Goal: Task Accomplishment & Management: Manage account settings

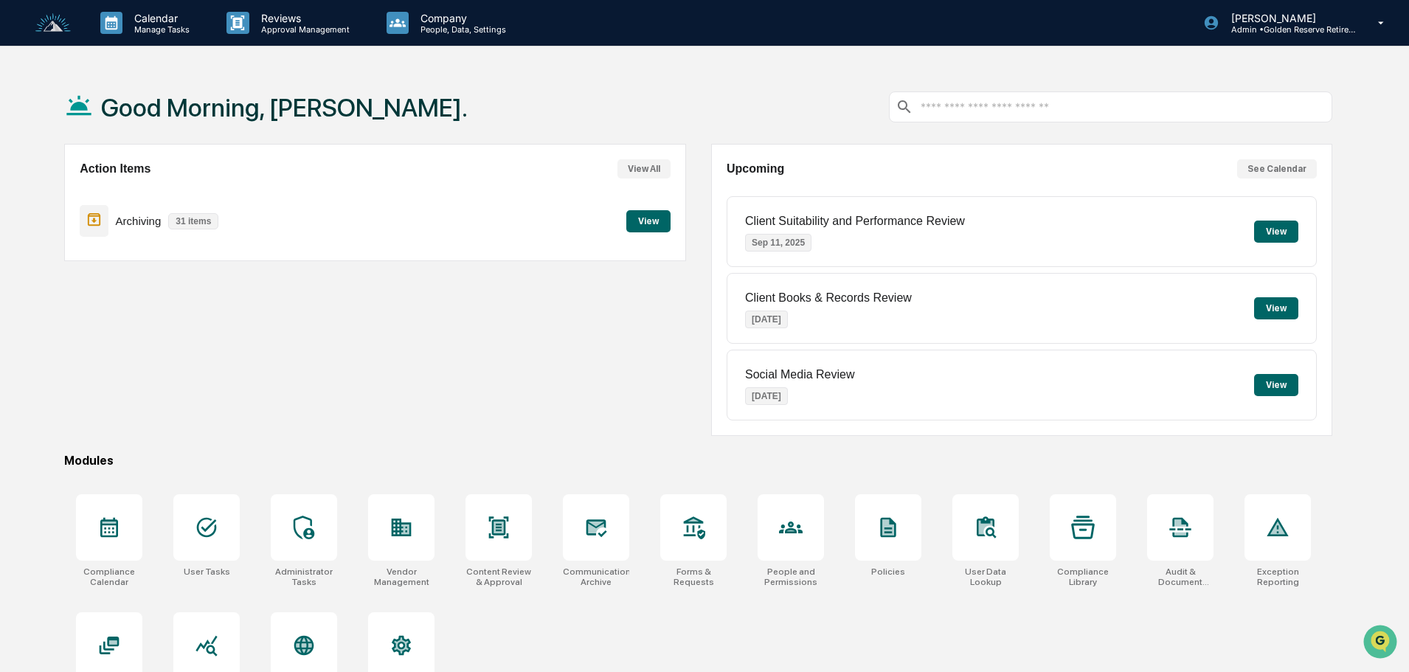
click at [648, 224] on button "View" at bounding box center [648, 221] width 44 height 22
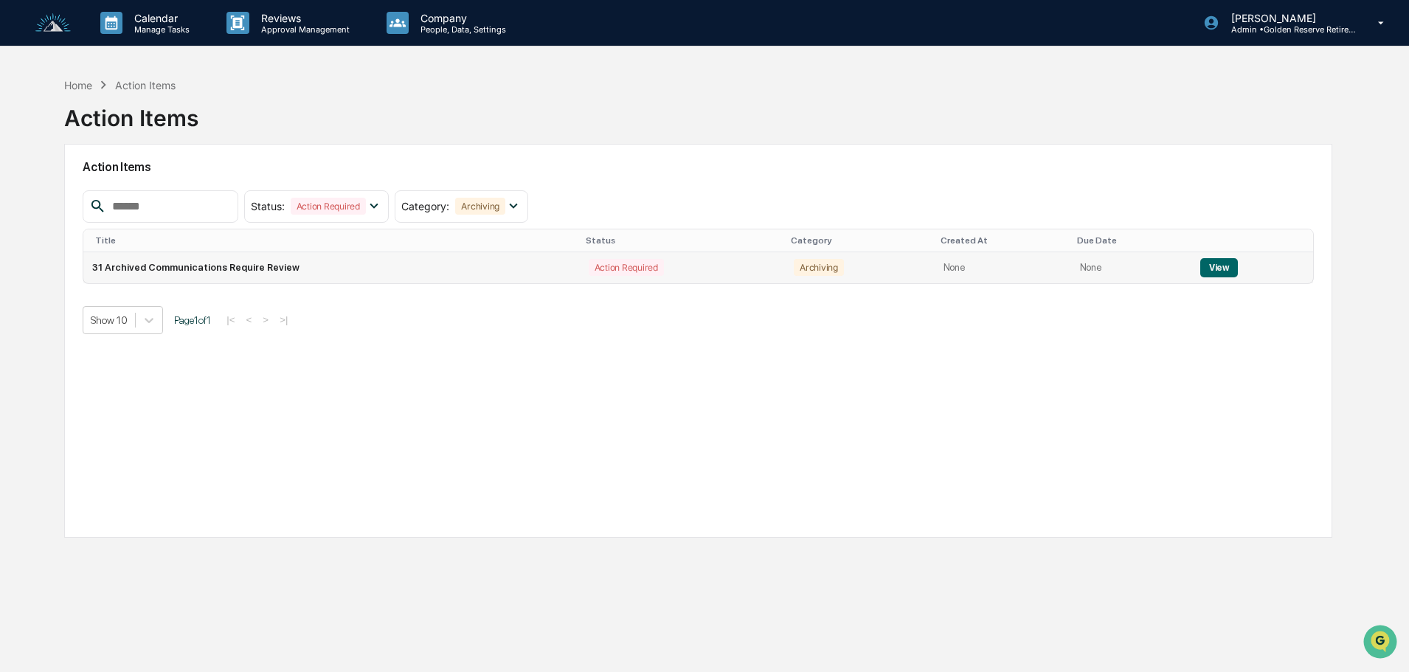
click at [1207, 264] on button "View" at bounding box center [1219, 267] width 38 height 19
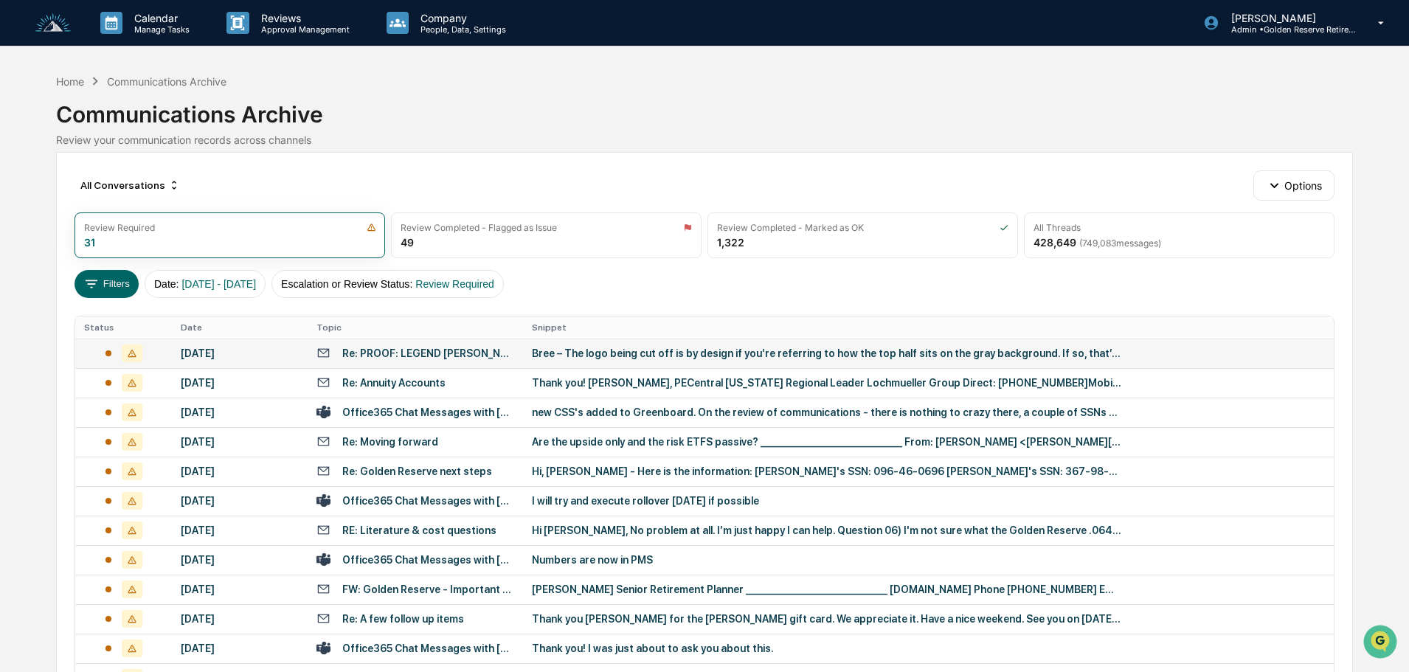
click at [559, 361] on td "Bree – The logo being cut off is by design if you’re referring to how the top h…" at bounding box center [928, 354] width 811 height 30
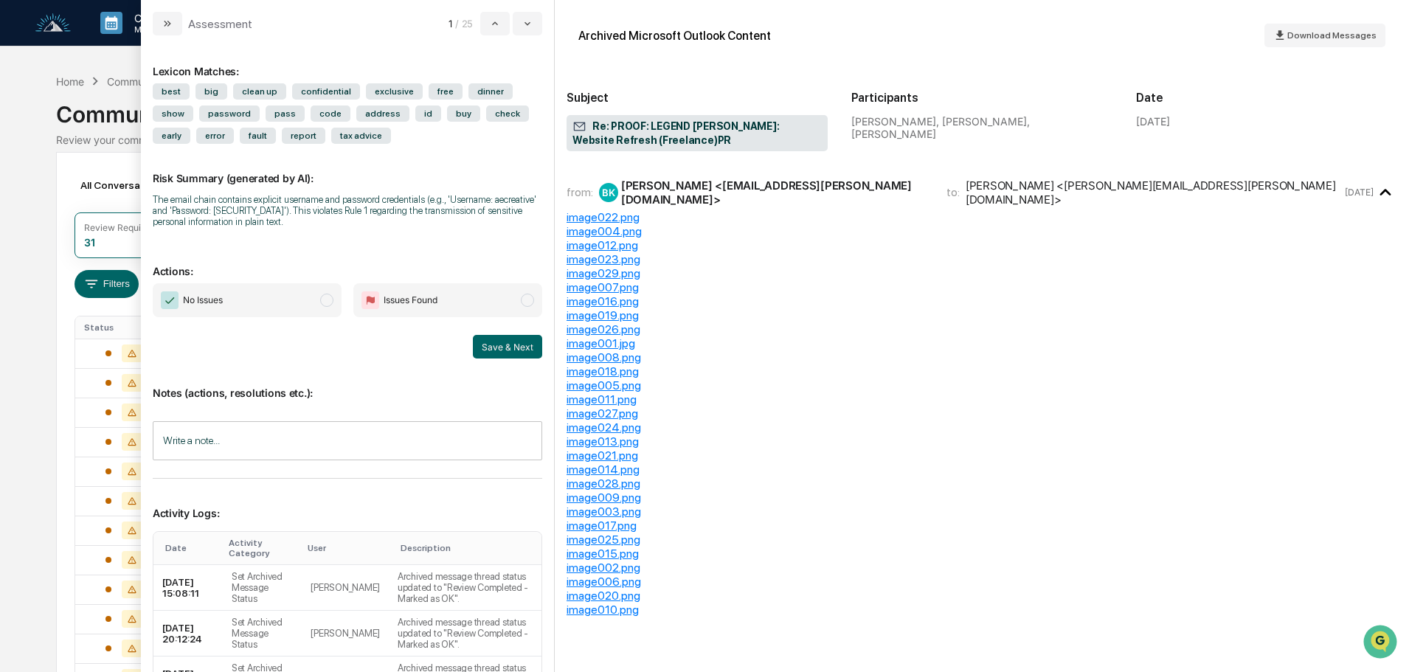
scroll to position [1943, 0]
click at [249, 303] on span "No Issues" at bounding box center [247, 300] width 189 height 34
click at [501, 342] on button "Save & Next" at bounding box center [507, 347] width 69 height 24
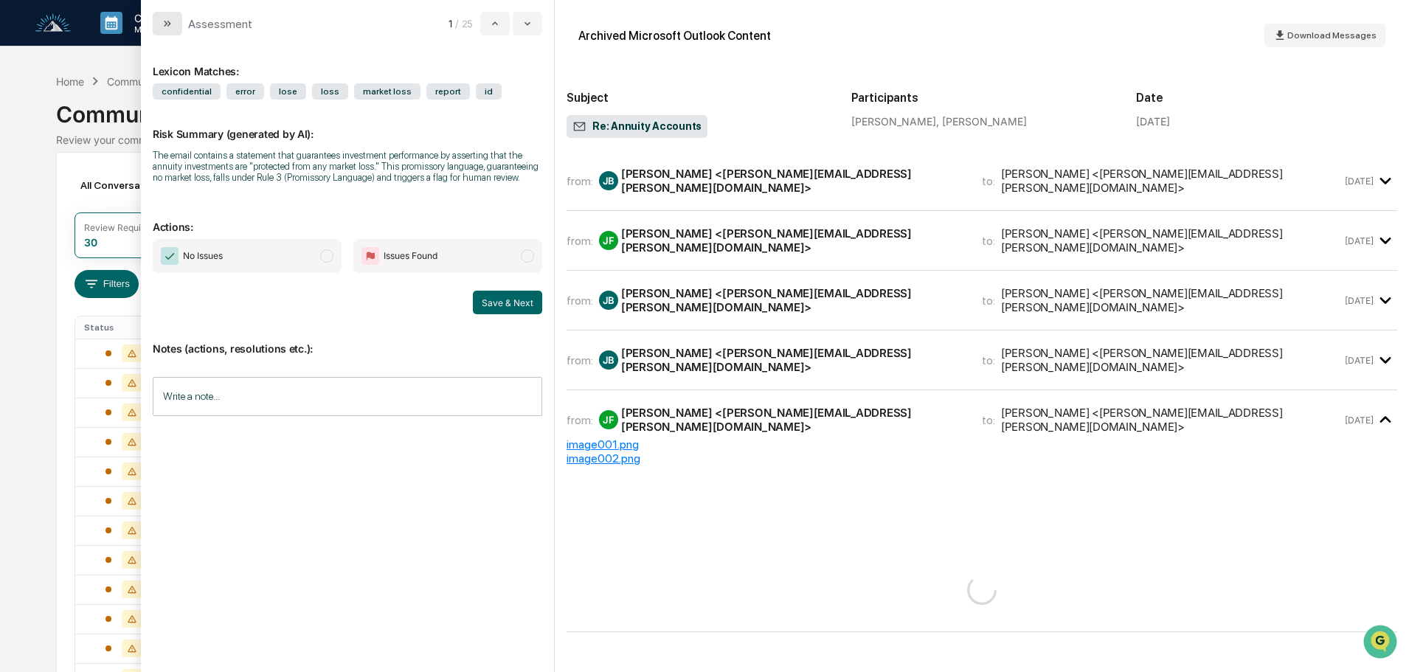
click at [171, 22] on icon "modal" at bounding box center [168, 24] width 12 height 12
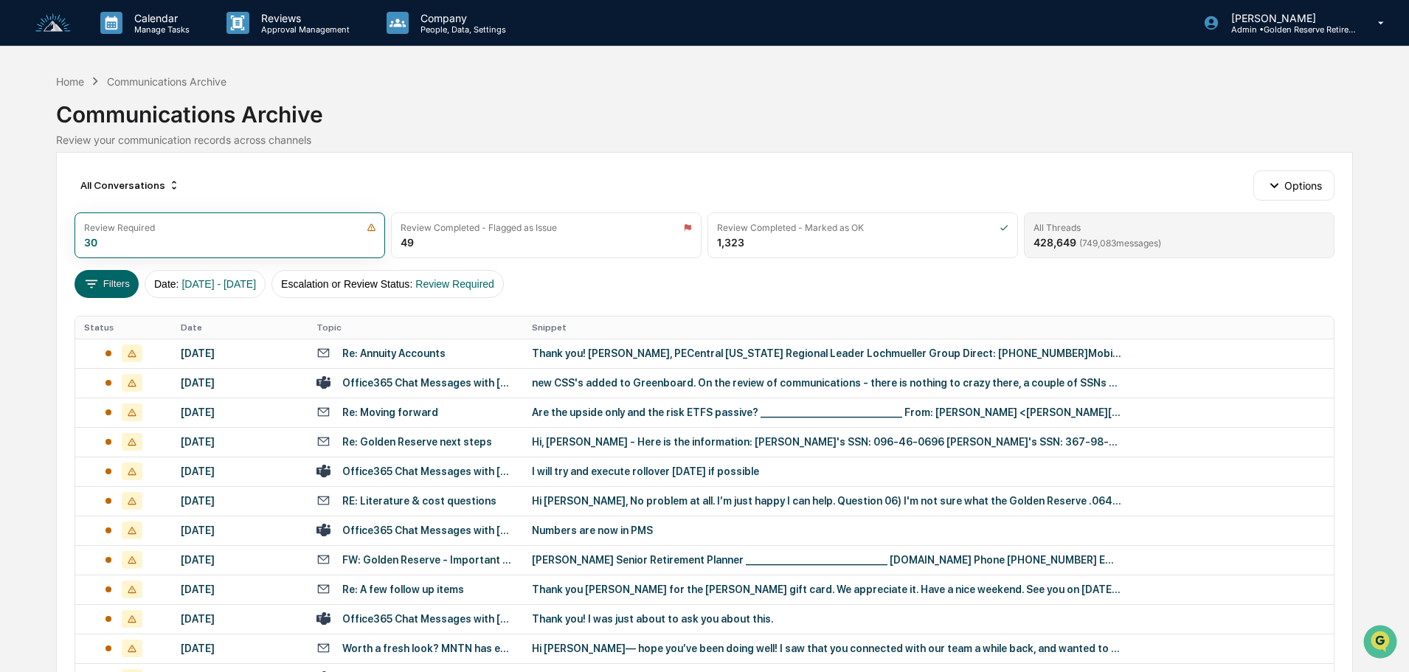
click at [1189, 232] on div "All Threads" at bounding box center [1179, 227] width 291 height 11
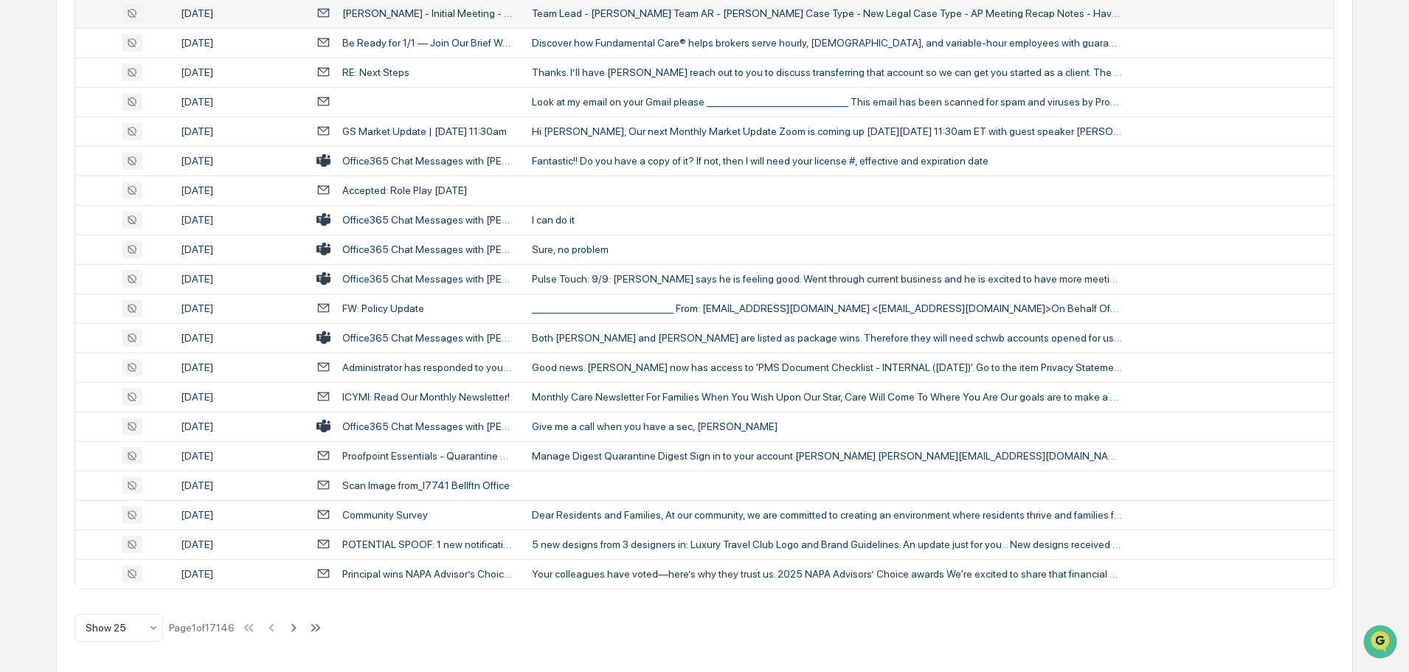
scroll to position [488, 0]
click at [151, 630] on icon at bounding box center [154, 627] width 12 height 12
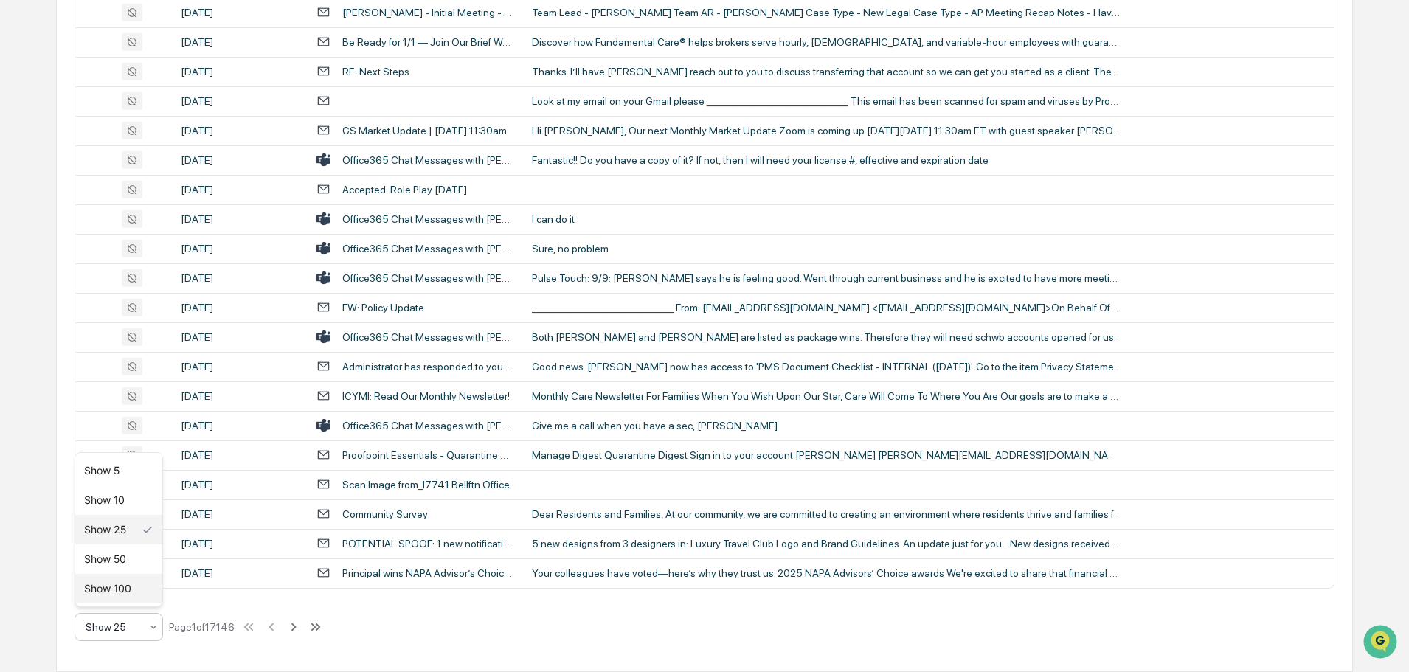
click at [120, 597] on div "Show 100" at bounding box center [118, 589] width 87 height 30
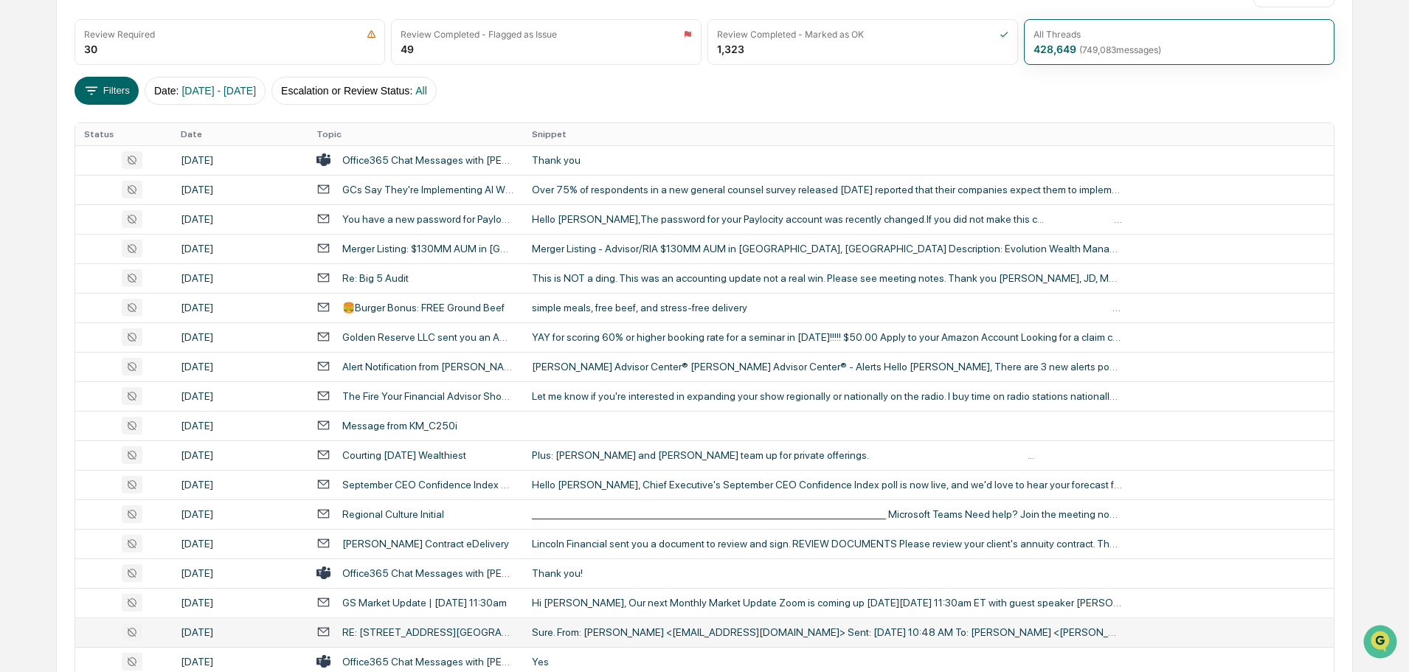
scroll to position [0, 0]
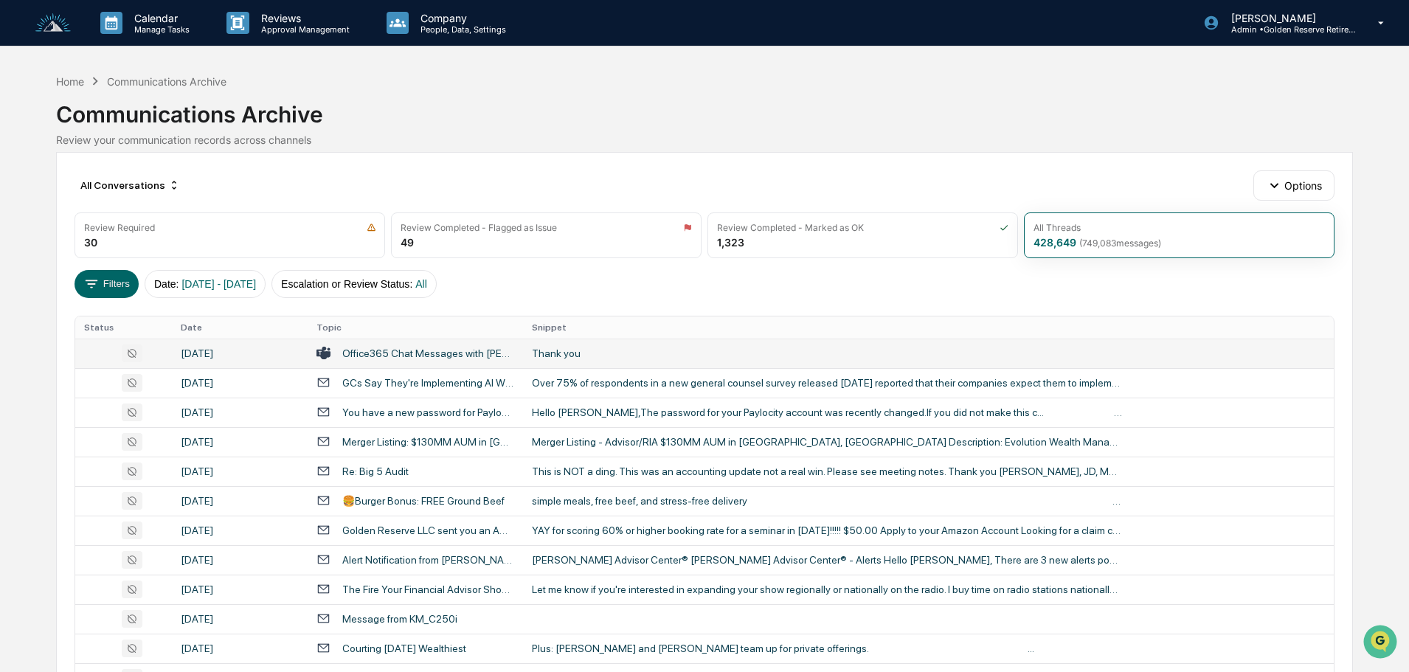
click at [575, 363] on td "Thank you" at bounding box center [928, 354] width 811 height 30
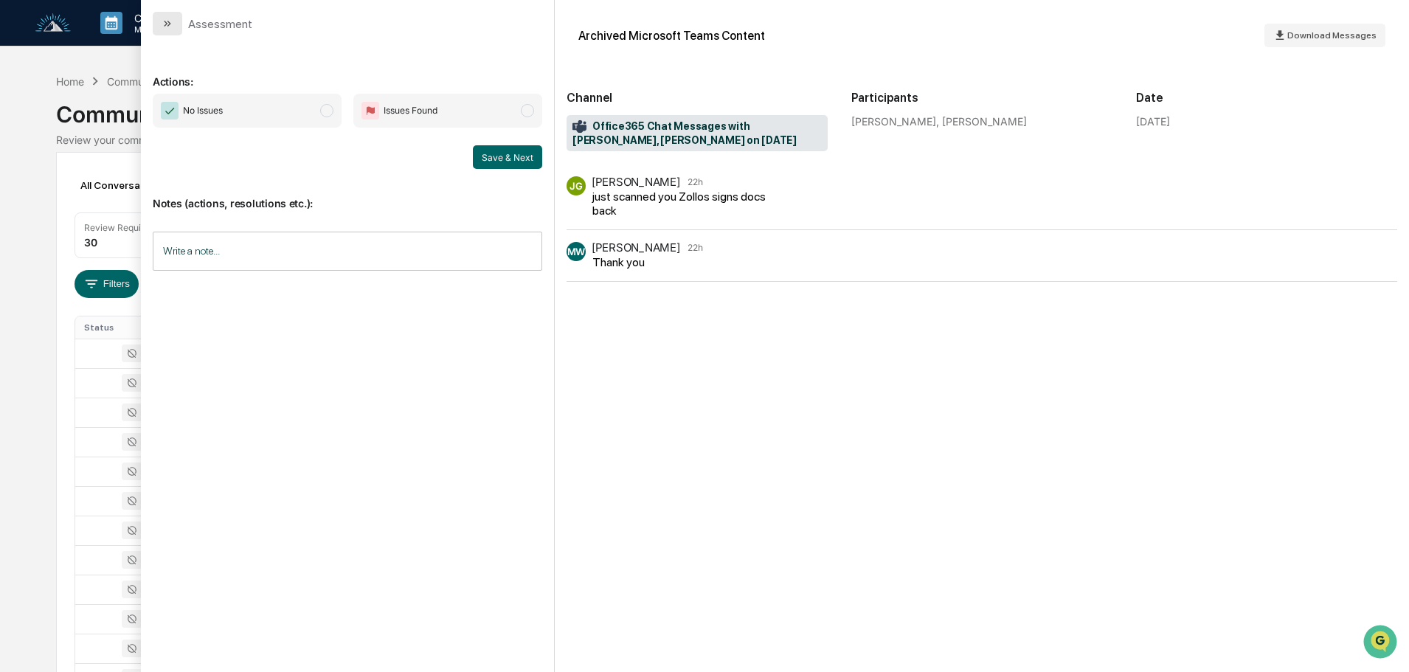
click at [165, 22] on icon "modal" at bounding box center [168, 24] width 12 height 12
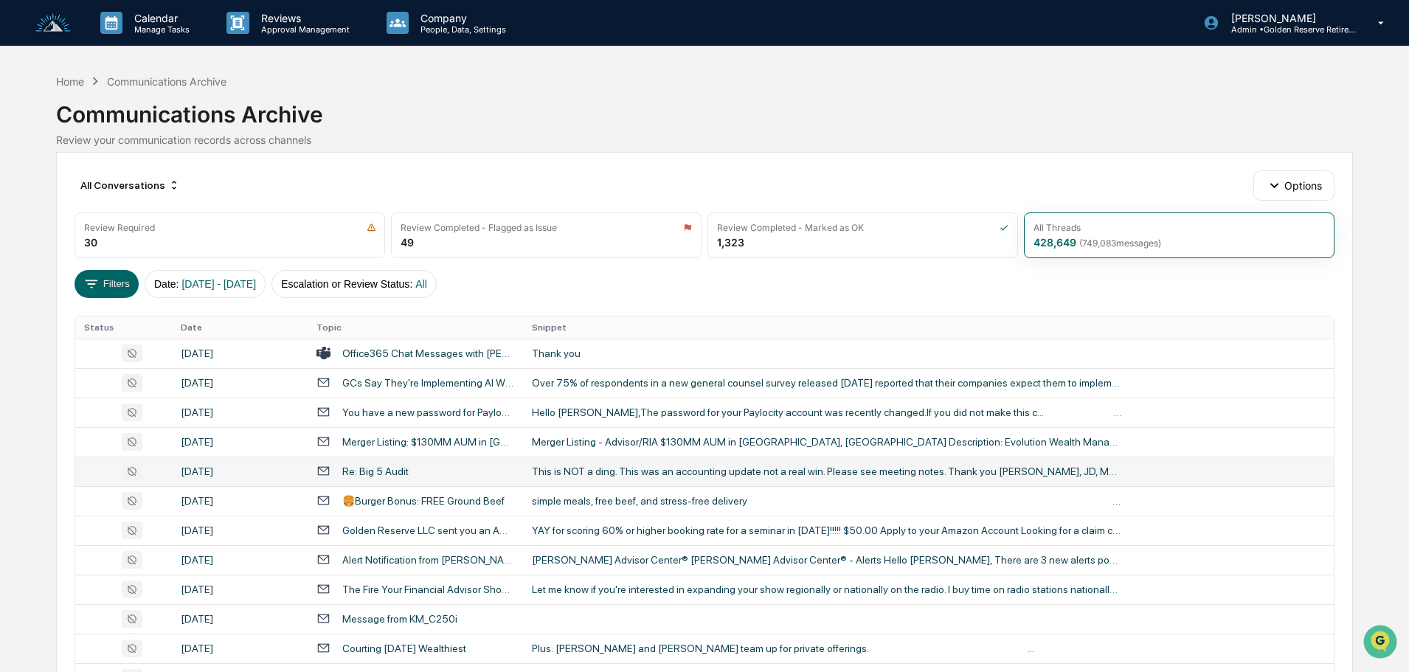
click at [587, 471] on div "This is NOT a ding. This was an accounting update not a real win. Please see me…" at bounding box center [827, 471] width 590 height 12
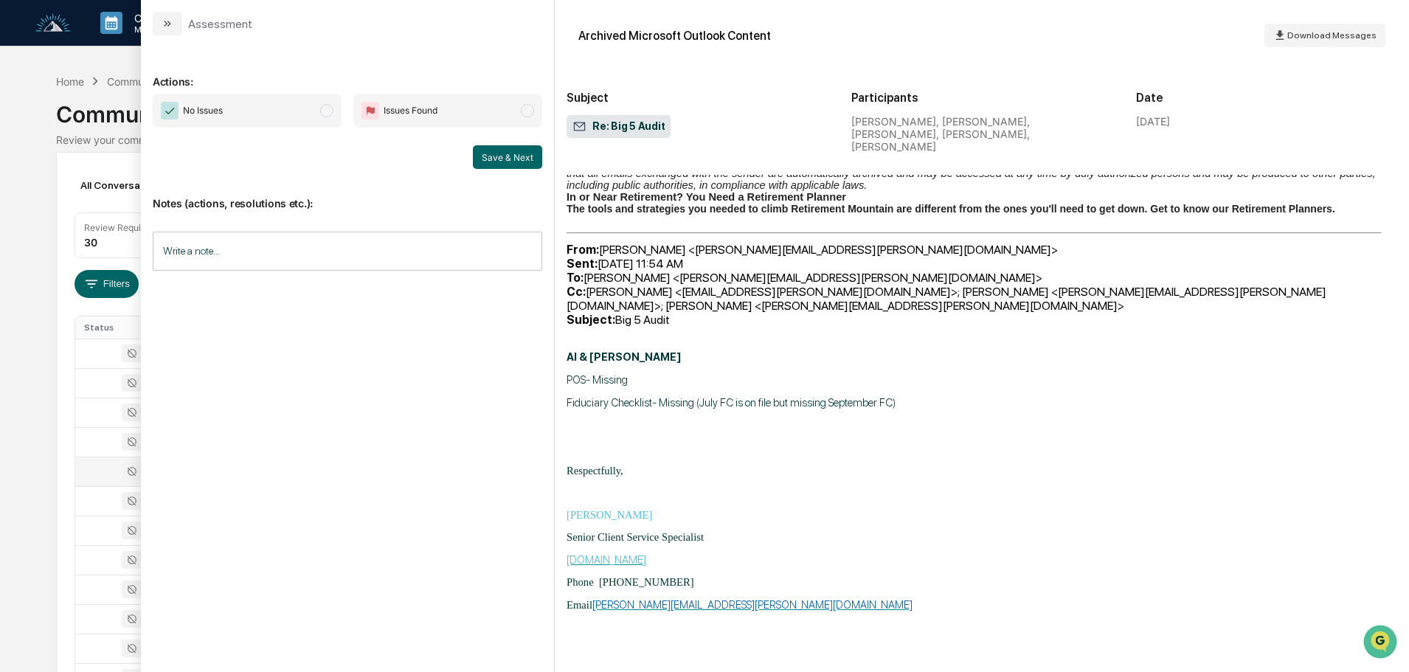
scroll to position [720, 0]
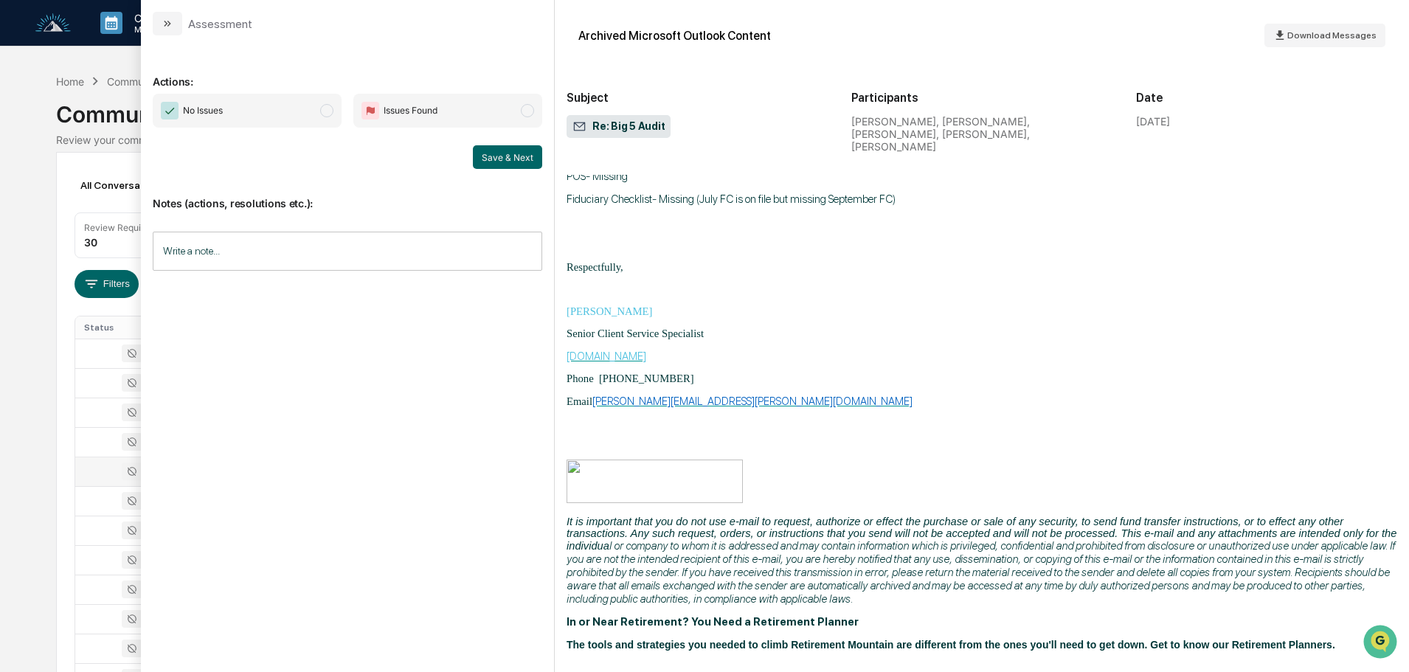
click at [171, 24] on icon "modal" at bounding box center [168, 24] width 12 height 12
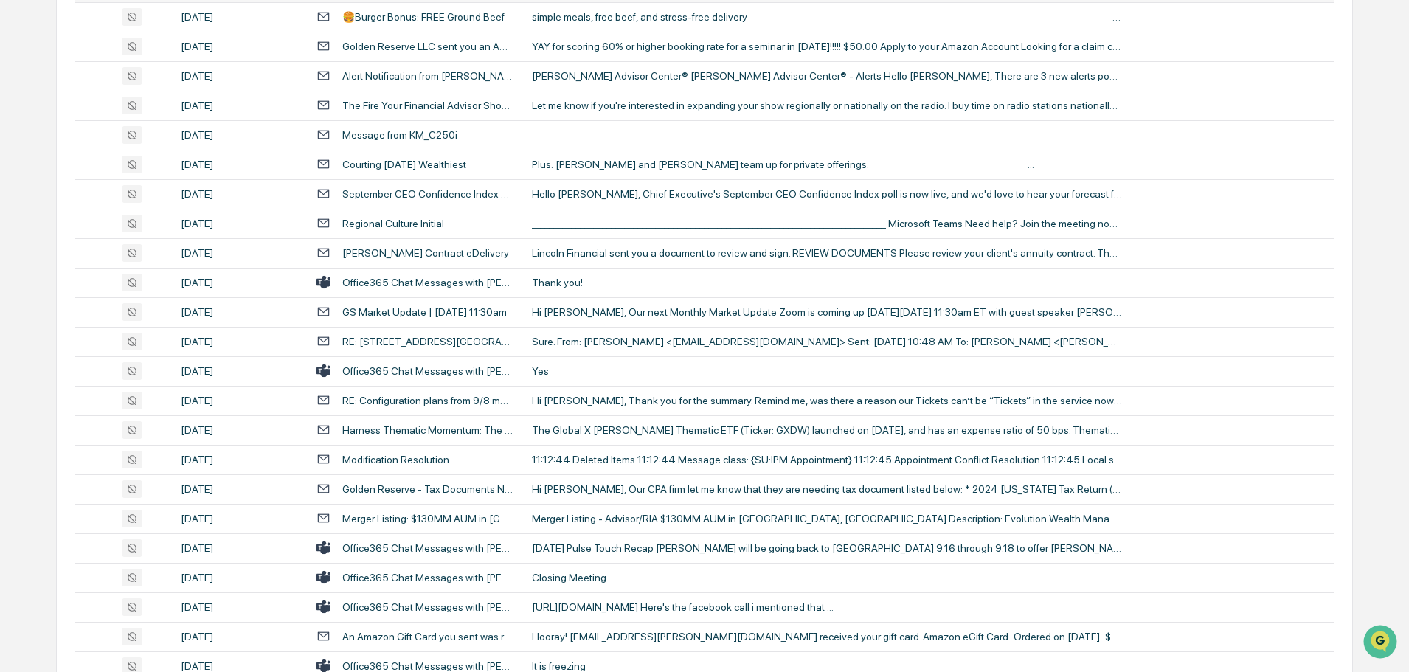
scroll to position [516, 0]
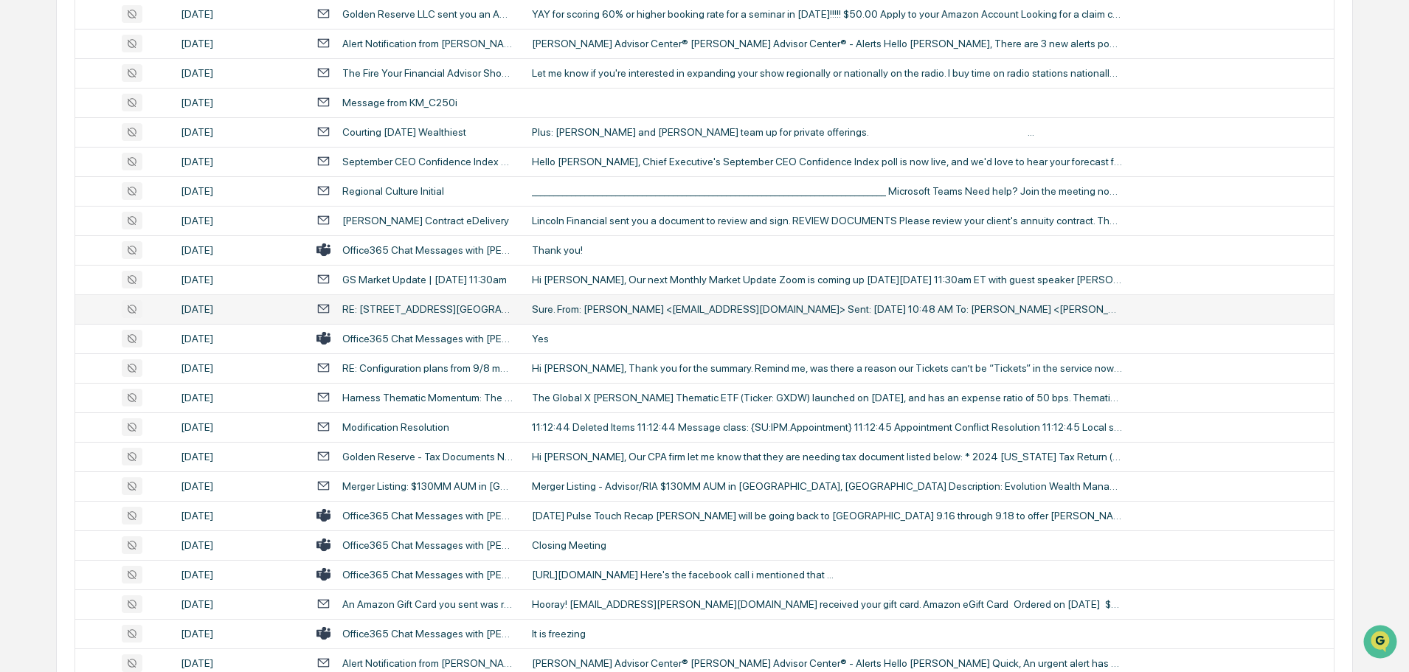
click at [586, 319] on td "Sure. From: [PERSON_NAME] <[EMAIL_ADDRESS][DOMAIN_NAME]> Sent: [DATE] 10:48 AM …" at bounding box center [928, 309] width 811 height 30
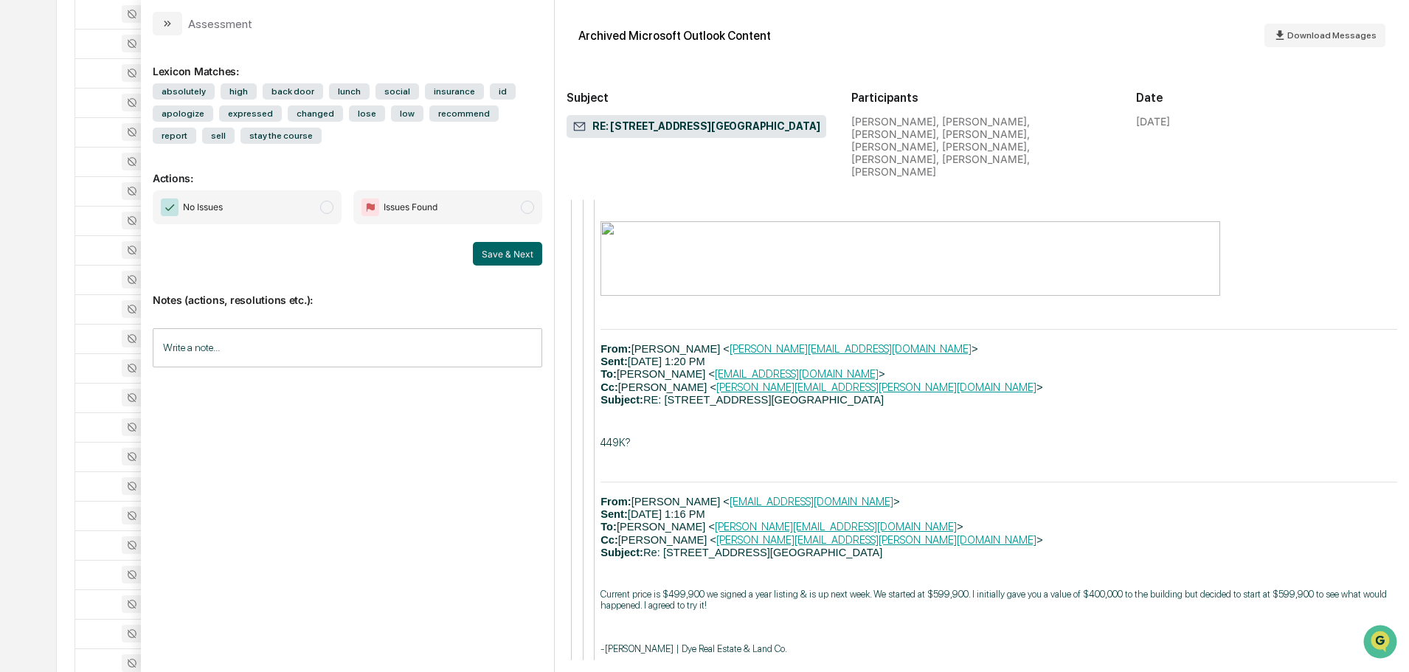
scroll to position [5238, 0]
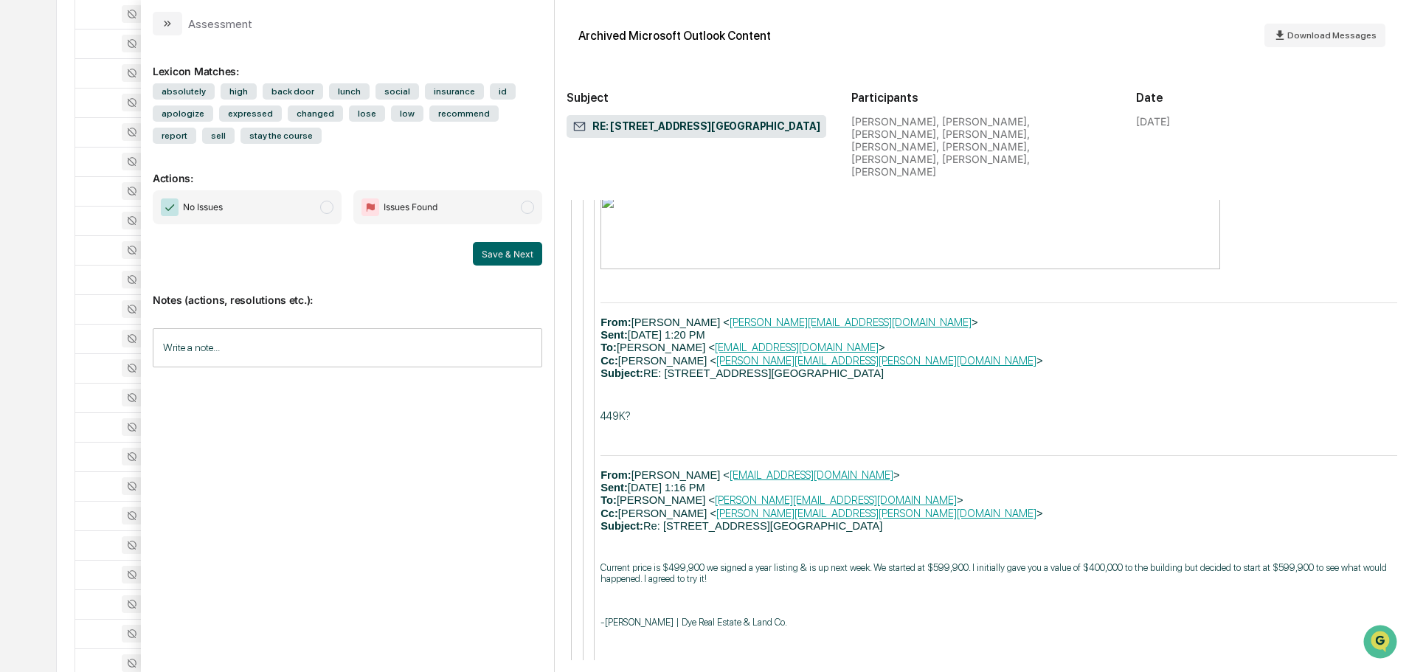
click at [172, 13] on button "modal" at bounding box center [168, 24] width 30 height 24
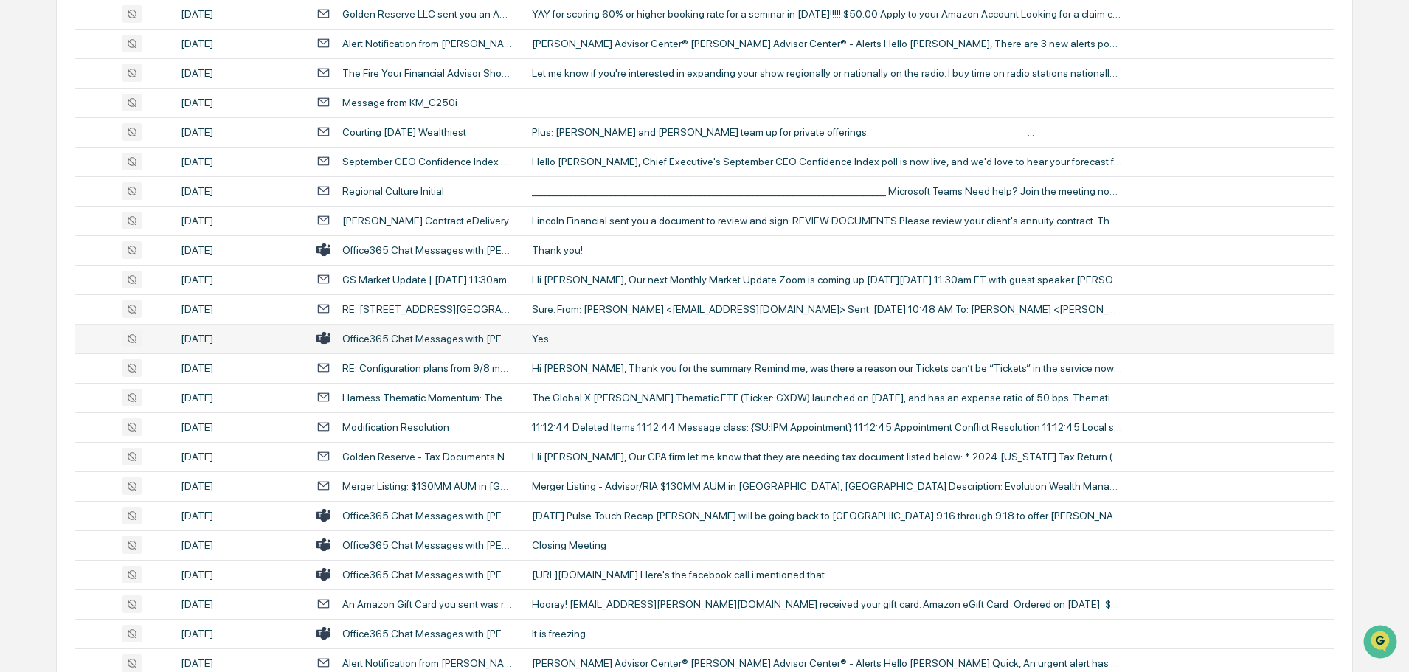
click at [569, 342] on div "Yes" at bounding box center [827, 339] width 590 height 12
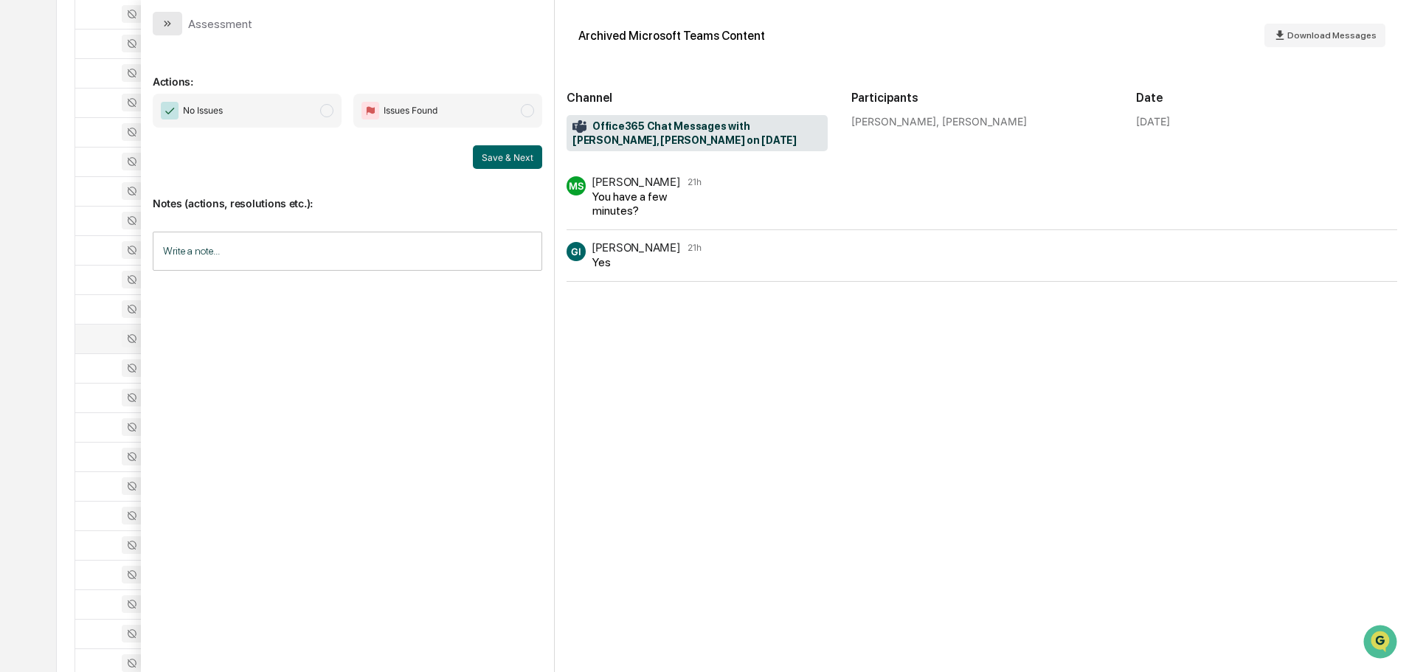
click at [179, 24] on button "modal" at bounding box center [168, 24] width 30 height 24
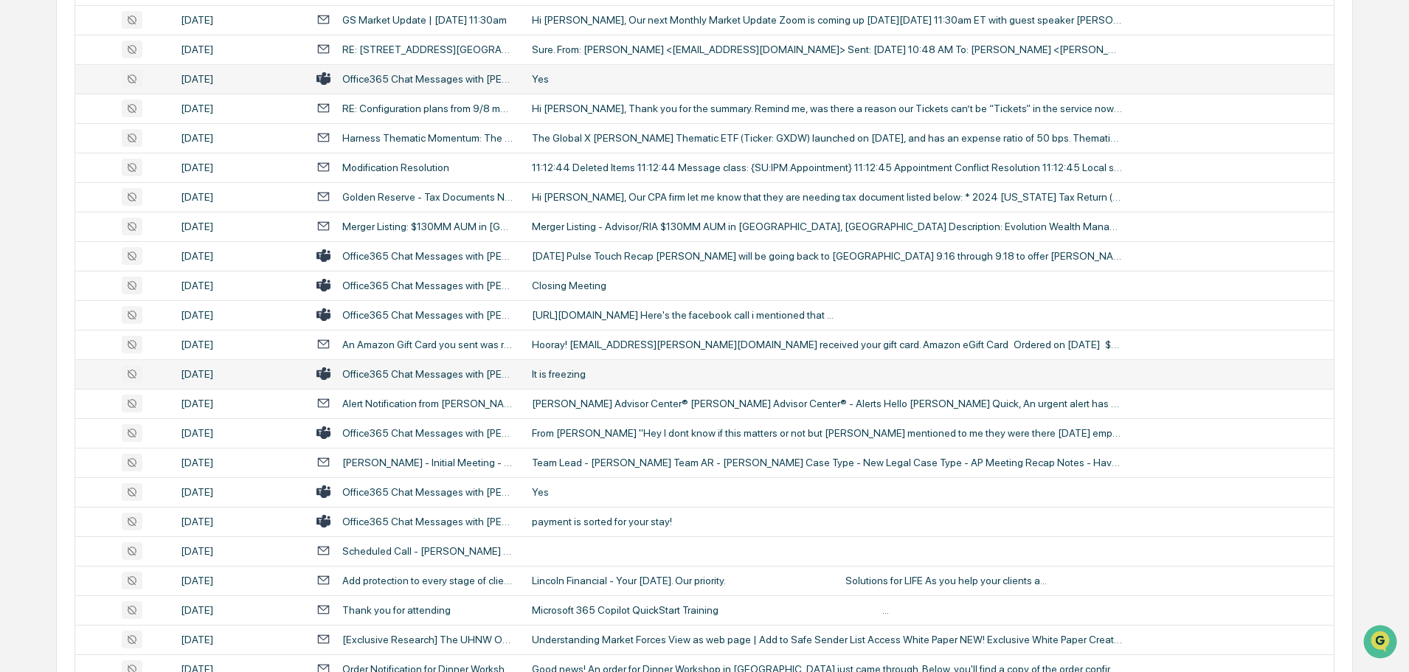
scroll to position [811, 0]
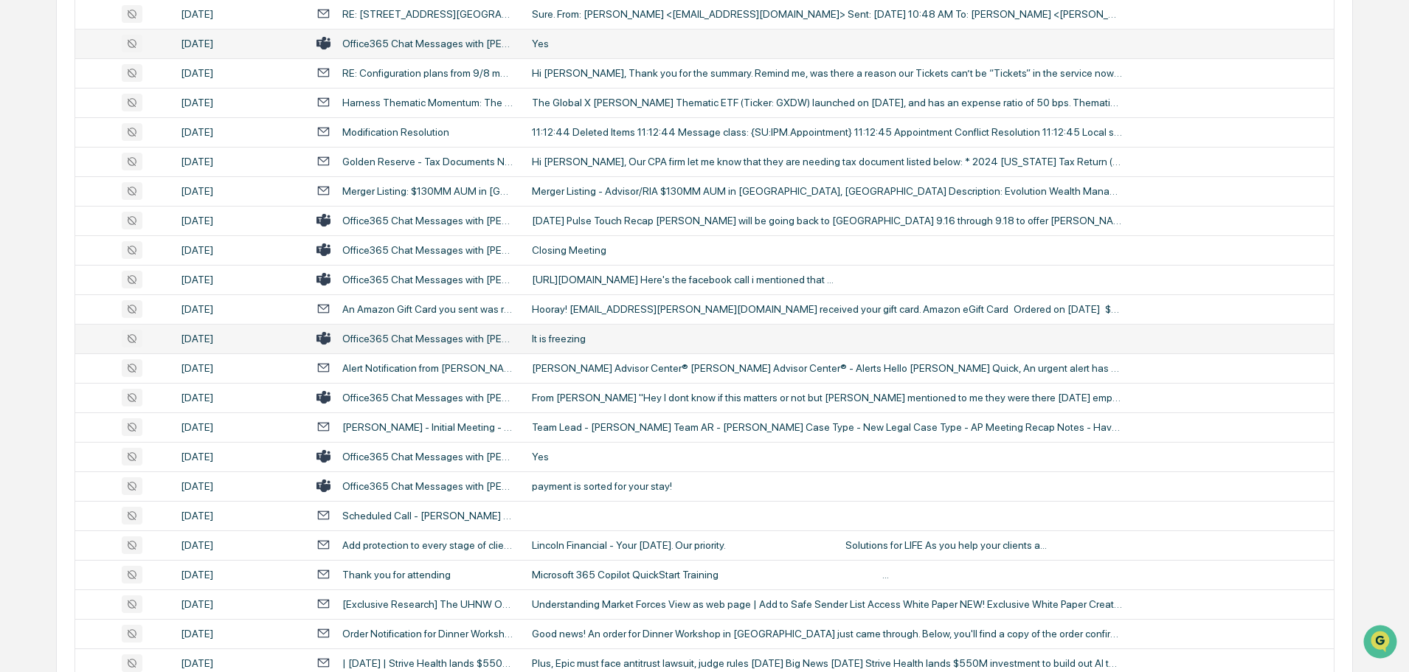
click at [593, 342] on div "It is freezing" at bounding box center [827, 339] width 590 height 12
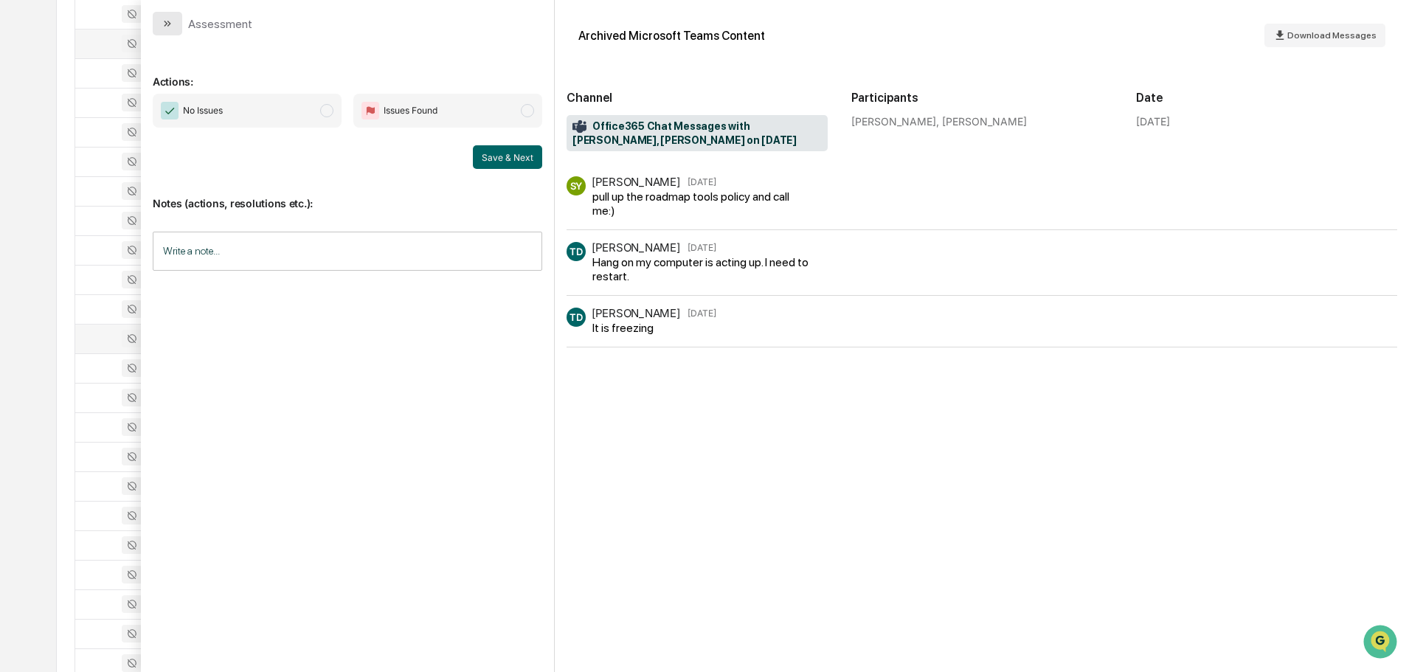
click at [176, 31] on button "modal" at bounding box center [168, 24] width 30 height 24
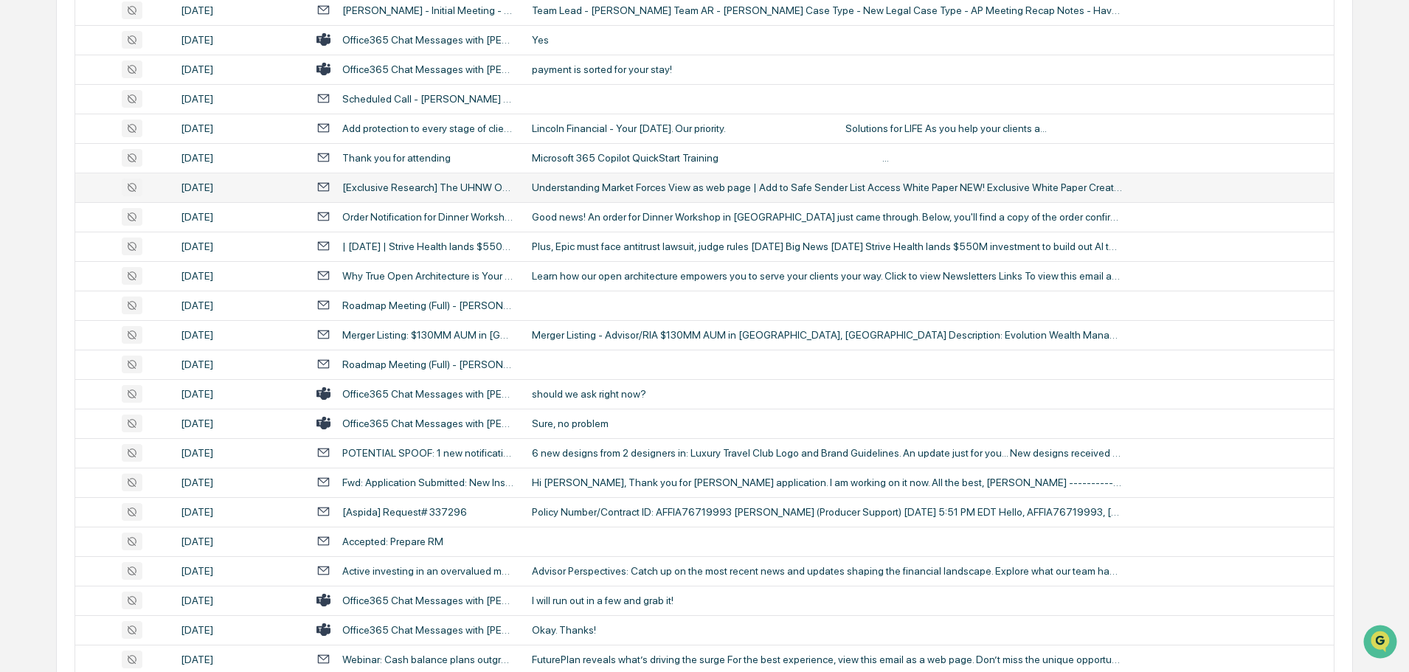
scroll to position [1254, 0]
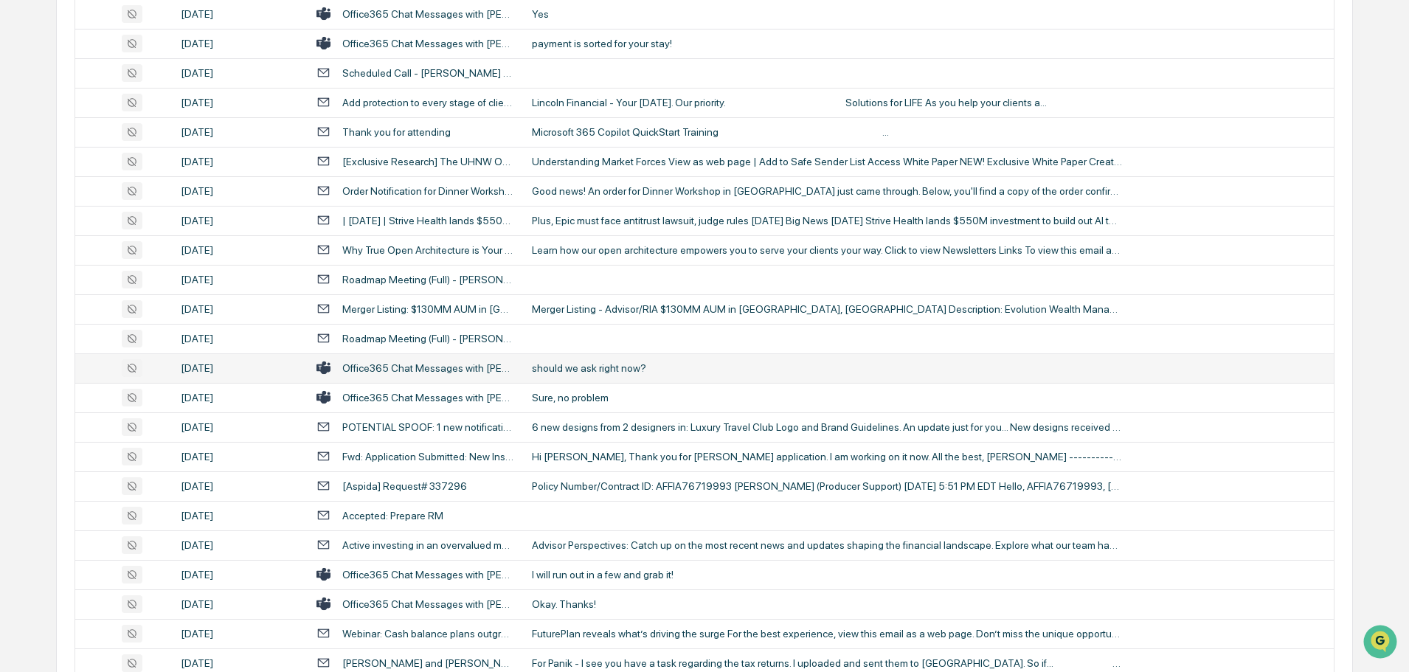
click at [589, 362] on div "should we ask right now?" at bounding box center [827, 368] width 590 height 12
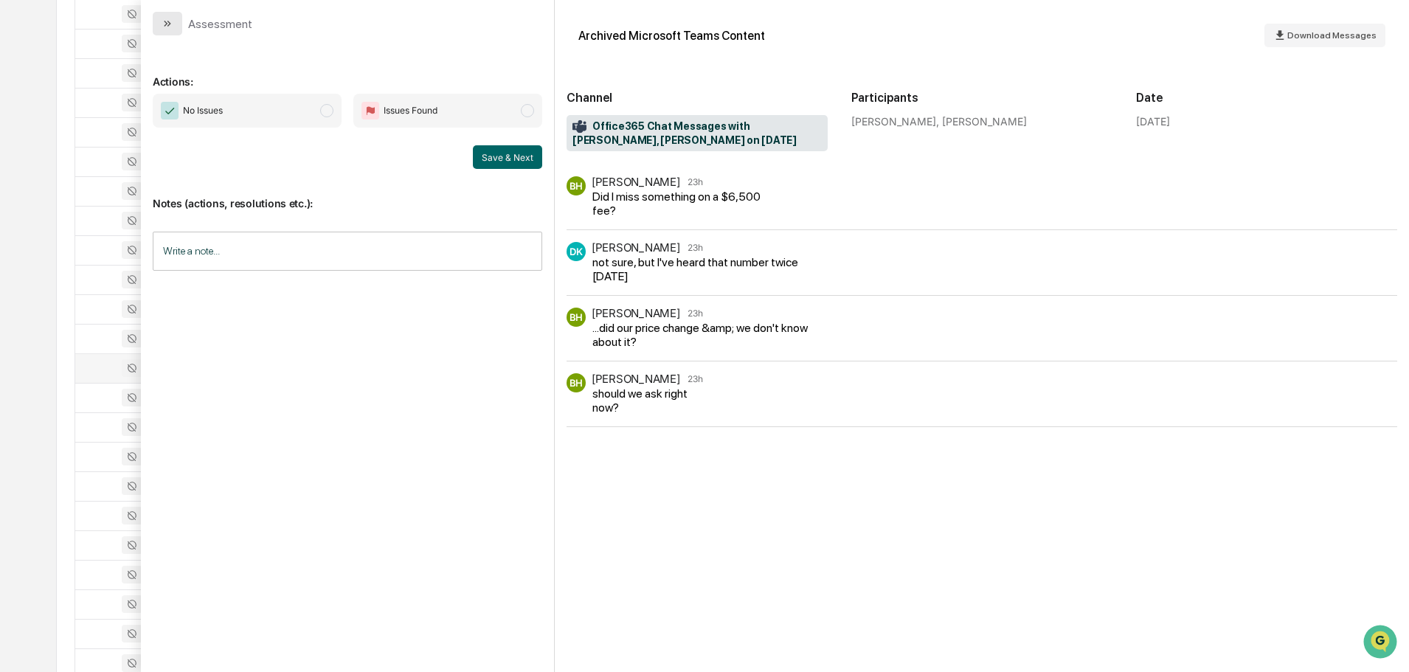
click at [176, 18] on button "modal" at bounding box center [168, 24] width 30 height 24
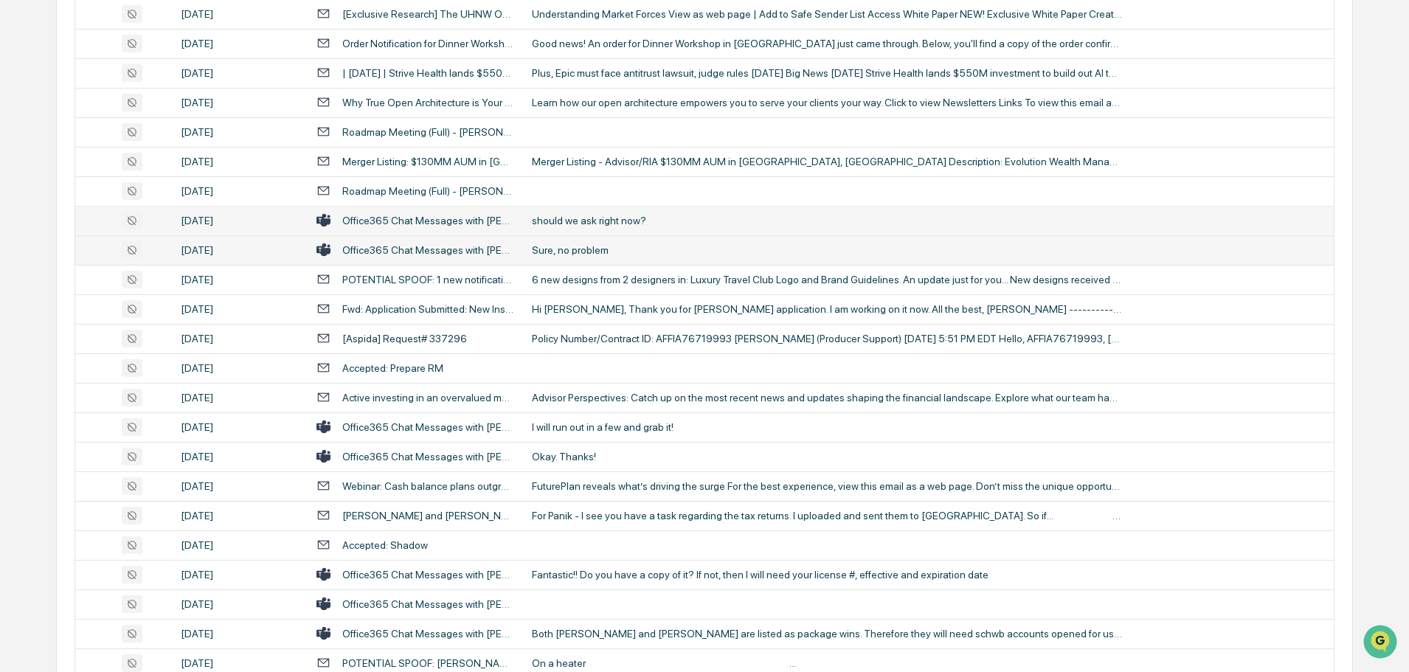
scroll to position [1475, 0]
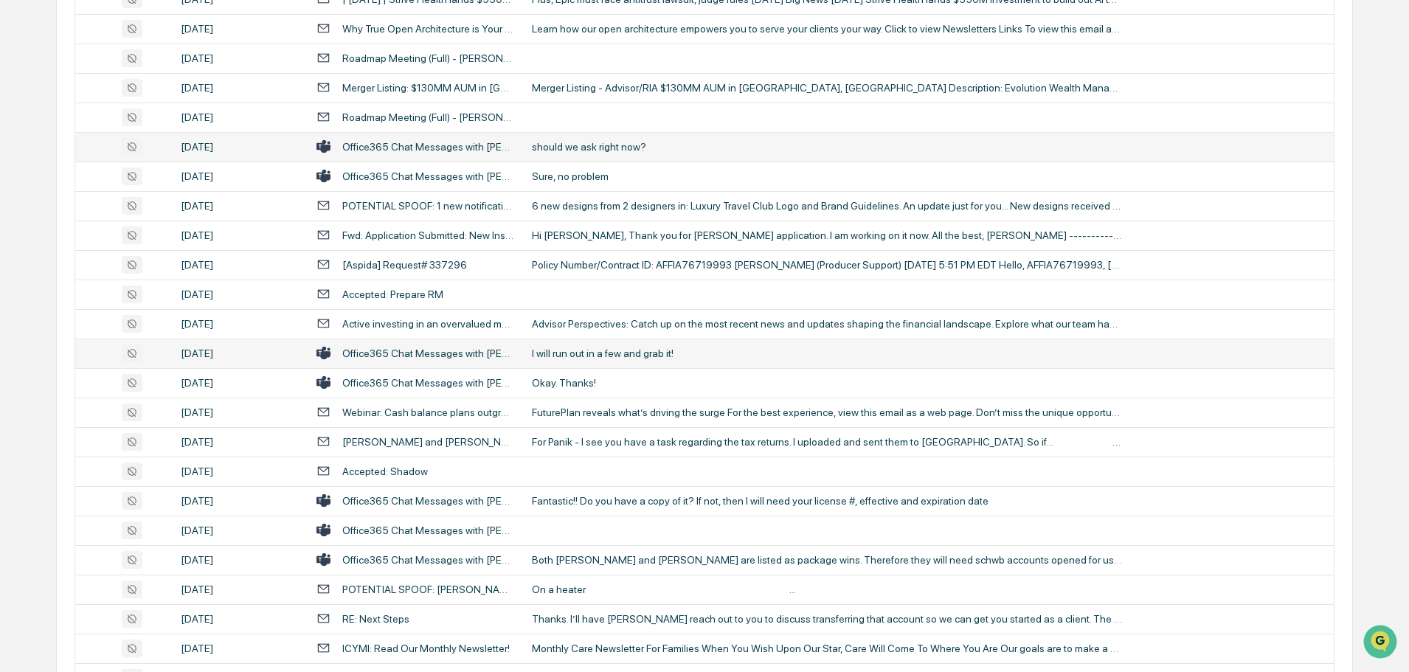
click at [615, 349] on div "I will run out in a few and grab it!" at bounding box center [827, 353] width 590 height 12
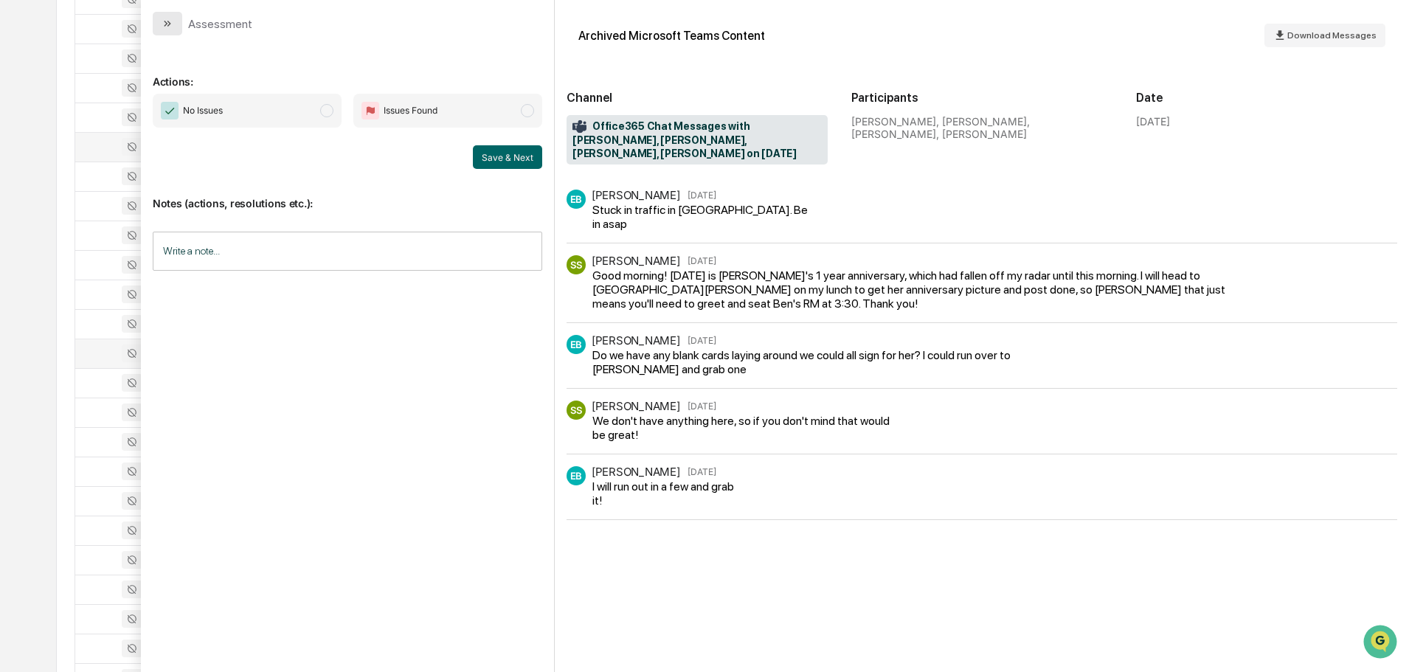
click at [176, 26] on button "modal" at bounding box center [168, 24] width 30 height 24
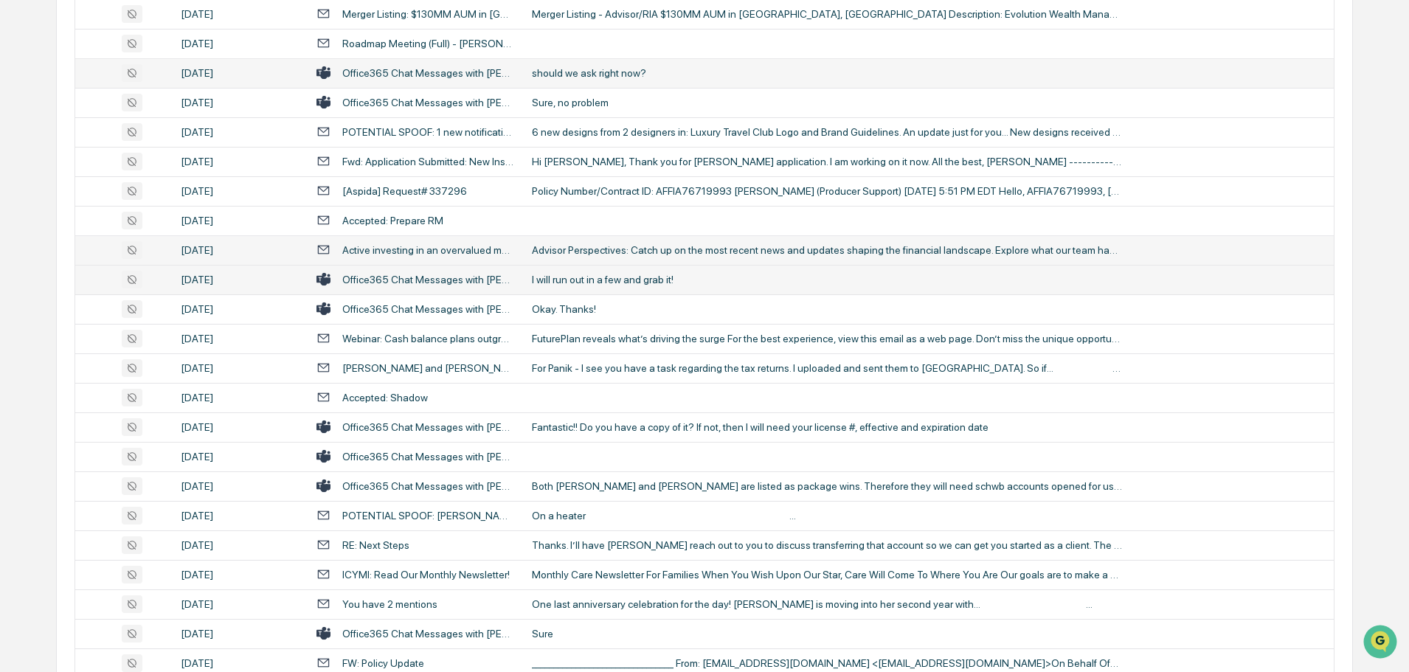
scroll to position [1623, 0]
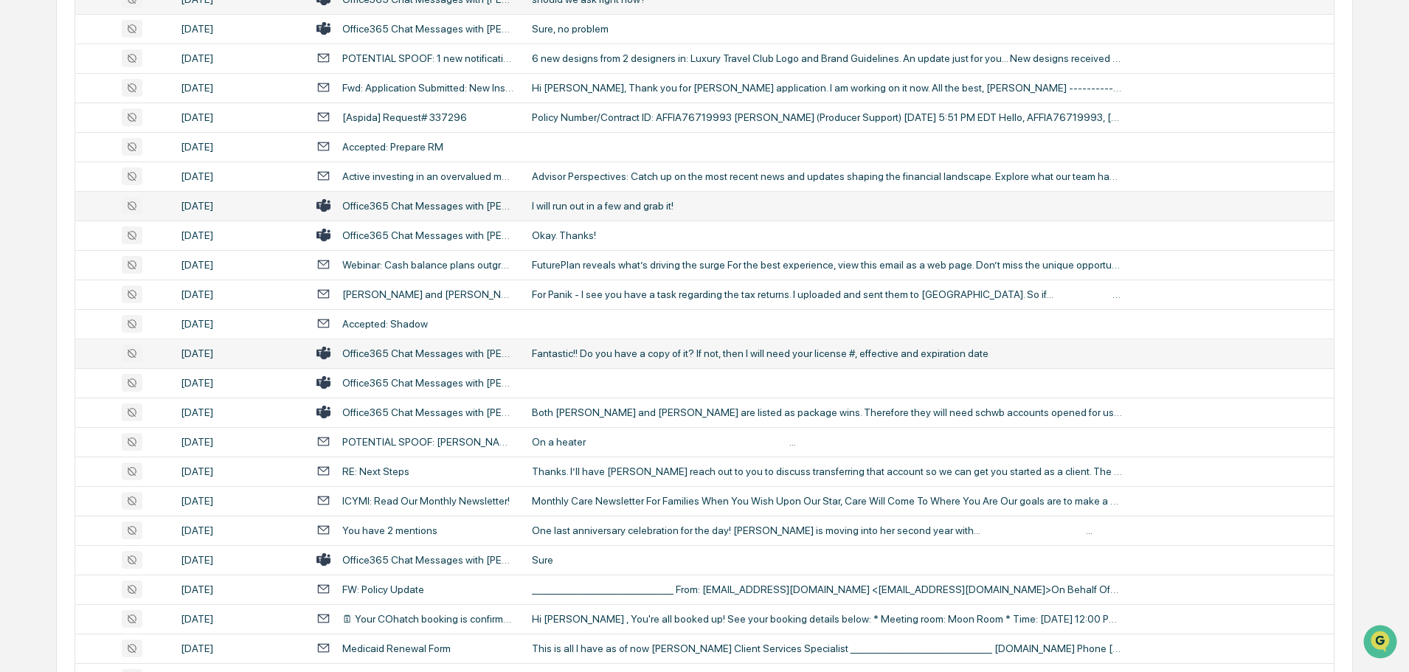
click at [589, 350] on div "Fantastic!! Do you have a copy of it? If not, then I will need your license #, …" at bounding box center [827, 353] width 590 height 12
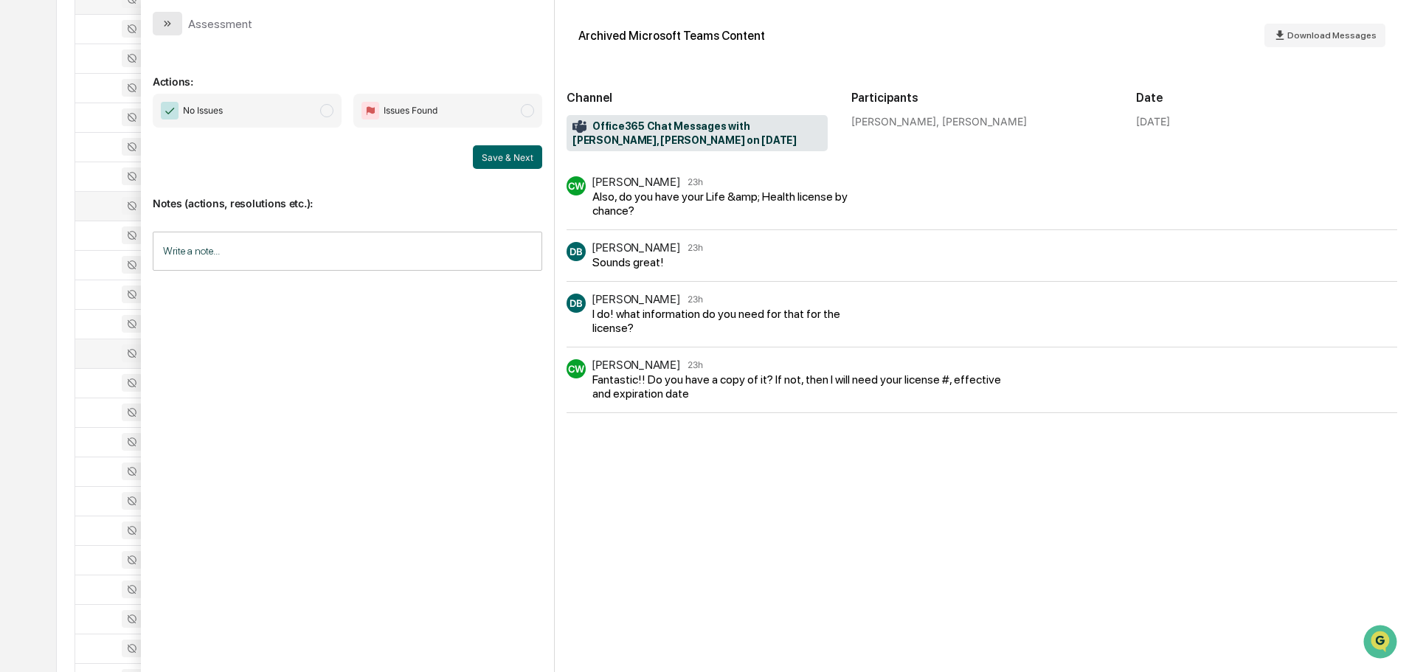
click at [176, 30] on button "modal" at bounding box center [168, 24] width 30 height 24
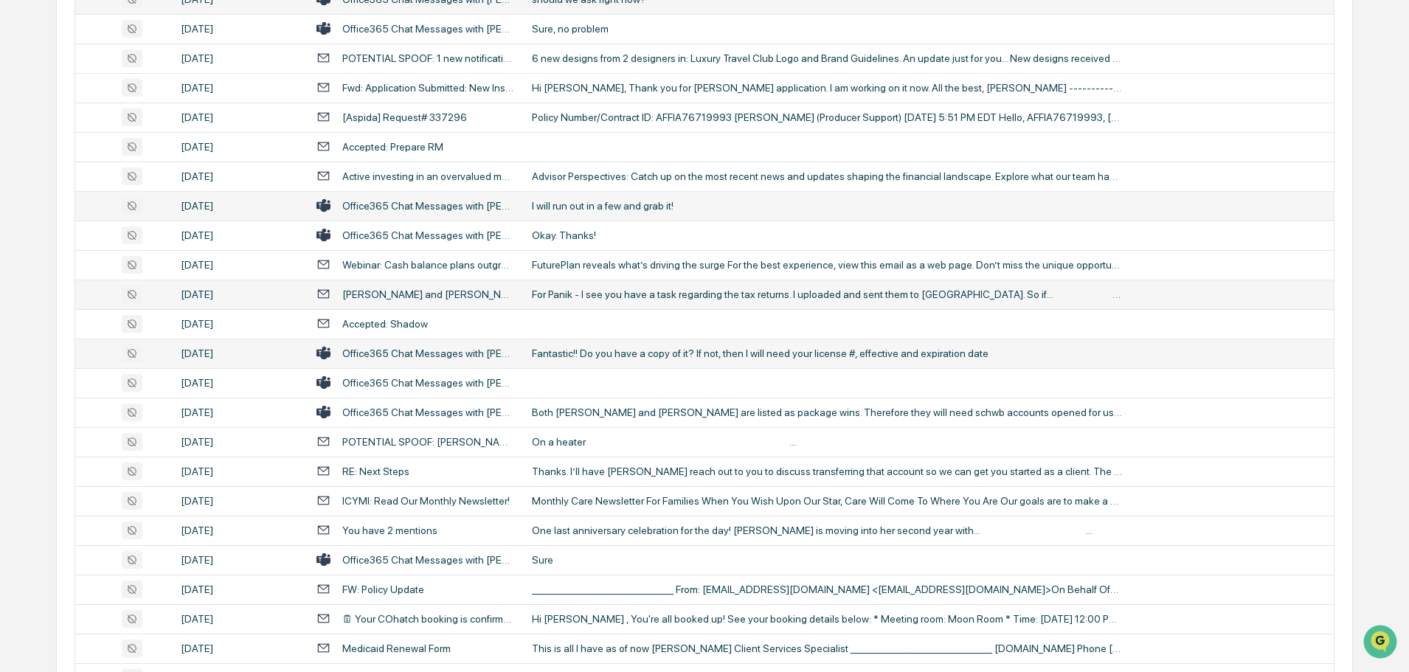
scroll to position [1697, 0]
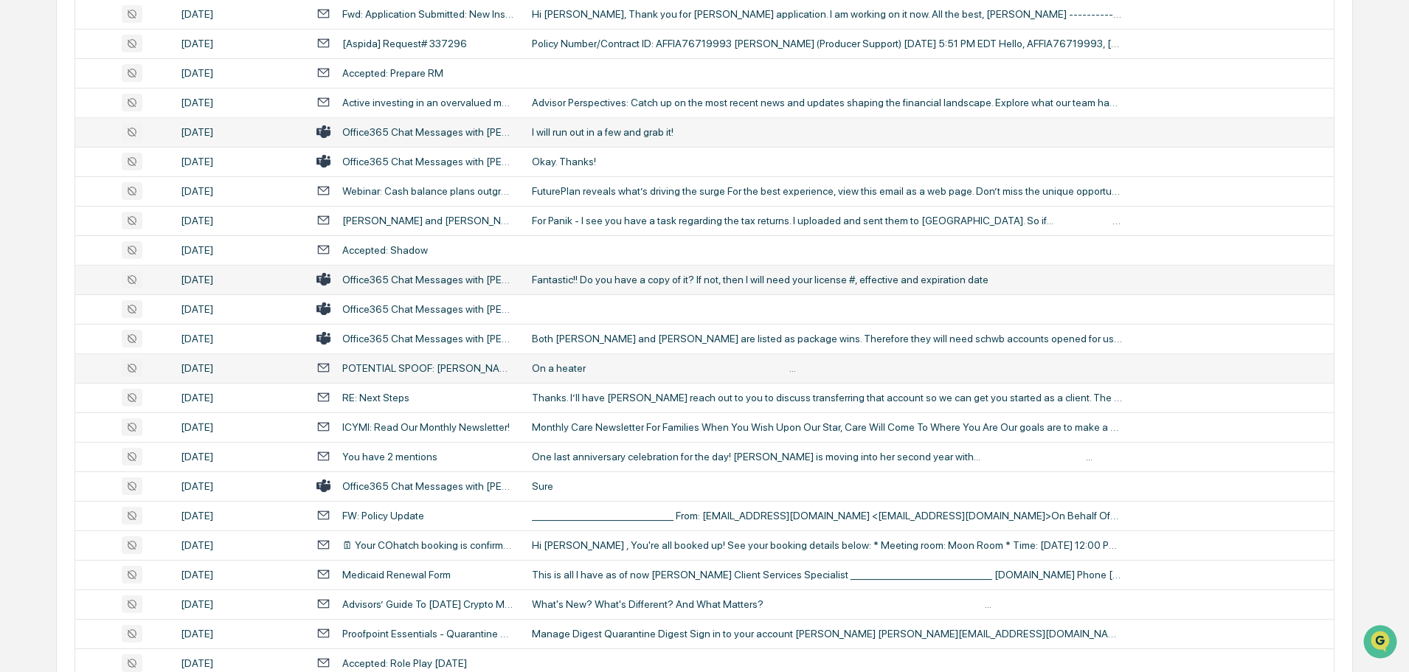
click at [578, 359] on td "On a heater ‌ ‌ ‌ ‌ ‌ ‌ ‌ ‌ ‌ ‌ ‌ ‌ ‌ ‌ ‌ ‌ ‌ ‌ ‌ ‌ ‌ ‌ ‌ ‌ ‌ ‌ ‌ ‌ ‌ ‌ ‌ ‌ ‌ ‌…" at bounding box center [928, 368] width 811 height 30
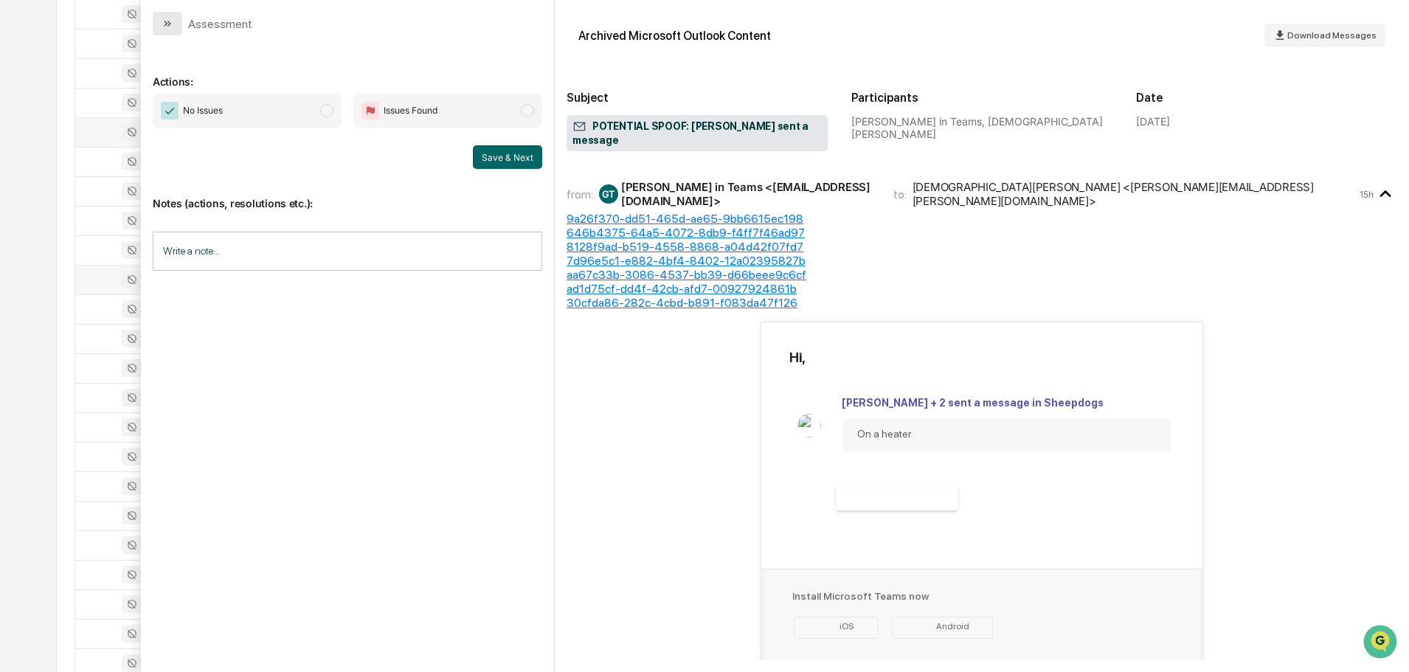
click at [179, 20] on button "modal" at bounding box center [168, 24] width 30 height 24
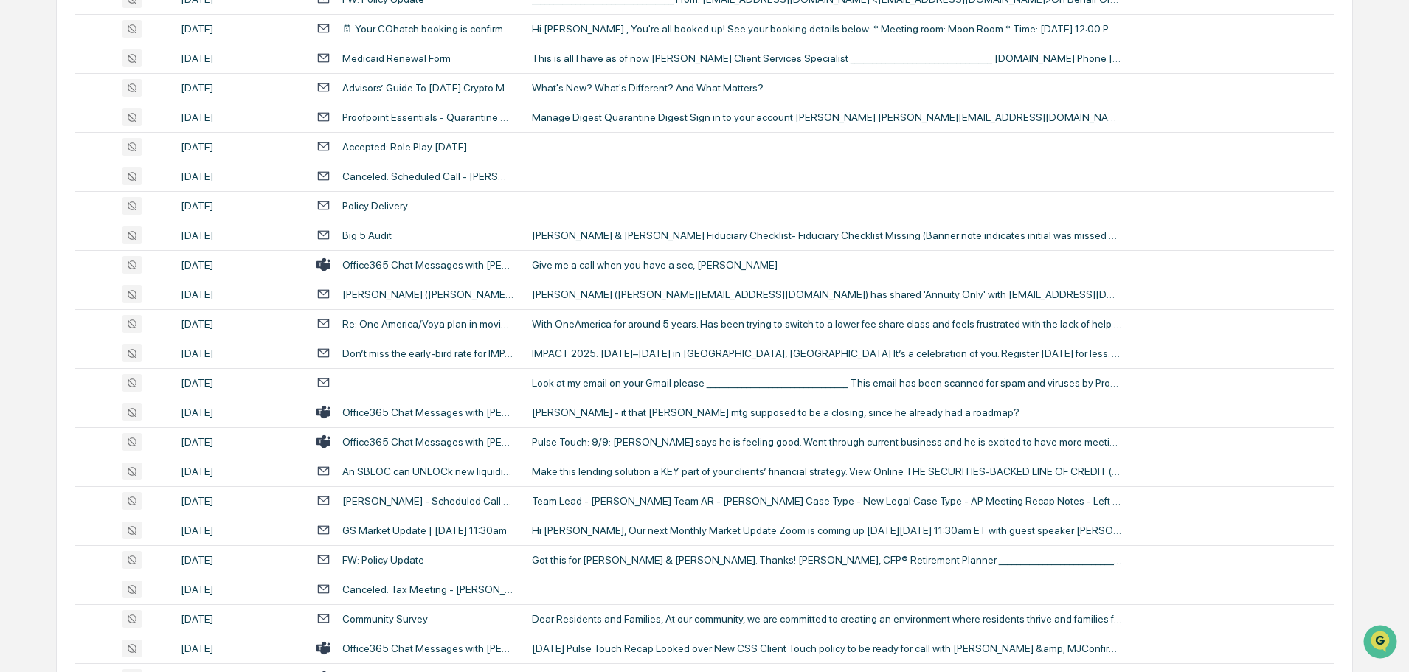
scroll to position [2287, 0]
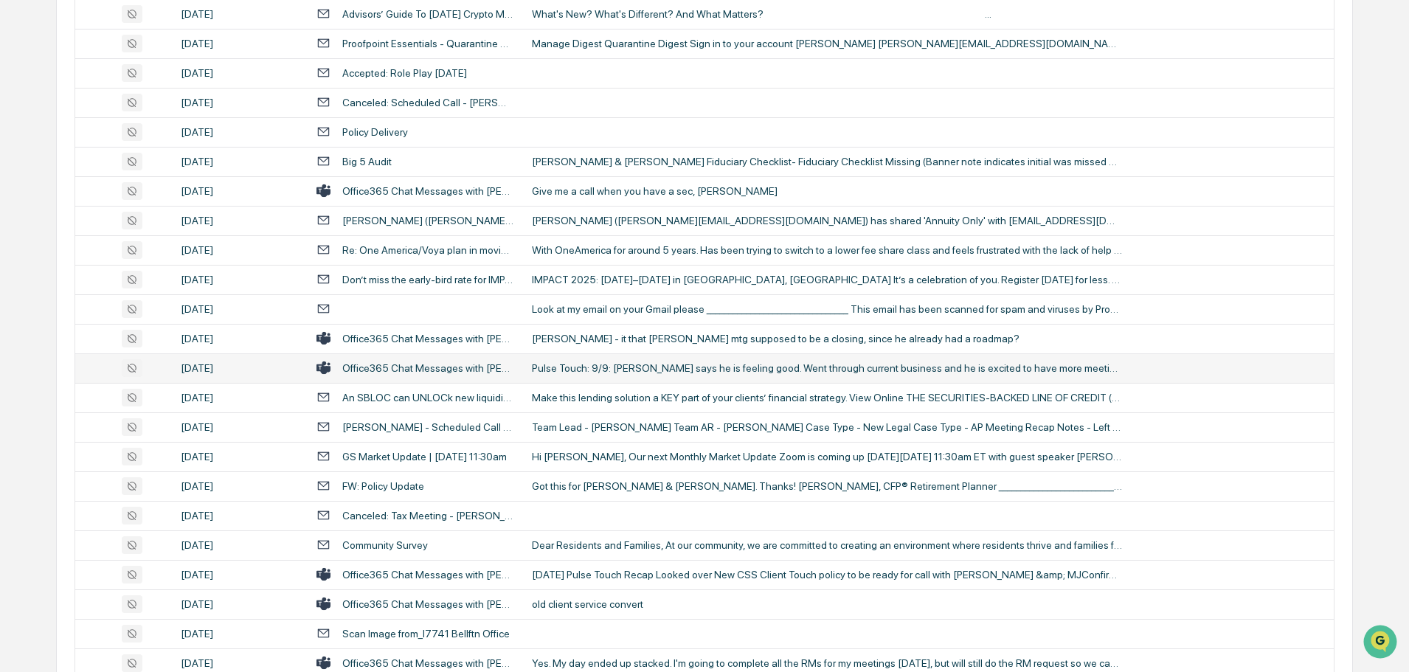
click at [603, 357] on td "Pulse Touch: 9/9: [PERSON_NAME] says he is feeling good. Went through current b…" at bounding box center [928, 368] width 811 height 30
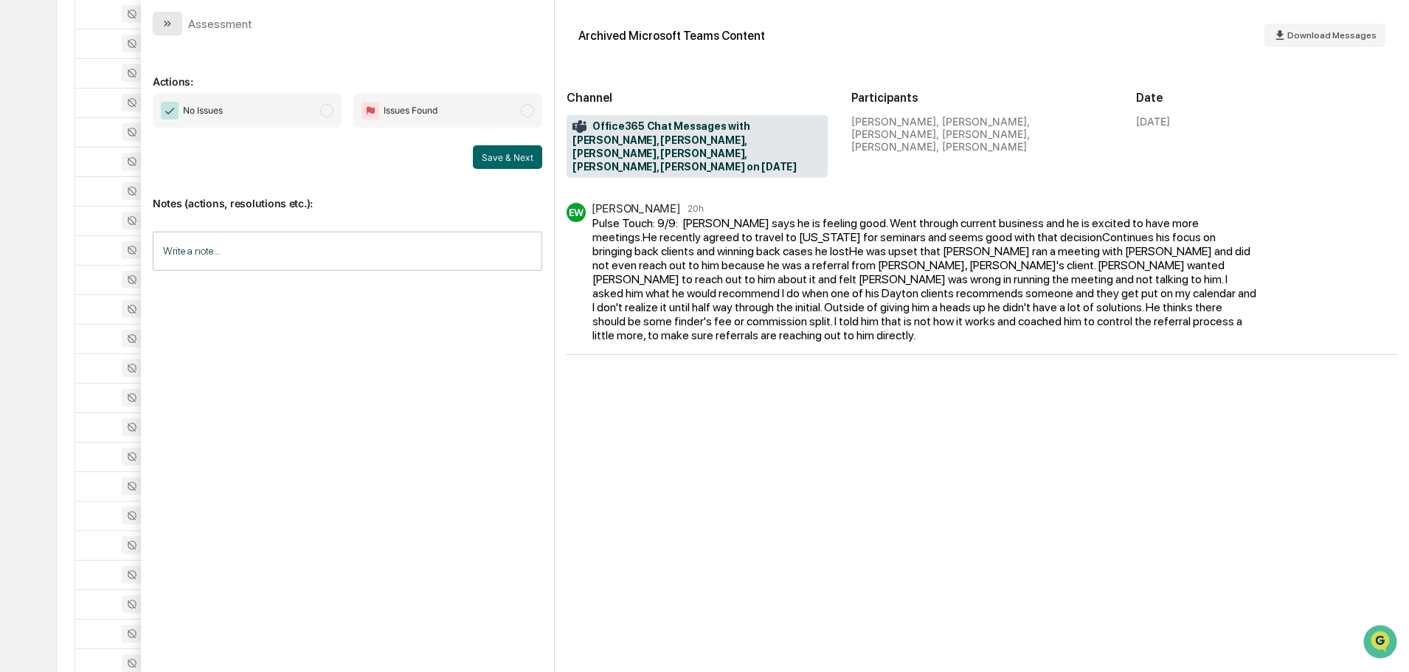
click at [160, 23] on button "modal" at bounding box center [168, 24] width 30 height 24
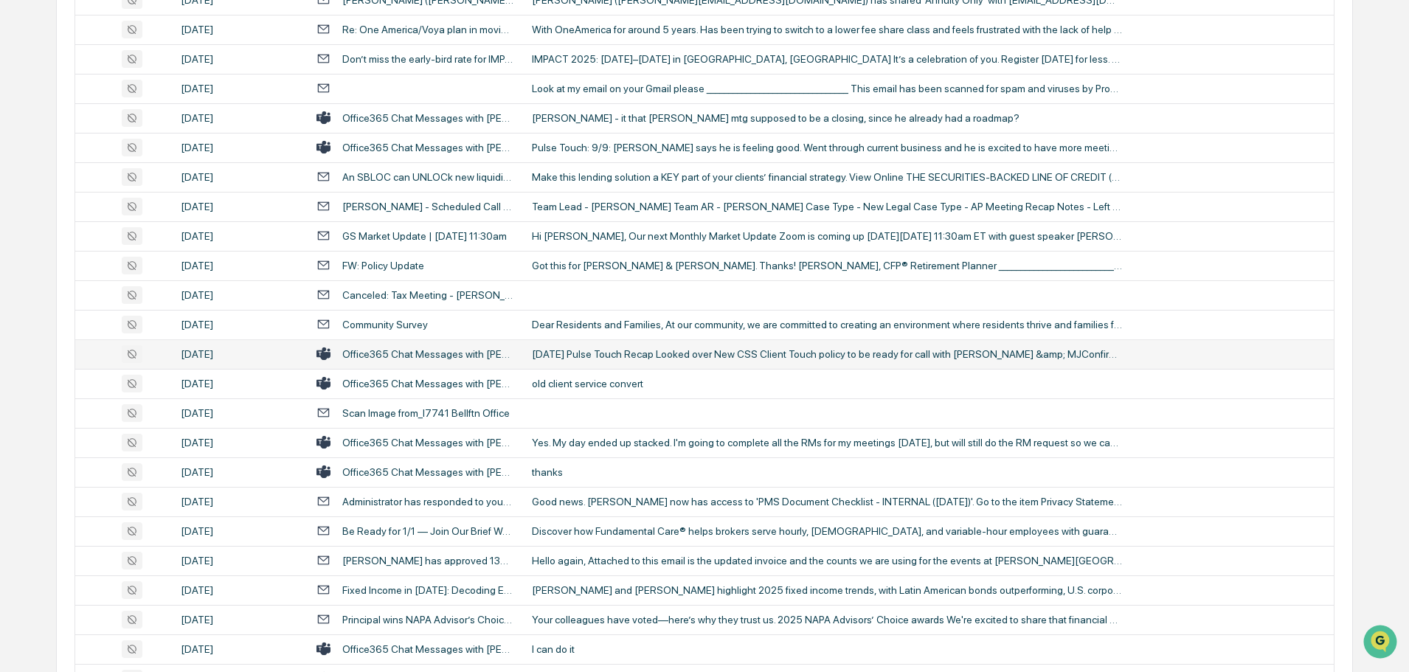
scroll to position [2508, 0]
click at [589, 347] on div "[DATE] Pulse Touch Recap Looked over New CSS Client Touch policy to be ready fo…" at bounding box center [827, 353] width 590 height 12
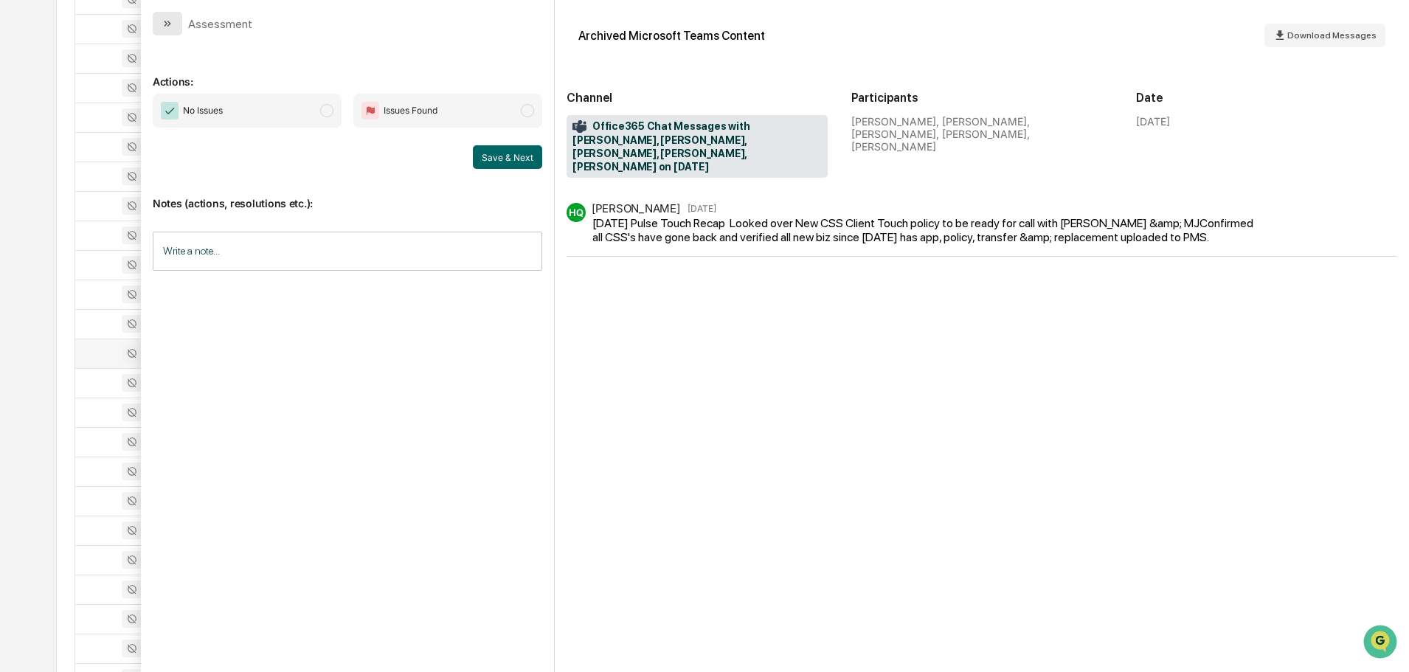
click at [168, 21] on icon "modal" at bounding box center [168, 24] width 12 height 12
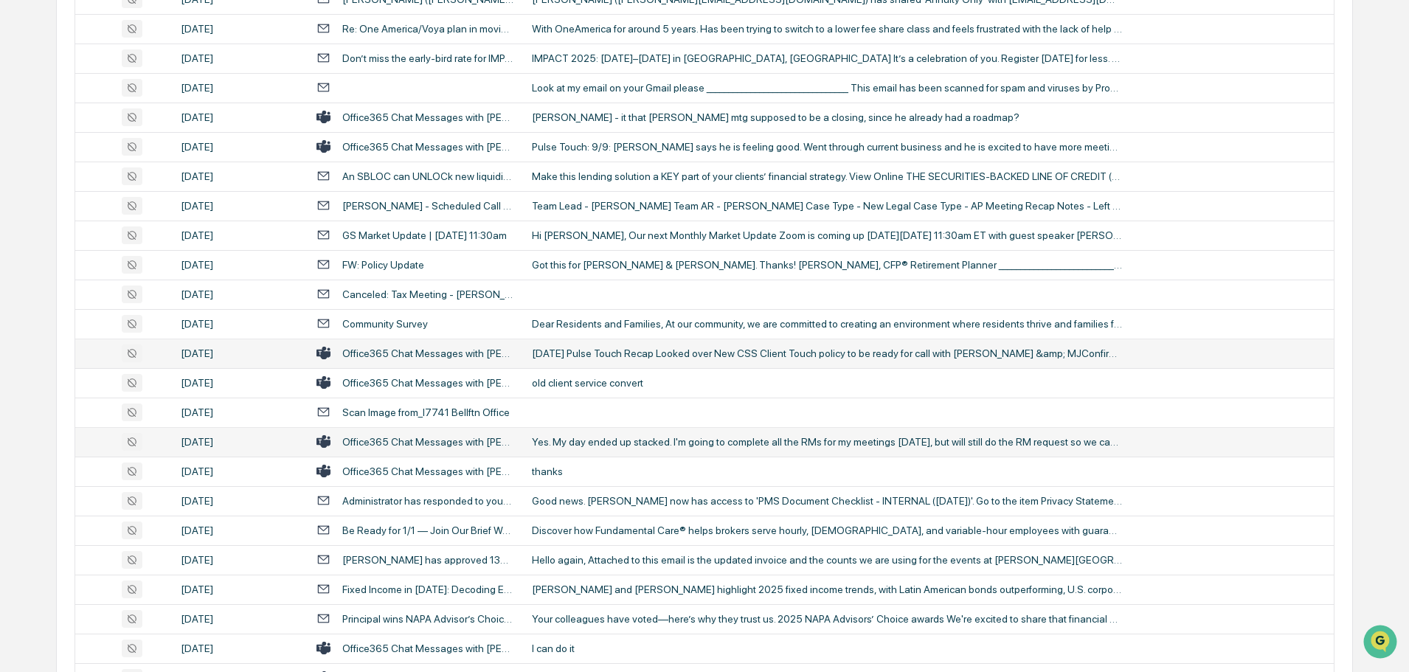
click at [584, 450] on td "Yes. My day ended up stacked. I'm going to complete all the RMs for my meetings…" at bounding box center [928, 442] width 811 height 30
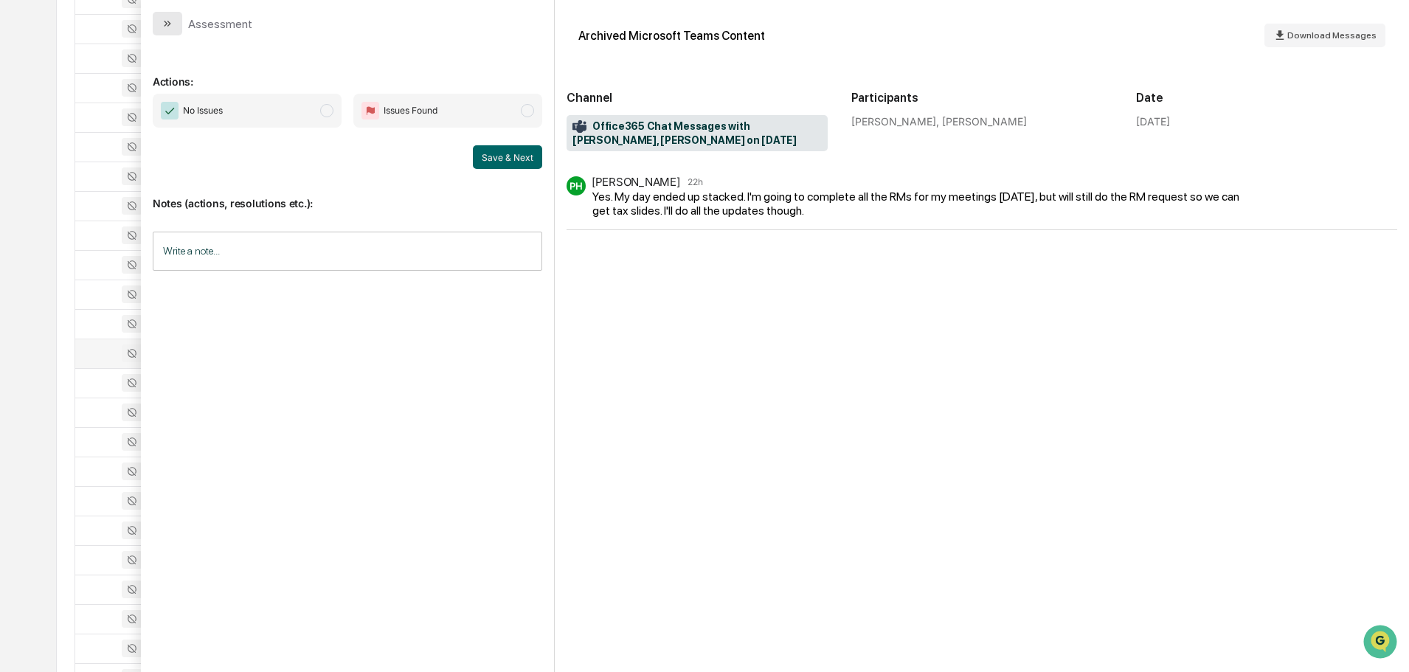
click at [162, 24] on icon "modal" at bounding box center [168, 24] width 12 height 12
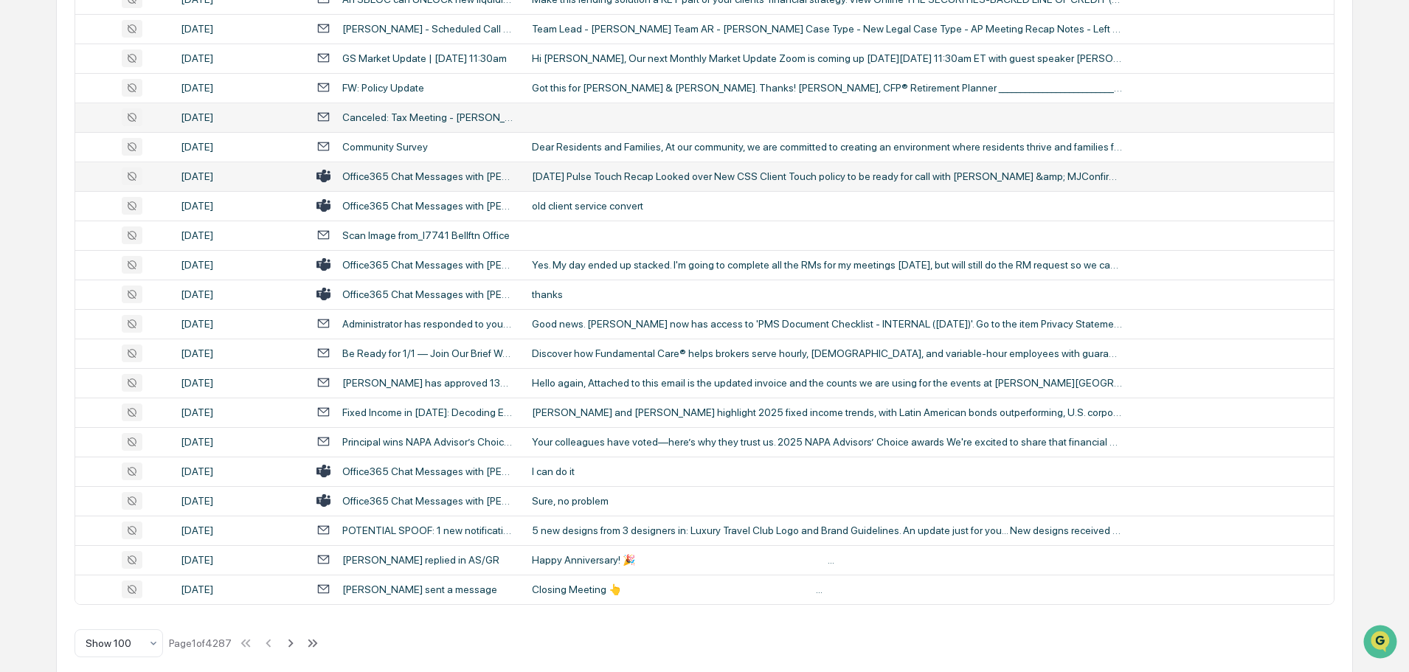
scroll to position [2701, 0]
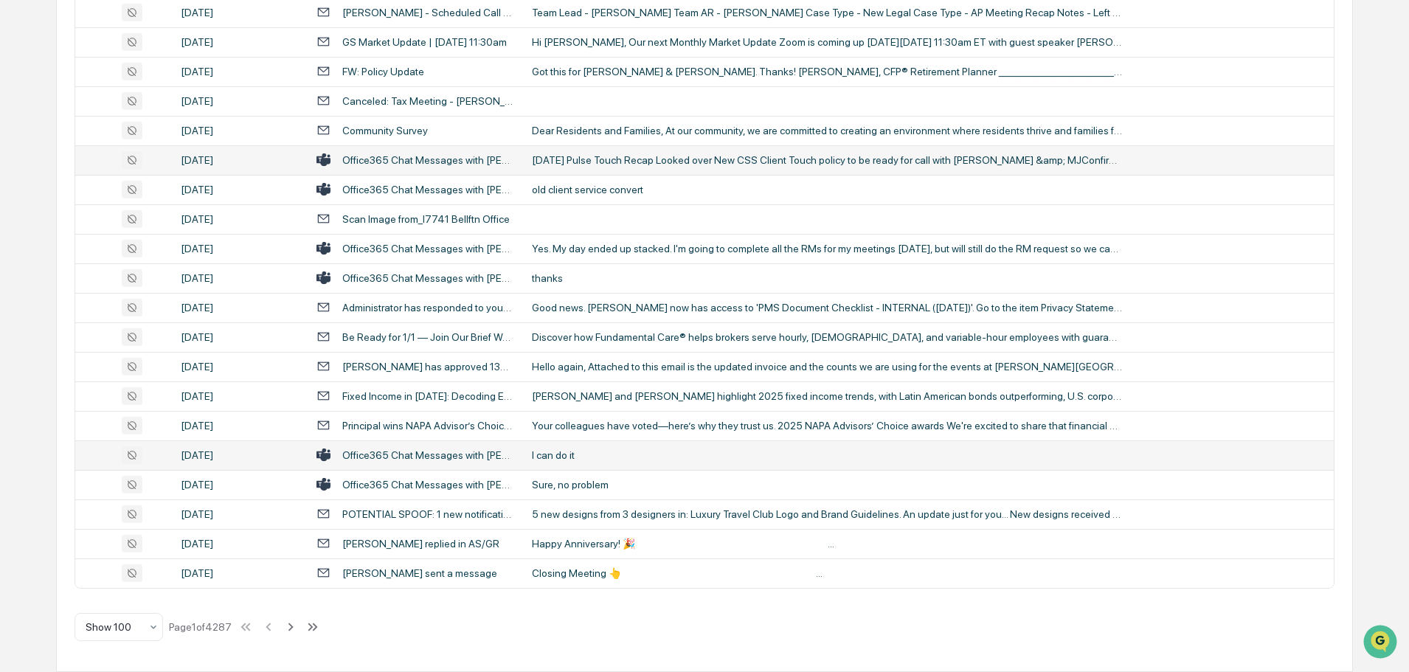
click at [582, 455] on div "I can do it" at bounding box center [827, 455] width 590 height 12
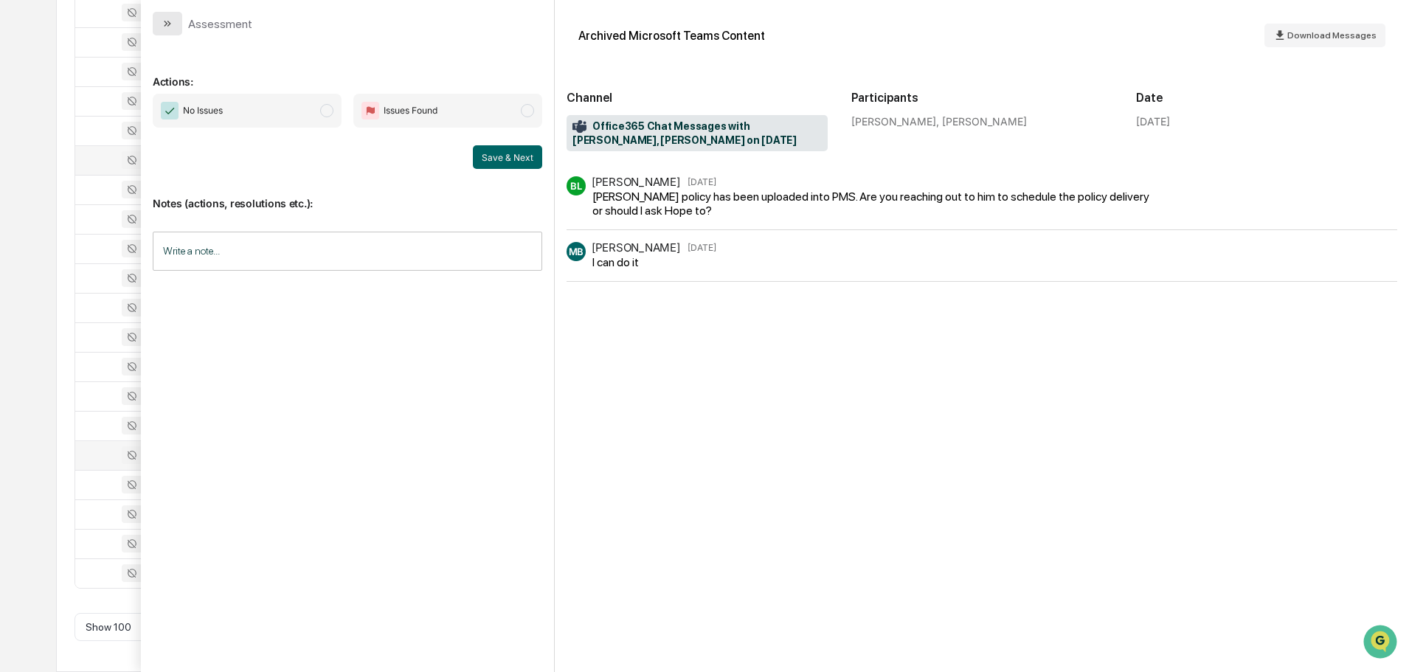
click at [167, 27] on icon "modal" at bounding box center [168, 24] width 12 height 12
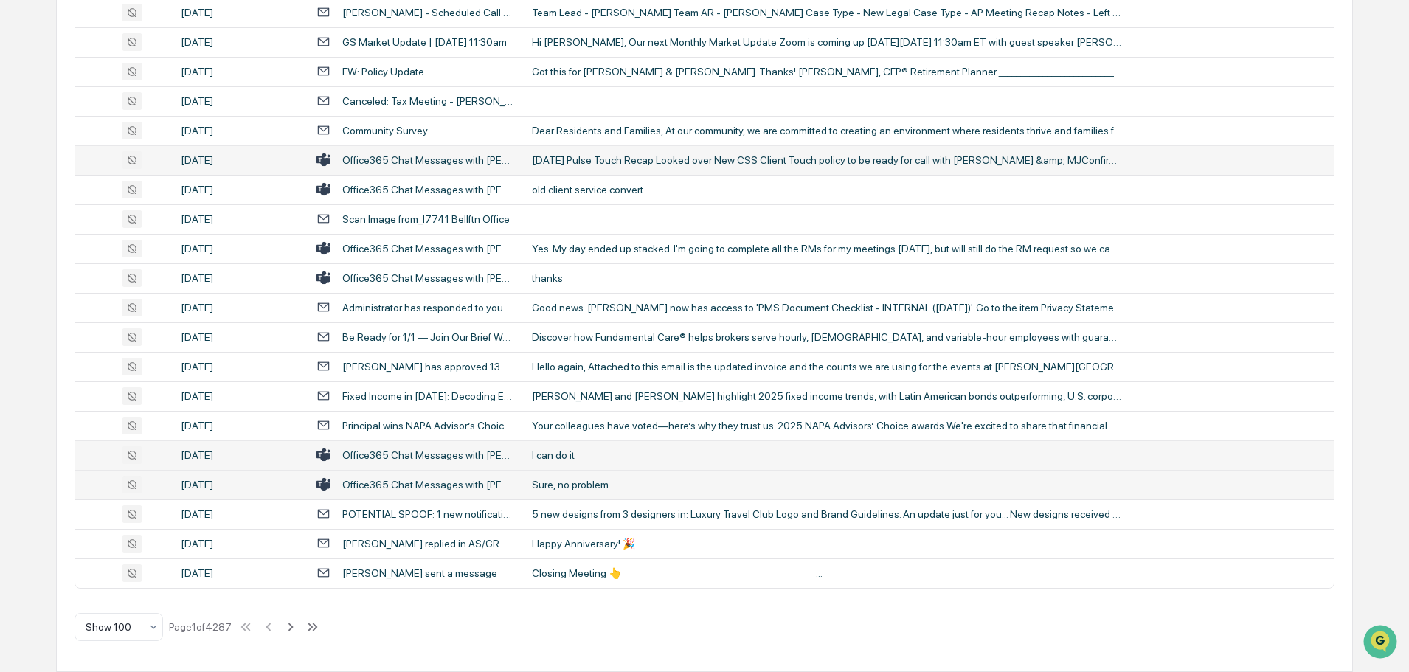
click at [573, 490] on div "Sure, no problem" at bounding box center [827, 485] width 590 height 12
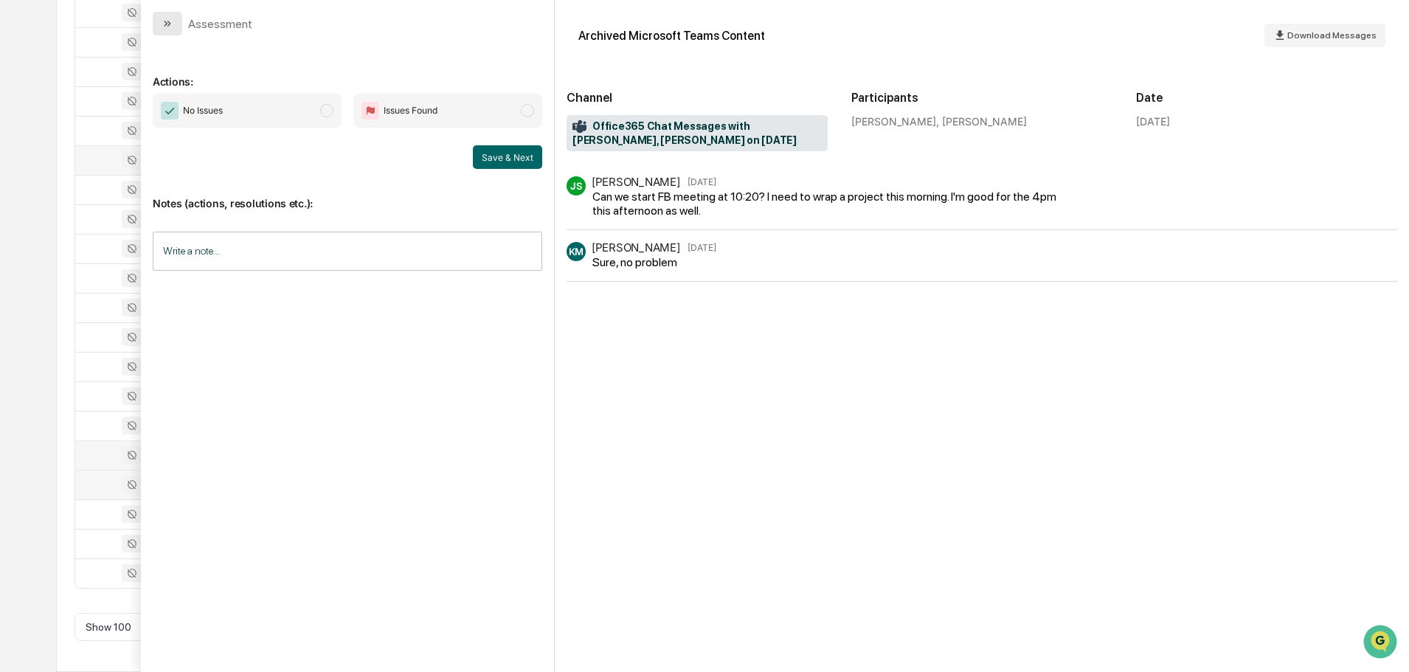
click at [163, 15] on button "modal" at bounding box center [168, 24] width 30 height 24
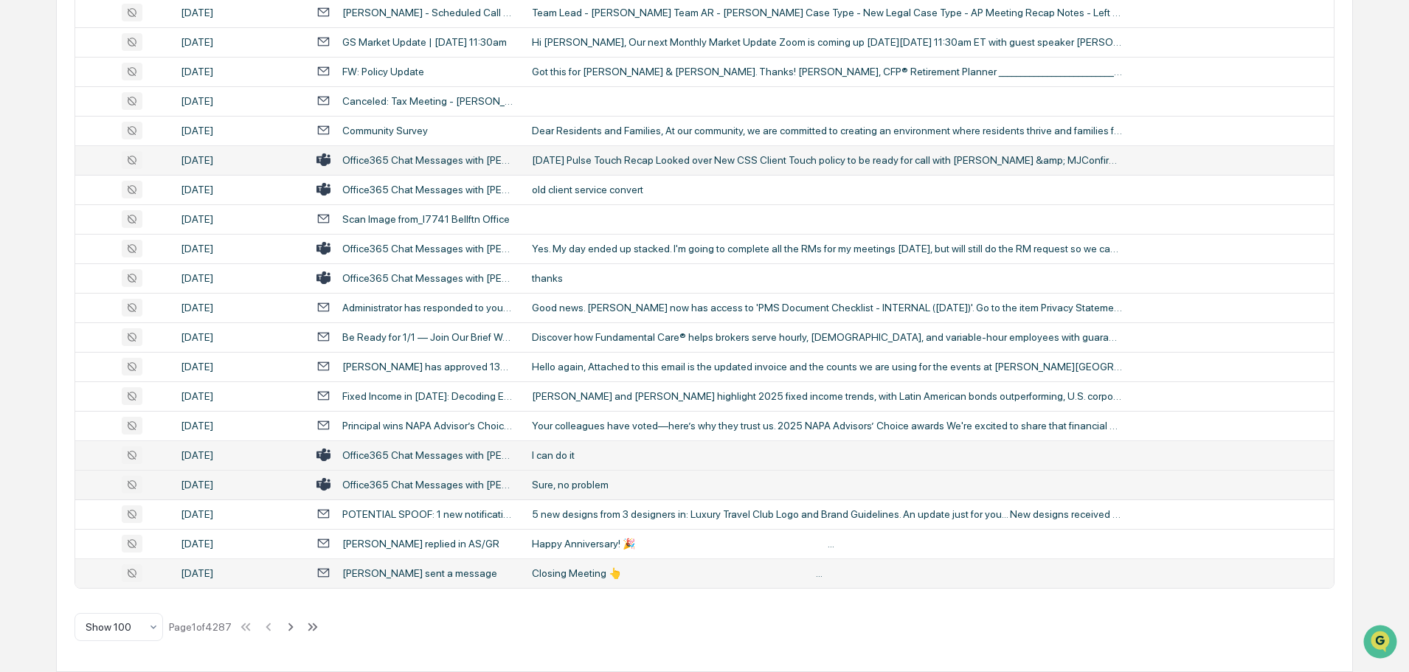
click at [567, 567] on div "Closing Meeting 👆 ‌ ‌ ‌ ‌ ‌ ‌ ‌ ‌ ‌ ‌ ‌ ‌ ‌ ‌ ‌ ‌ ‌ ‌ ‌ ‌ ‌ ‌ ‌ ‌ ‌ ‌ ‌ ‌ ‌ ‌ ‌…" at bounding box center [827, 573] width 590 height 12
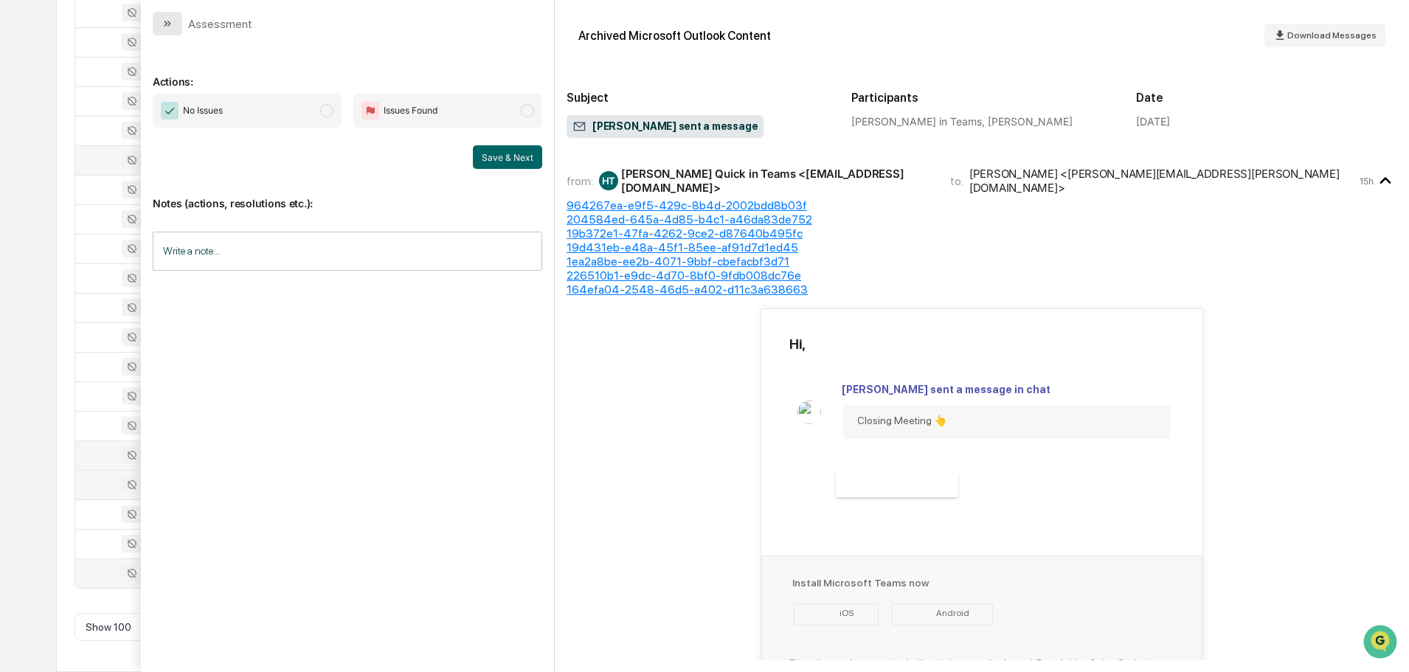
click at [176, 26] on button "modal" at bounding box center [168, 24] width 30 height 24
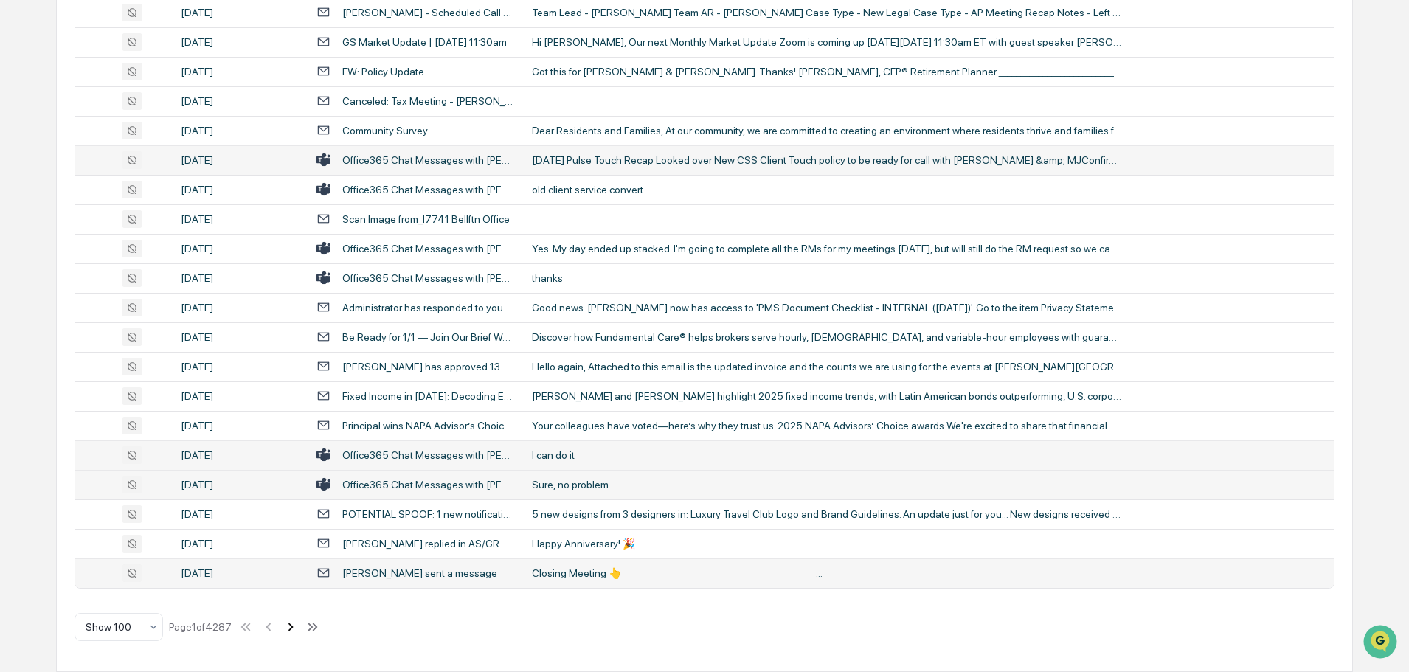
click at [294, 628] on icon at bounding box center [290, 627] width 5 height 8
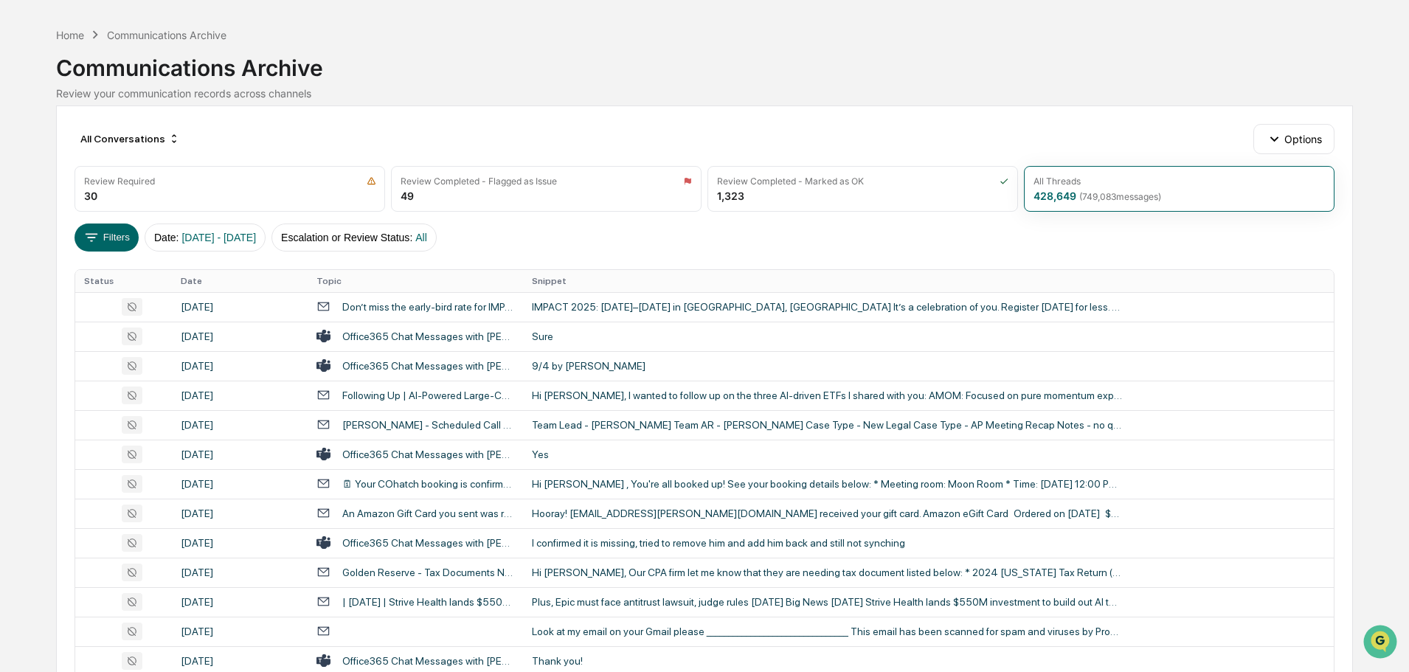
scroll to position [46, 0]
click at [569, 365] on div "9/4 by [PERSON_NAME]" at bounding box center [827, 367] width 590 height 12
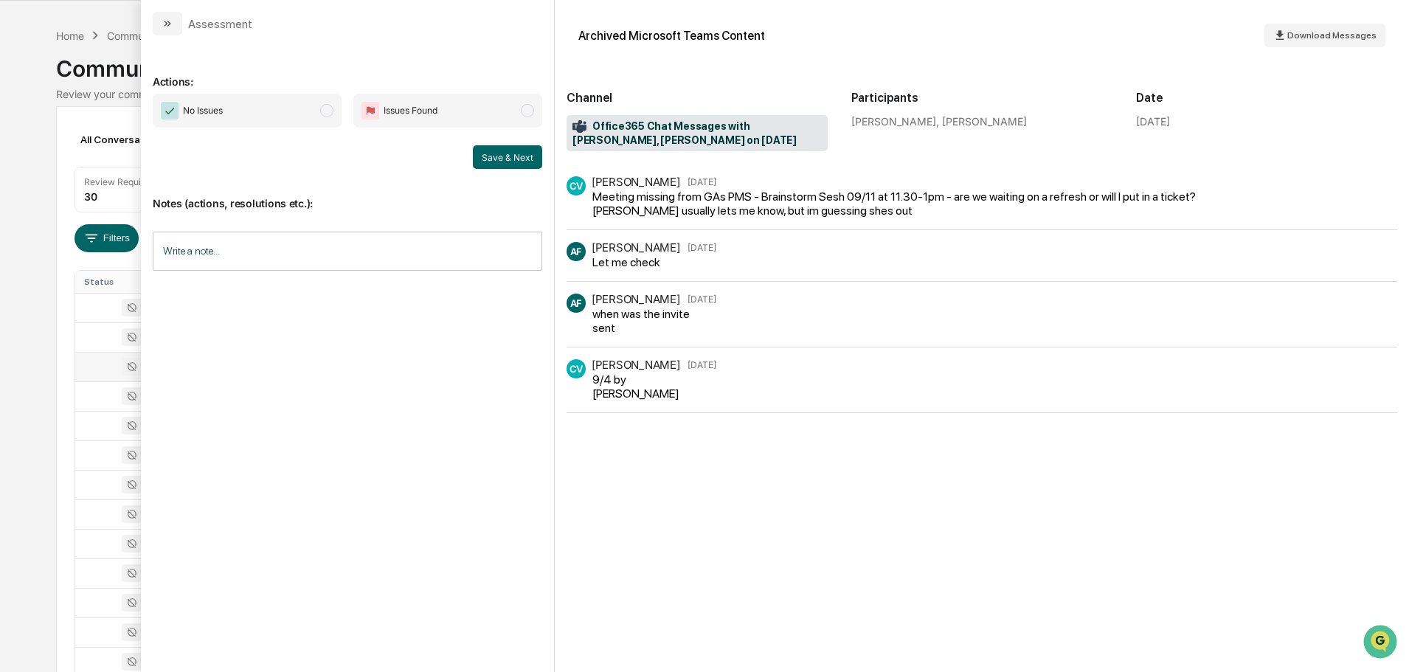
click at [167, 27] on icon "modal" at bounding box center [168, 24] width 12 height 12
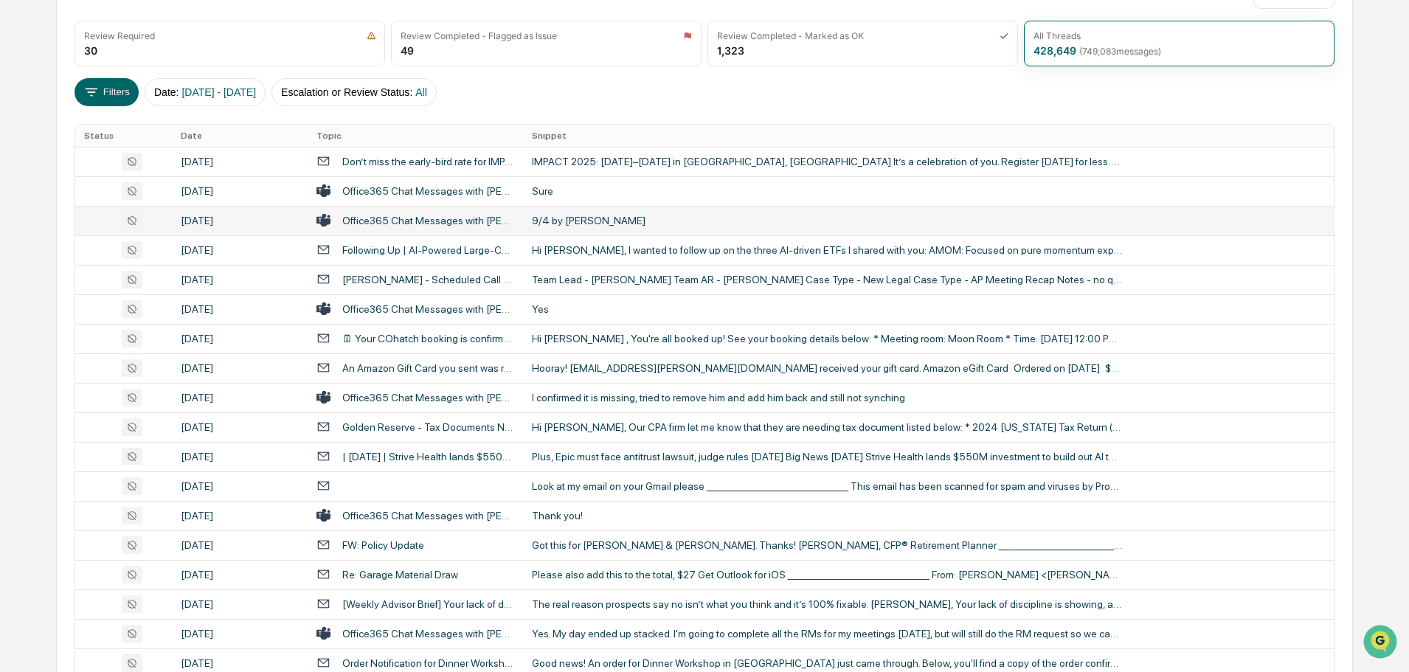
scroll to position [193, 0]
click at [600, 306] on div "Yes" at bounding box center [827, 308] width 590 height 12
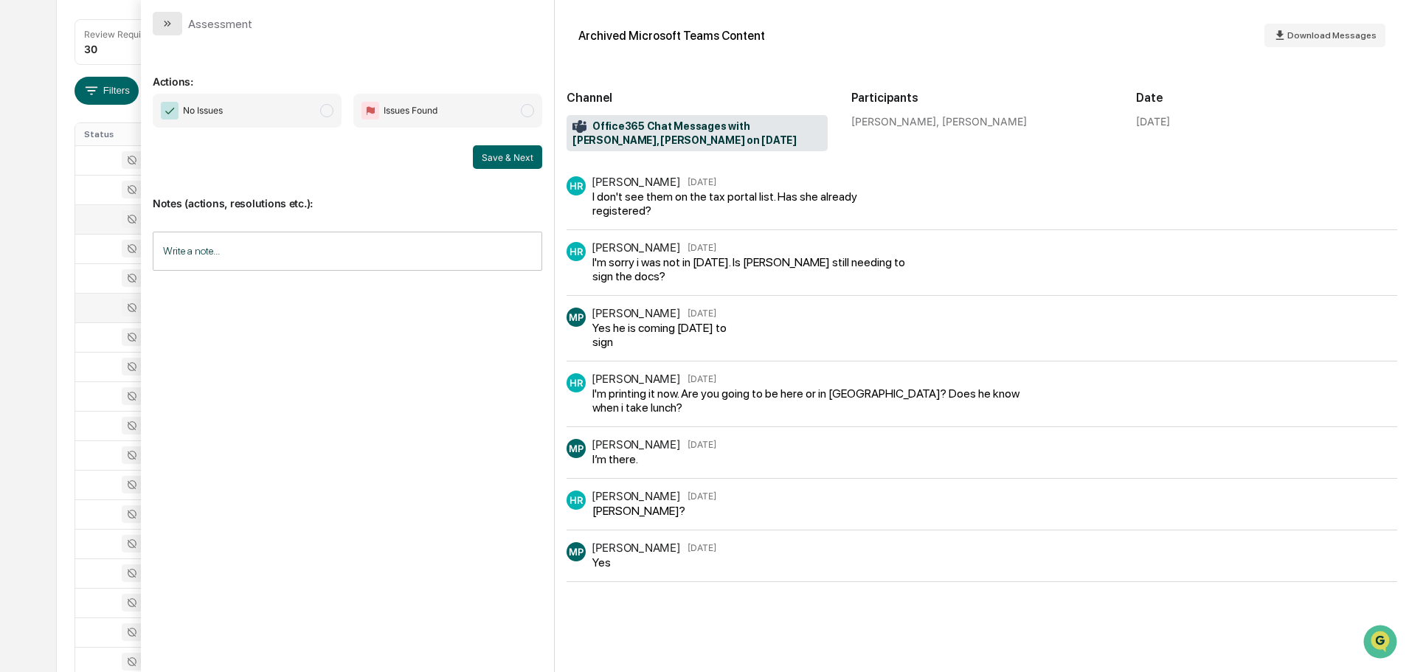
click at [170, 26] on icon "modal" at bounding box center [168, 24] width 12 height 12
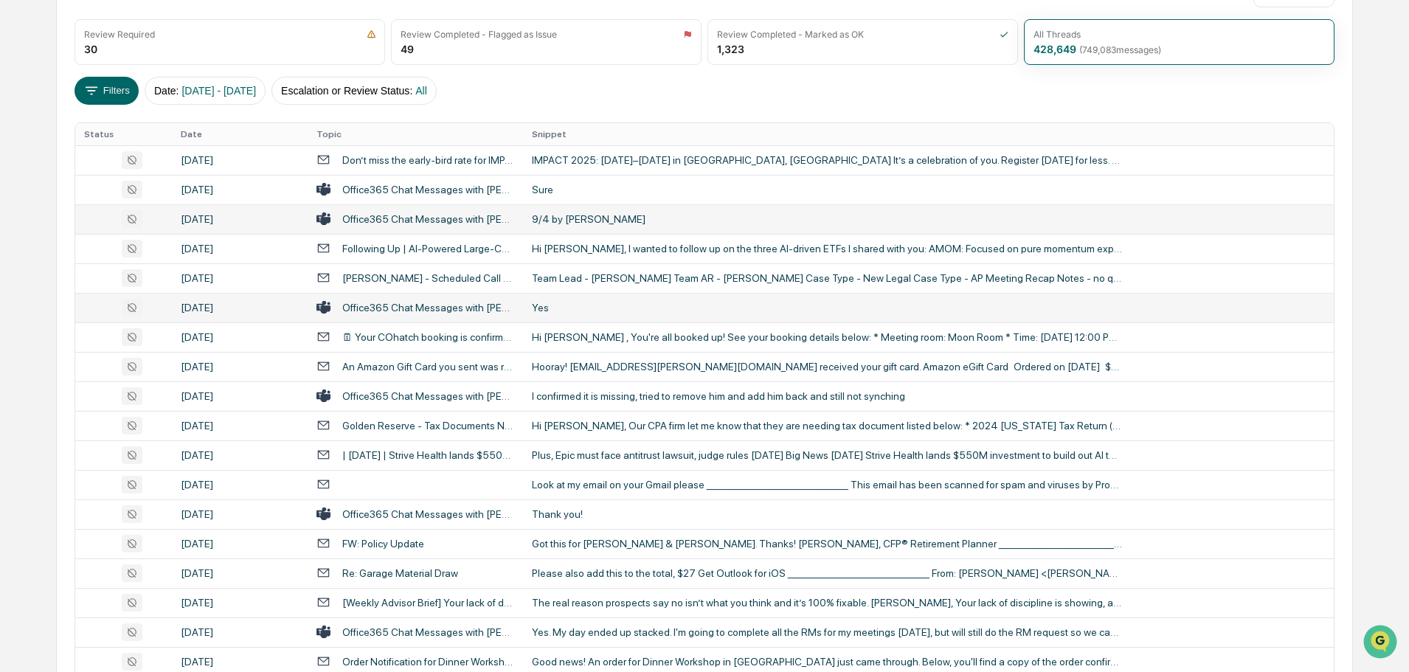
scroll to position [267, 0]
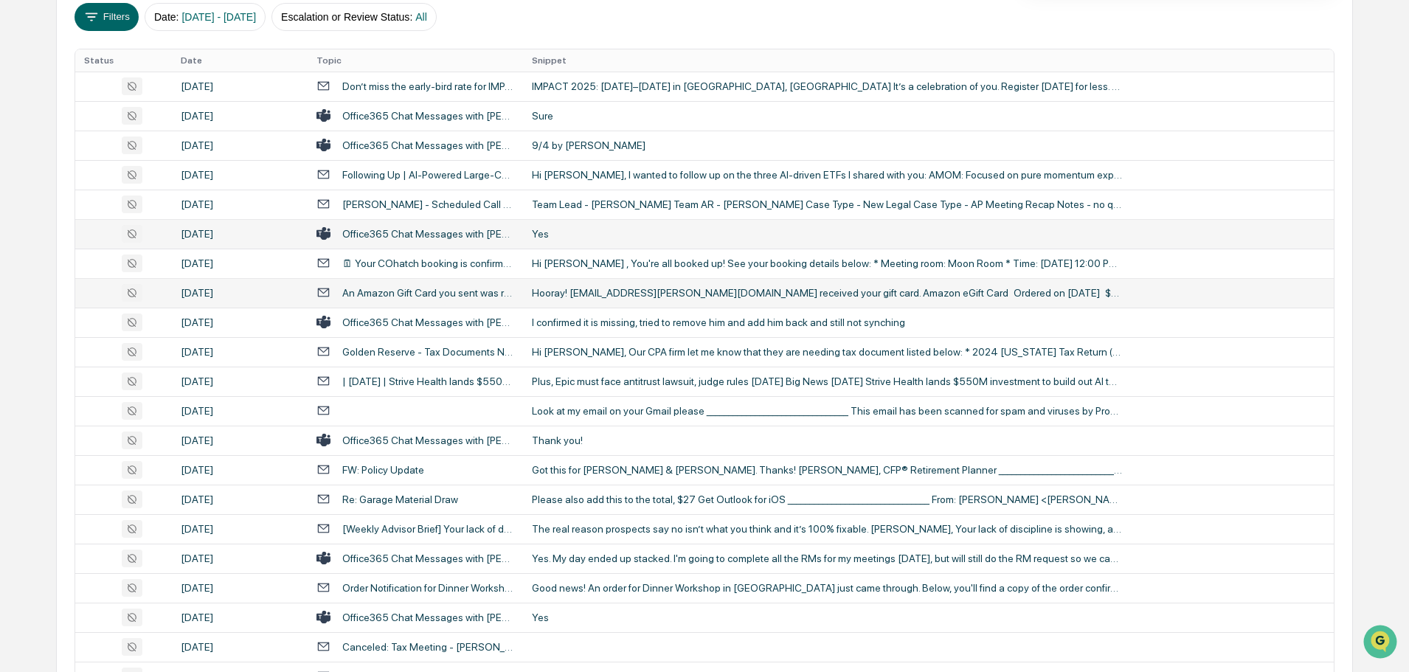
click at [594, 298] on div "Hooray! [EMAIL_ADDRESS][PERSON_NAME][DOMAIN_NAME] received your gift card. Amaz…" at bounding box center [827, 293] width 590 height 12
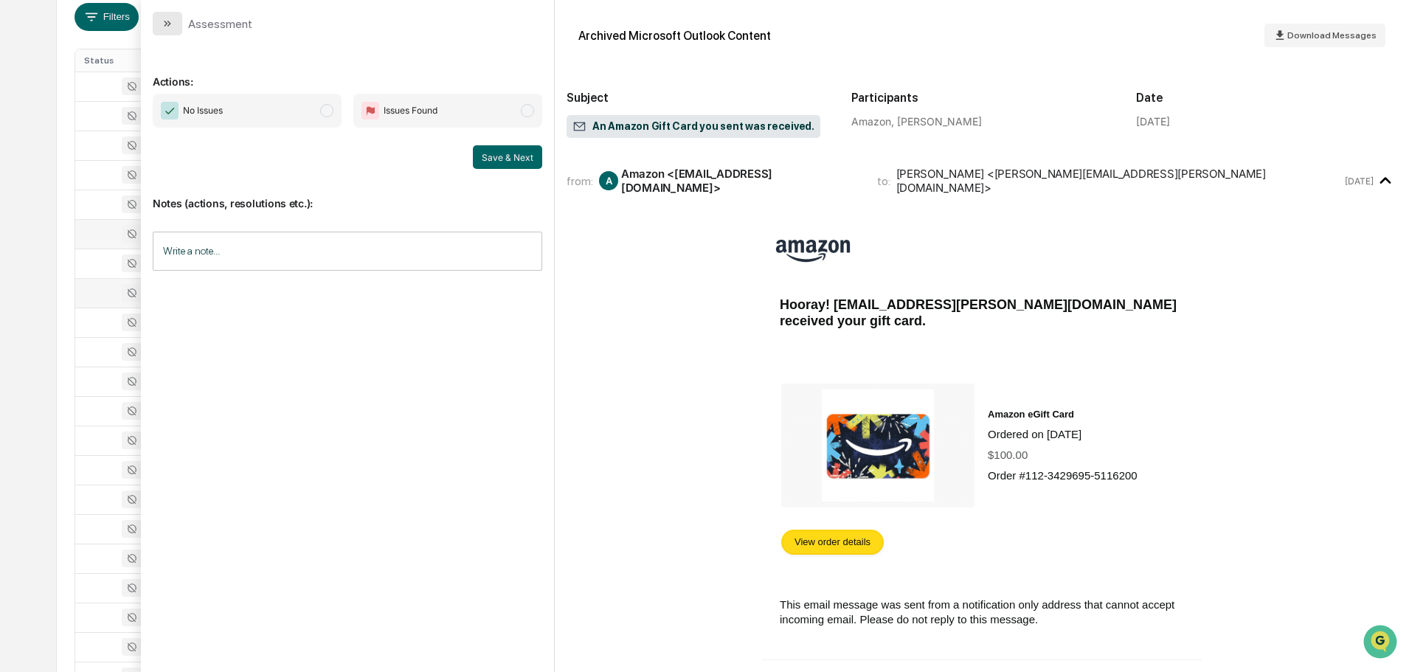
click at [167, 20] on icon "modal" at bounding box center [168, 24] width 12 height 12
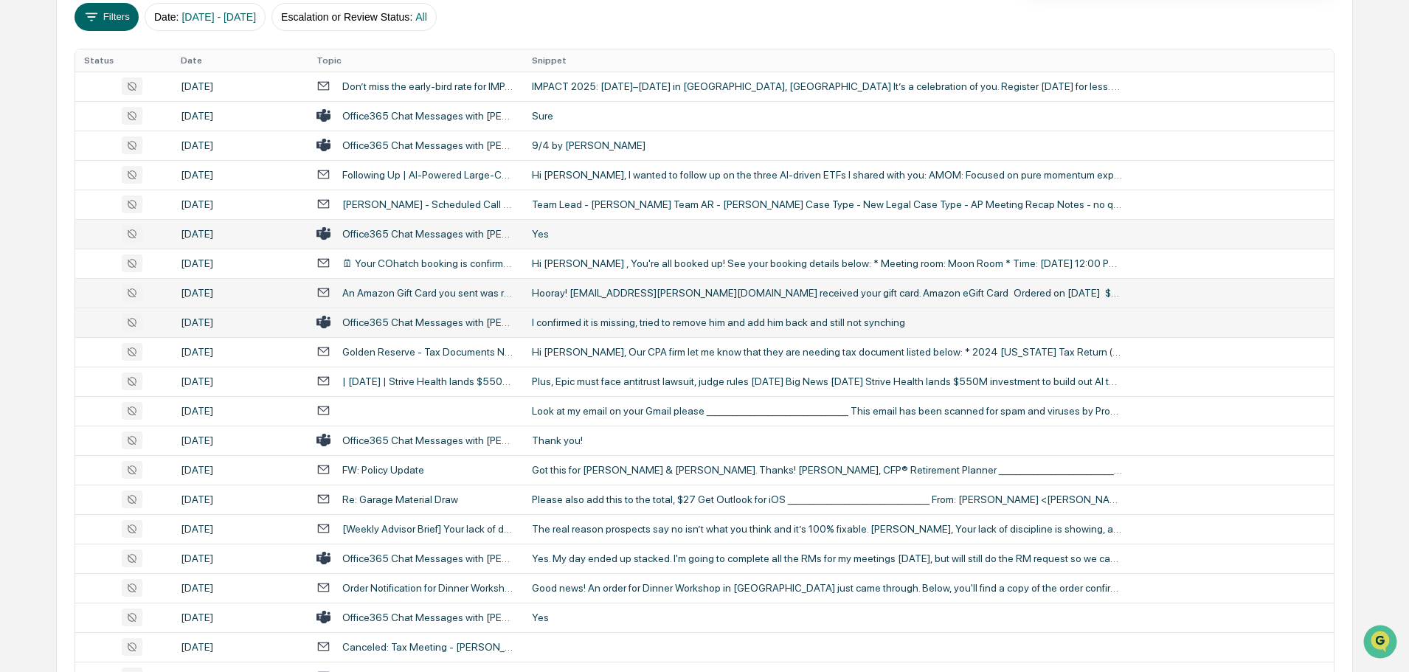
click at [632, 318] on div "I confirmed it is missing, tried to remove him and add him back and still not s…" at bounding box center [827, 322] width 590 height 12
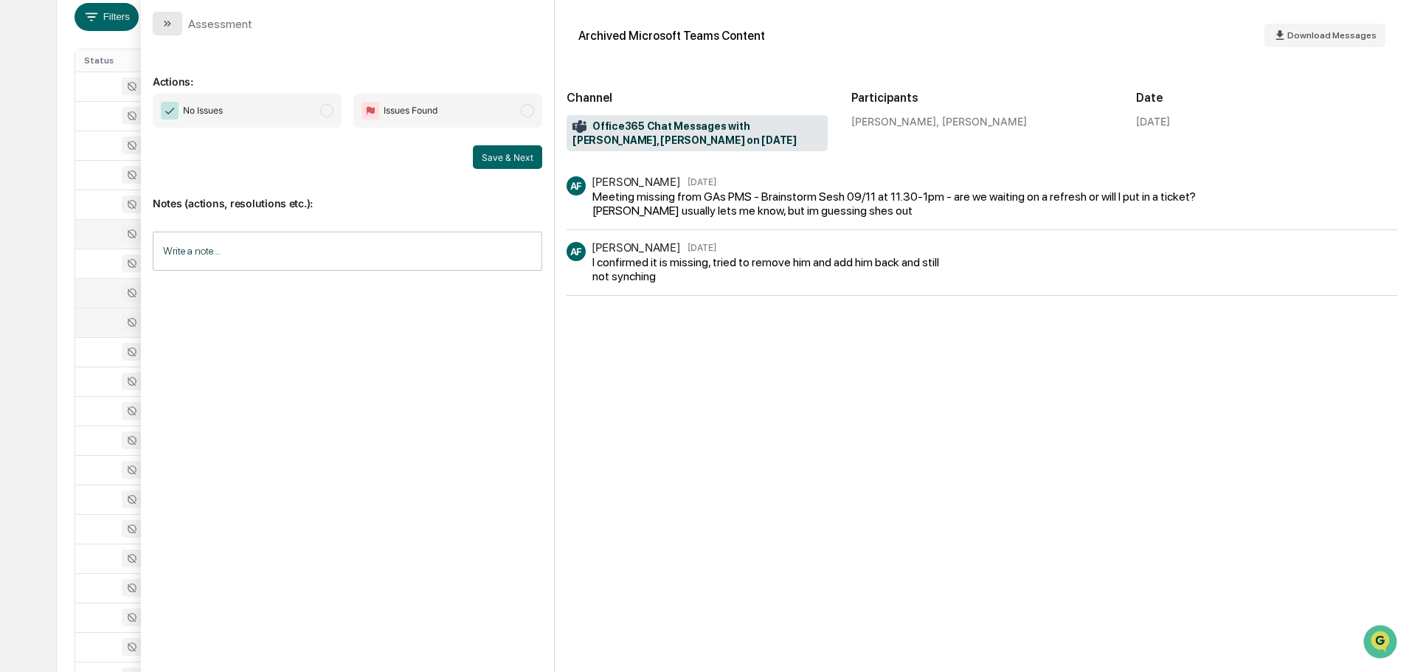
click at [169, 17] on button "modal" at bounding box center [168, 24] width 30 height 24
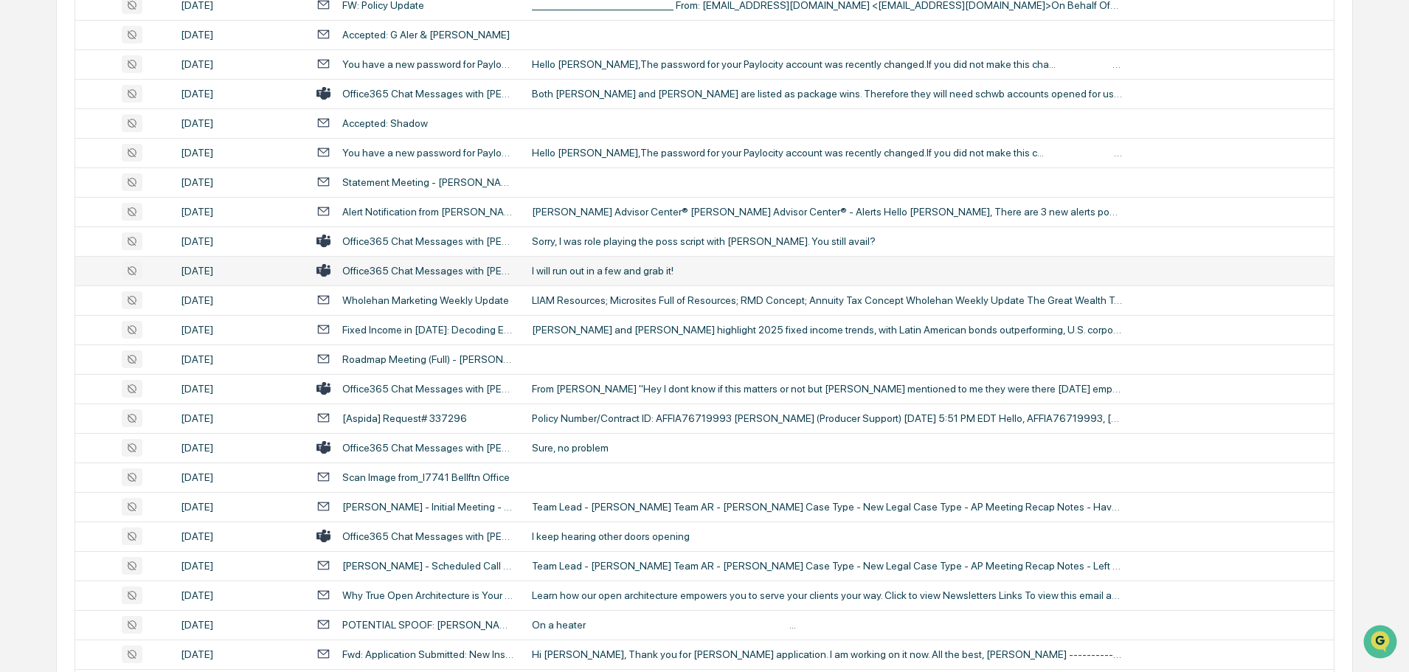
scroll to position [1226, 0]
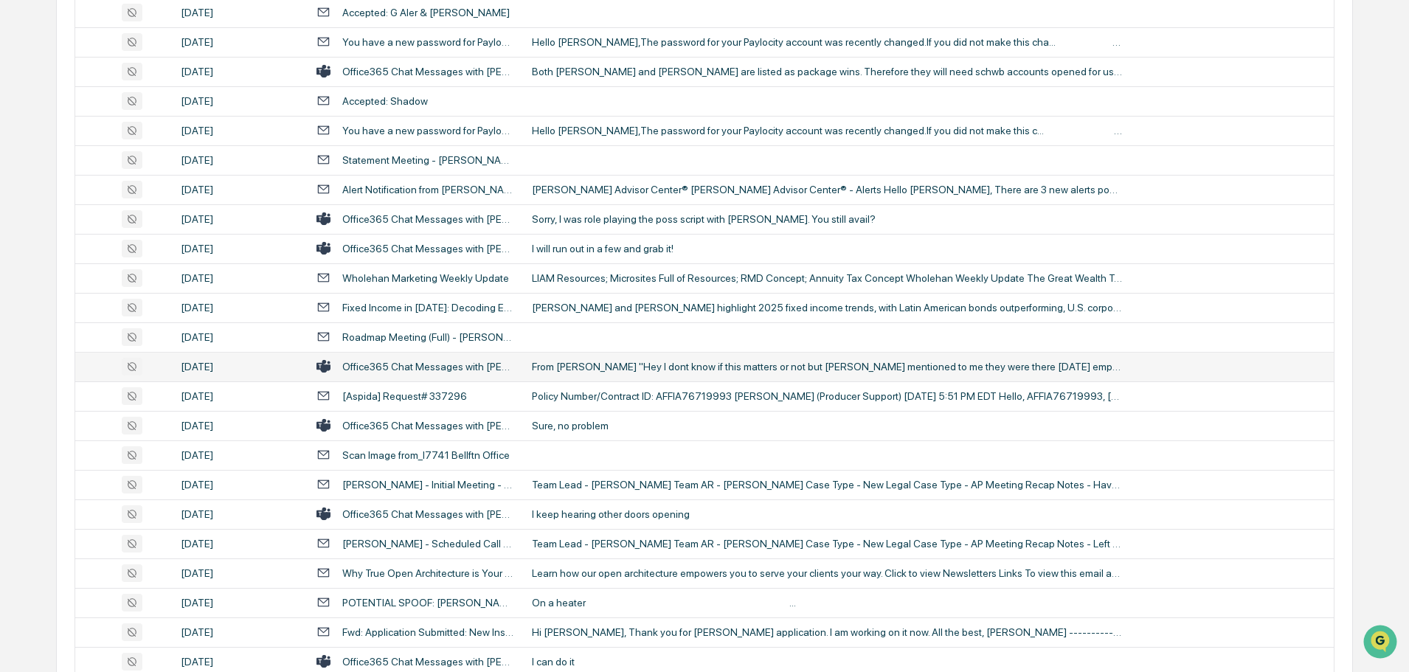
click at [573, 370] on div "From [PERSON_NAME] "Hey I dont know if this matters or not but [PERSON_NAME] me…" at bounding box center [827, 367] width 590 height 12
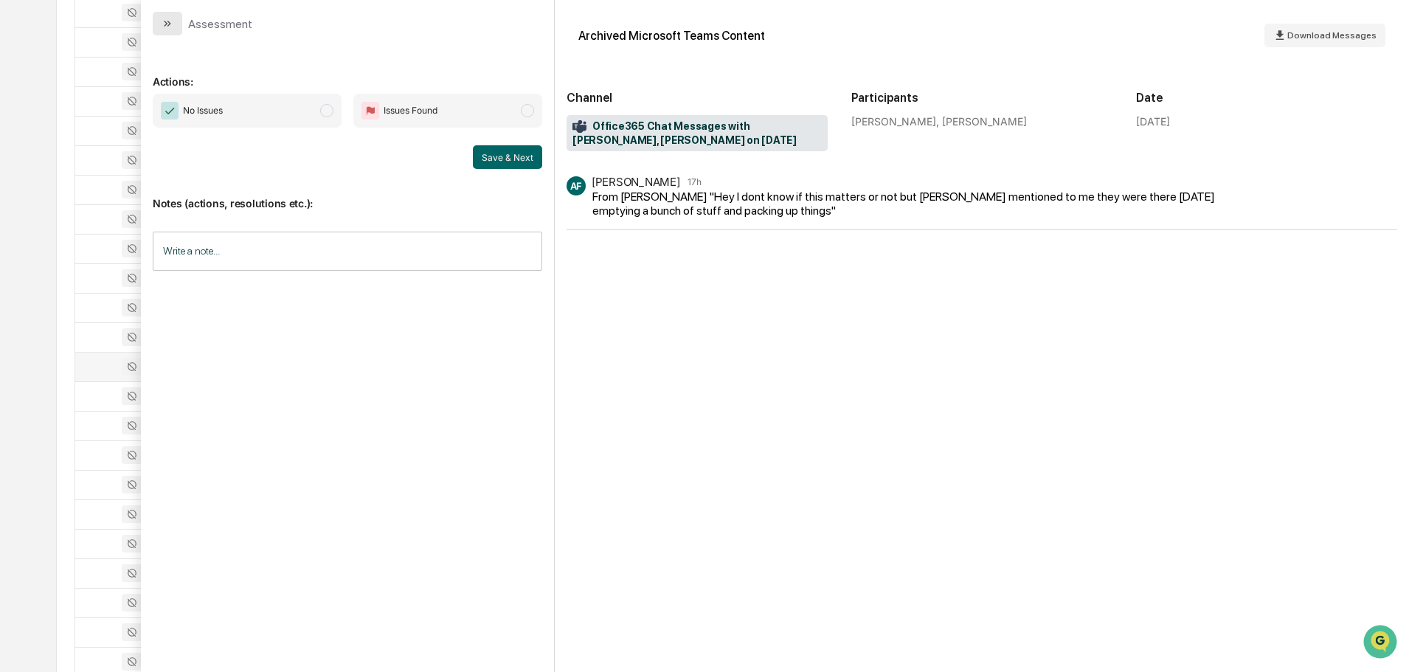
click at [169, 24] on icon "modal" at bounding box center [168, 24] width 12 height 12
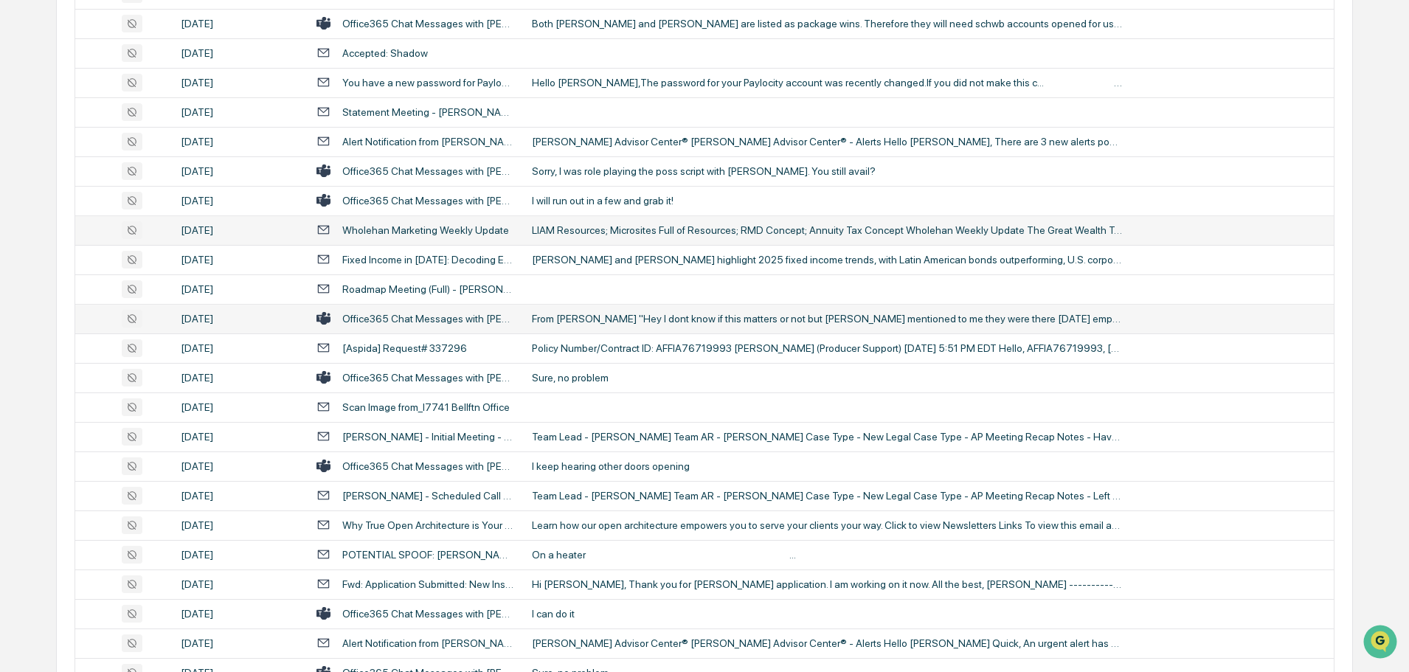
scroll to position [1300, 0]
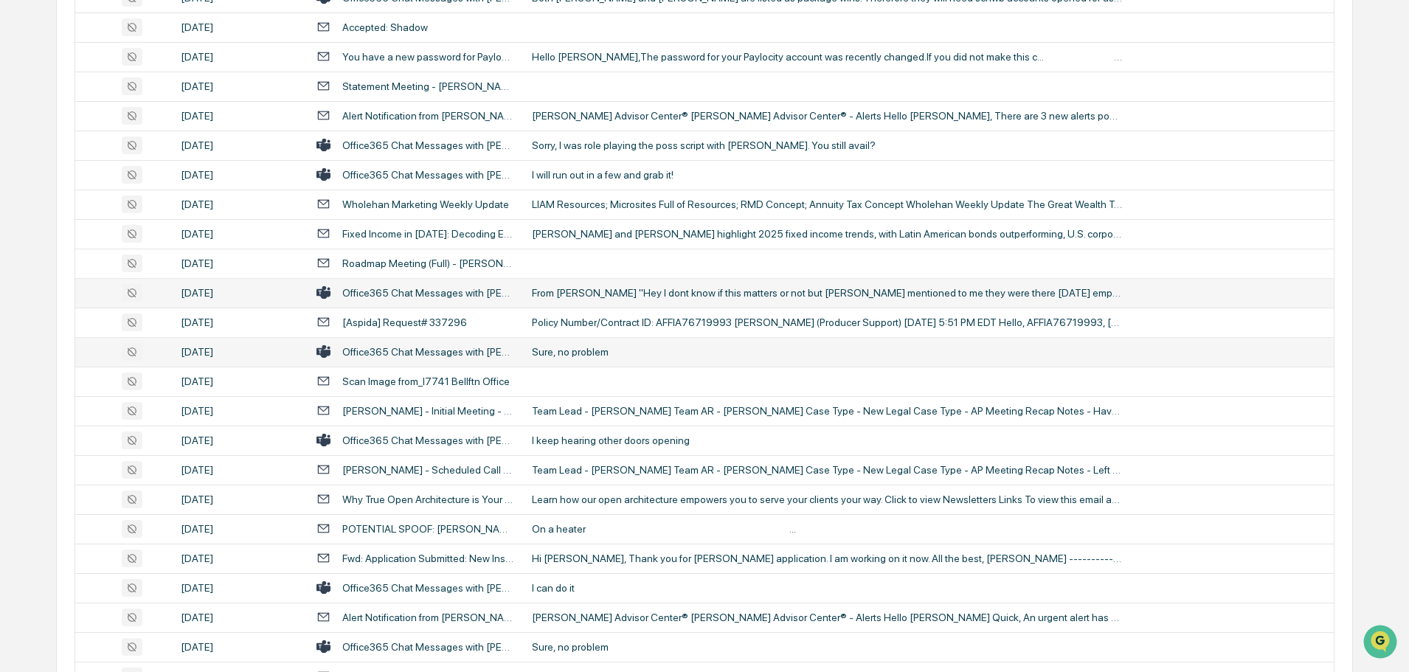
click at [580, 359] on td "Sure, no problem" at bounding box center [928, 352] width 811 height 30
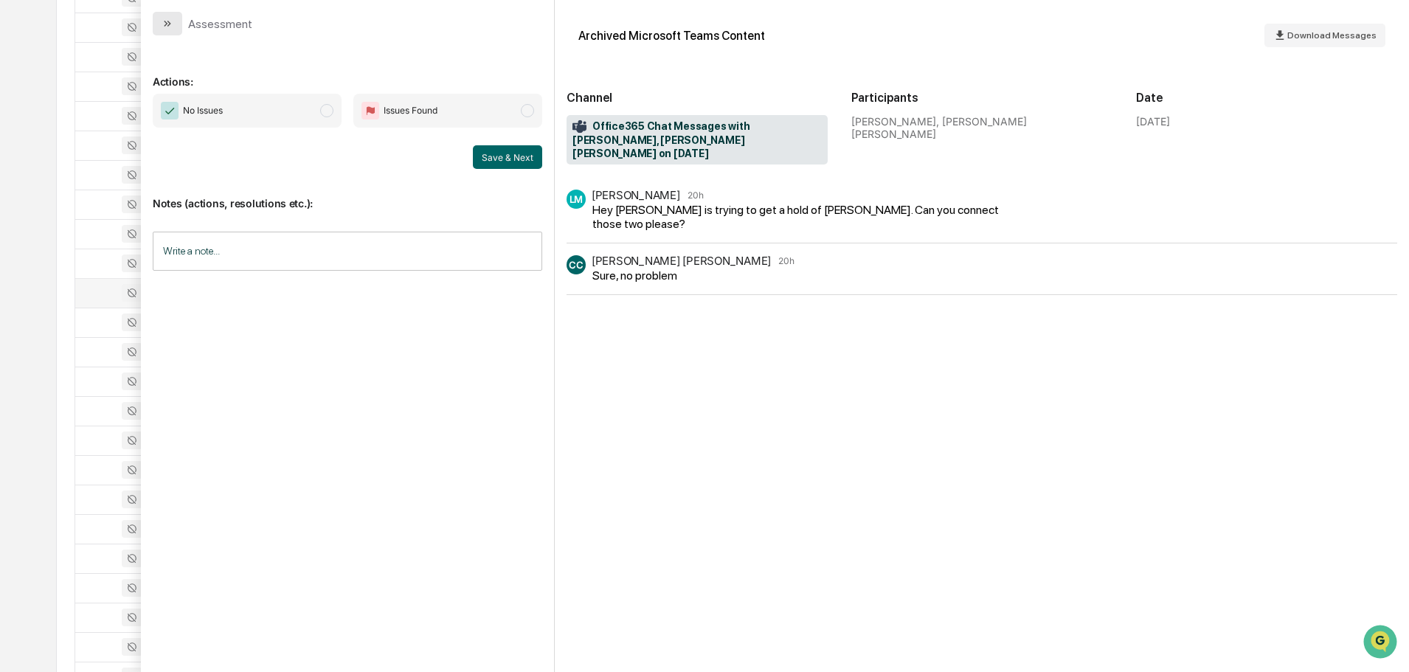
click at [162, 21] on icon "modal" at bounding box center [168, 24] width 12 height 12
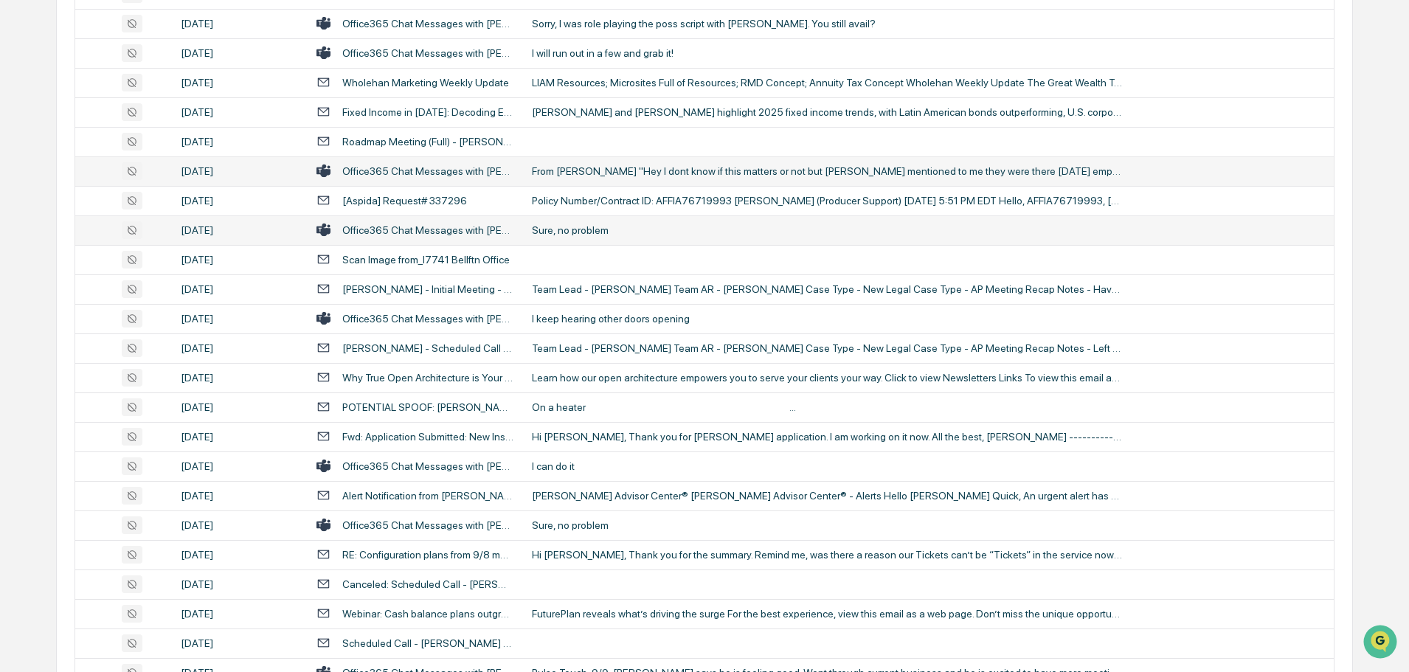
scroll to position [1447, 0]
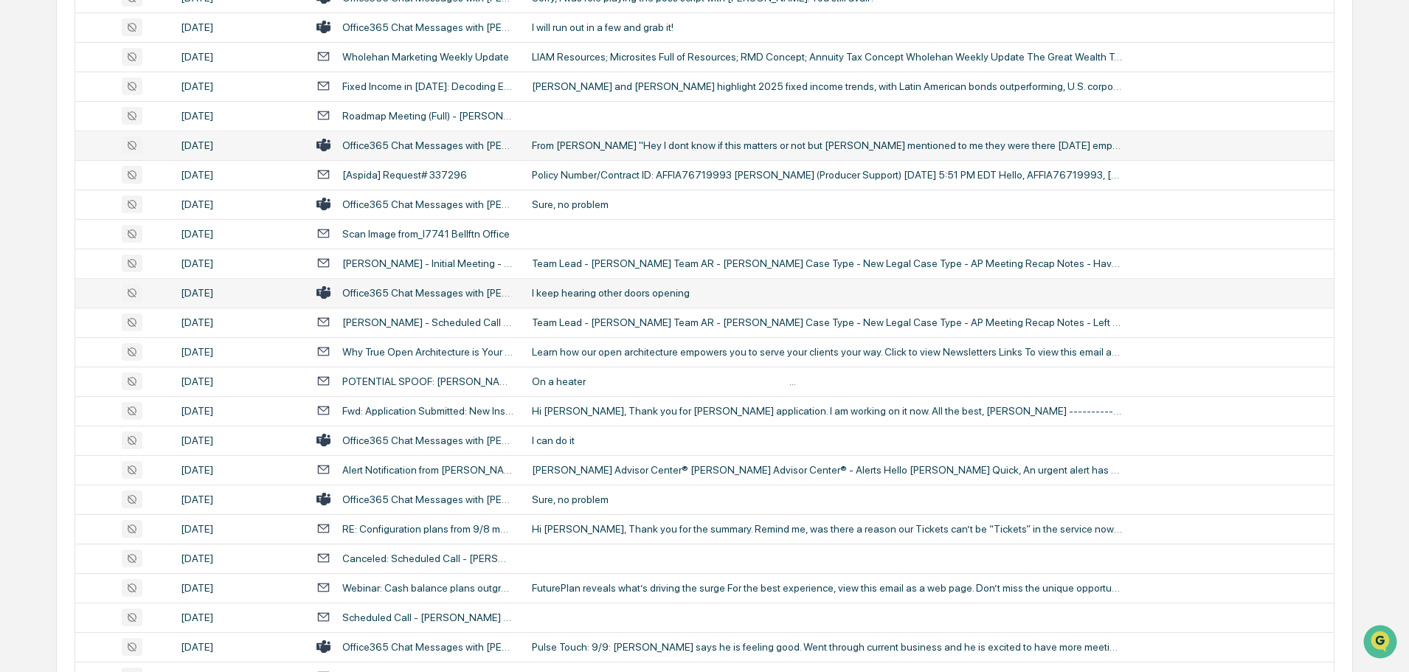
click at [586, 288] on div "I keep hearing other doors opening" at bounding box center [827, 293] width 590 height 12
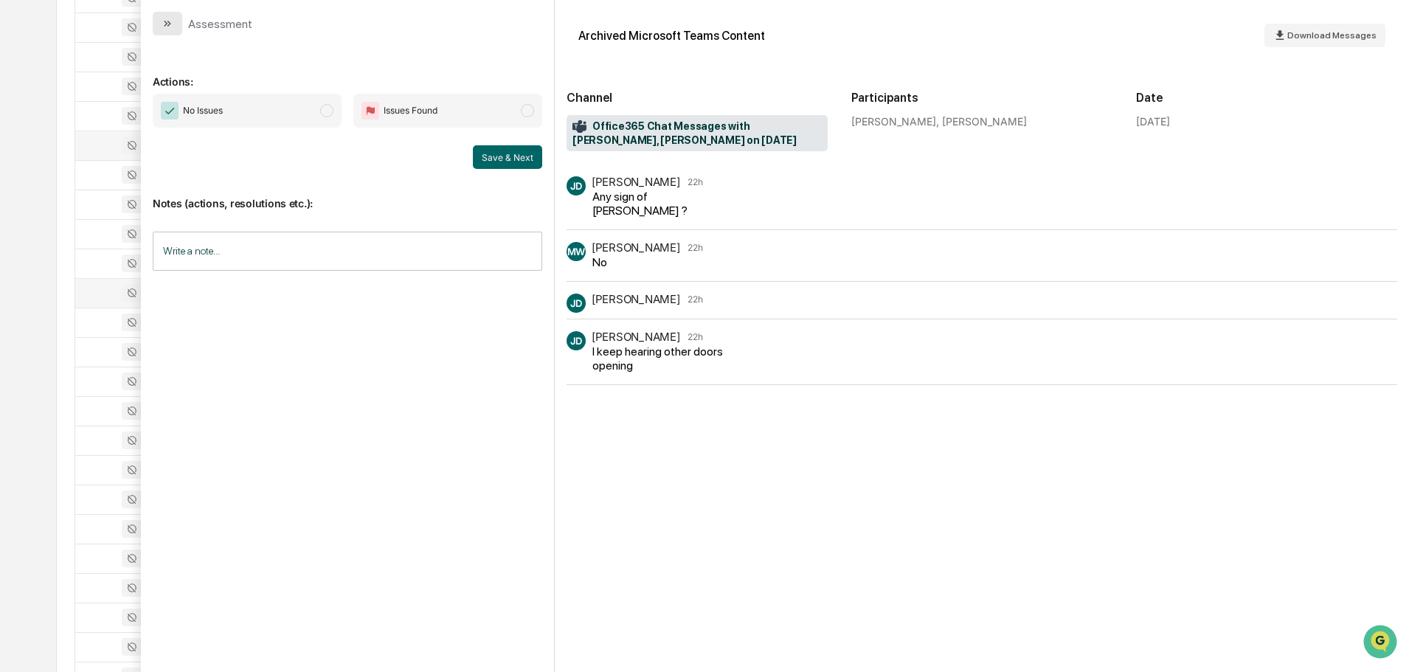
click at [169, 24] on icon "modal" at bounding box center [169, 24] width 4 height 6
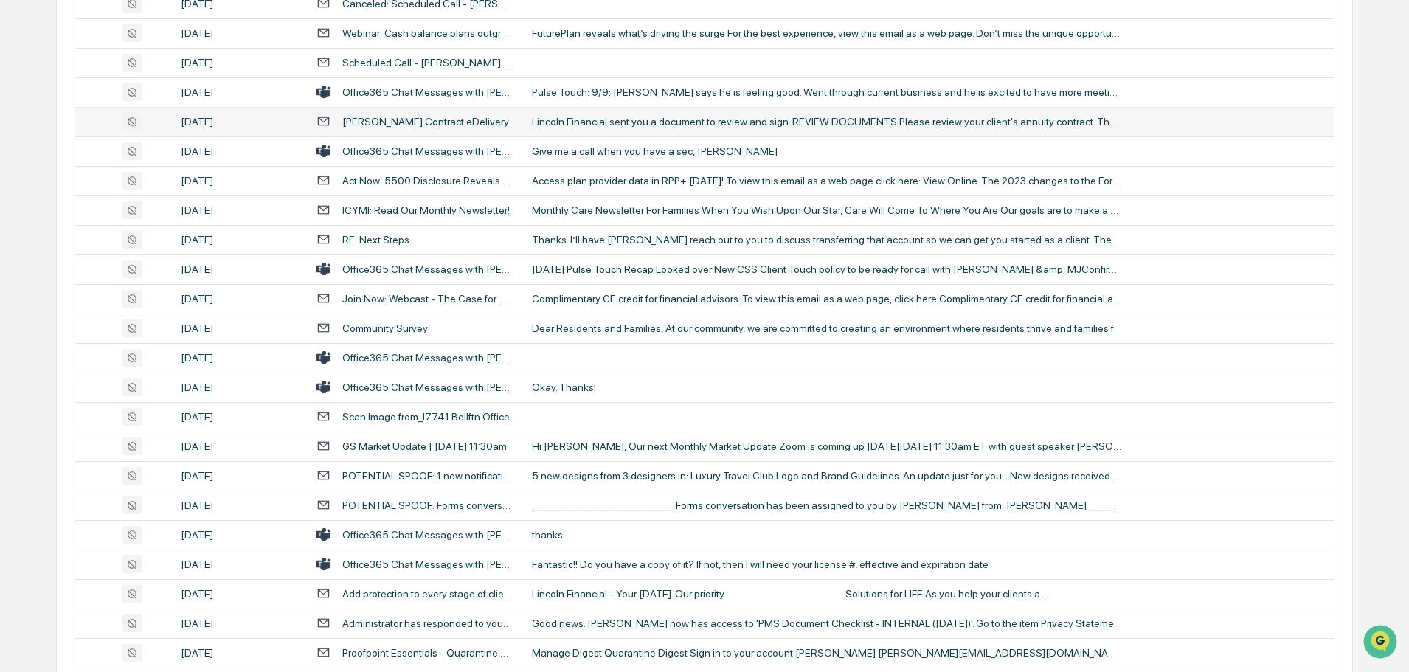
scroll to position [2038, 0]
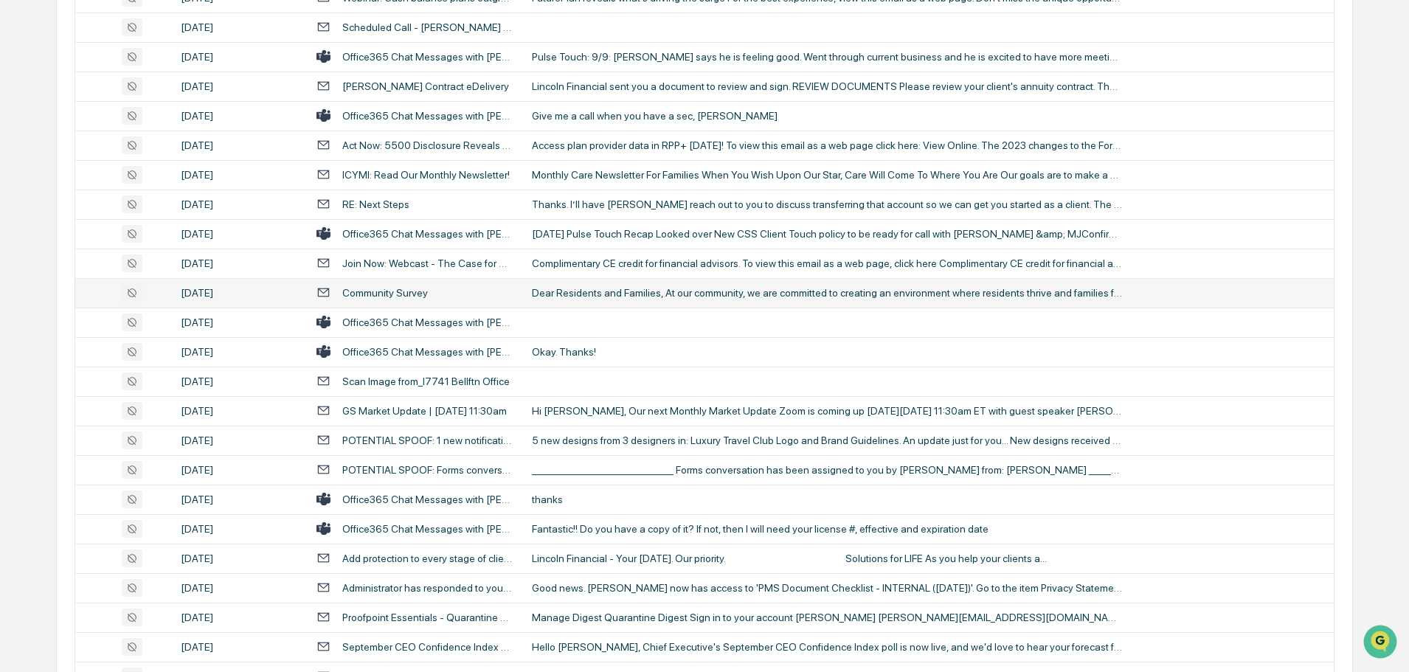
click at [584, 288] on div "Dear Residents and Families, At our community, we are committed to creating an …" at bounding box center [827, 293] width 590 height 12
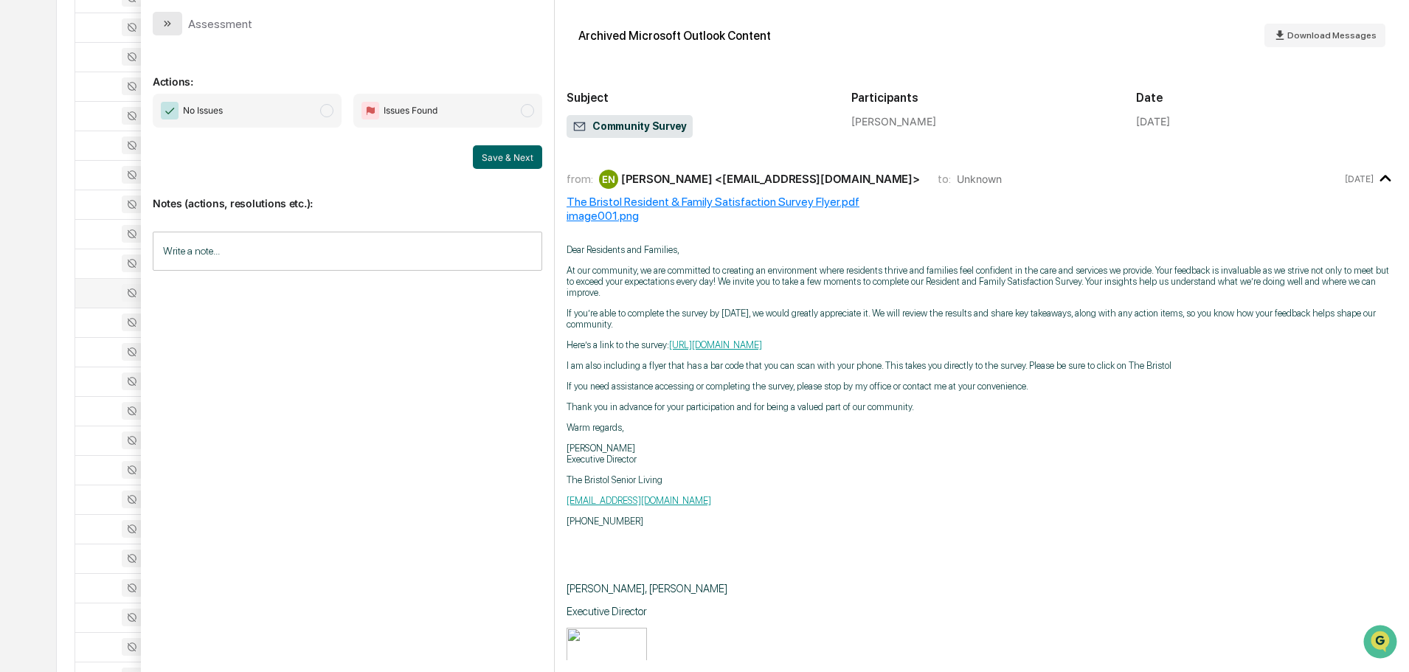
click at [170, 33] on button "modal" at bounding box center [168, 24] width 30 height 24
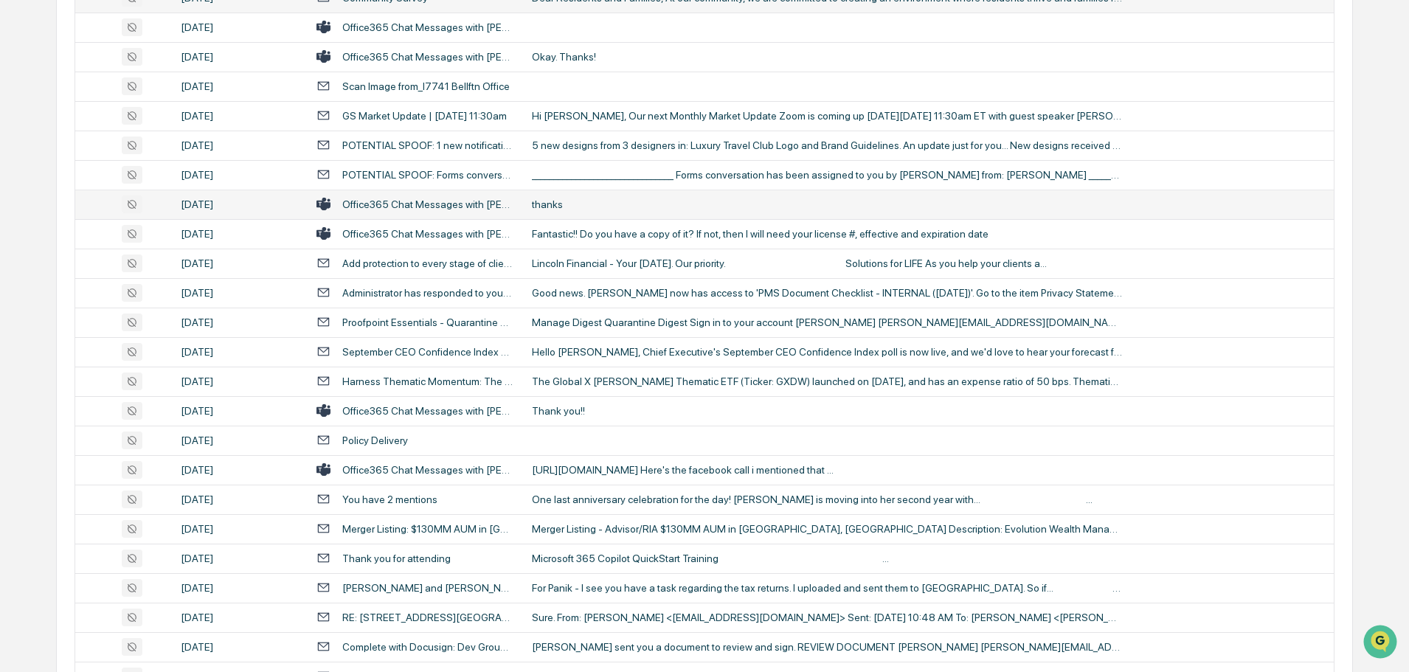
scroll to position [2406, 0]
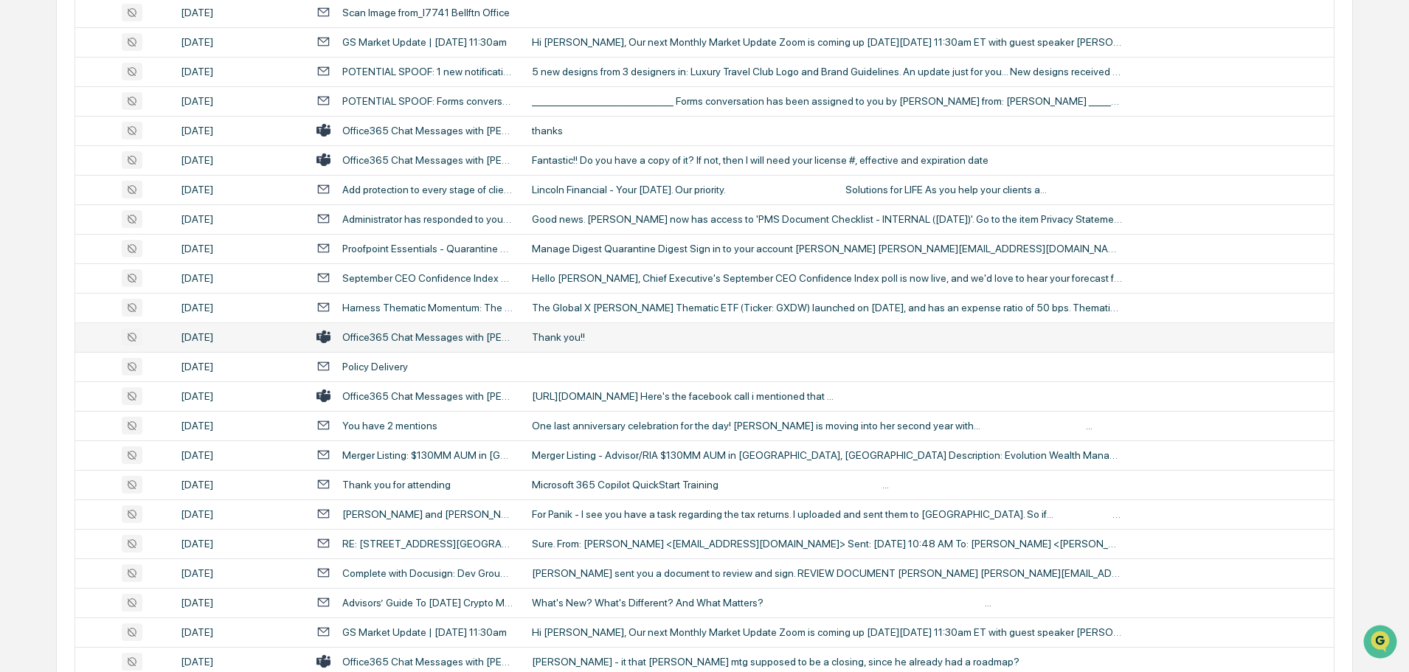
click at [586, 342] on div "Thank you!!" at bounding box center [827, 337] width 590 height 12
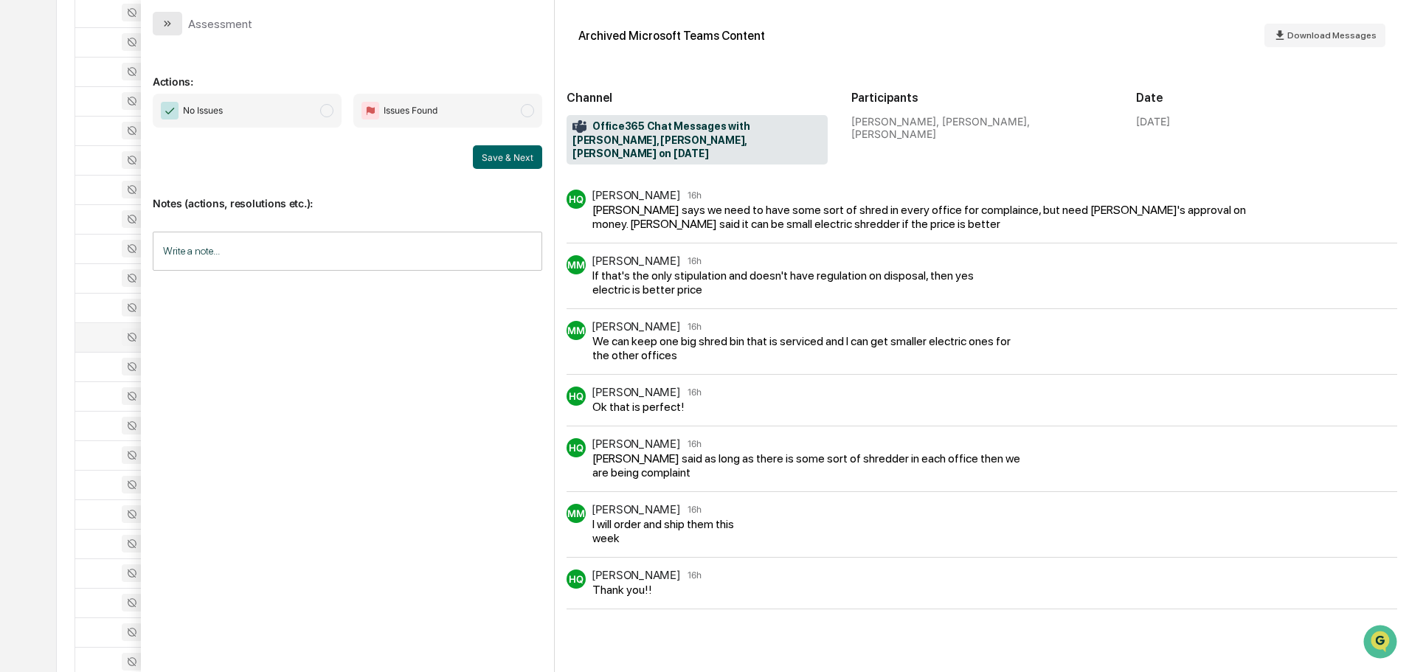
click at [176, 22] on button "modal" at bounding box center [168, 24] width 30 height 24
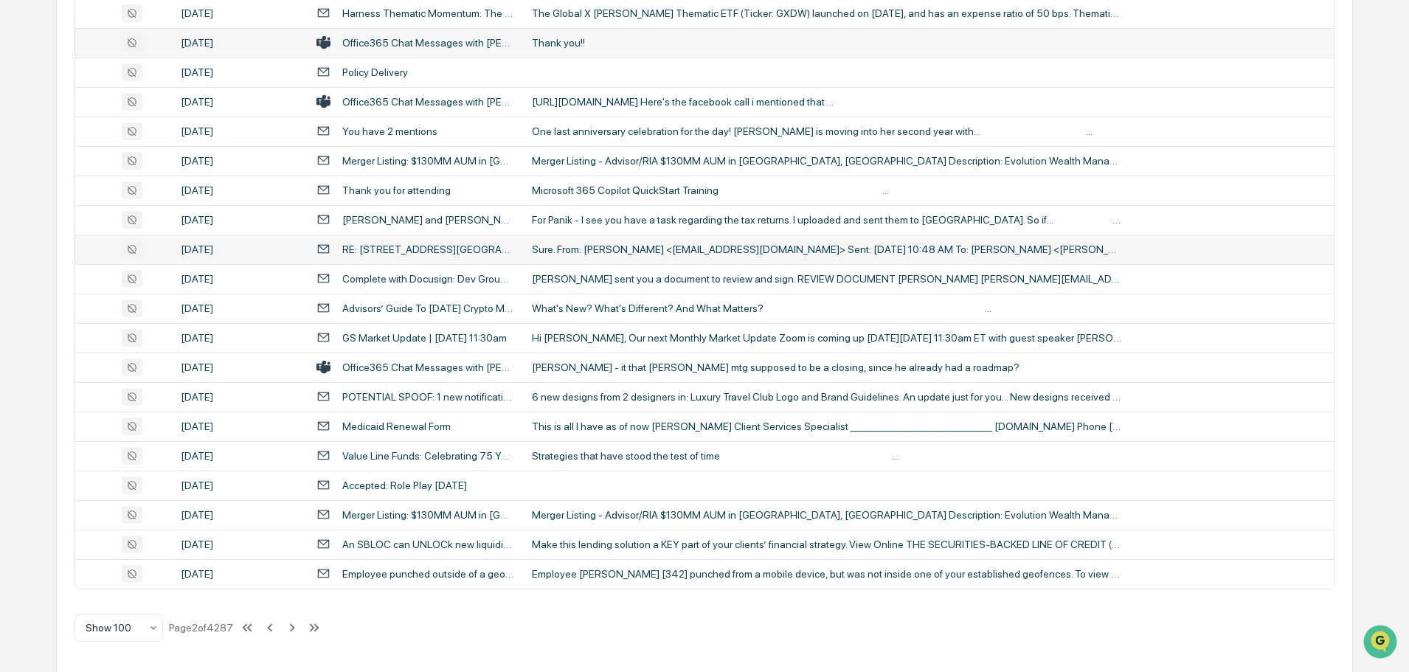
scroll to position [2701, 0]
click at [294, 629] on icon at bounding box center [292, 627] width 16 height 16
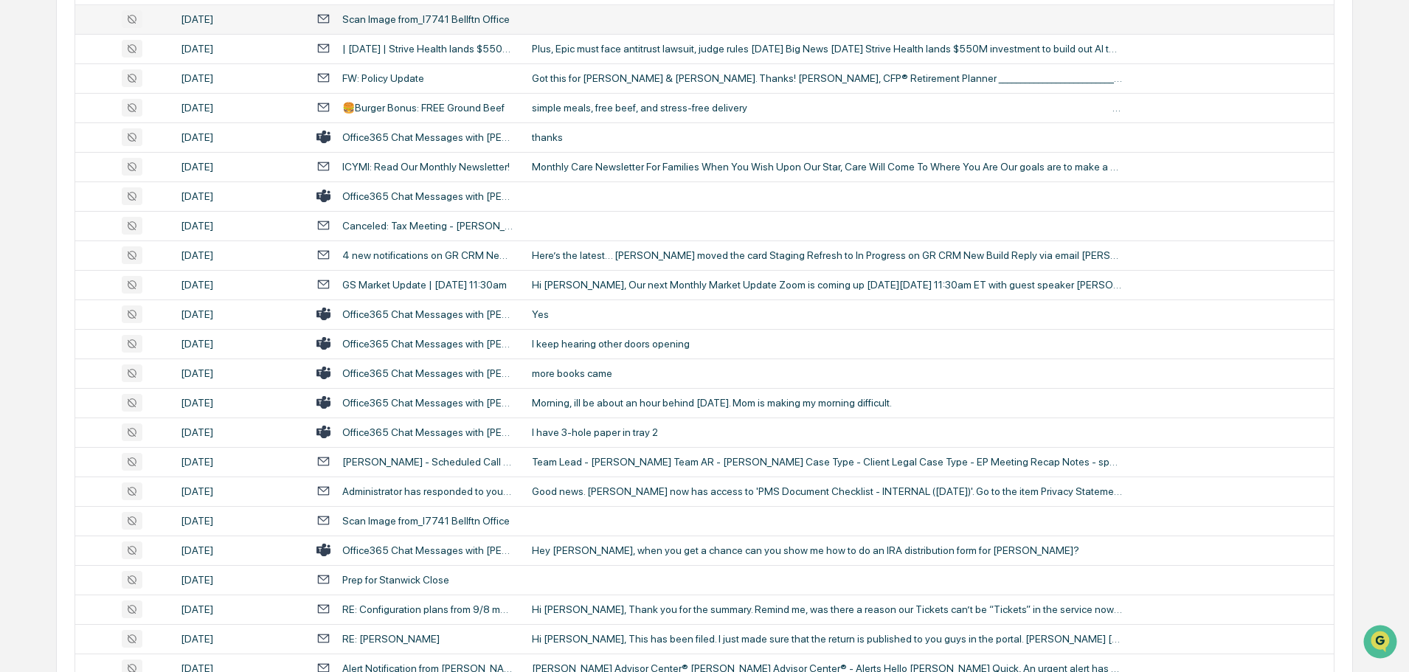
scroll to position [783, 0]
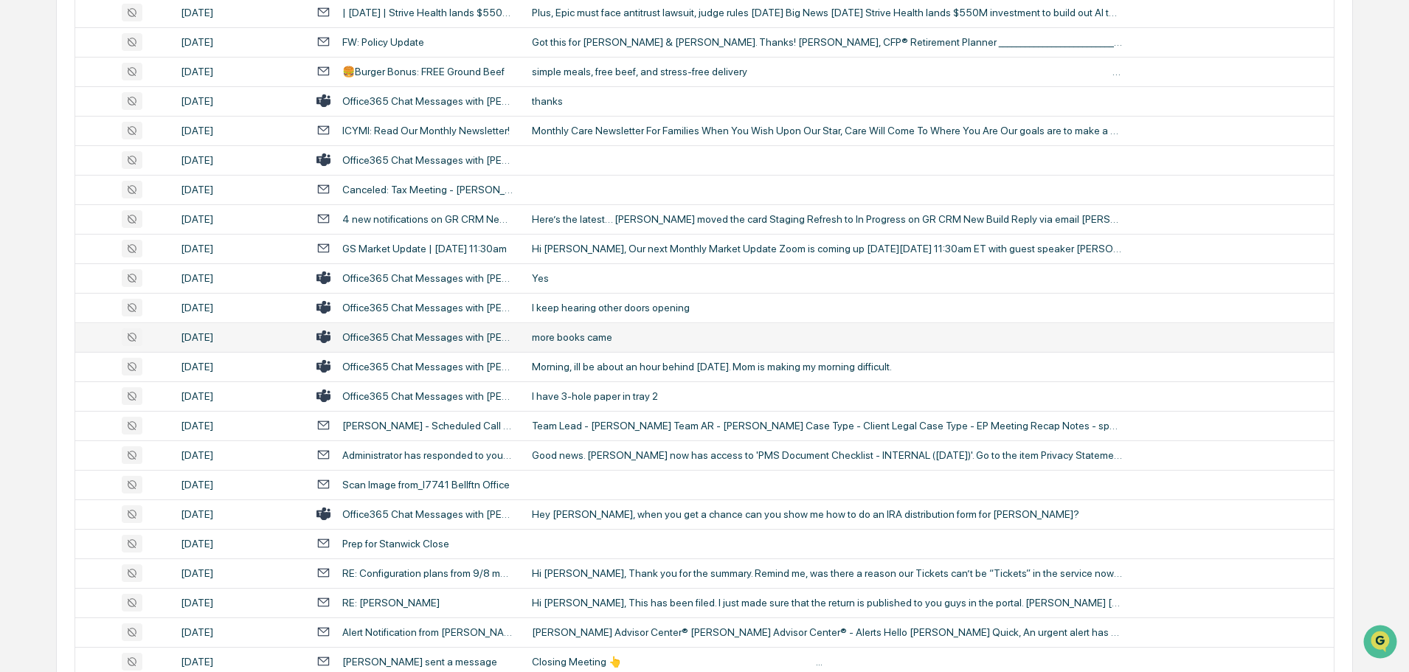
click at [593, 333] on div "more books came" at bounding box center [827, 337] width 590 height 12
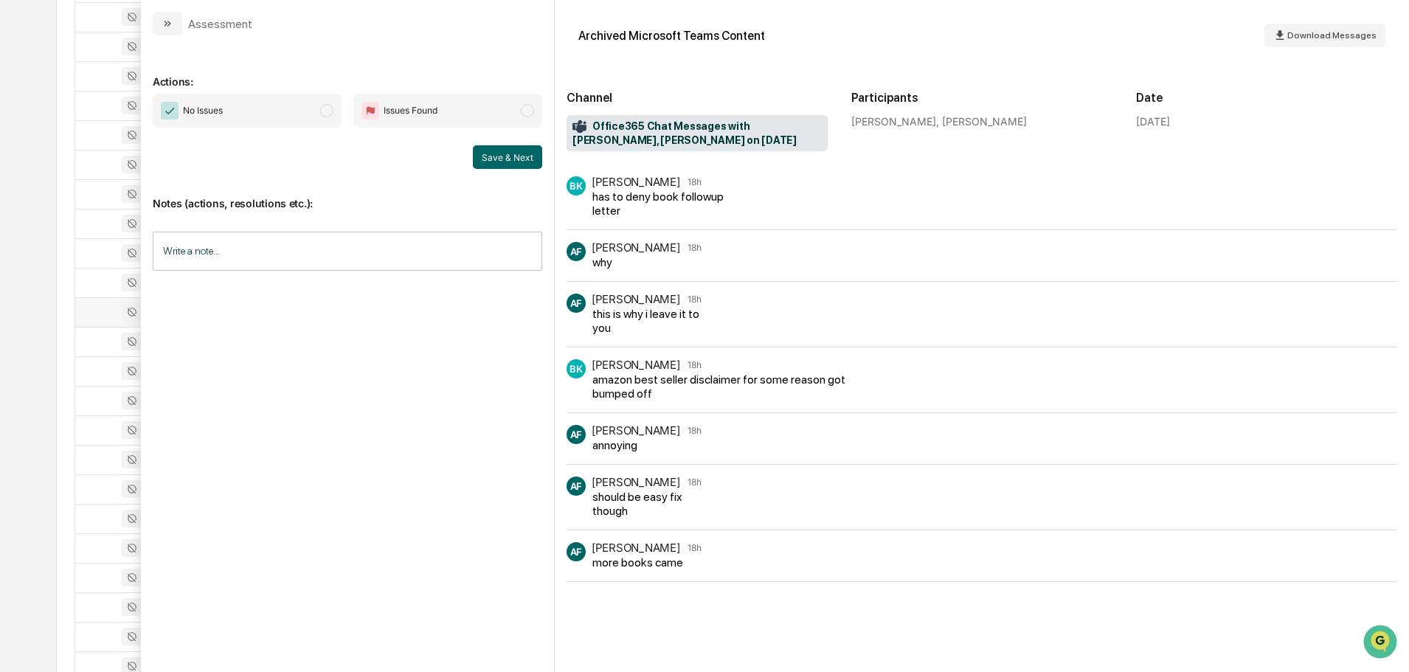
scroll to position [783, 0]
click at [176, 24] on button "modal" at bounding box center [168, 24] width 30 height 24
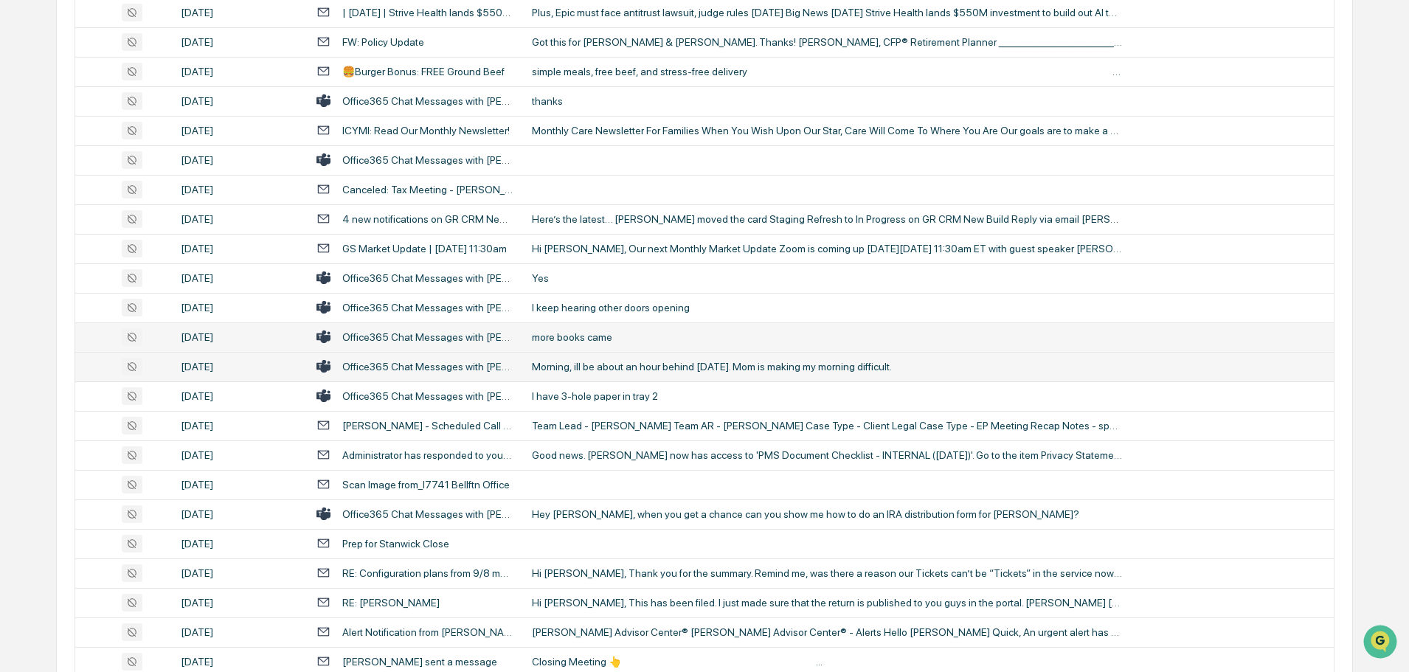
click at [600, 370] on div "Morning, ill be about an hour behind [DATE]. Mom is making my morning difficult." at bounding box center [827, 367] width 590 height 12
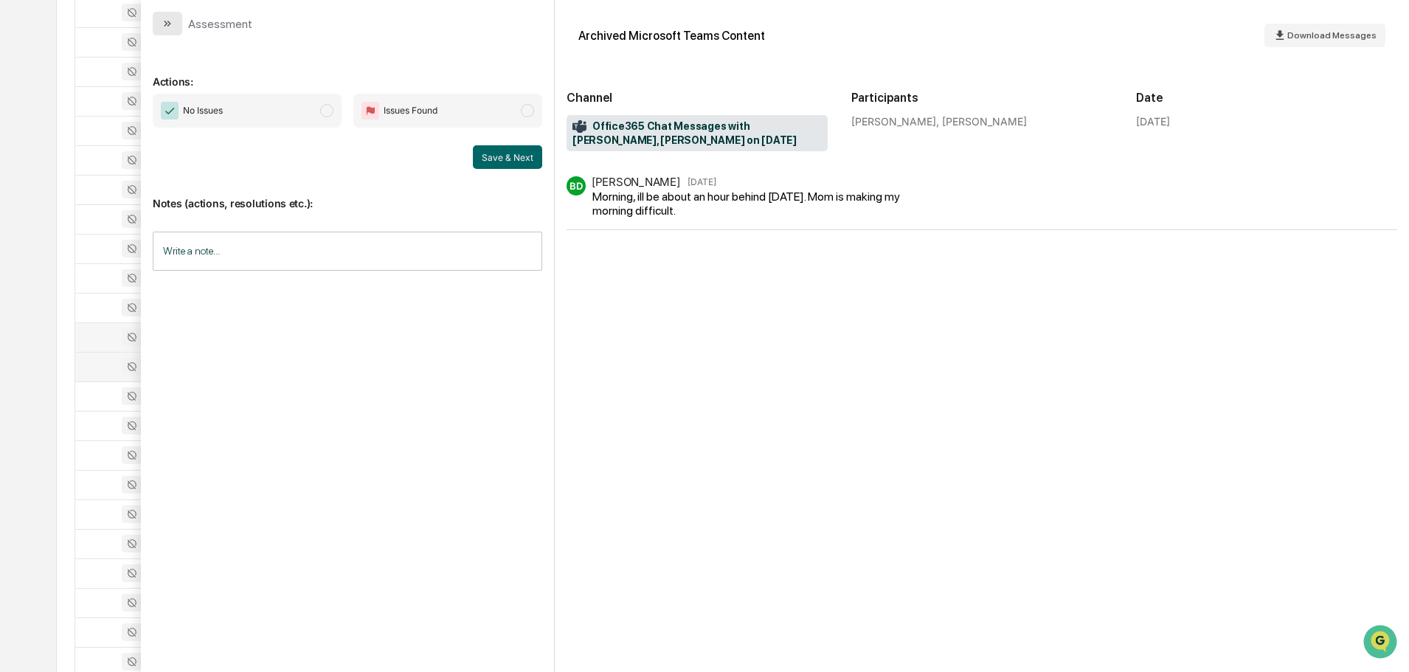
click at [162, 21] on icon "modal" at bounding box center [168, 24] width 12 height 12
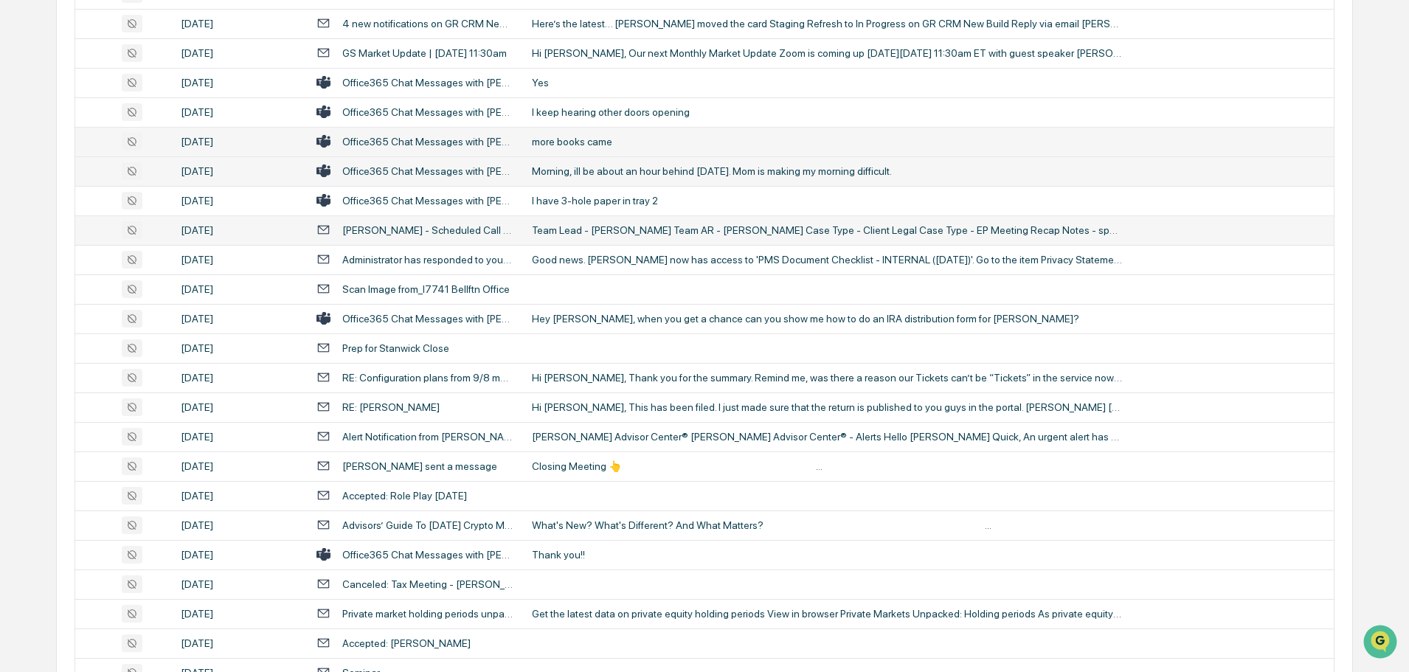
scroll to position [1005, 0]
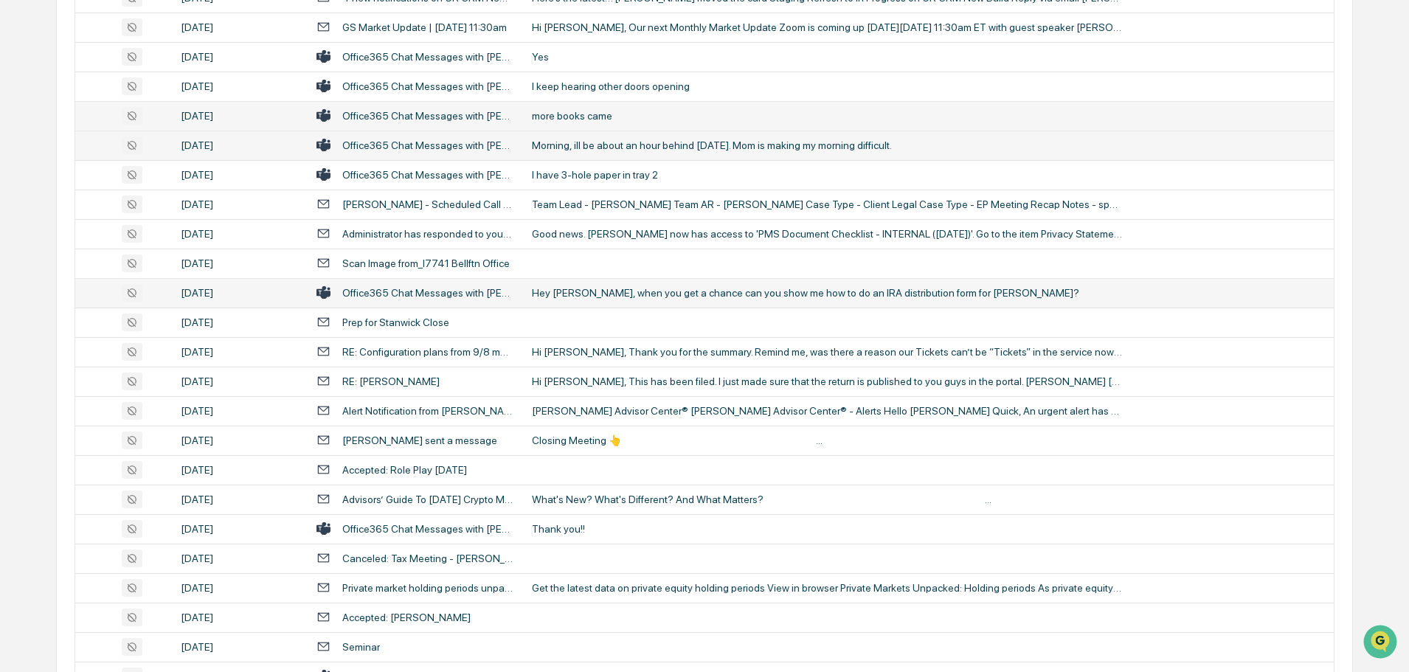
click at [599, 297] on div "Hey [PERSON_NAME], when you get a chance can you show me how to do an IRA distr…" at bounding box center [827, 293] width 590 height 12
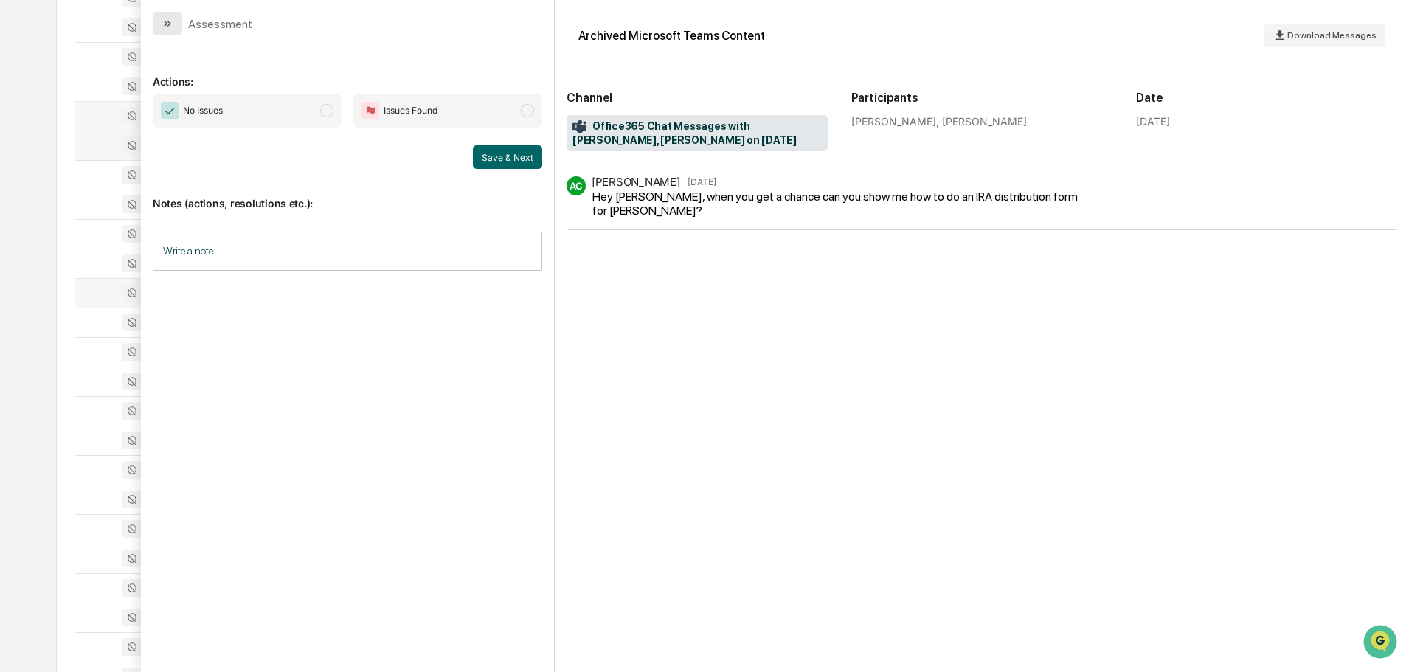
click at [169, 27] on icon "modal" at bounding box center [168, 24] width 12 height 12
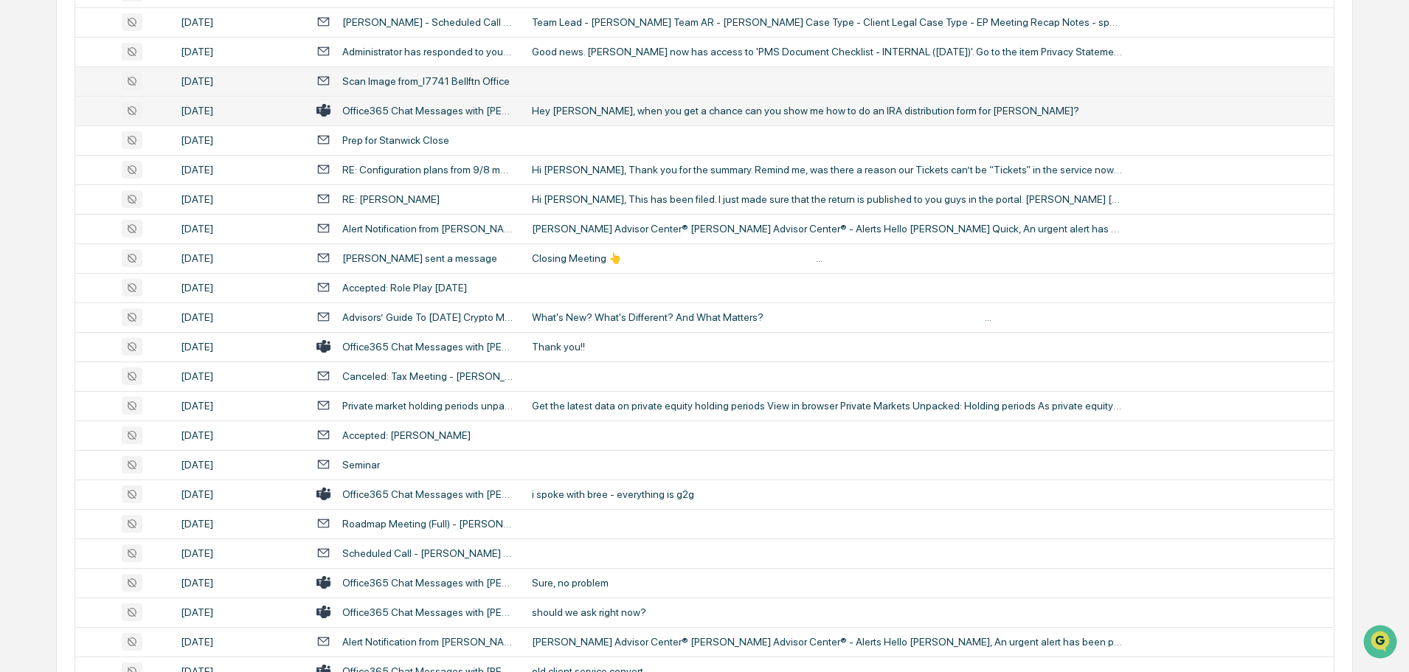
scroll to position [1226, 0]
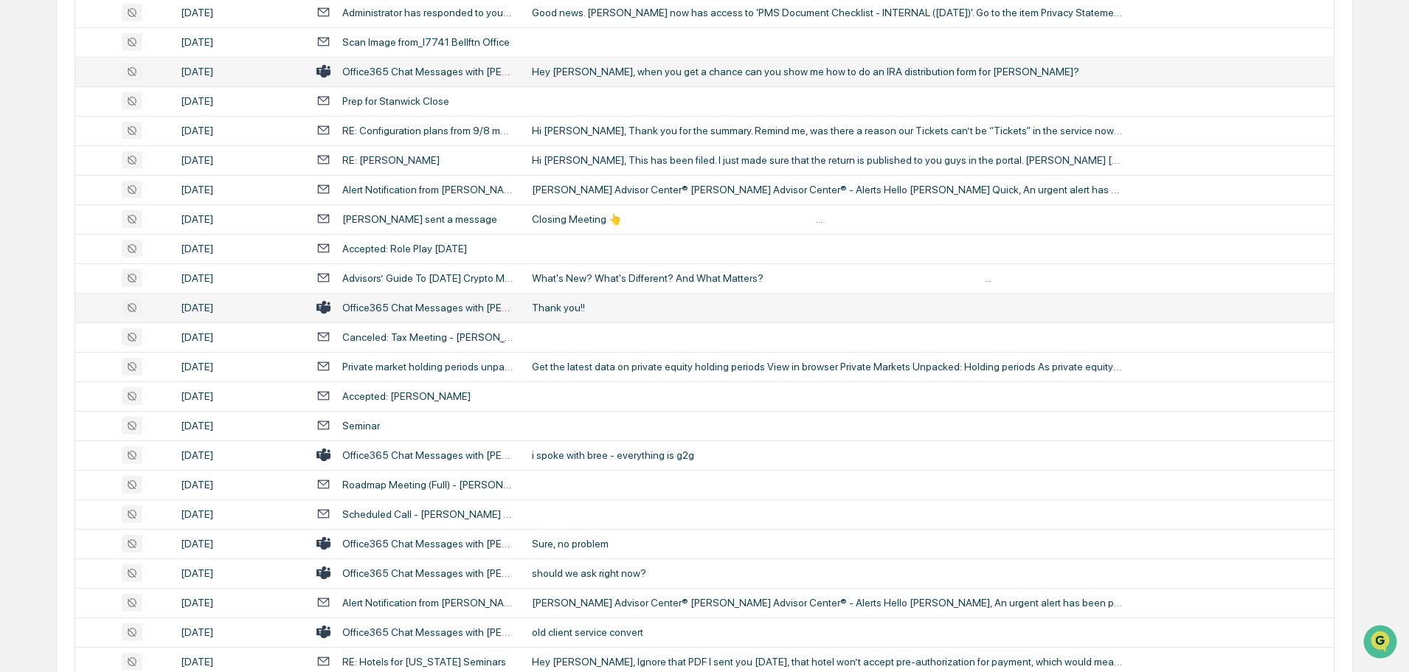
click at [584, 311] on div "Thank you!!" at bounding box center [827, 308] width 590 height 12
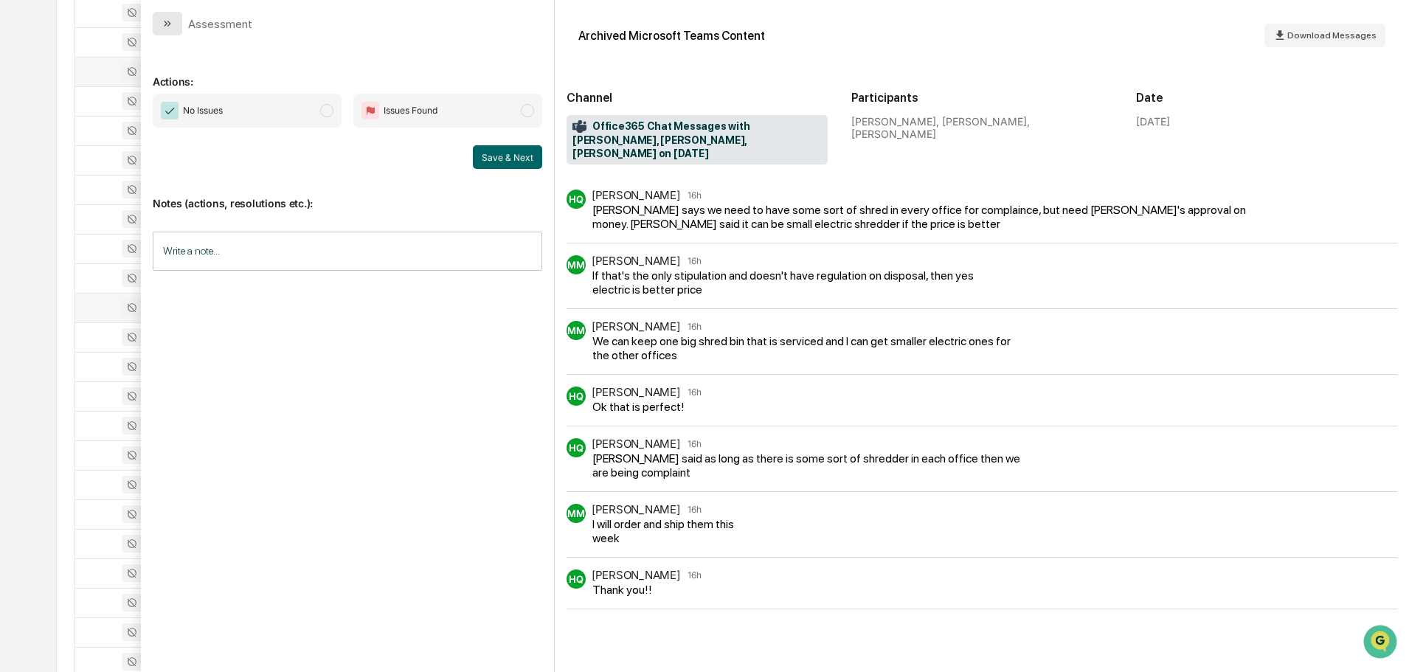
click at [174, 17] on button "modal" at bounding box center [168, 24] width 30 height 24
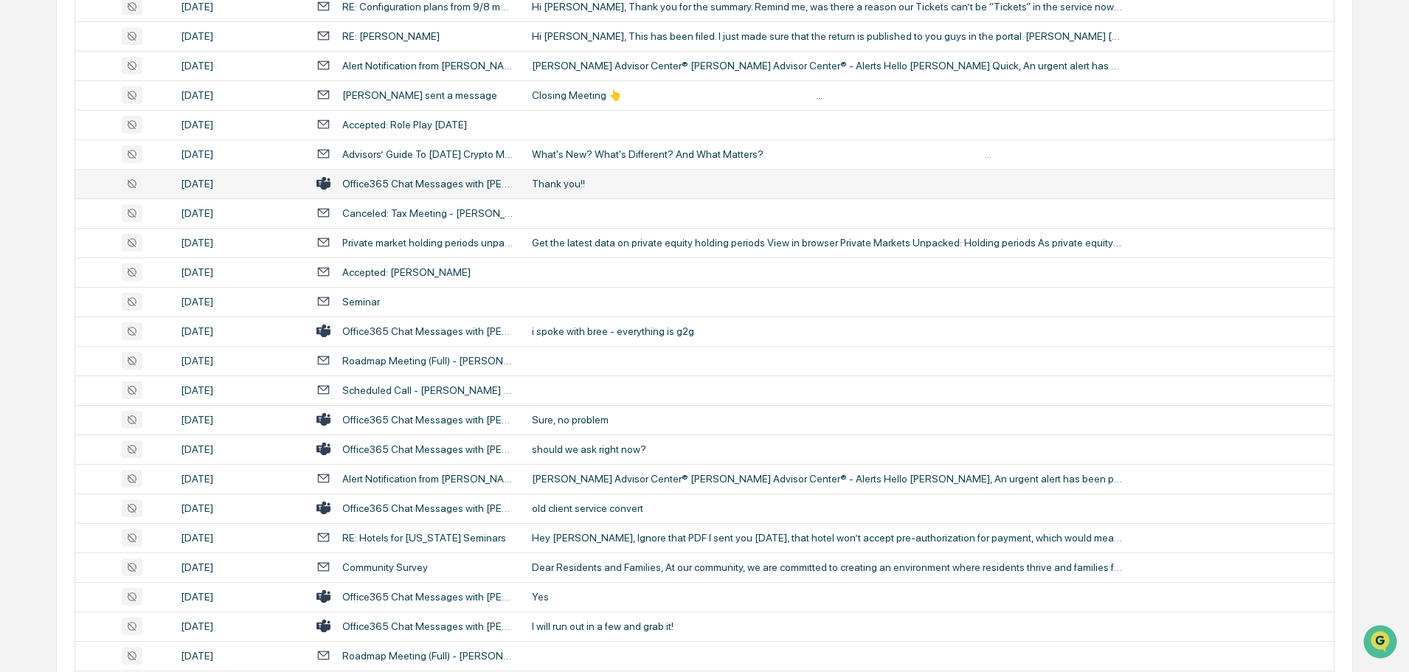
scroll to position [1374, 0]
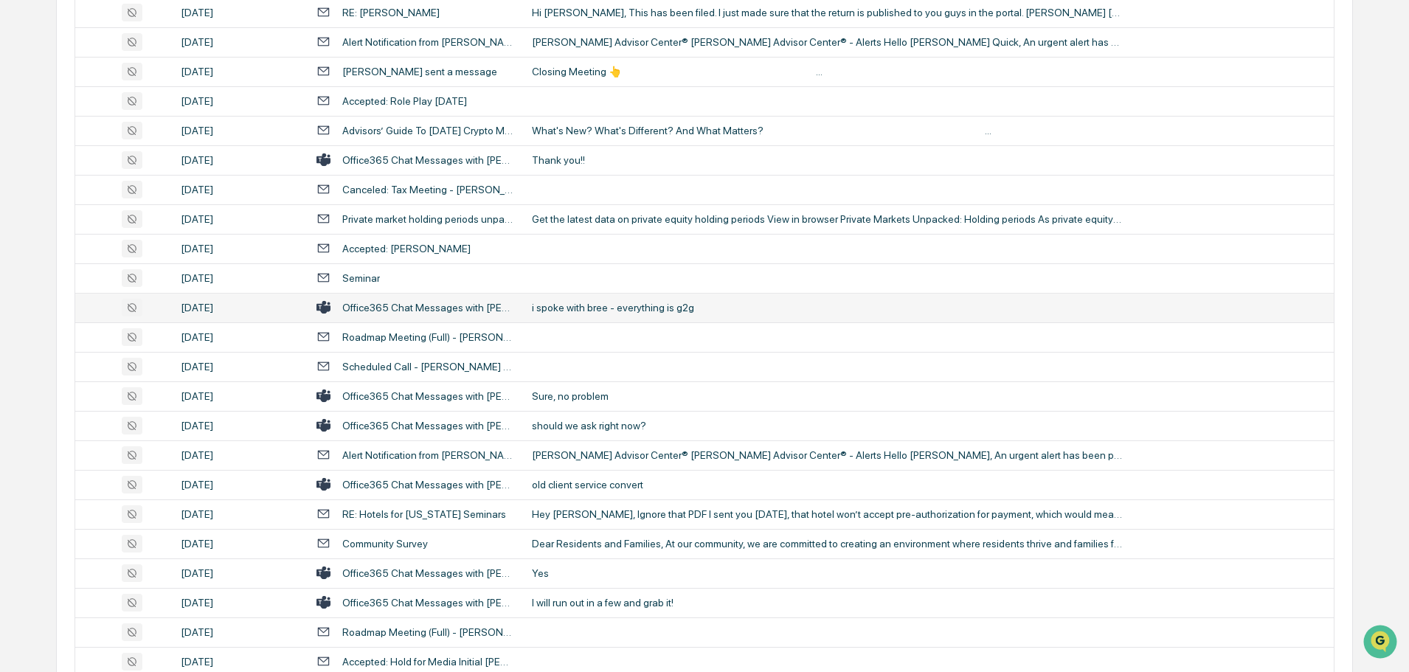
click at [590, 314] on td "i spoke with bree - everything is g2g" at bounding box center [928, 308] width 811 height 30
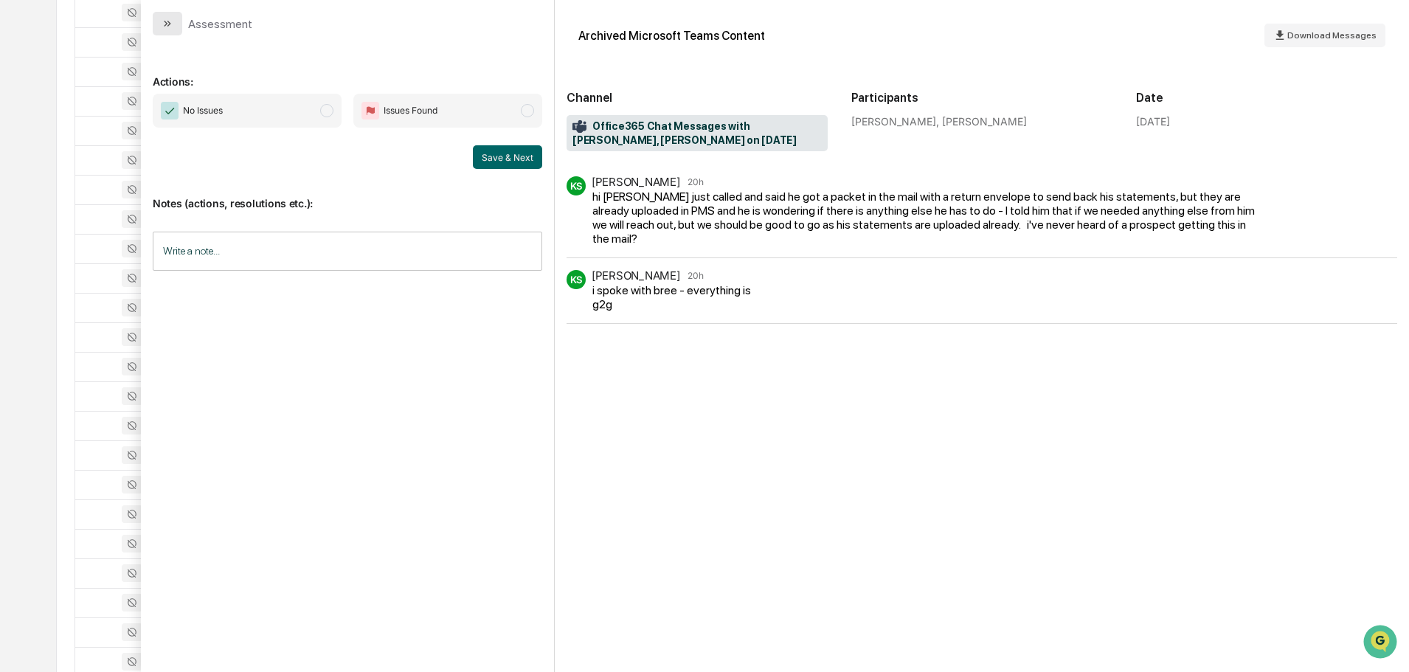
click at [162, 27] on icon "modal" at bounding box center [168, 24] width 12 height 12
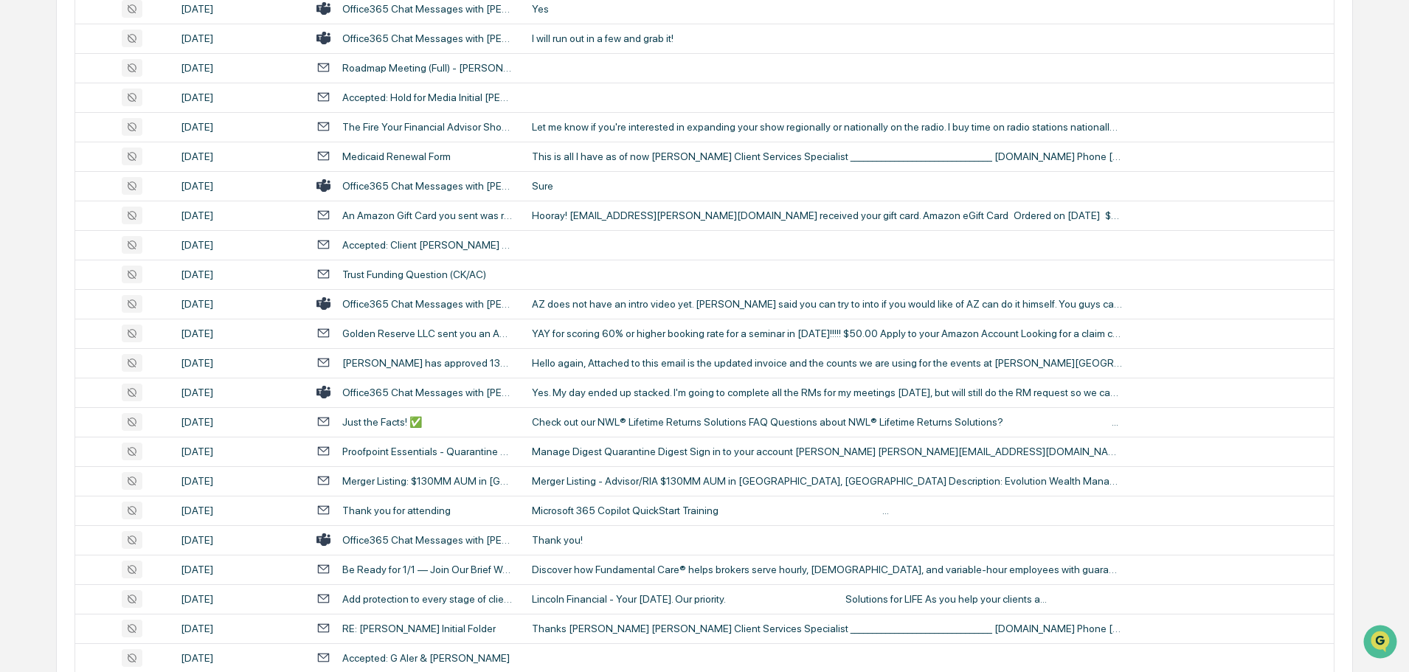
scroll to position [1964, 0]
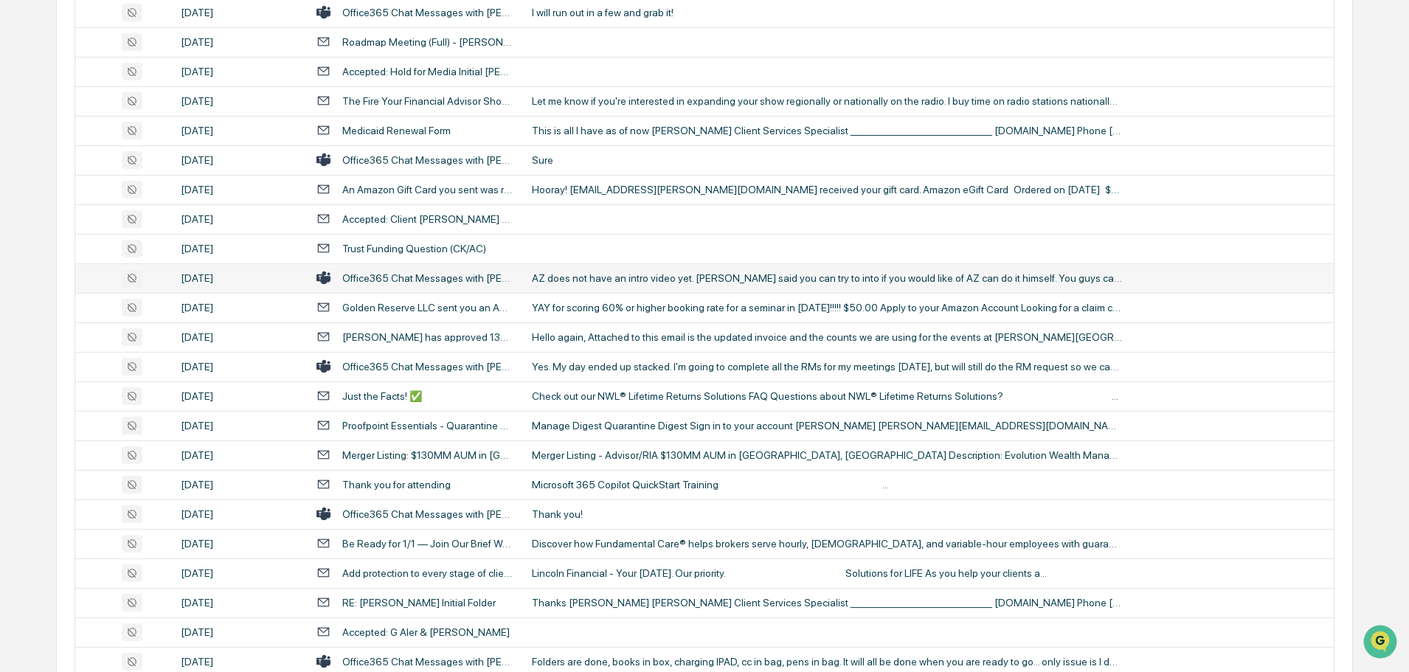
click at [660, 276] on div "AZ does not have an intro video yet. [PERSON_NAME] said you can try to into if …" at bounding box center [827, 278] width 590 height 12
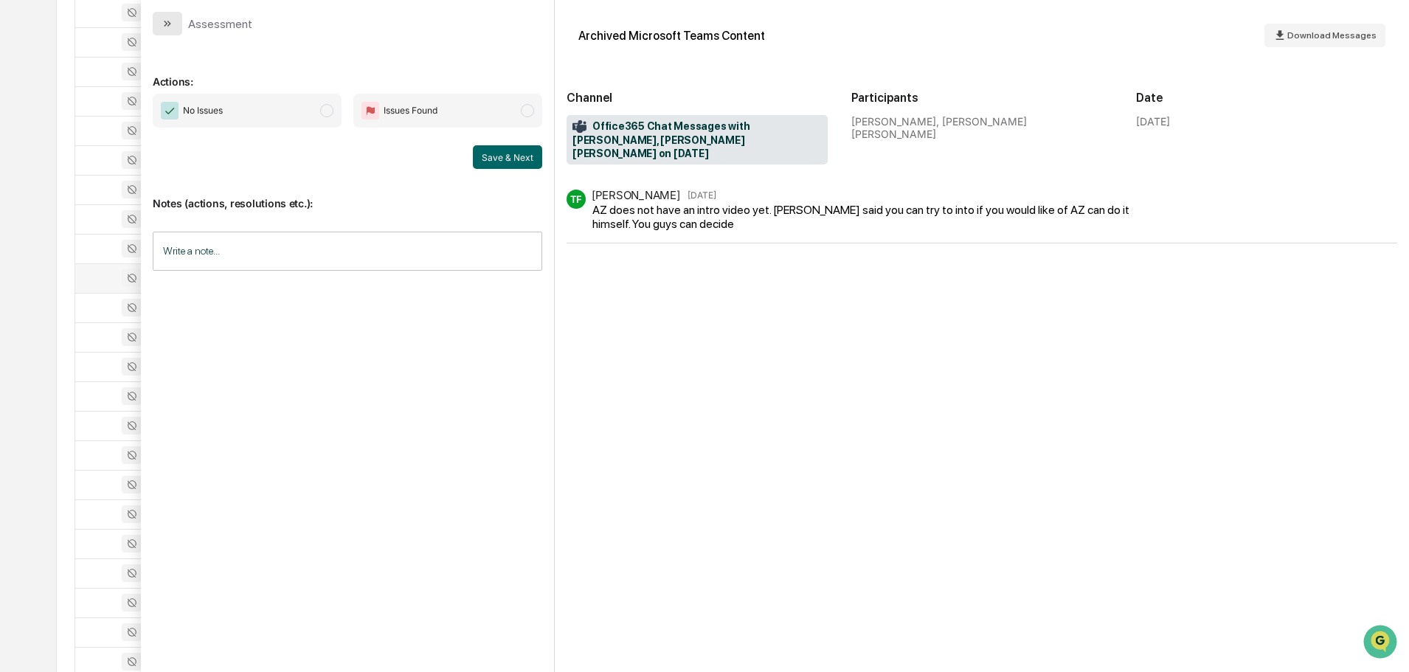
click at [173, 17] on button "modal" at bounding box center [168, 24] width 30 height 24
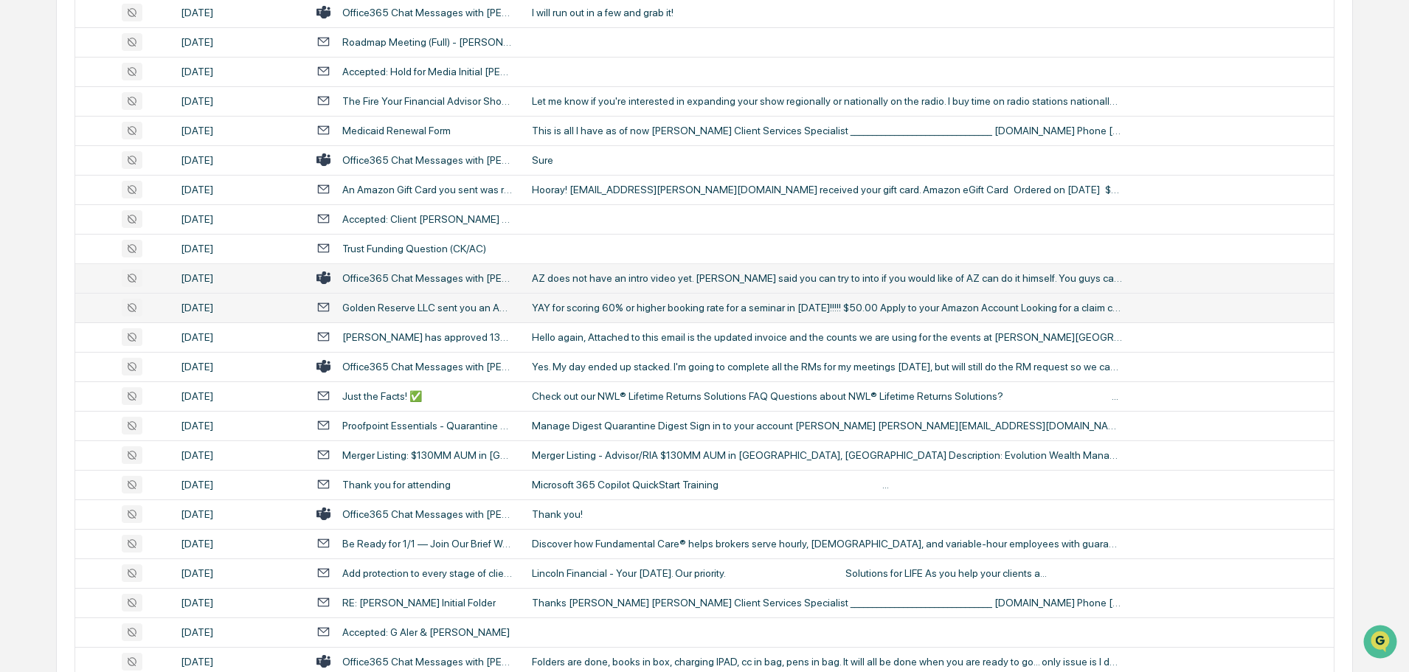
click at [605, 306] on div "YAY for scoring 60% or higher booking rate for a seminar in [DATE]!!!!! $50.00 …" at bounding box center [827, 308] width 590 height 12
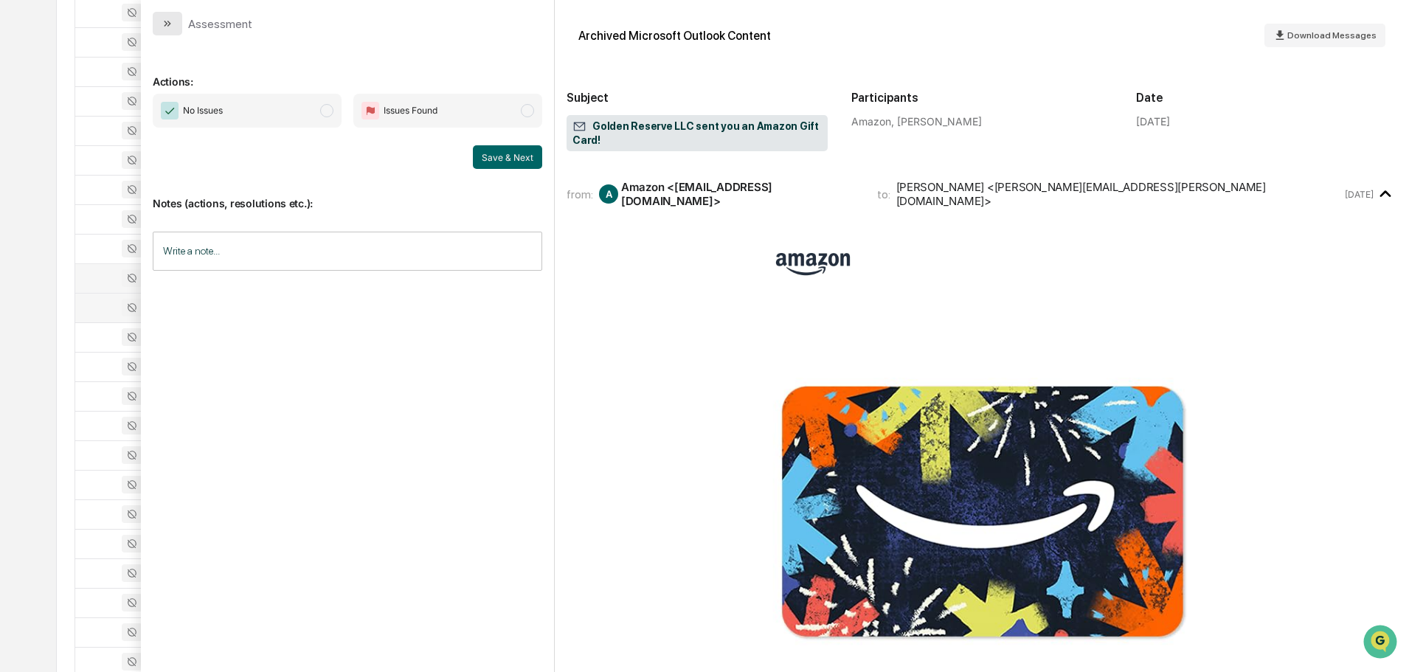
click at [169, 20] on icon "modal" at bounding box center [168, 24] width 12 height 12
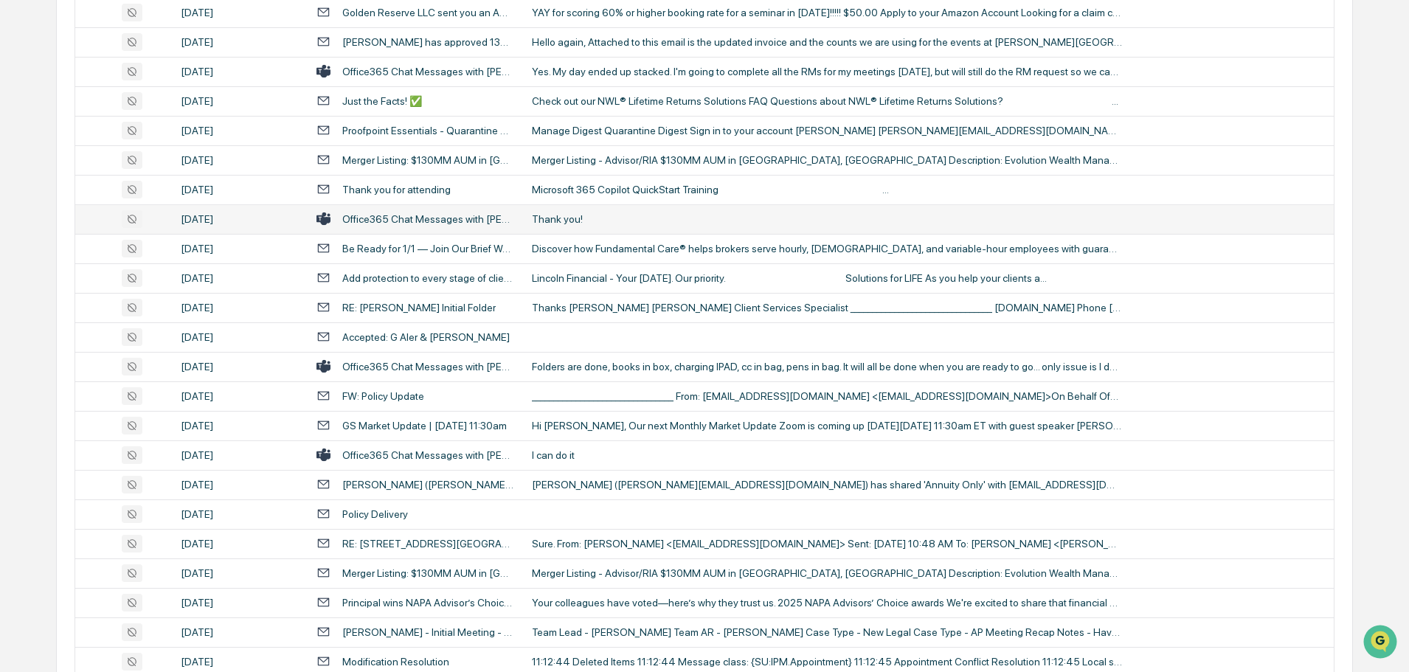
scroll to position [2333, 0]
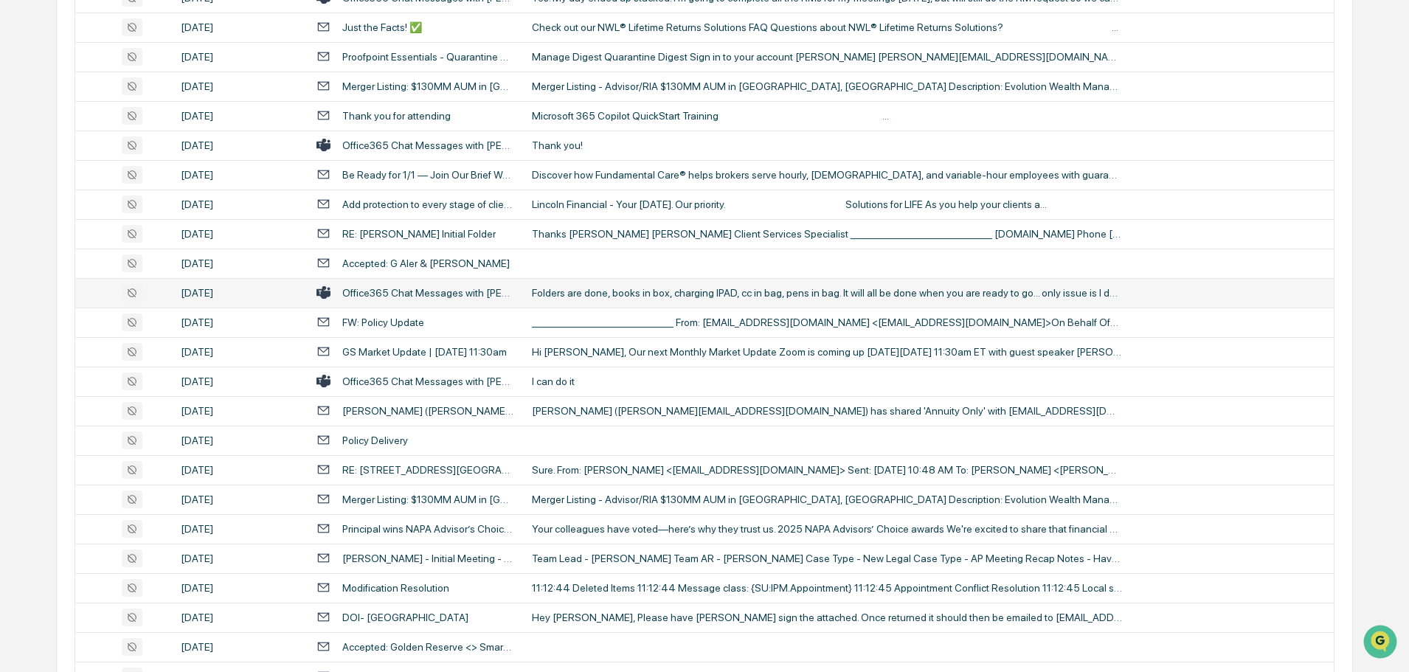
click at [580, 294] on div "Folders are done, books in box, charging IPAD, cc in bag, pens in bag. It will …" at bounding box center [827, 293] width 590 height 12
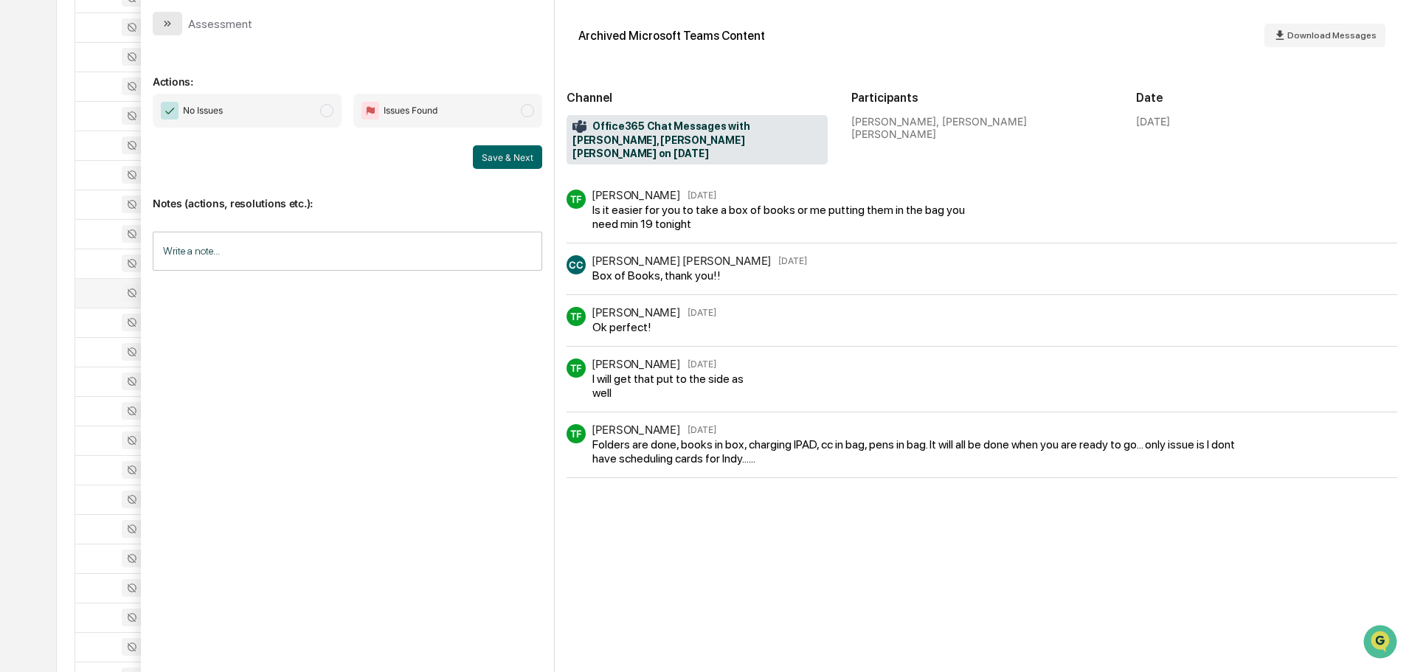
click at [173, 26] on icon "modal" at bounding box center [168, 24] width 12 height 12
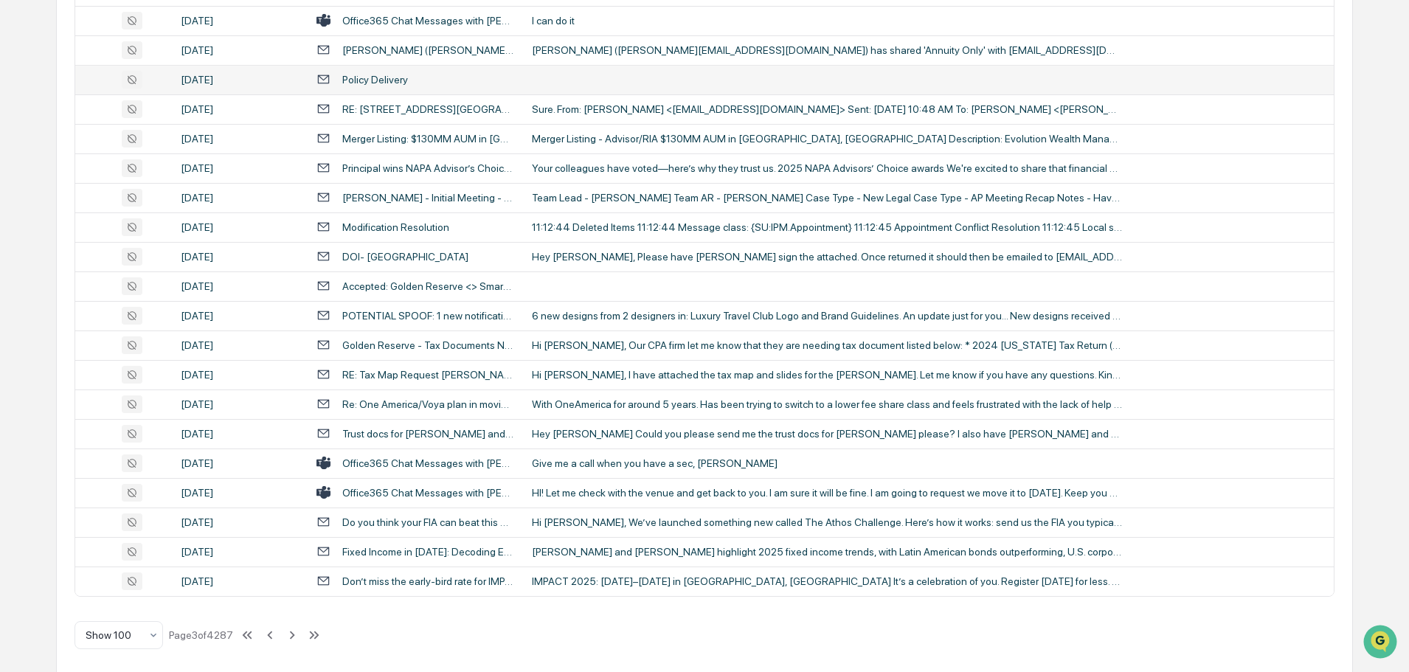
scroll to position [2701, 0]
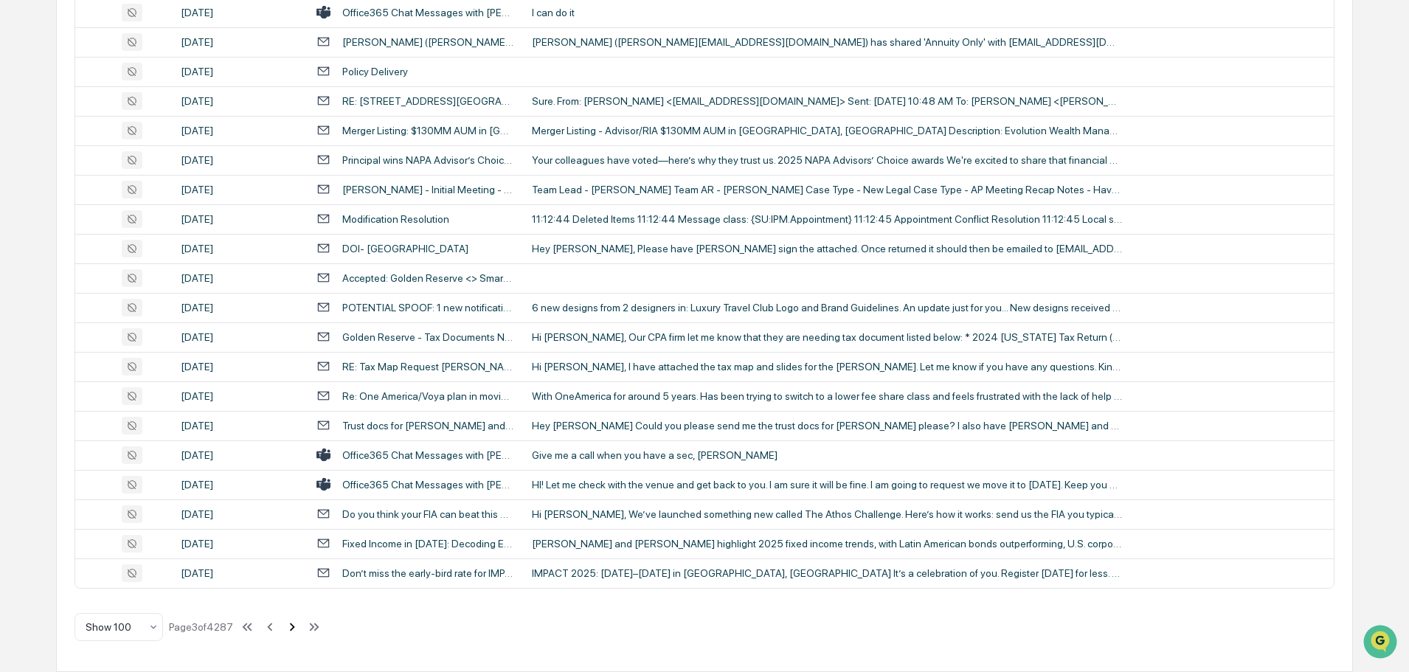
click at [300, 629] on icon at bounding box center [292, 627] width 16 height 16
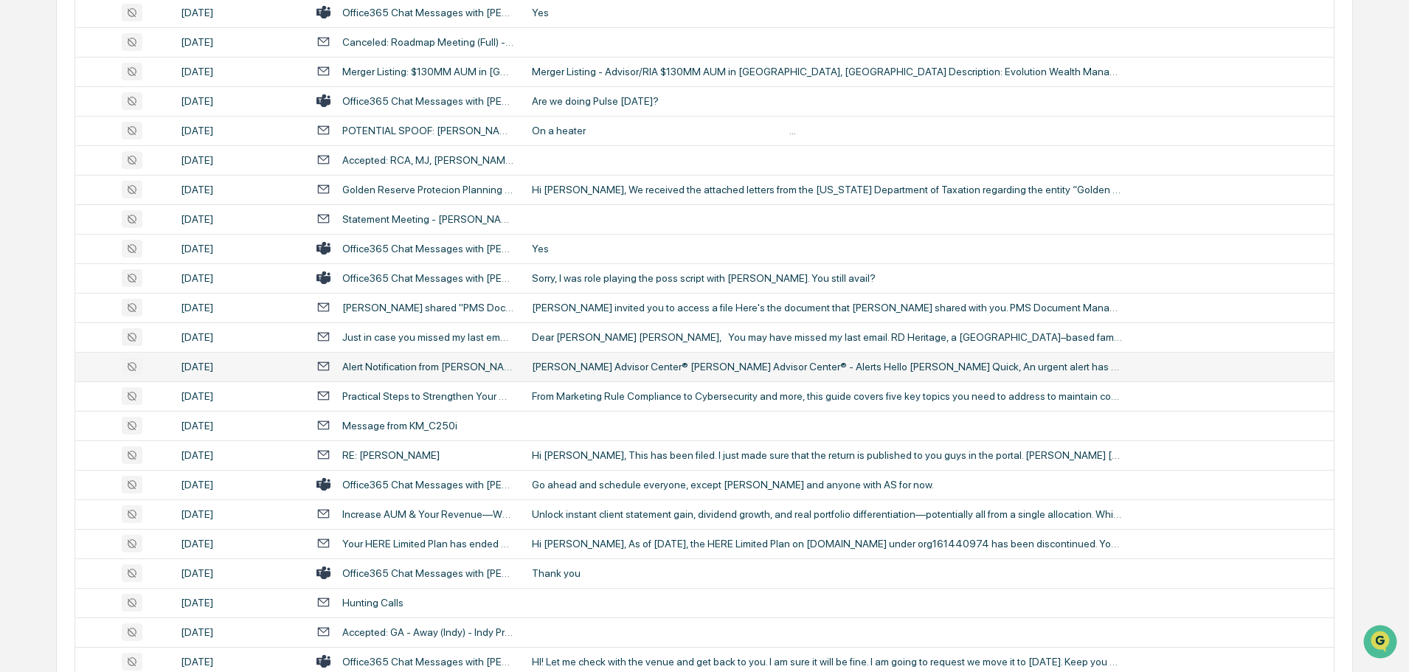
scroll to position [415, 0]
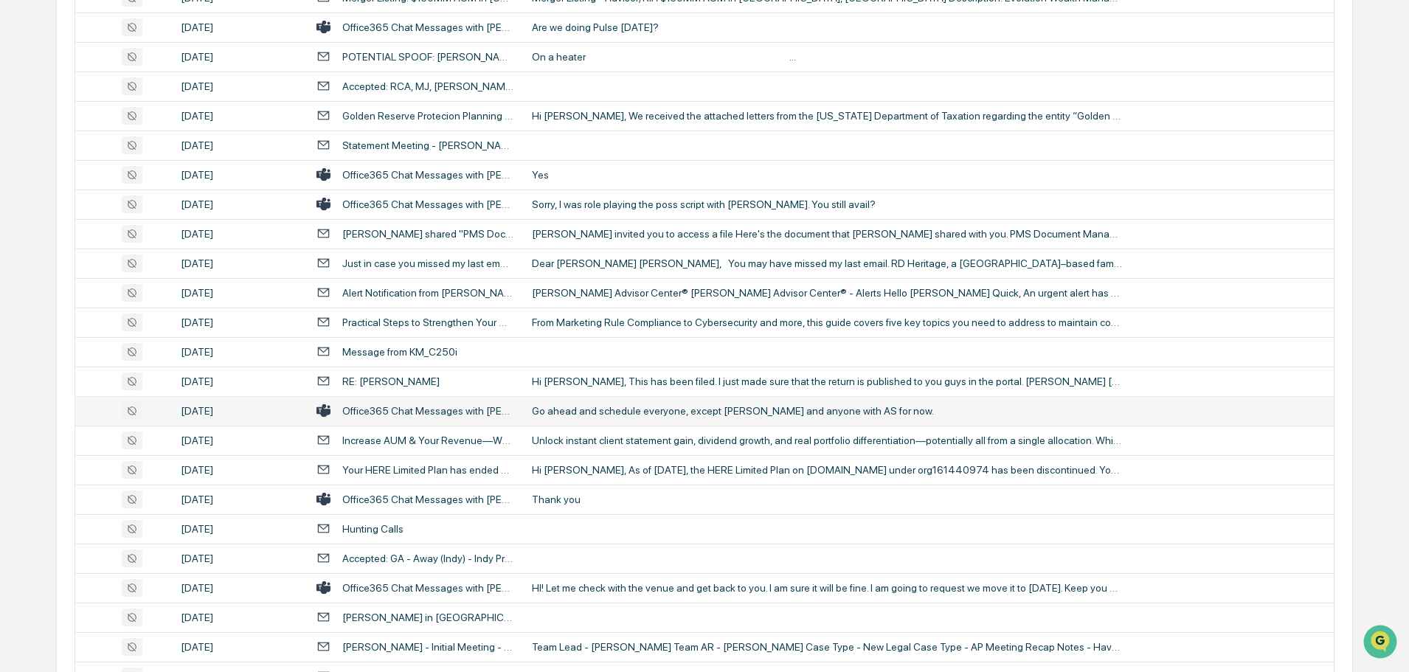
click at [597, 416] on div "Go ahead and schedule everyone, except [PERSON_NAME] and anyone with AS for now." at bounding box center [827, 411] width 590 height 12
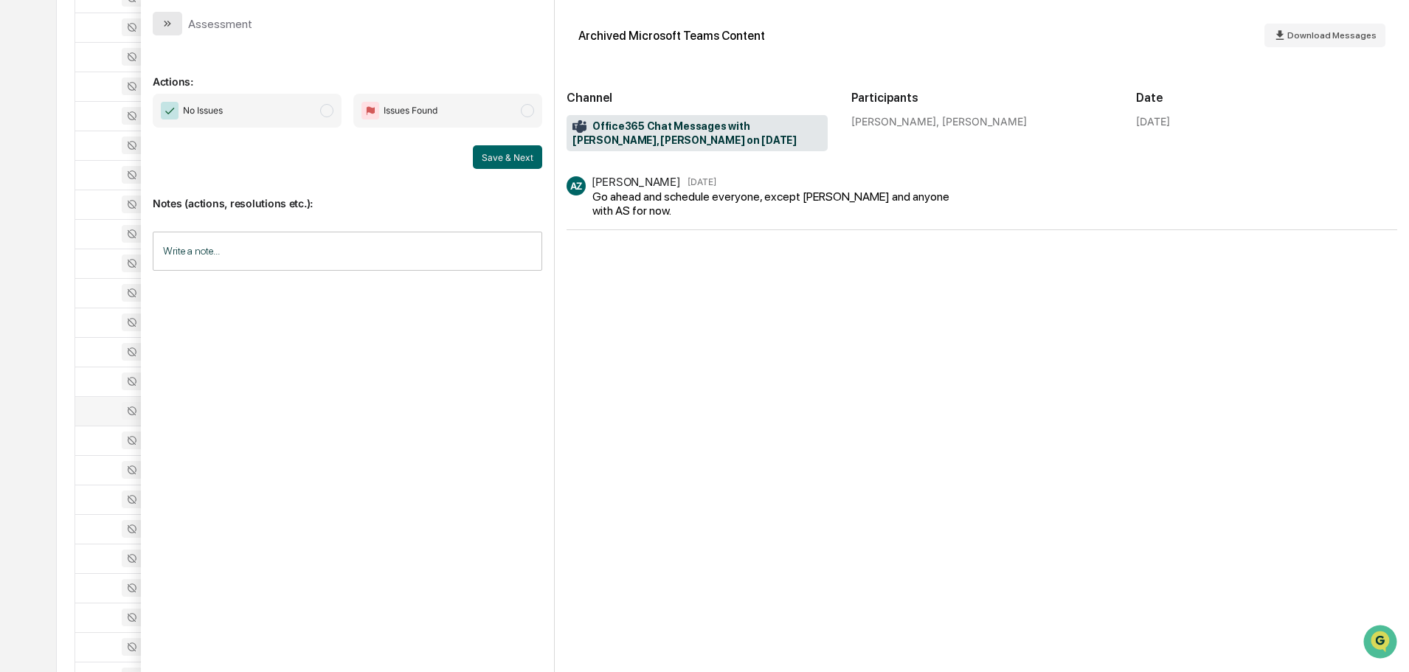
click at [160, 20] on button "modal" at bounding box center [168, 24] width 30 height 24
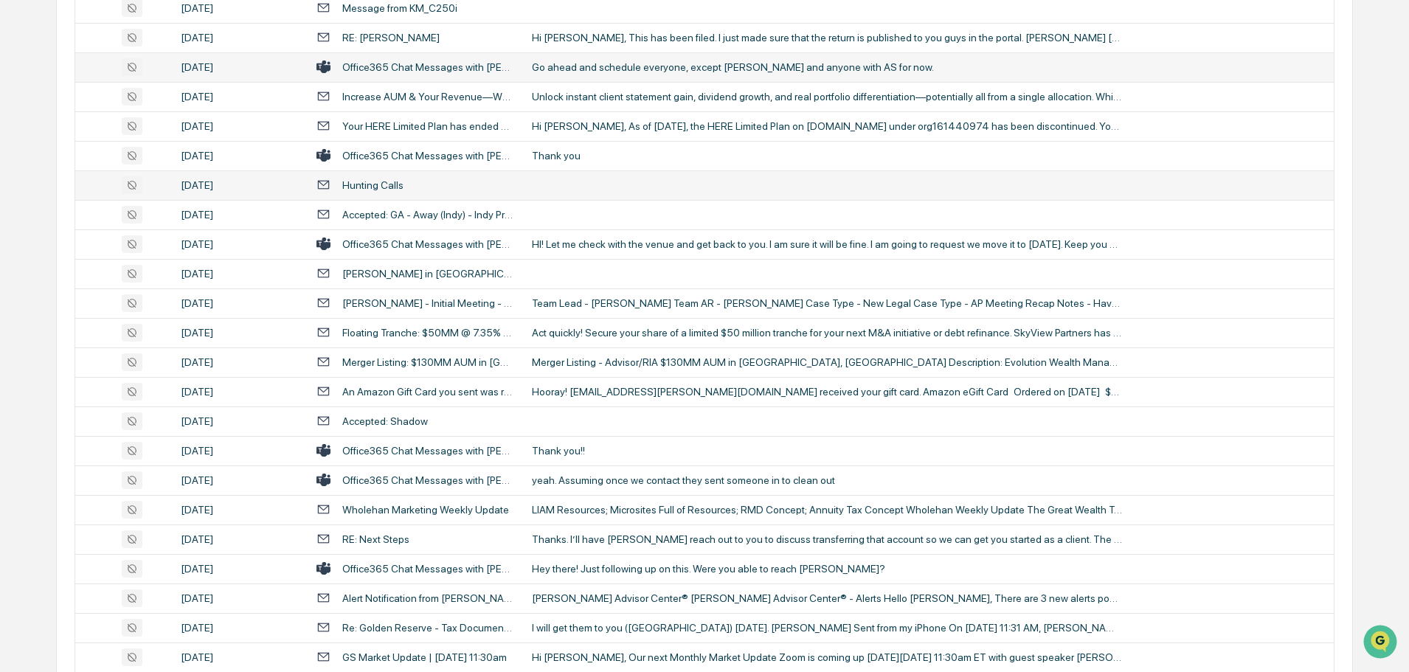
scroll to position [857, 0]
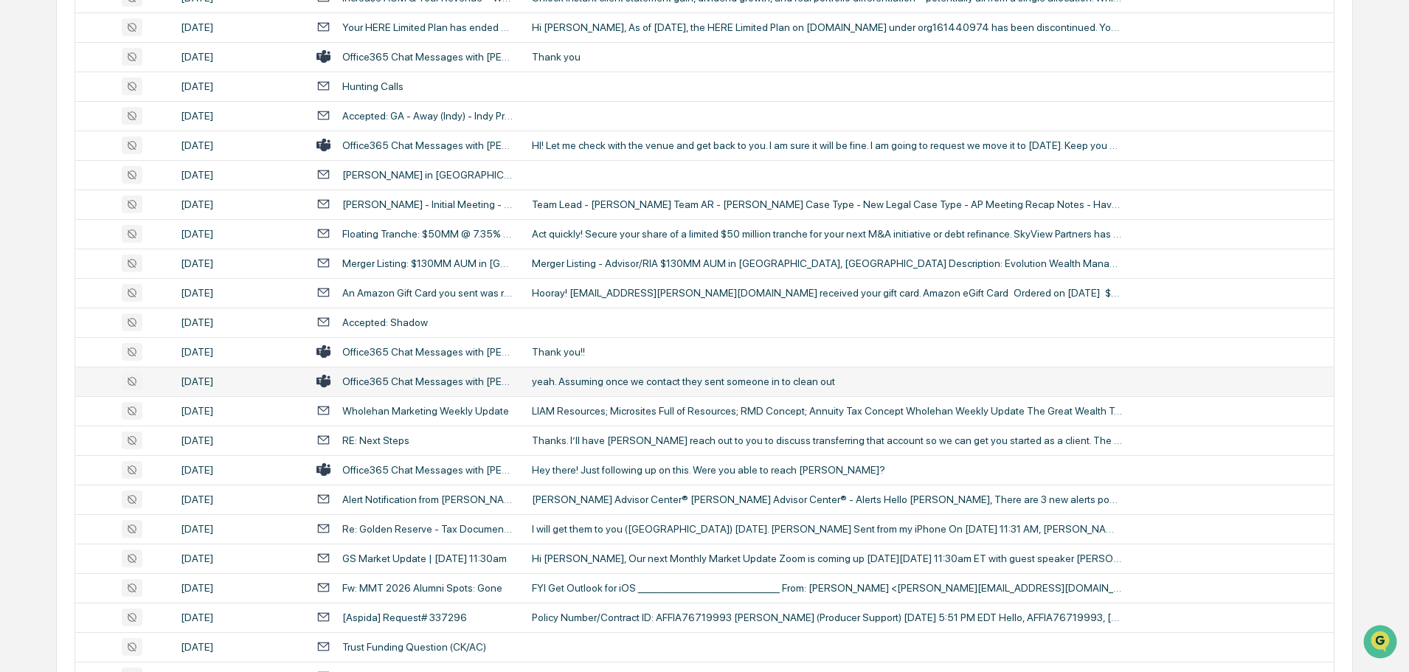
click at [586, 389] on td "yeah. Assuming once we contact they sent someone in to clean out" at bounding box center [928, 382] width 811 height 30
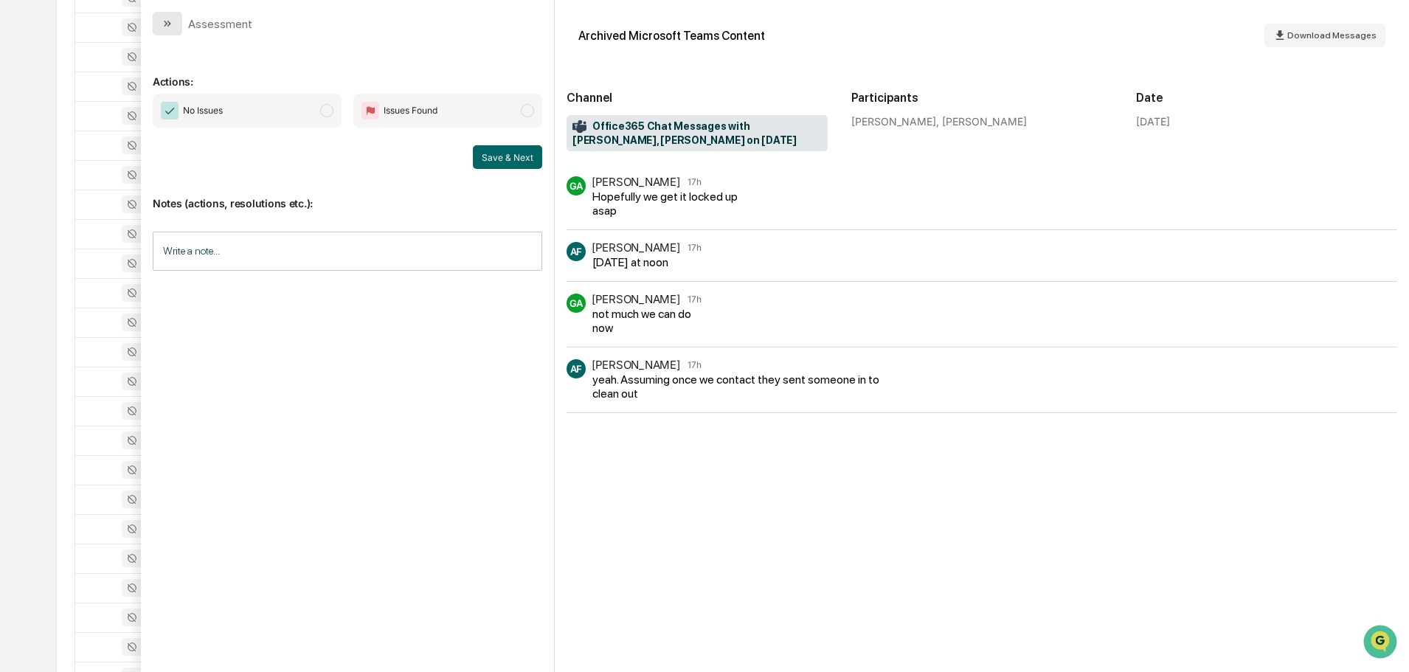
click at [169, 24] on icon "modal" at bounding box center [169, 24] width 4 height 6
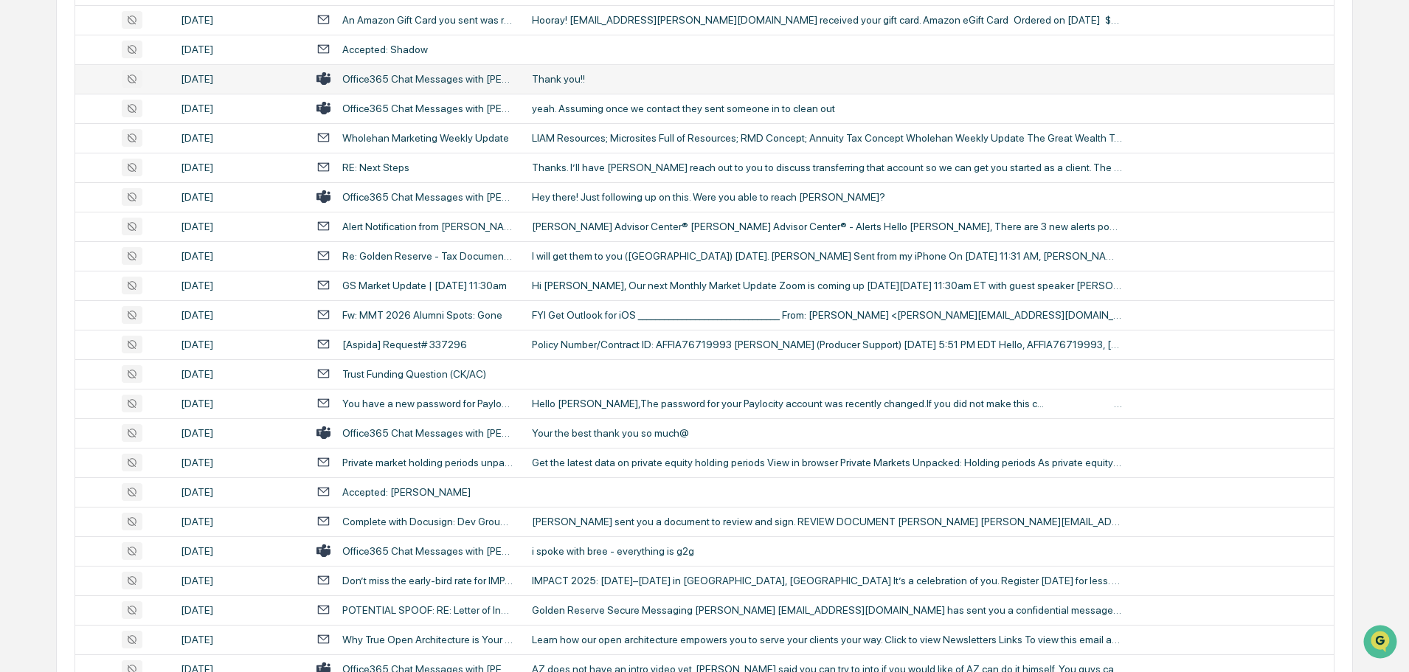
scroll to position [1152, 0]
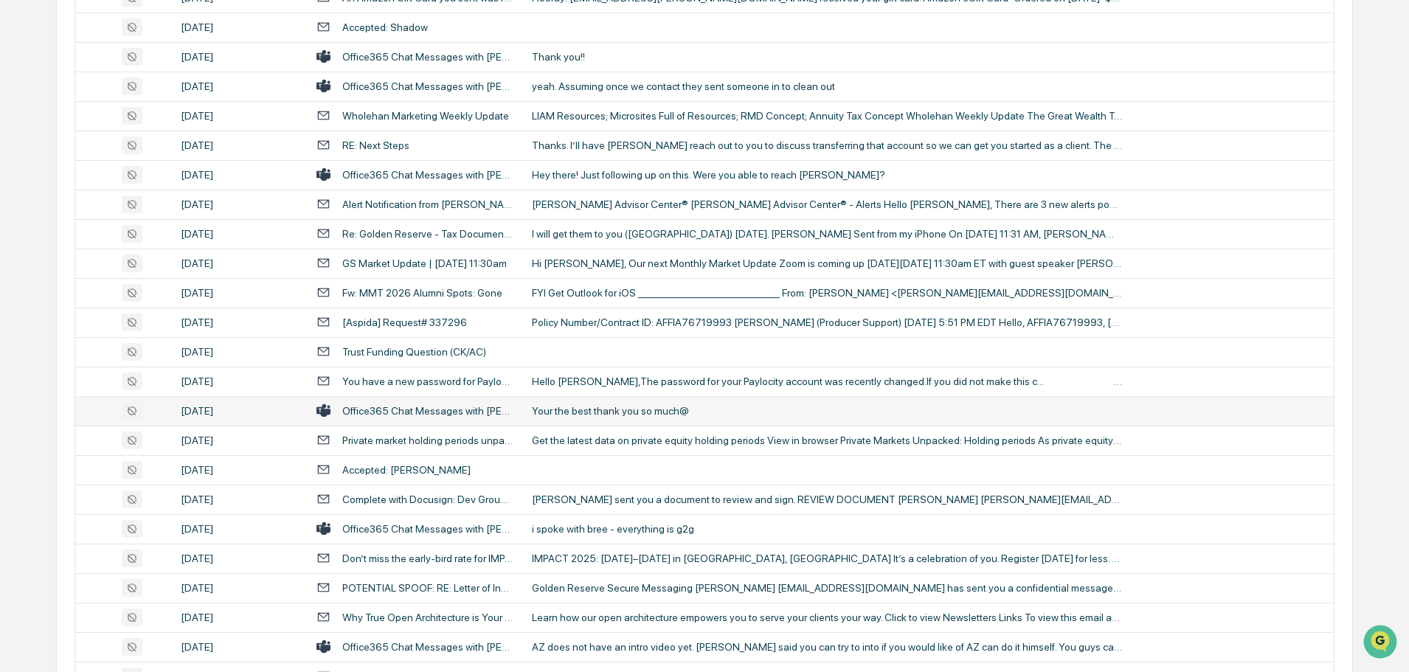
click at [615, 412] on div "Your the best thank you so much@" at bounding box center [827, 411] width 590 height 12
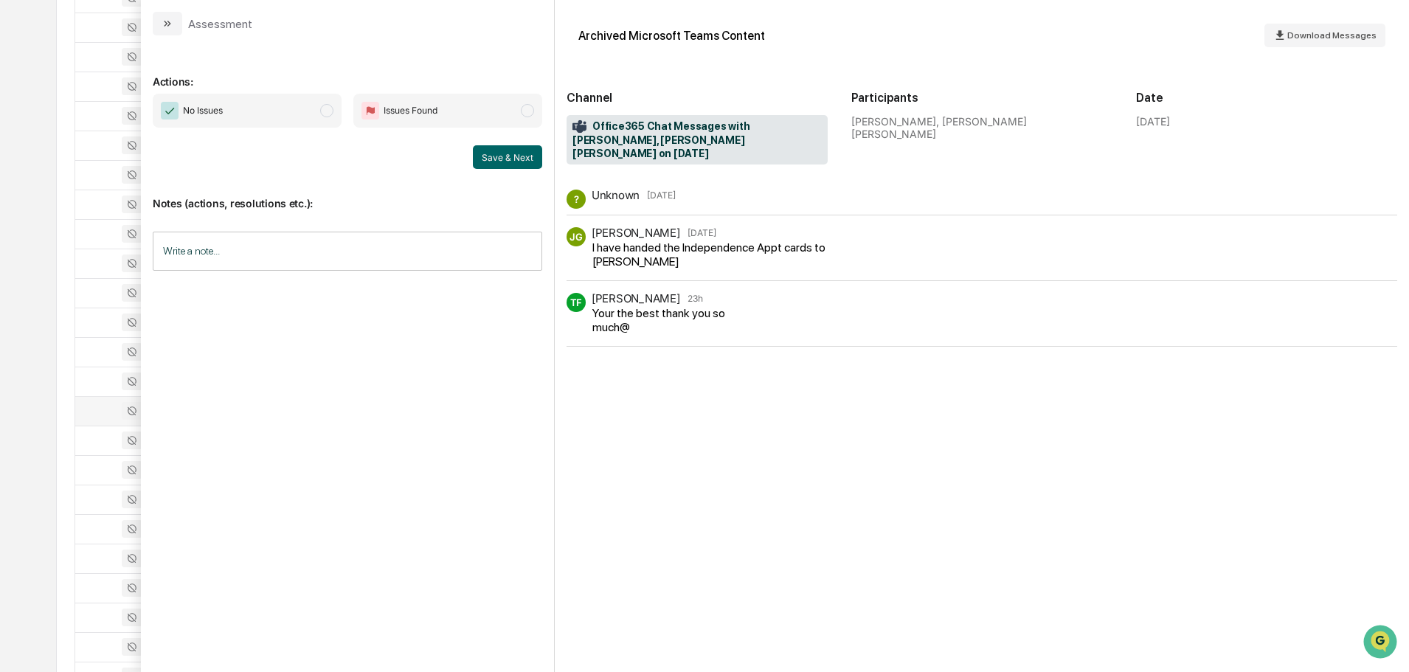
click at [176, 24] on button "modal" at bounding box center [168, 24] width 30 height 24
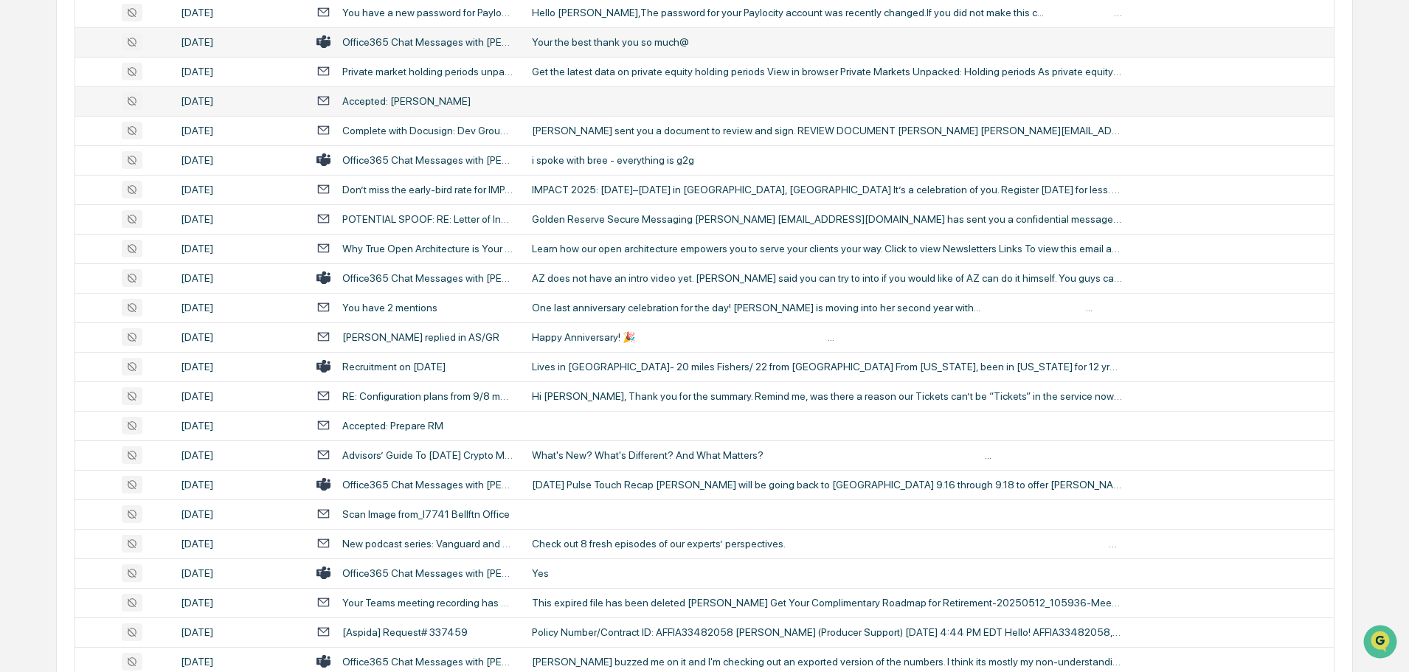
scroll to position [1595, 0]
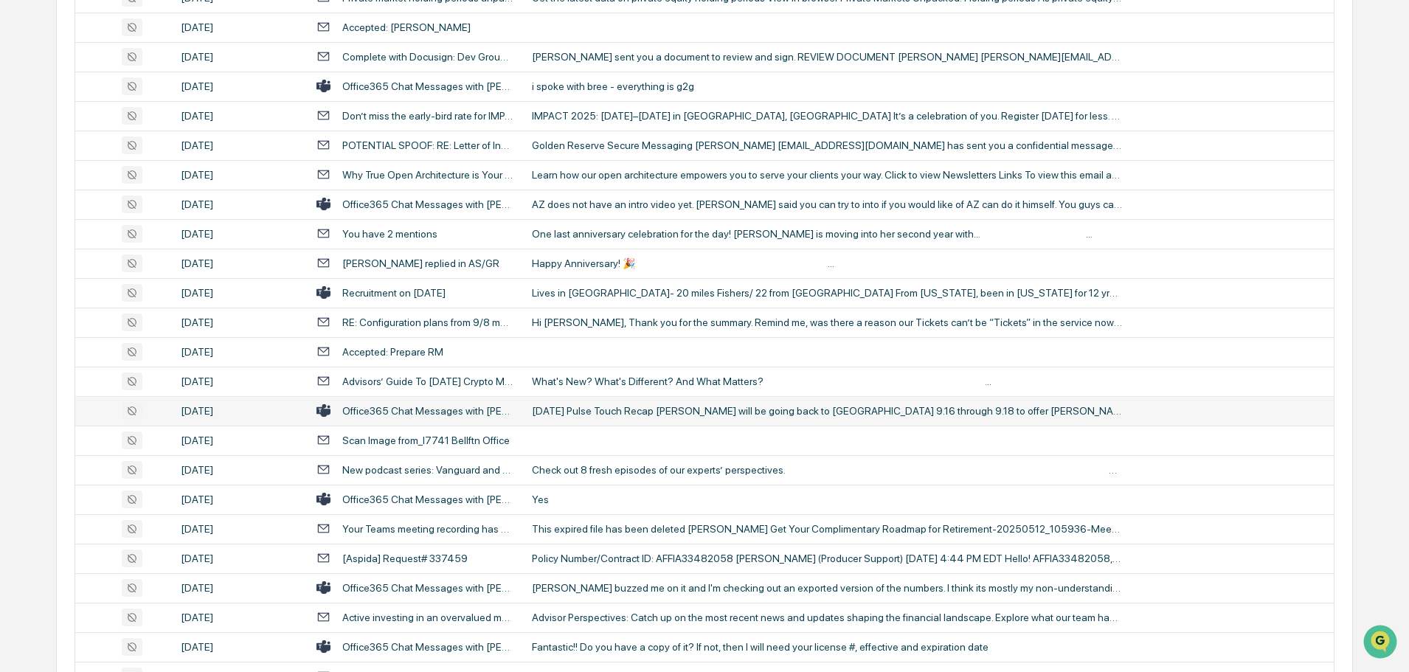
click at [605, 415] on div "[DATE] Pulse Touch Recap [PERSON_NAME] will be going back to [GEOGRAPHIC_DATA] …" at bounding box center [827, 411] width 590 height 12
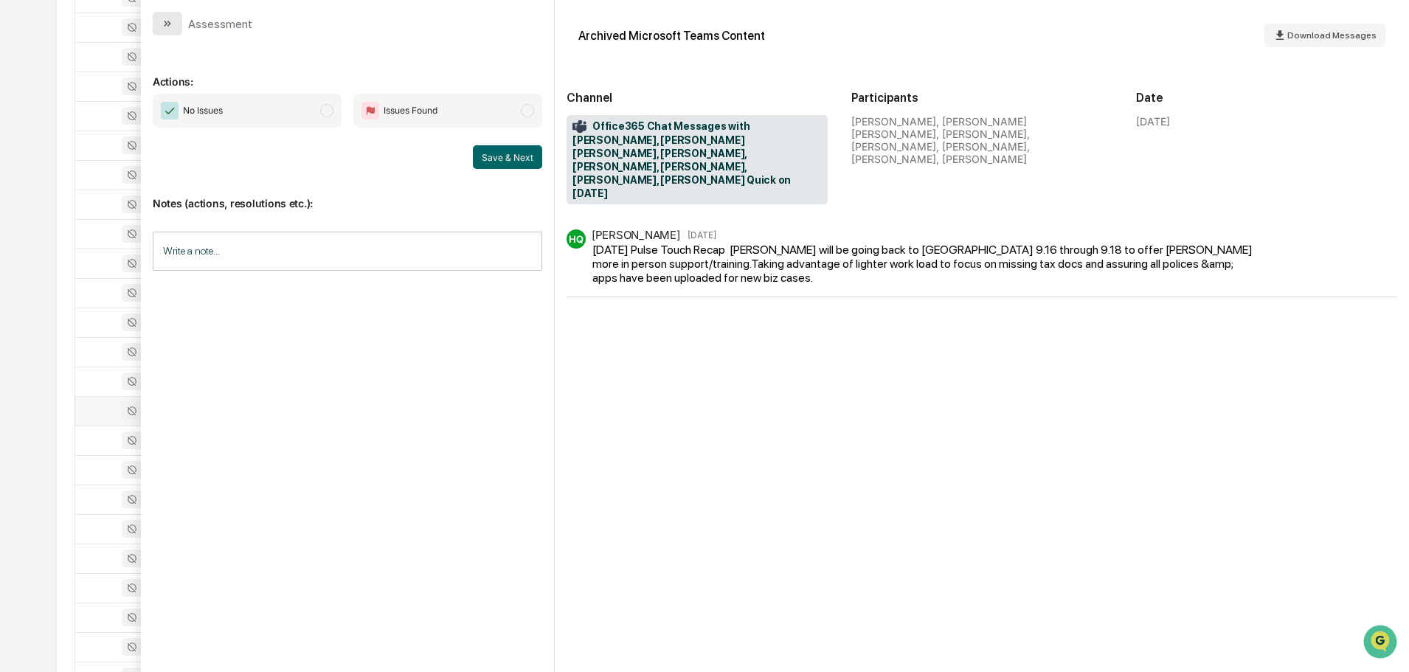
click at [164, 27] on icon "modal" at bounding box center [168, 24] width 12 height 12
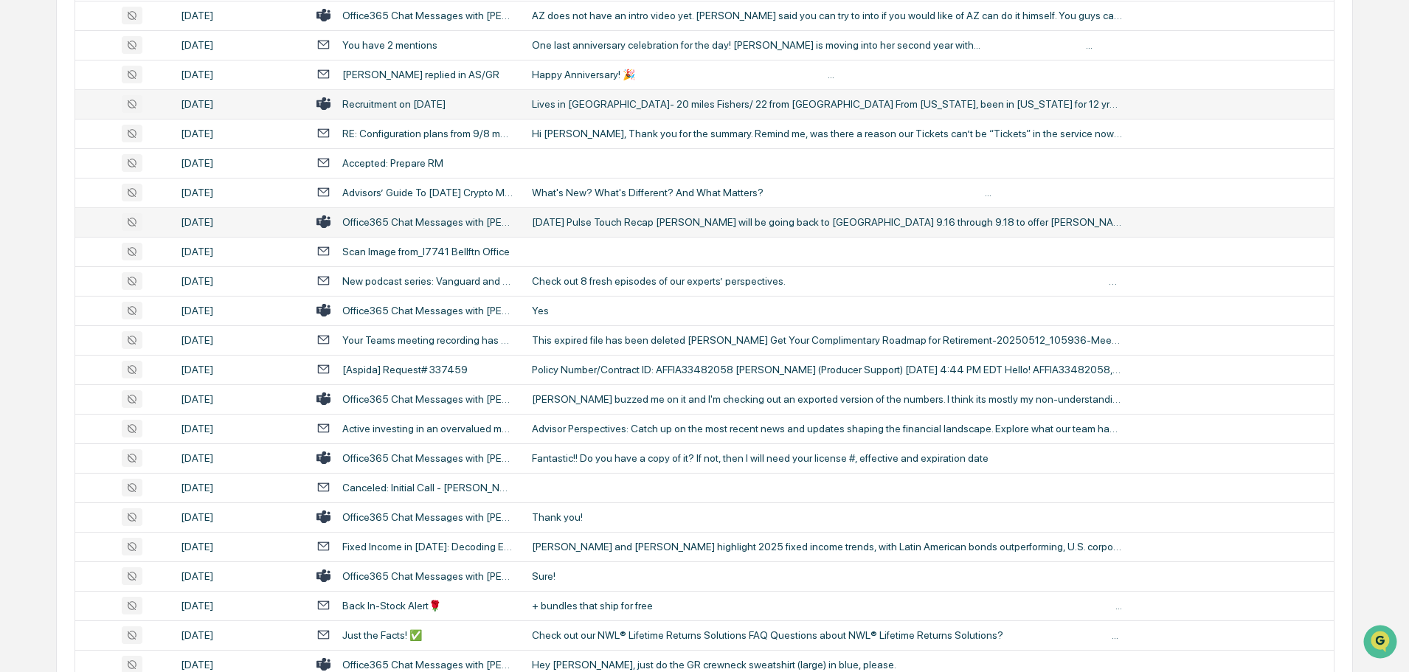
scroll to position [1816, 0]
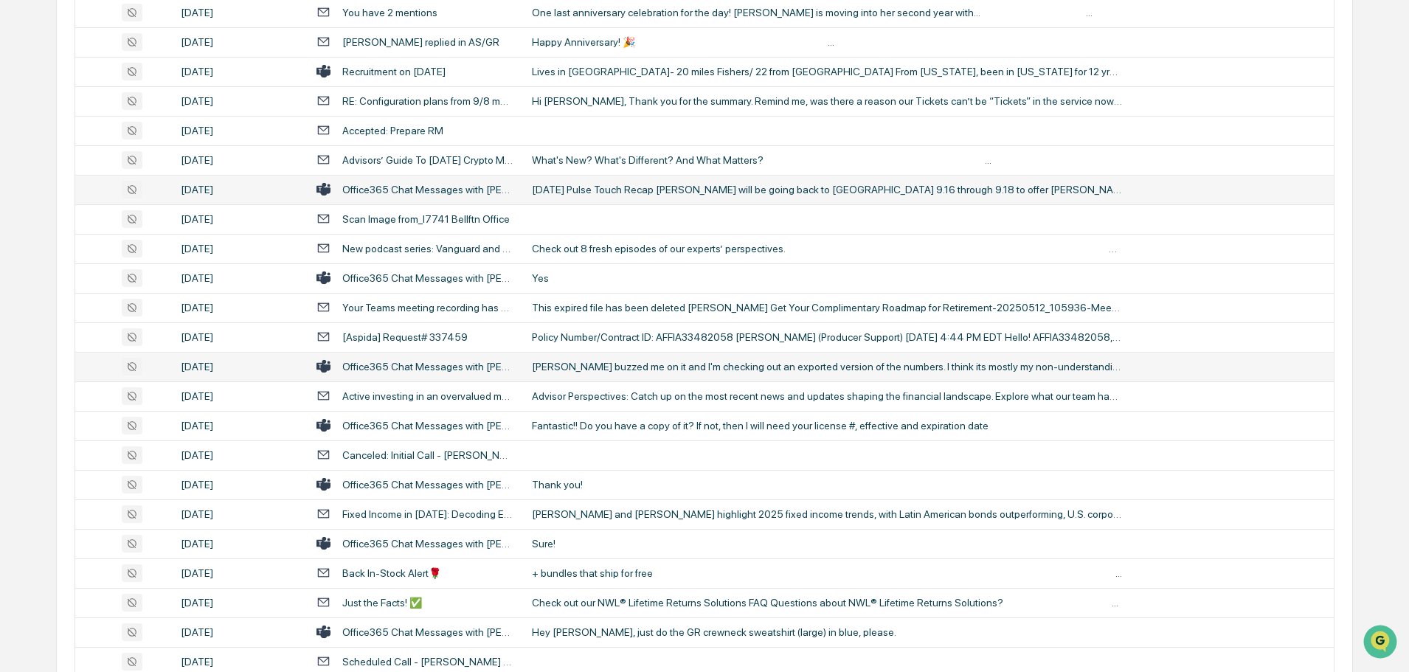
click at [638, 375] on td "[PERSON_NAME] buzzed me on it and I'm checking out an exported version of the n…" at bounding box center [928, 367] width 811 height 30
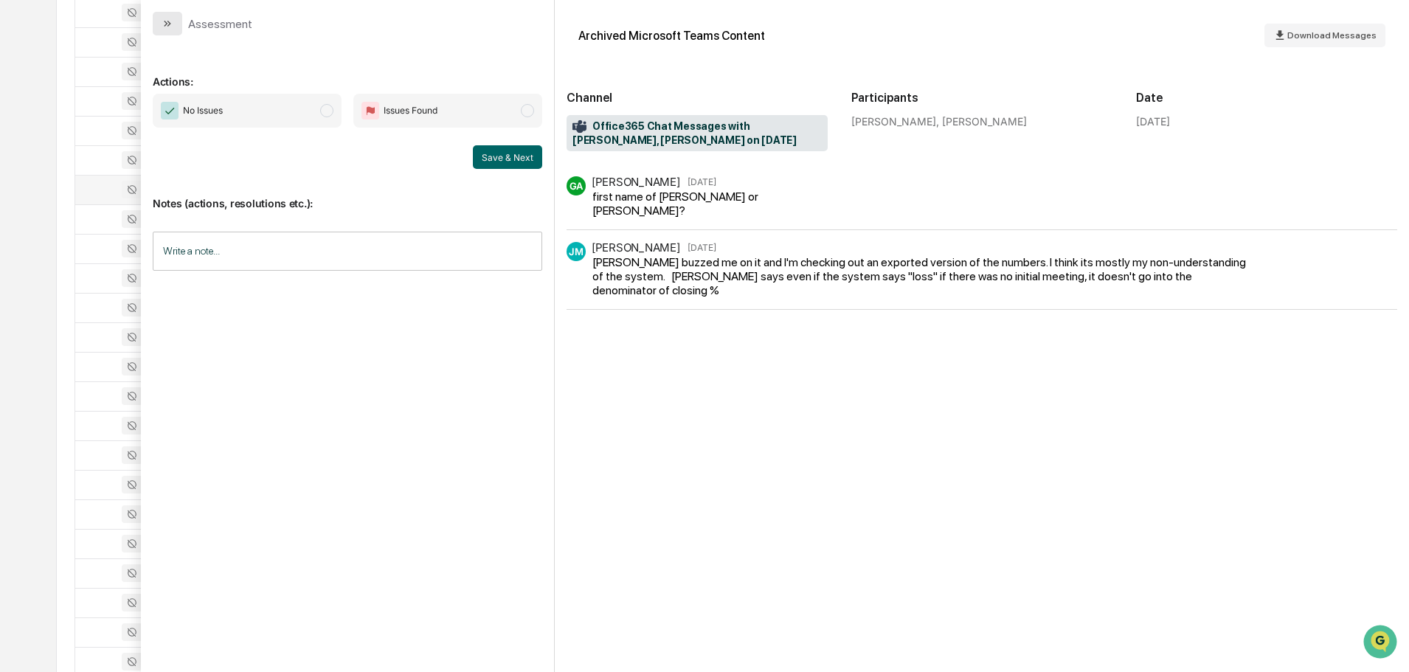
click at [167, 25] on icon "modal" at bounding box center [168, 24] width 12 height 12
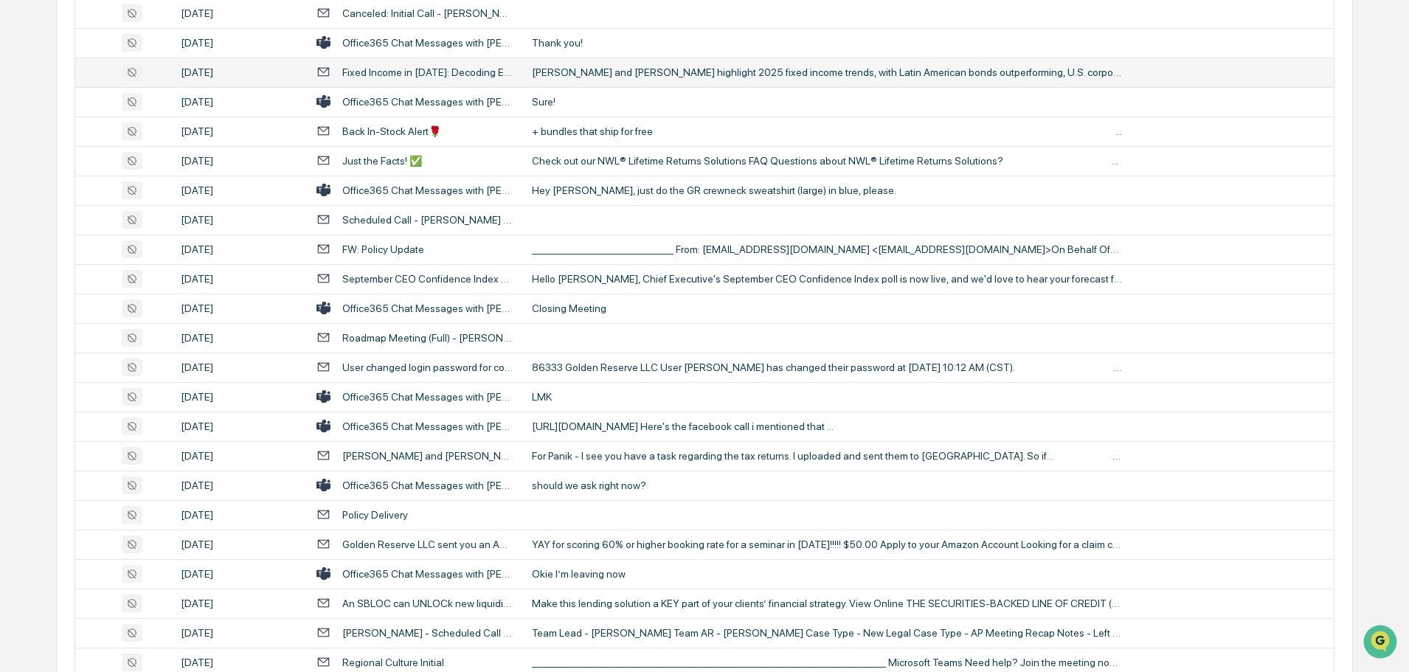
scroll to position [2259, 0]
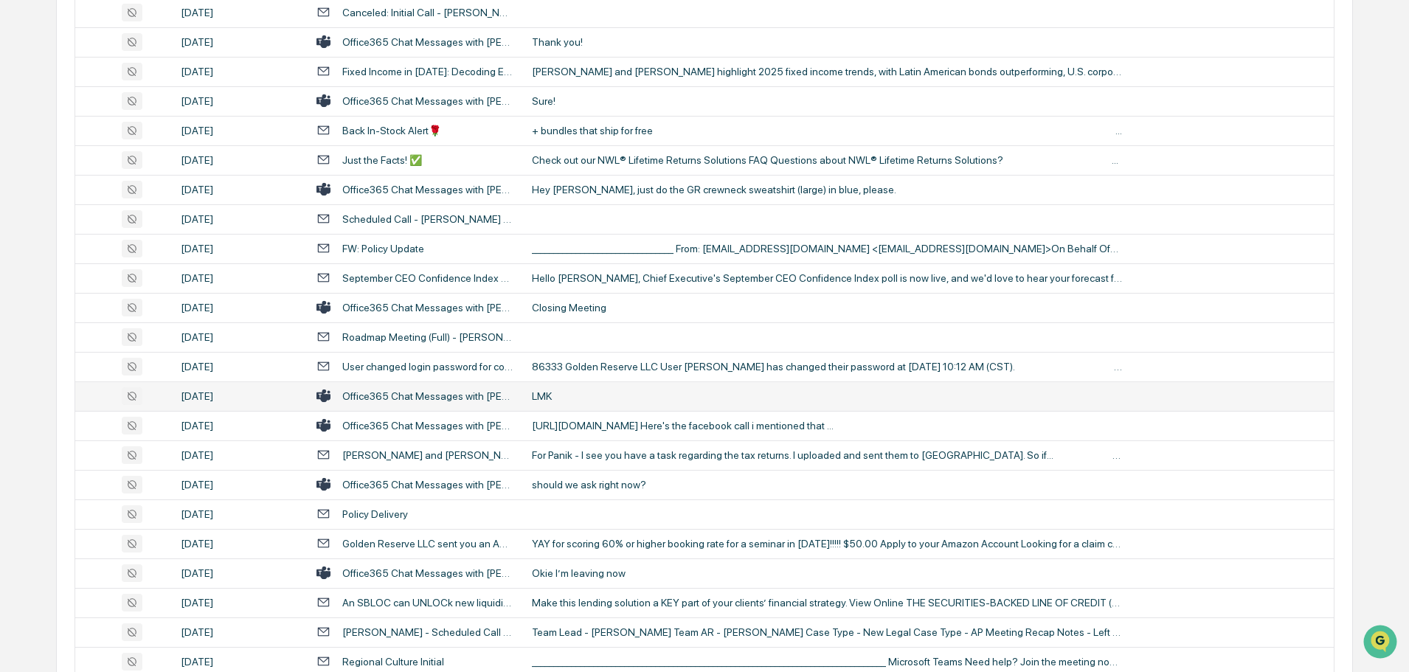
click at [600, 397] on div "LMK" at bounding box center [827, 396] width 590 height 12
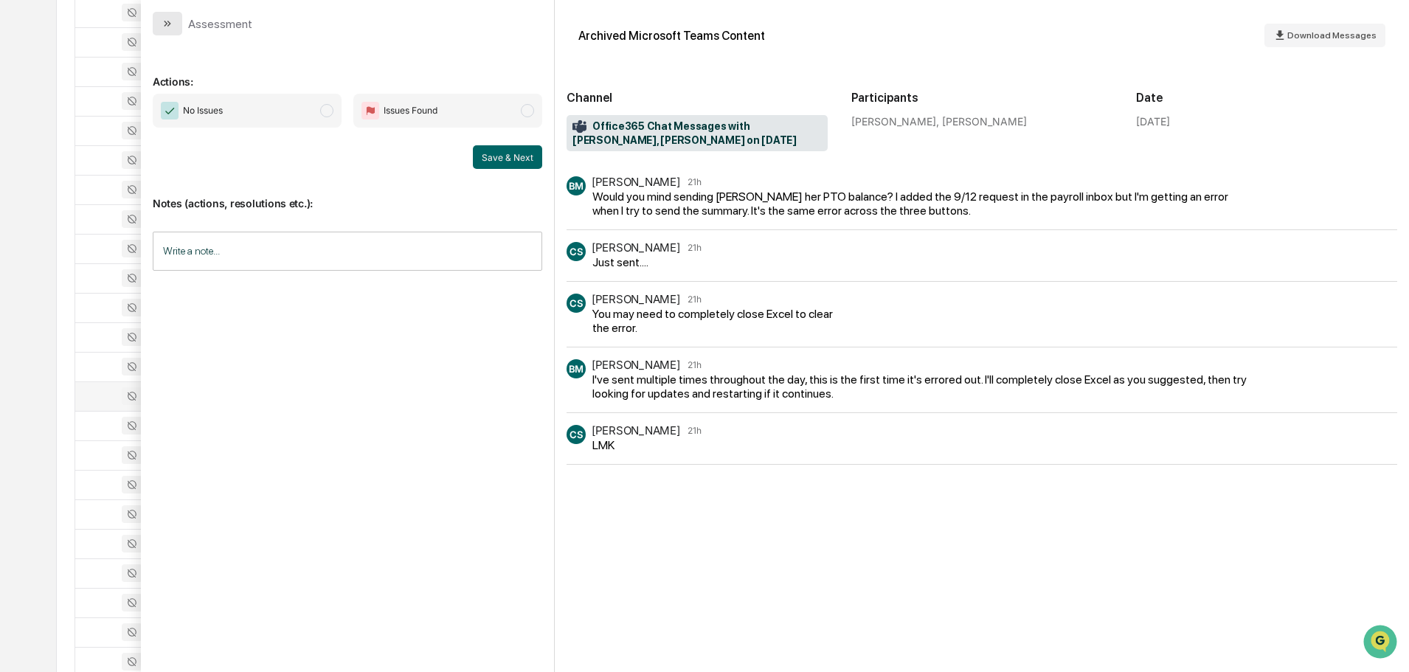
click at [172, 23] on icon "modal" at bounding box center [168, 24] width 12 height 12
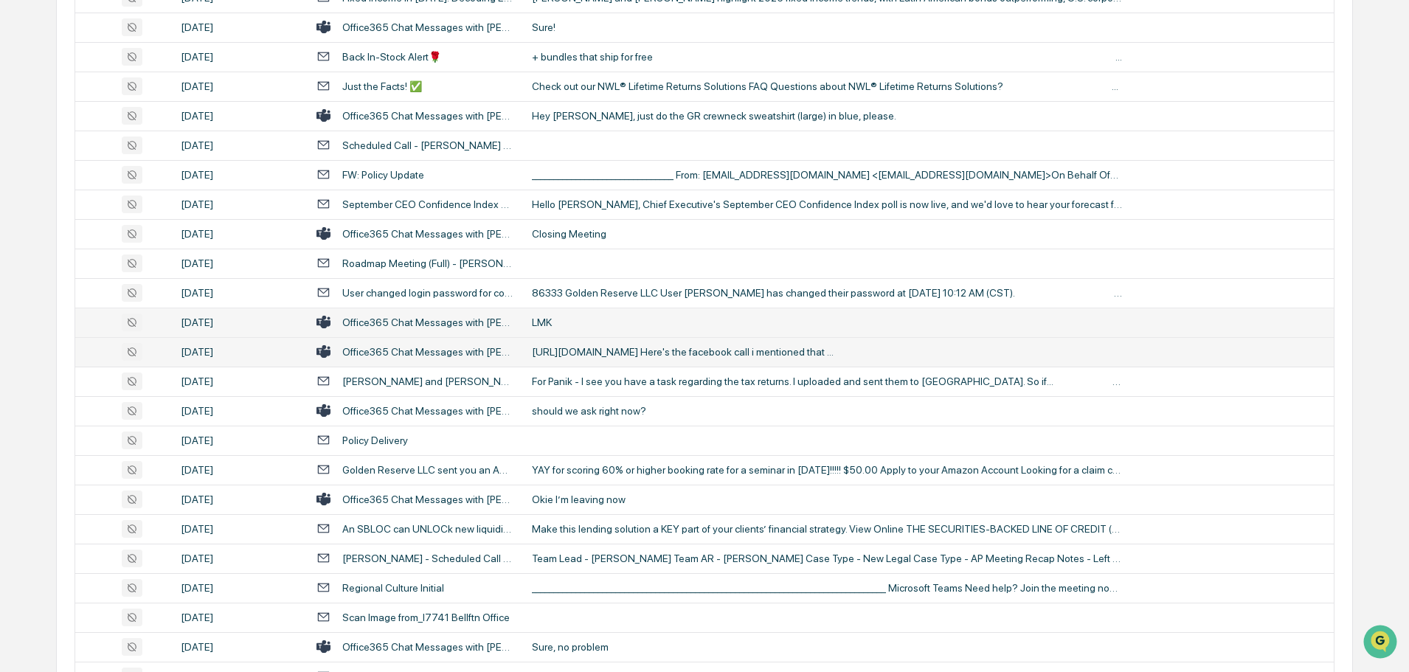
scroll to position [2406, 0]
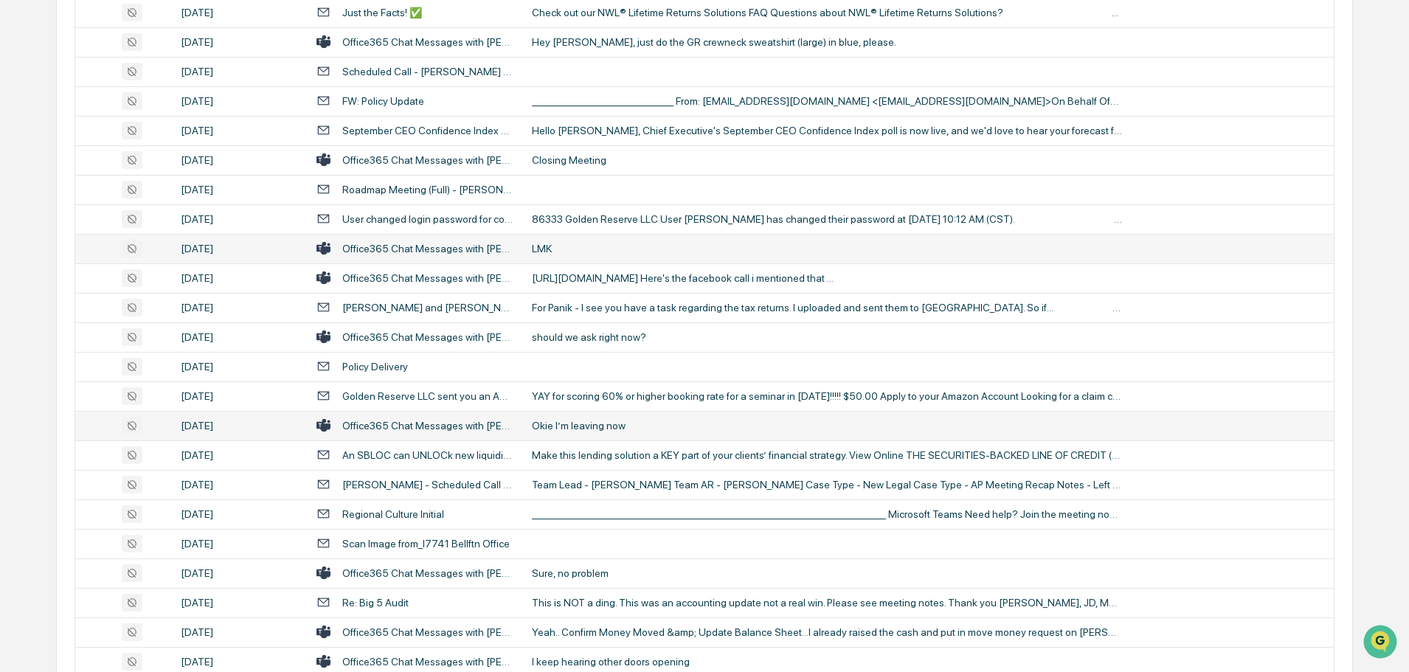
click at [586, 426] on div "Okie I’m leaving now" at bounding box center [827, 426] width 590 height 12
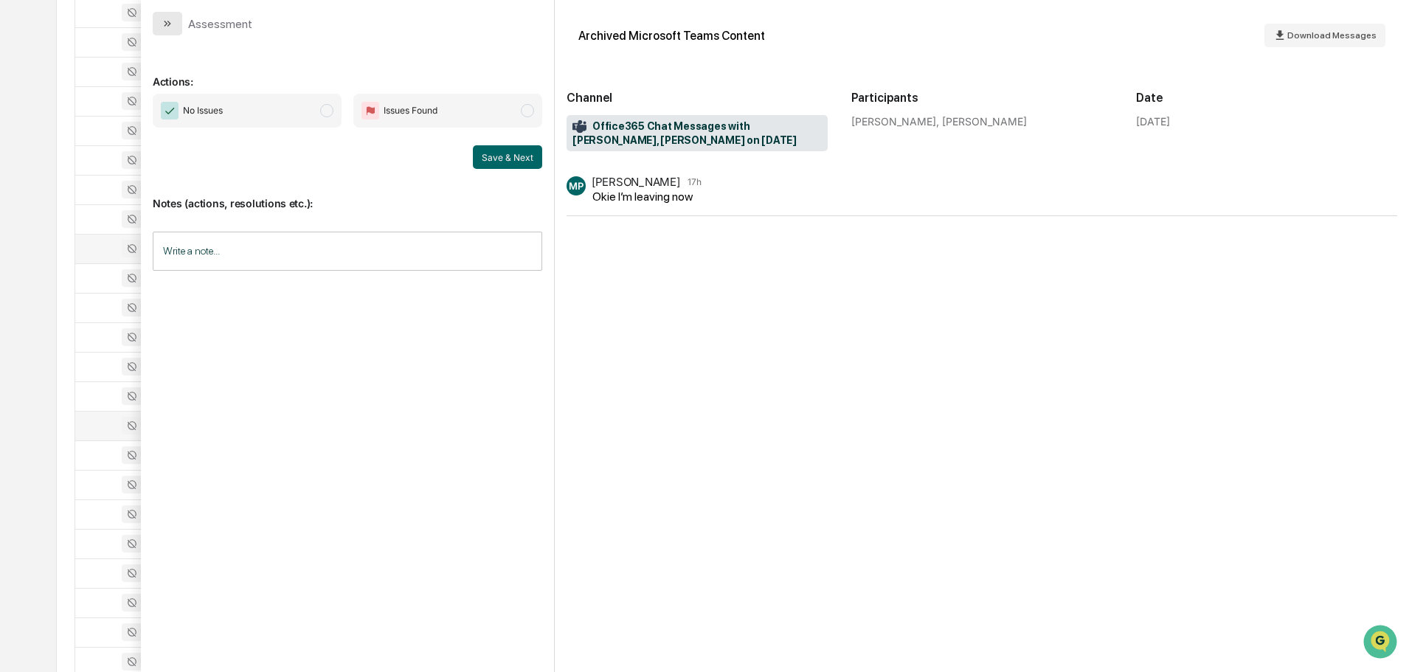
click at [176, 27] on button "modal" at bounding box center [168, 24] width 30 height 24
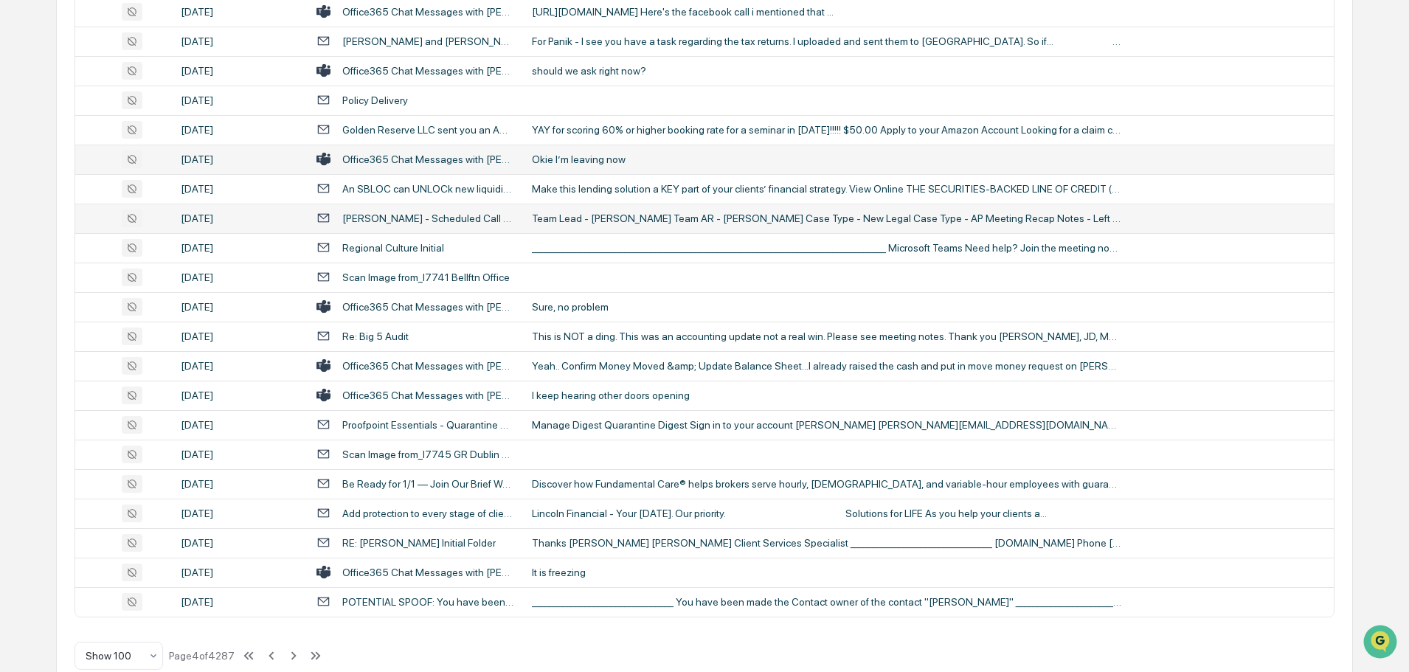
scroll to position [2701, 0]
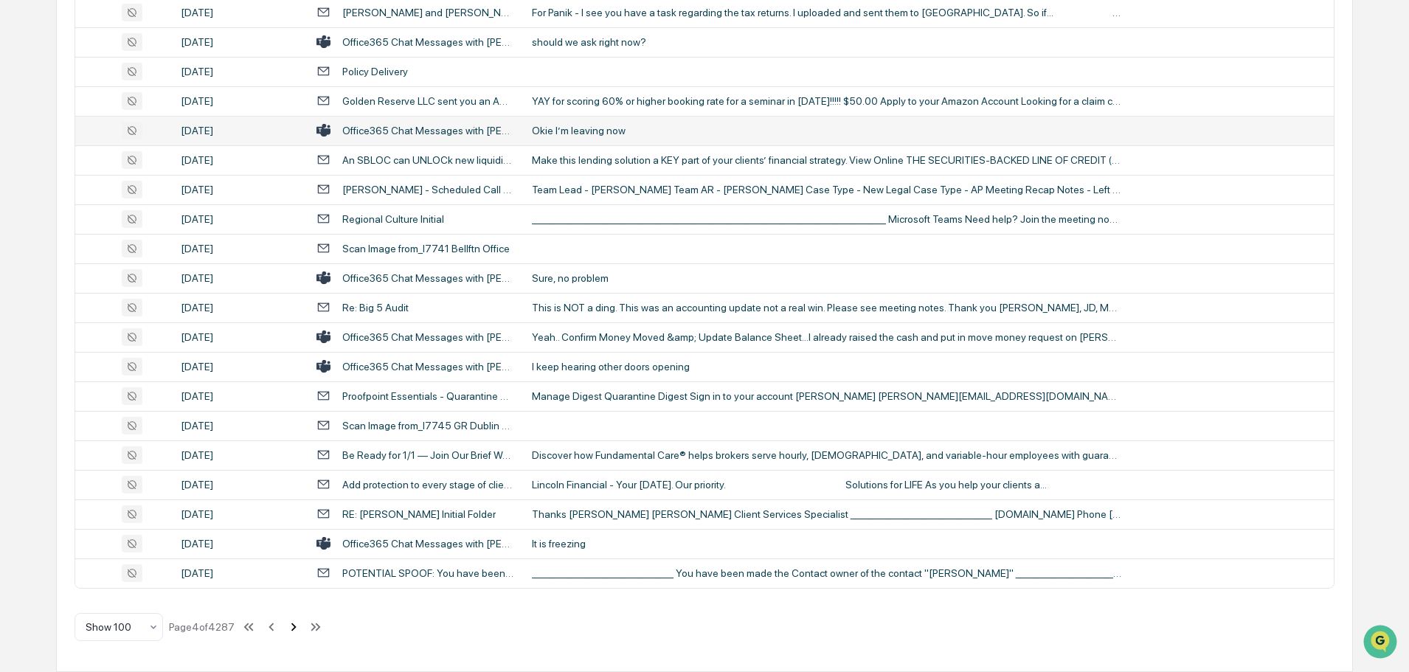
click at [294, 628] on icon at bounding box center [293, 627] width 16 height 16
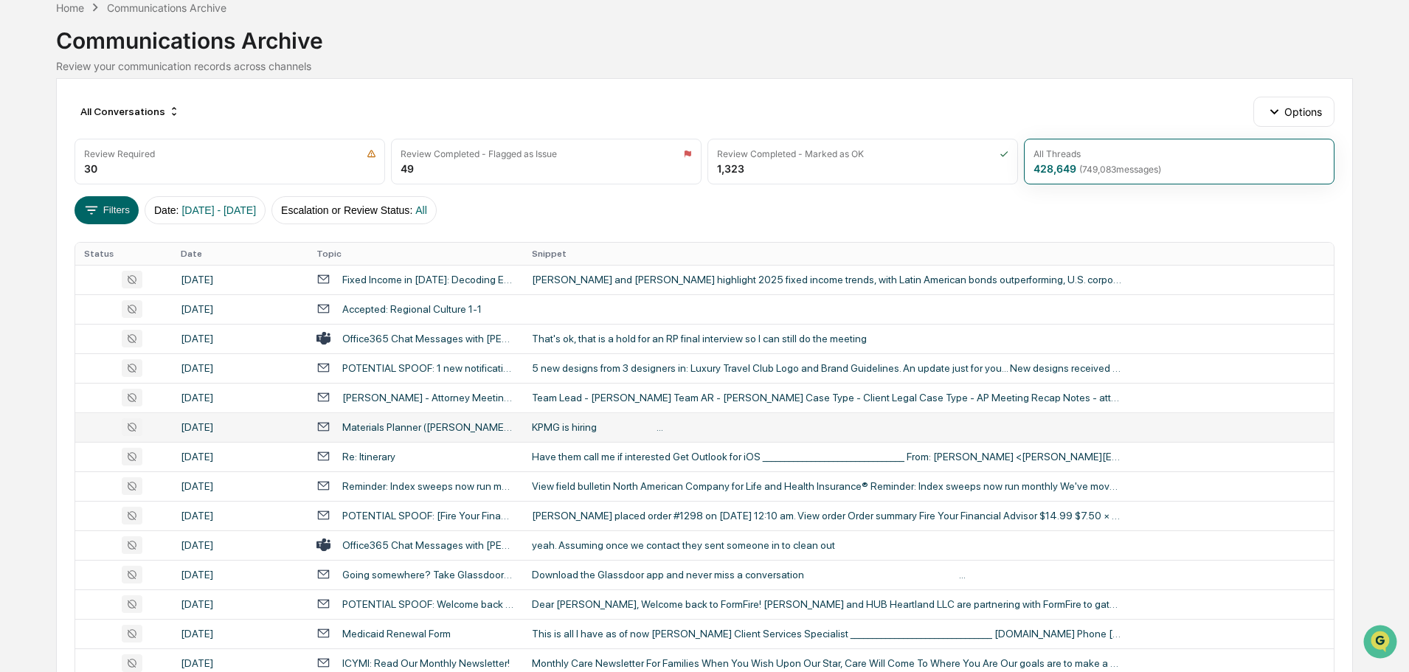
scroll to position [148, 0]
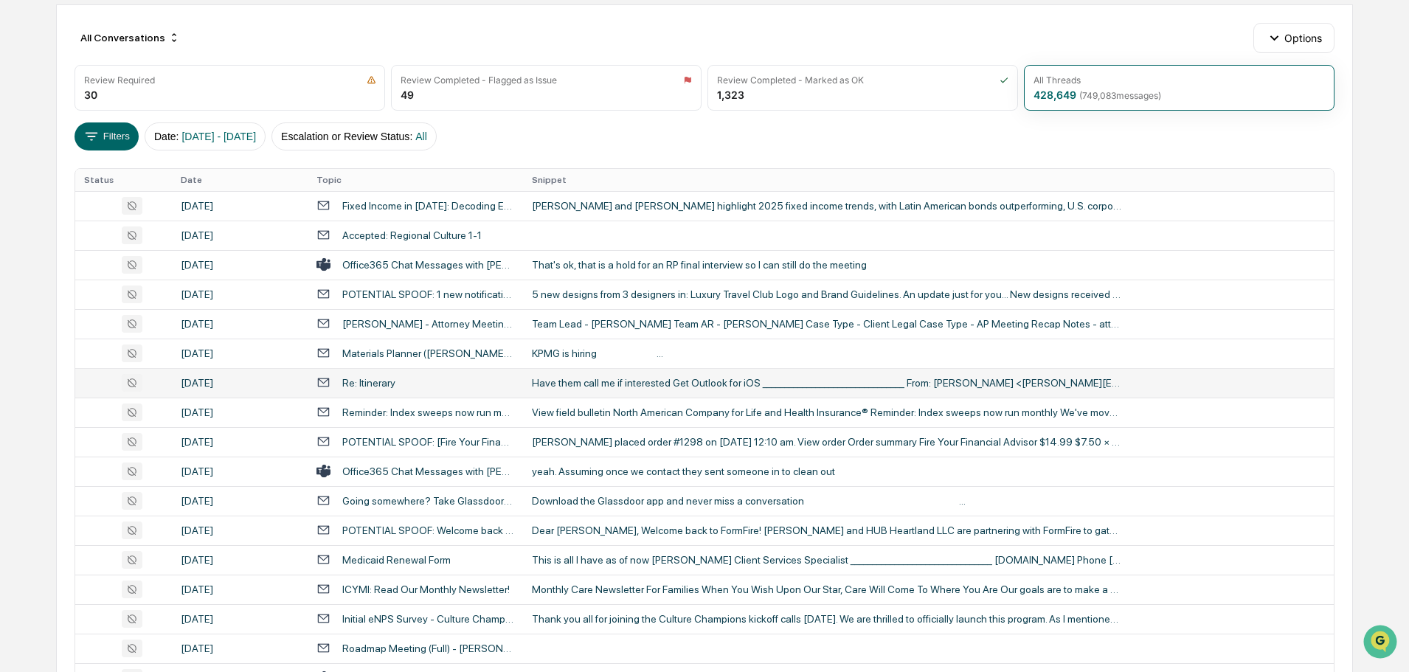
click at [590, 387] on div "Have them call me if interested Get Outlook for iOS ___________________________…" at bounding box center [827, 383] width 590 height 12
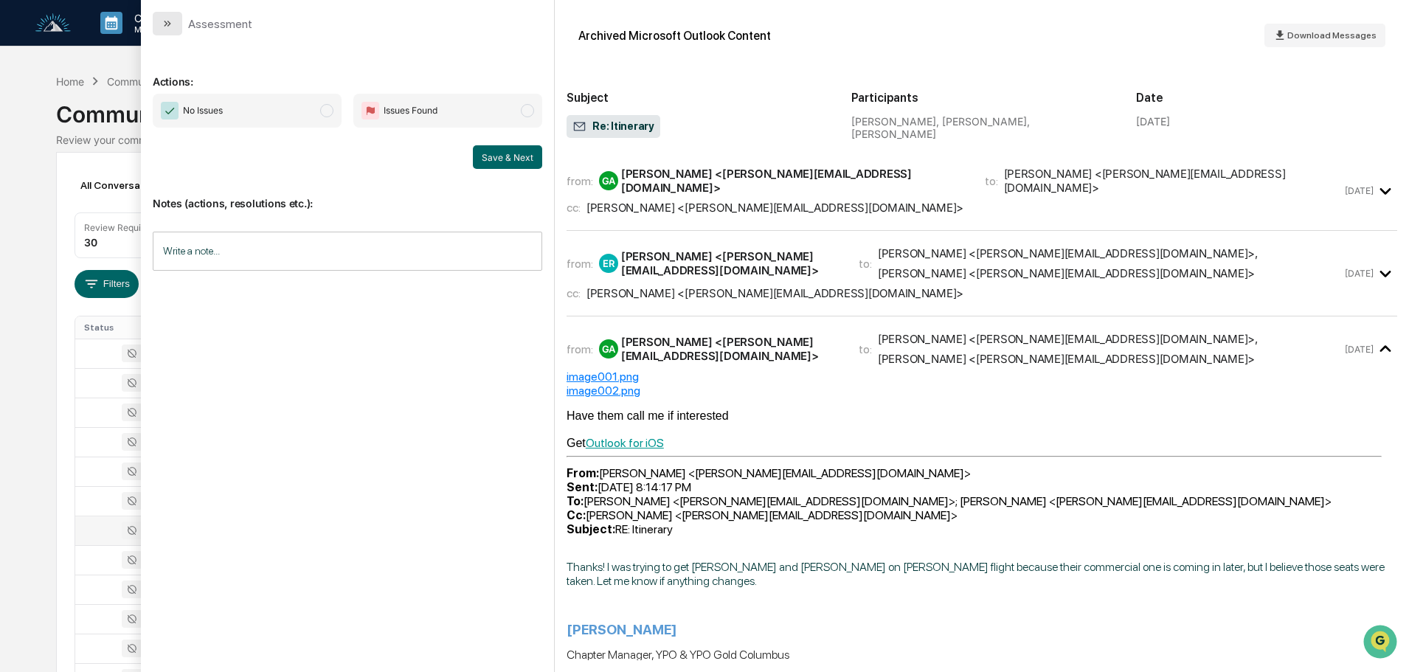
click at [162, 25] on icon "modal" at bounding box center [168, 24] width 12 height 12
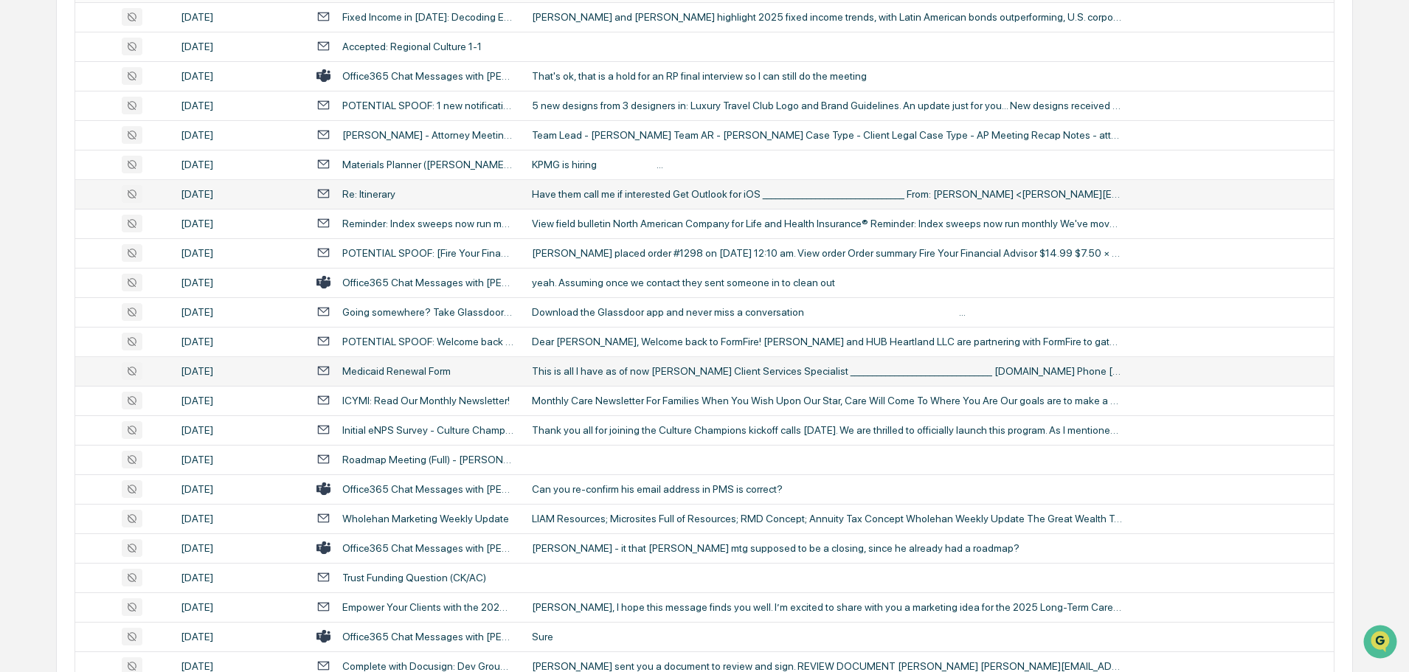
scroll to position [369, 0]
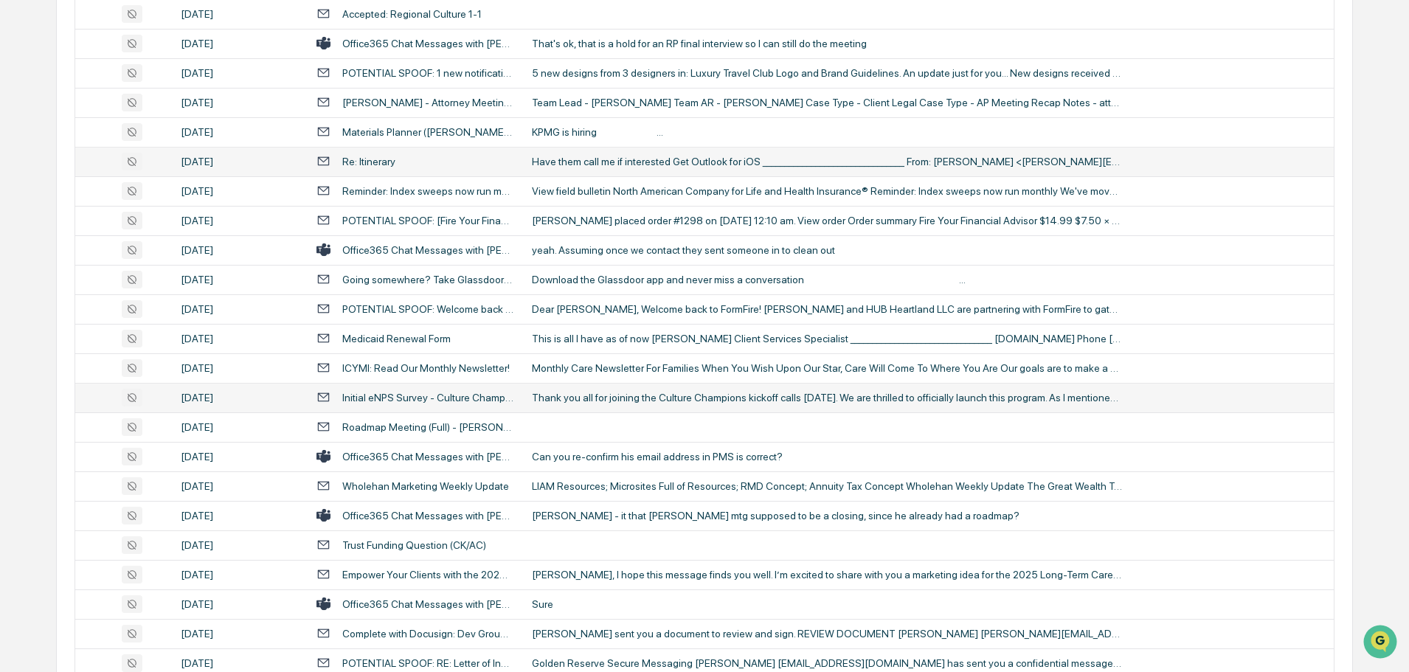
click at [607, 401] on div "Thank you all for joining the Culture Champions kickoff calls [DATE]. We are th…" at bounding box center [827, 398] width 590 height 12
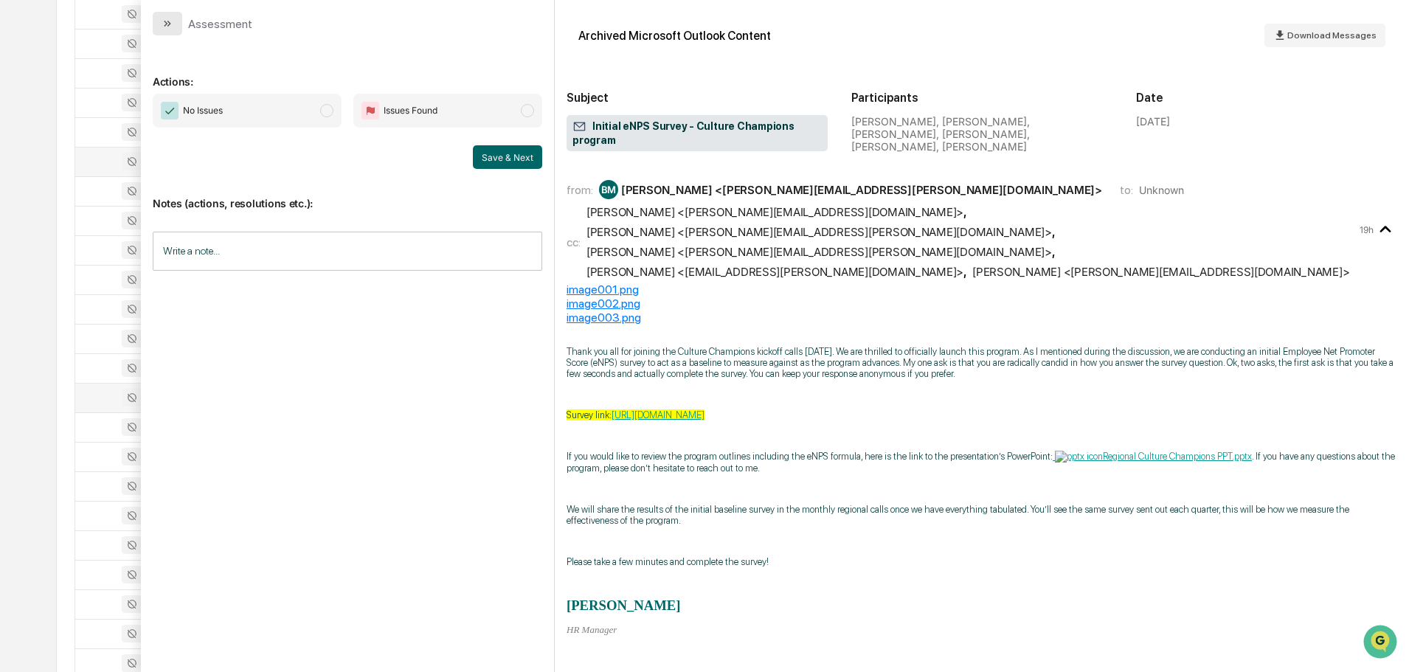
click at [176, 22] on button "modal" at bounding box center [168, 24] width 30 height 24
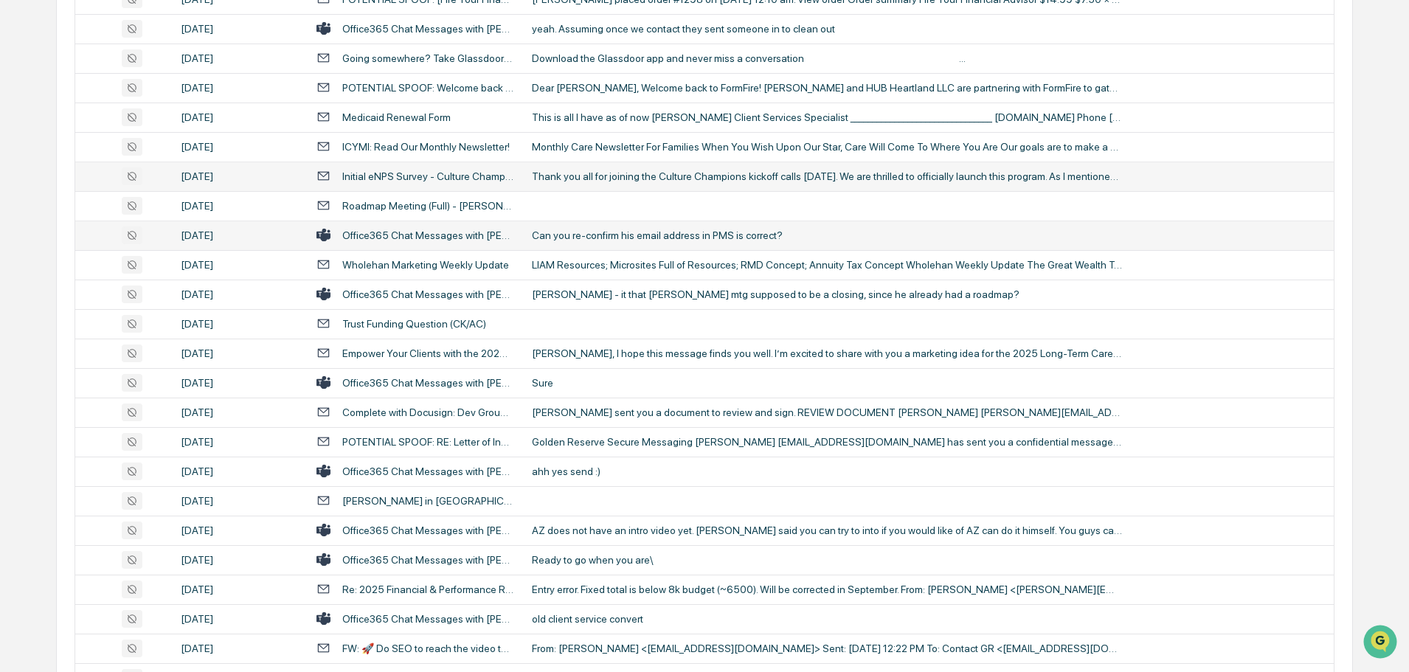
scroll to position [664, 0]
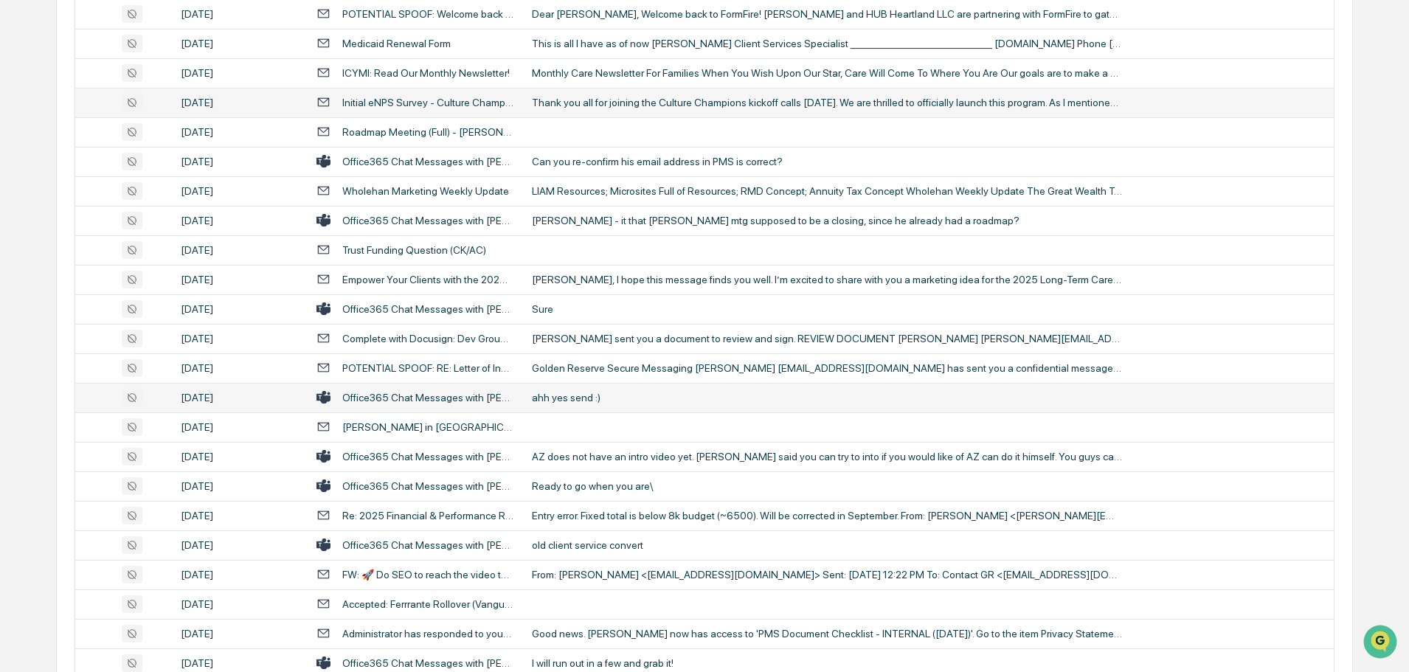
click at [599, 395] on div "ahh yes send :)" at bounding box center [827, 398] width 590 height 12
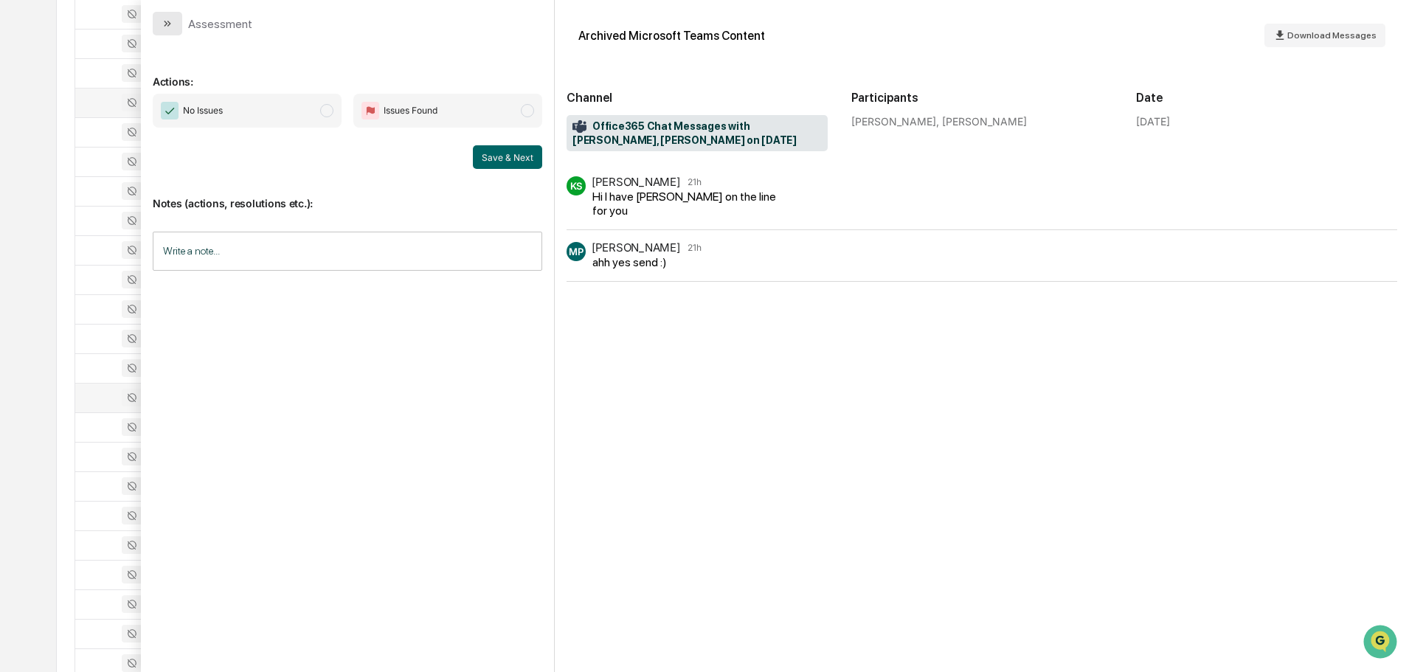
click at [165, 25] on icon "modal" at bounding box center [166, 24] width 4 height 6
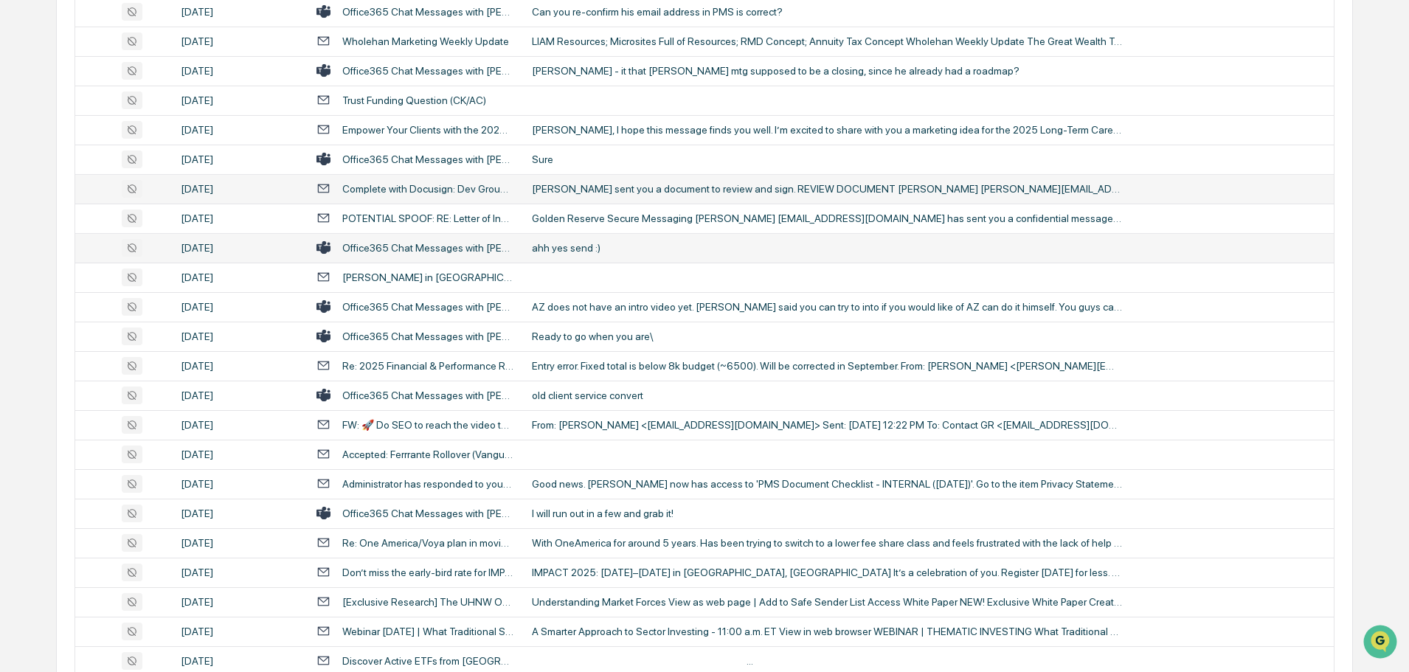
scroll to position [885, 0]
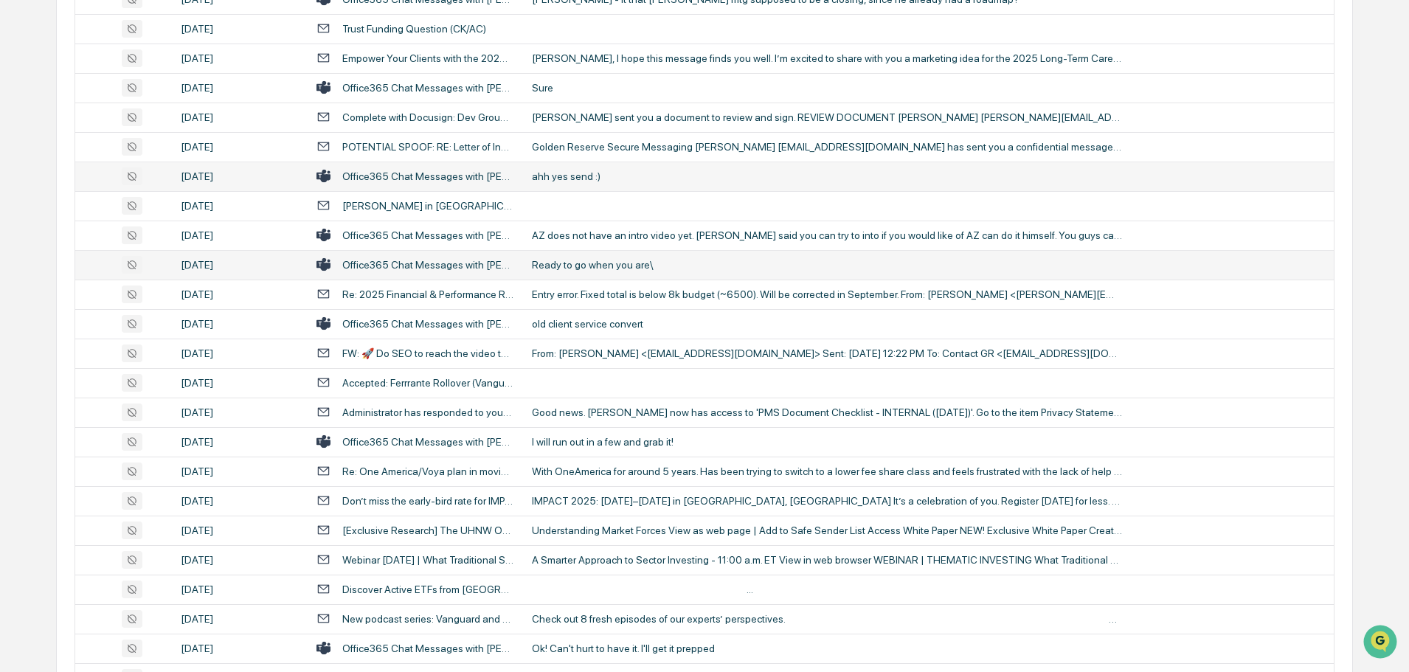
click at [641, 260] on div "Ready to go when you are\" at bounding box center [827, 265] width 590 height 12
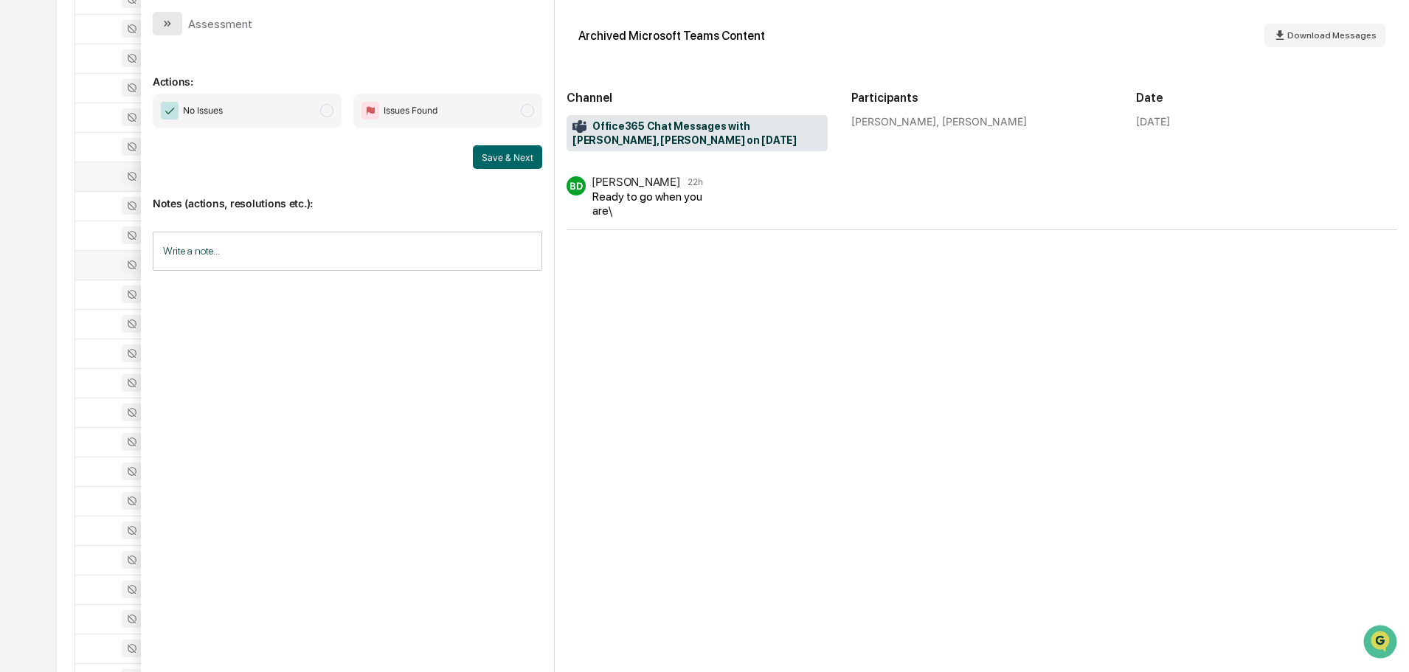
click at [173, 21] on button "modal" at bounding box center [168, 24] width 30 height 24
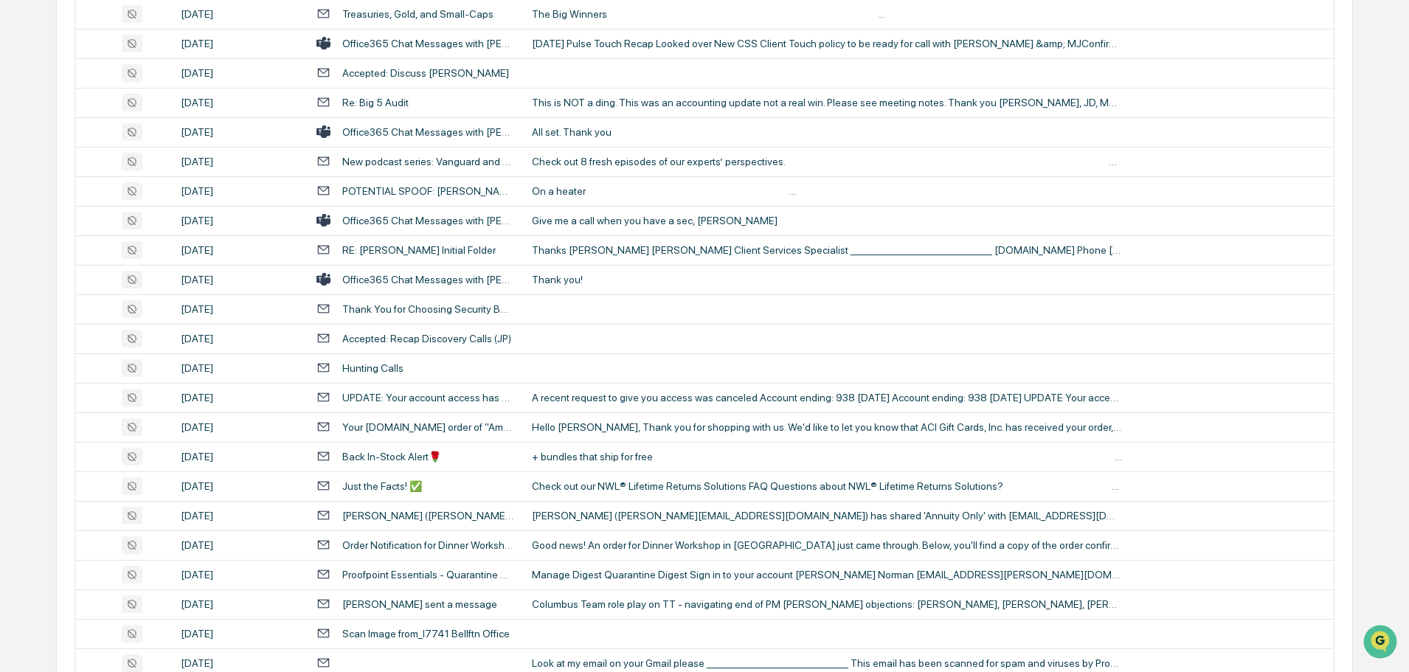
scroll to position [1623, 0]
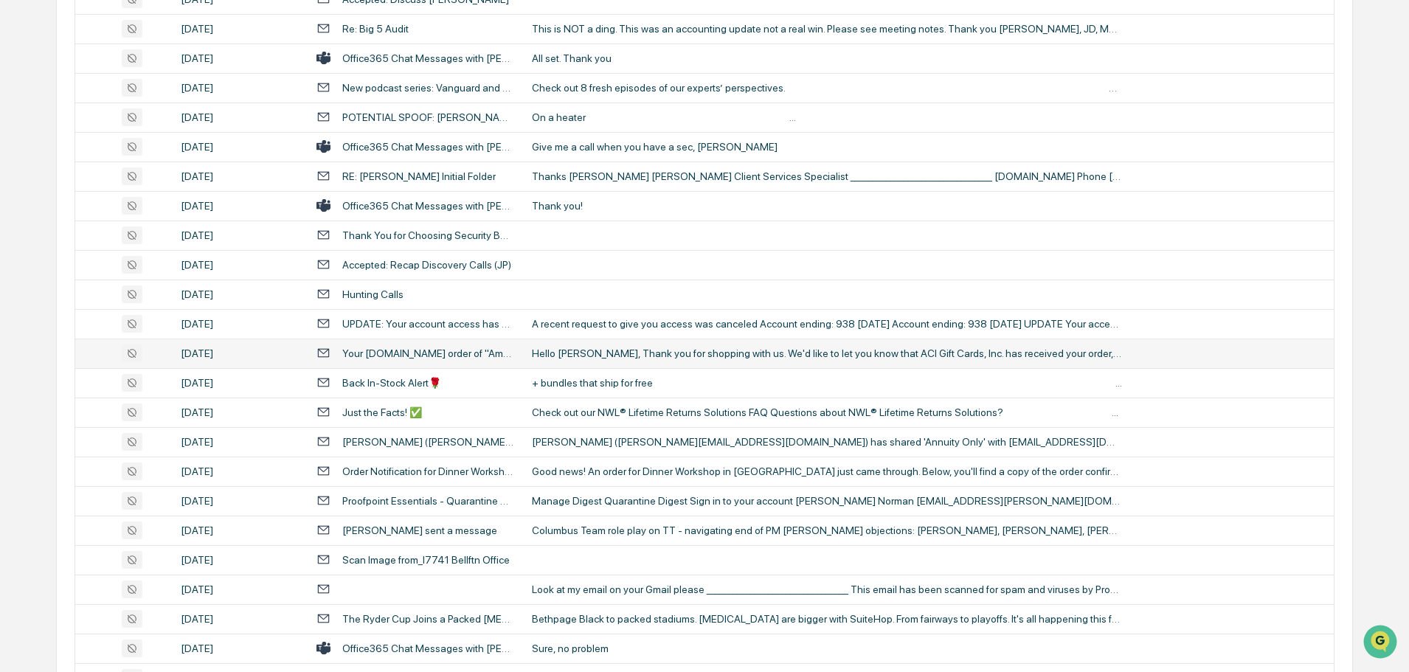
click at [601, 350] on div "Hello [PERSON_NAME], Thank you for shopping with us. We'd like to let you know …" at bounding box center [827, 353] width 590 height 12
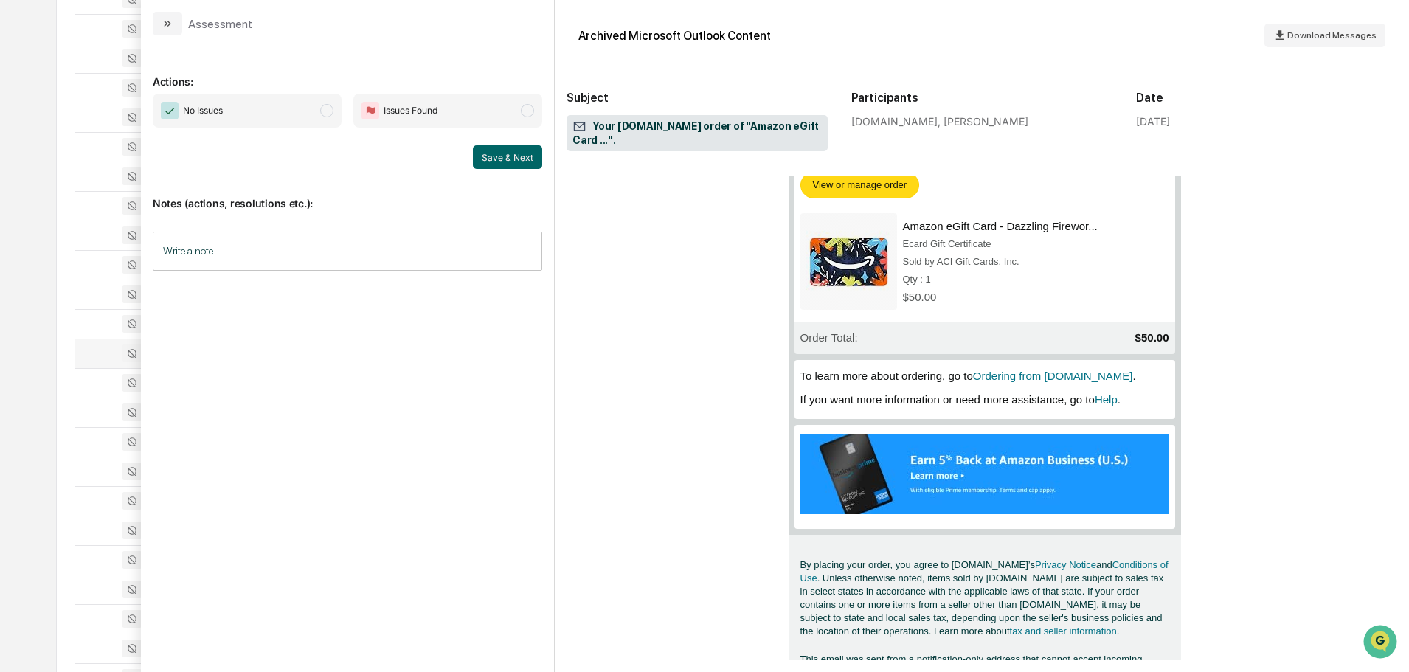
scroll to position [295, 0]
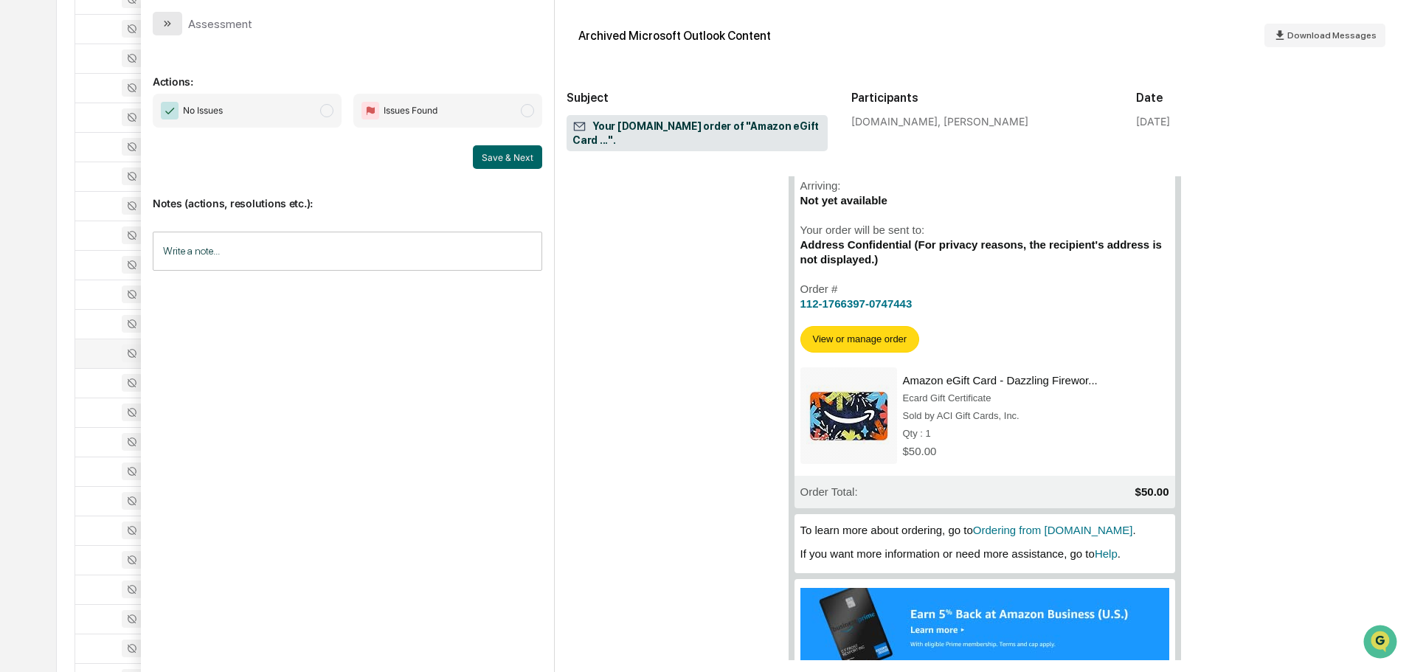
click at [175, 24] on button "modal" at bounding box center [168, 24] width 30 height 24
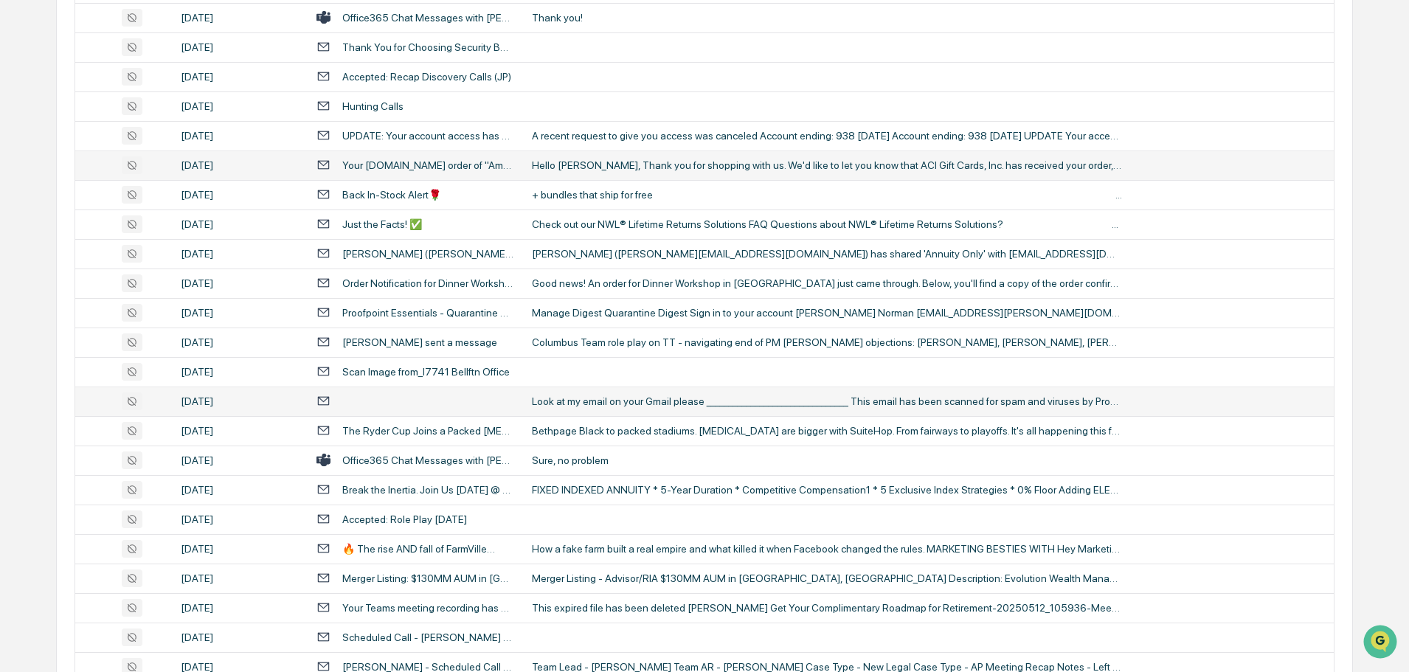
scroll to position [1844, 0]
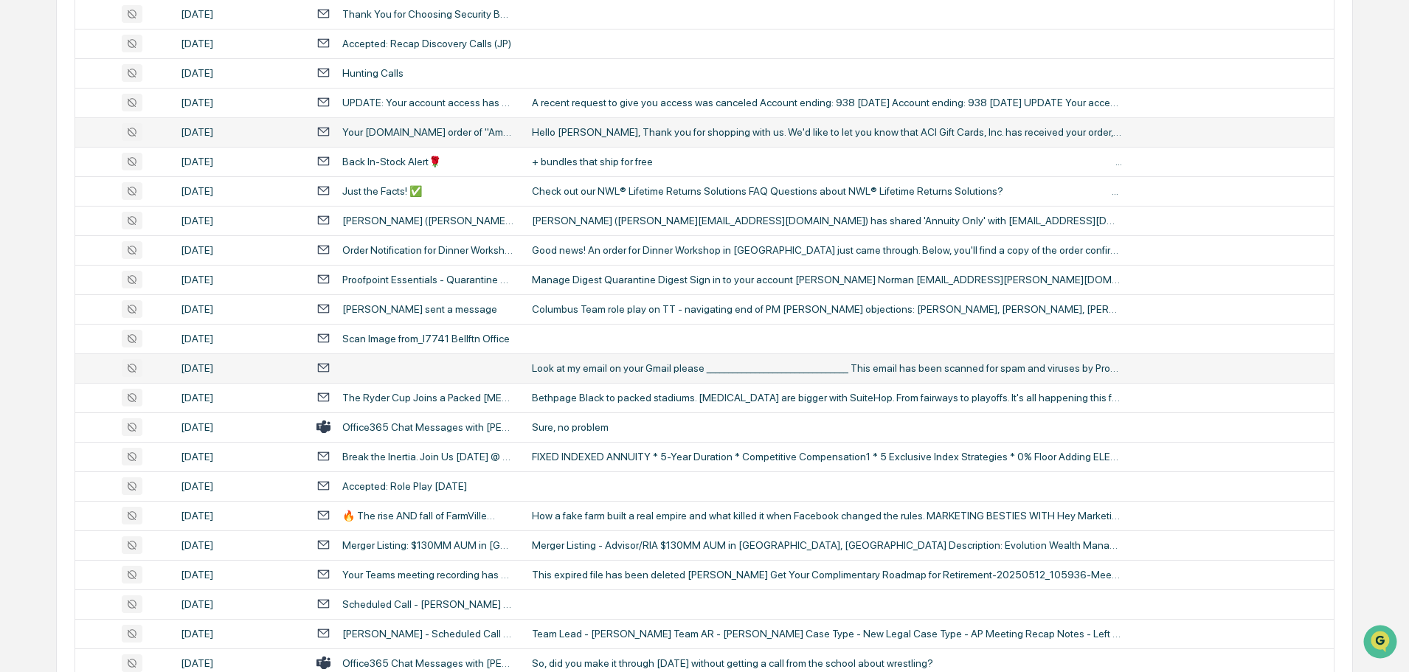
click at [626, 376] on td "Look at my email on your Gmail please ________________________________ This ema…" at bounding box center [928, 368] width 811 height 30
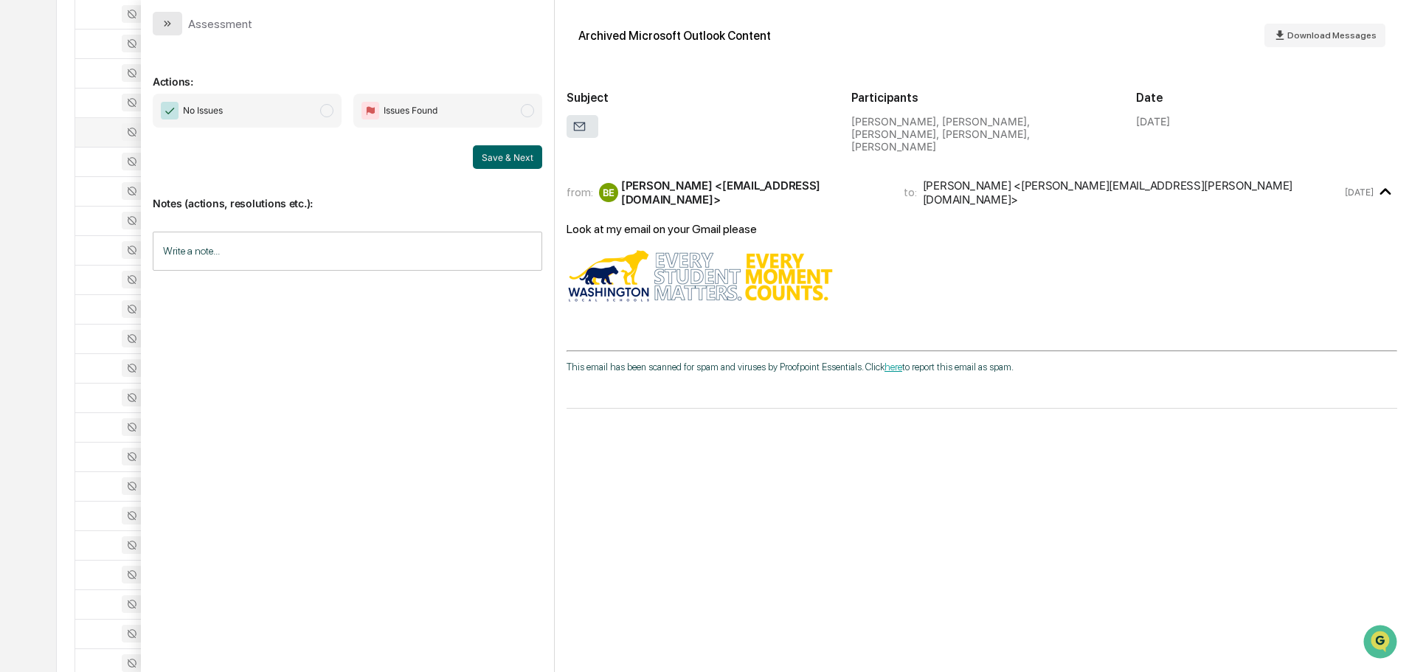
click at [170, 27] on icon "modal" at bounding box center [168, 24] width 12 height 12
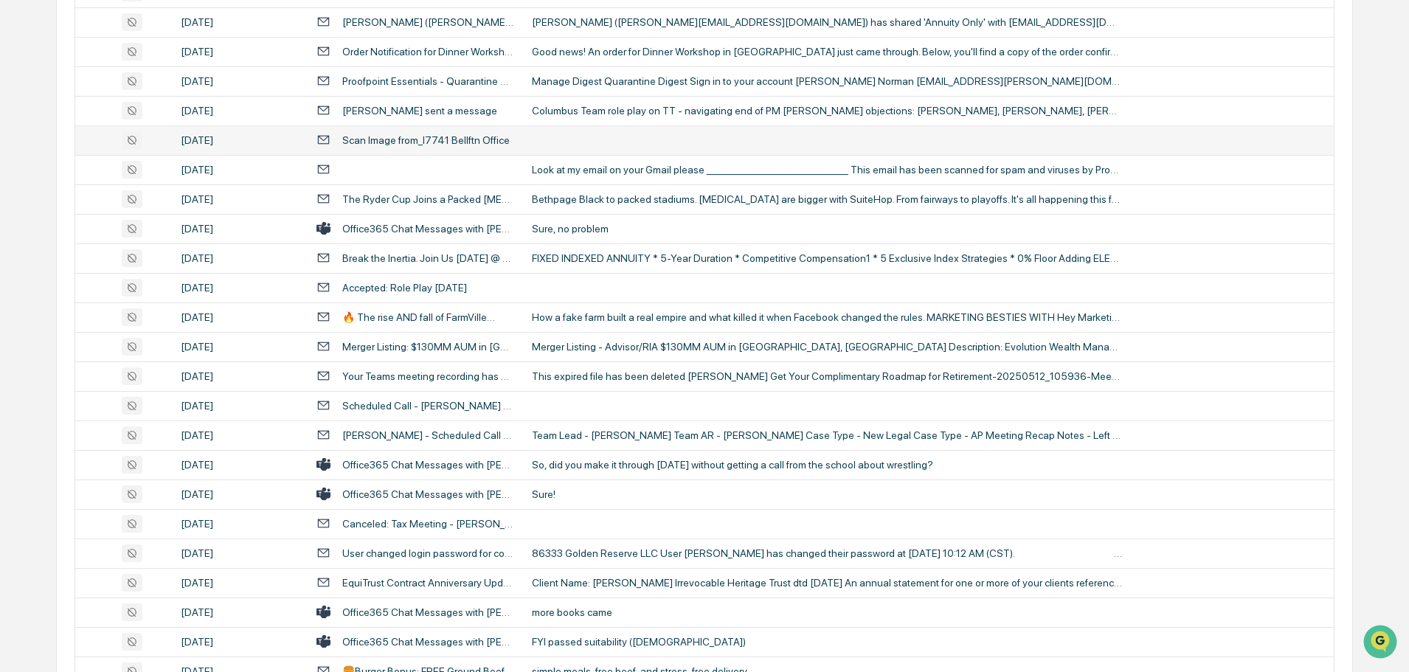
scroll to position [2066, 0]
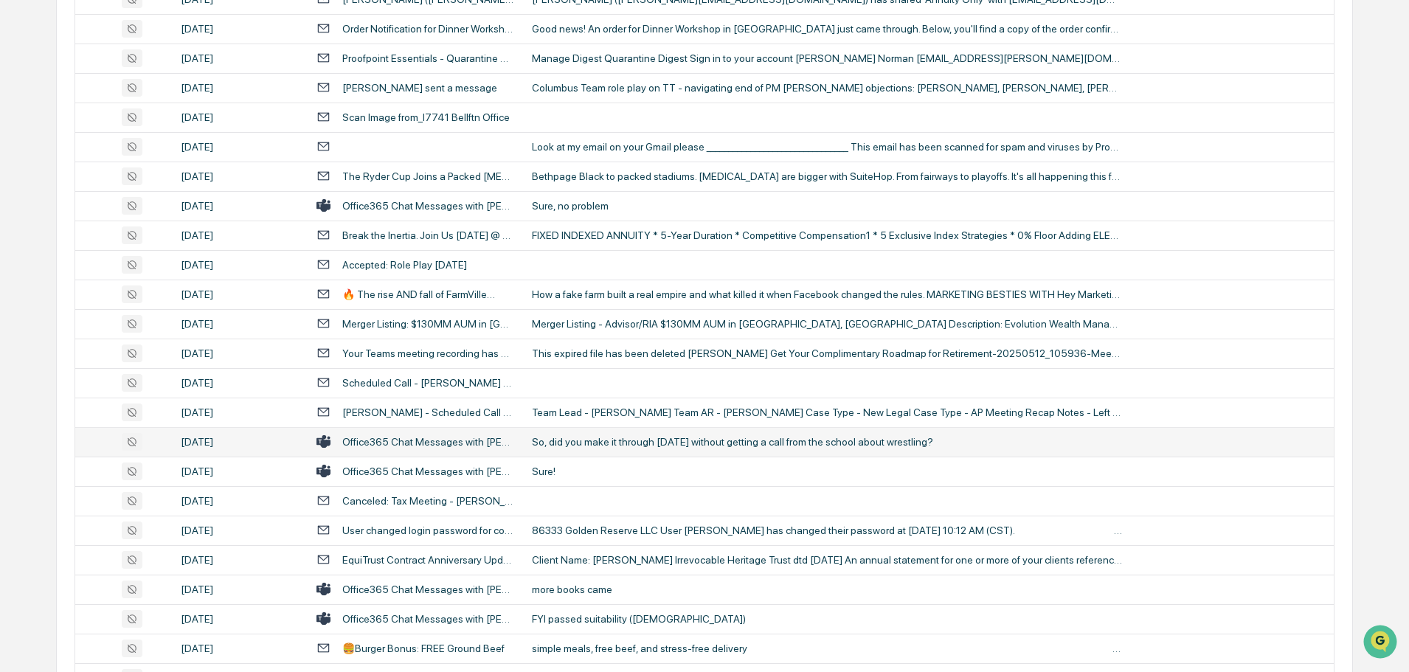
click at [585, 448] on td "So, did you make it through [DATE] without getting a call from the school about…" at bounding box center [928, 442] width 811 height 30
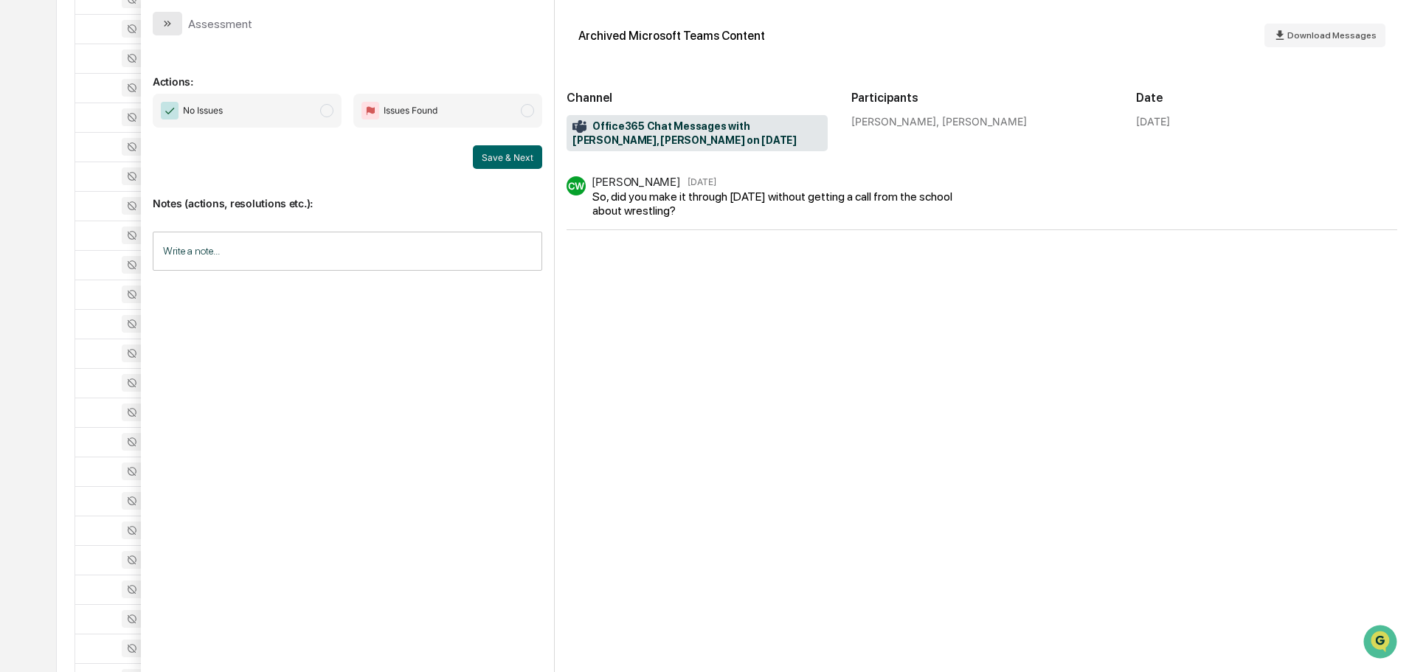
click at [165, 18] on icon "modal" at bounding box center [168, 24] width 12 height 12
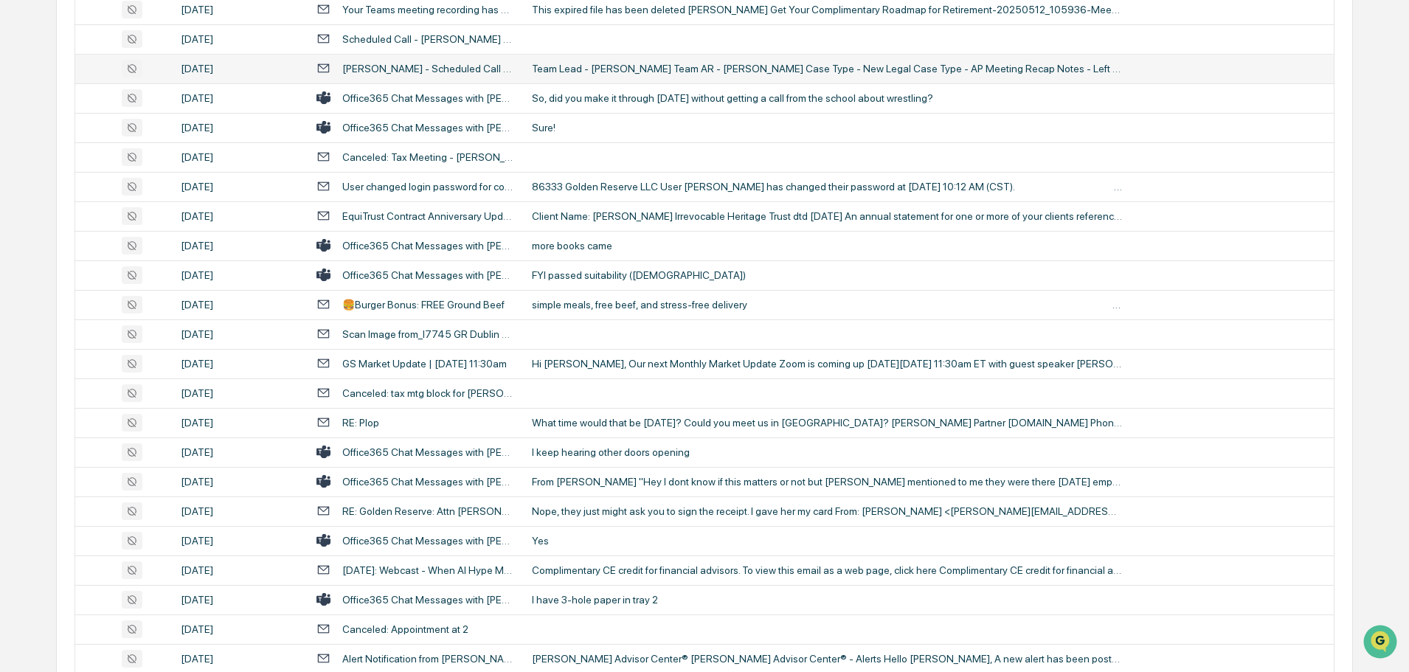
scroll to position [2434, 0]
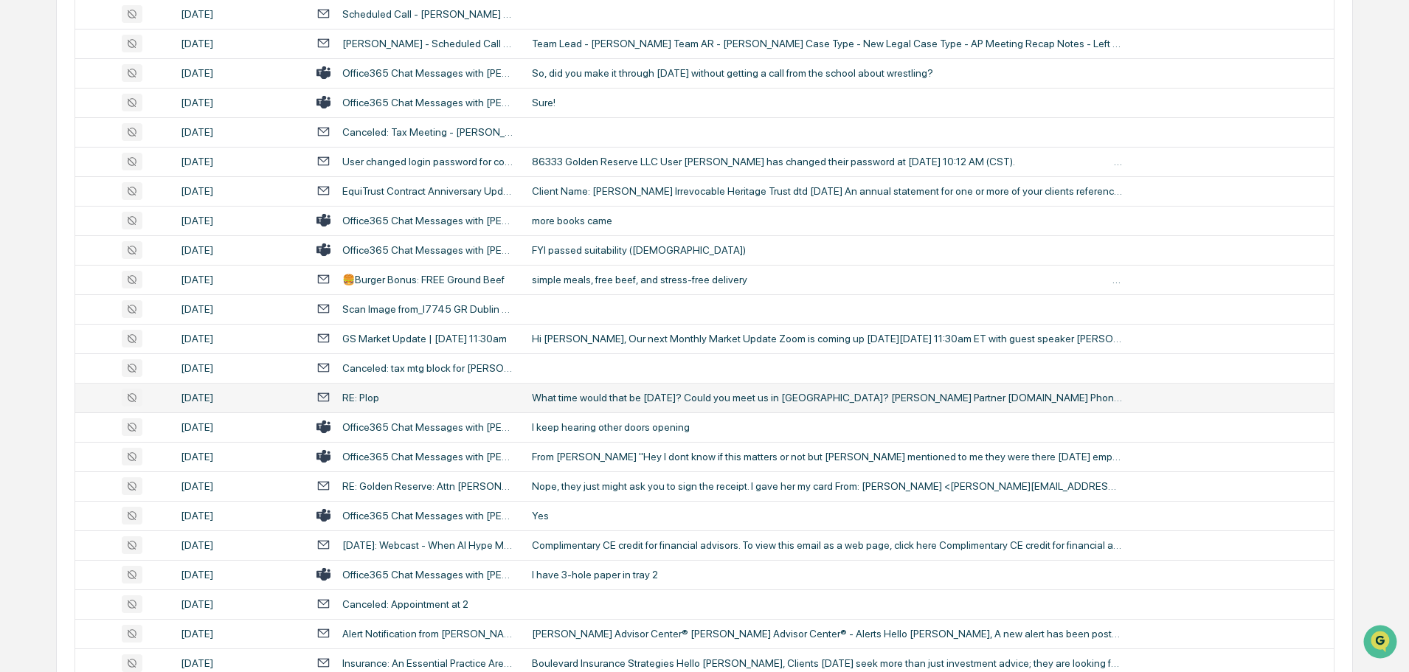
click at [615, 395] on div "What time would that be [DATE]? Could you meet us in [GEOGRAPHIC_DATA]? [PERSON…" at bounding box center [827, 398] width 590 height 12
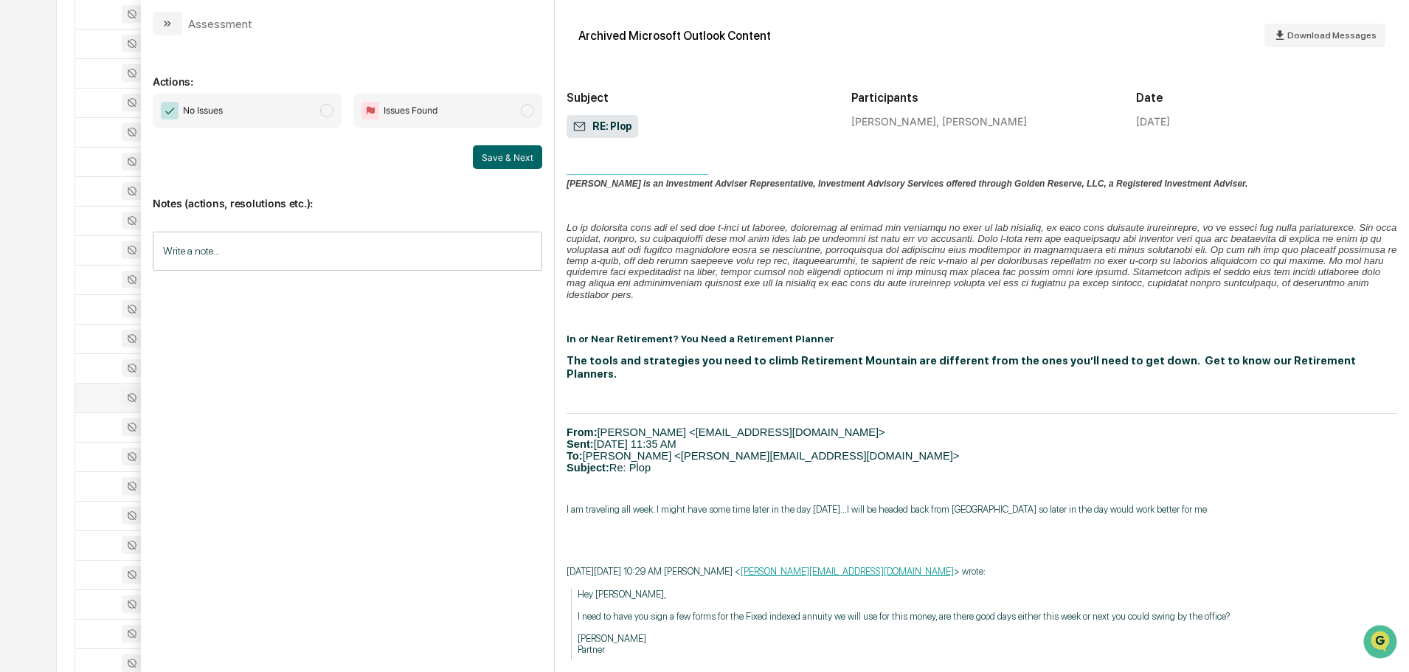
scroll to position [590, 0]
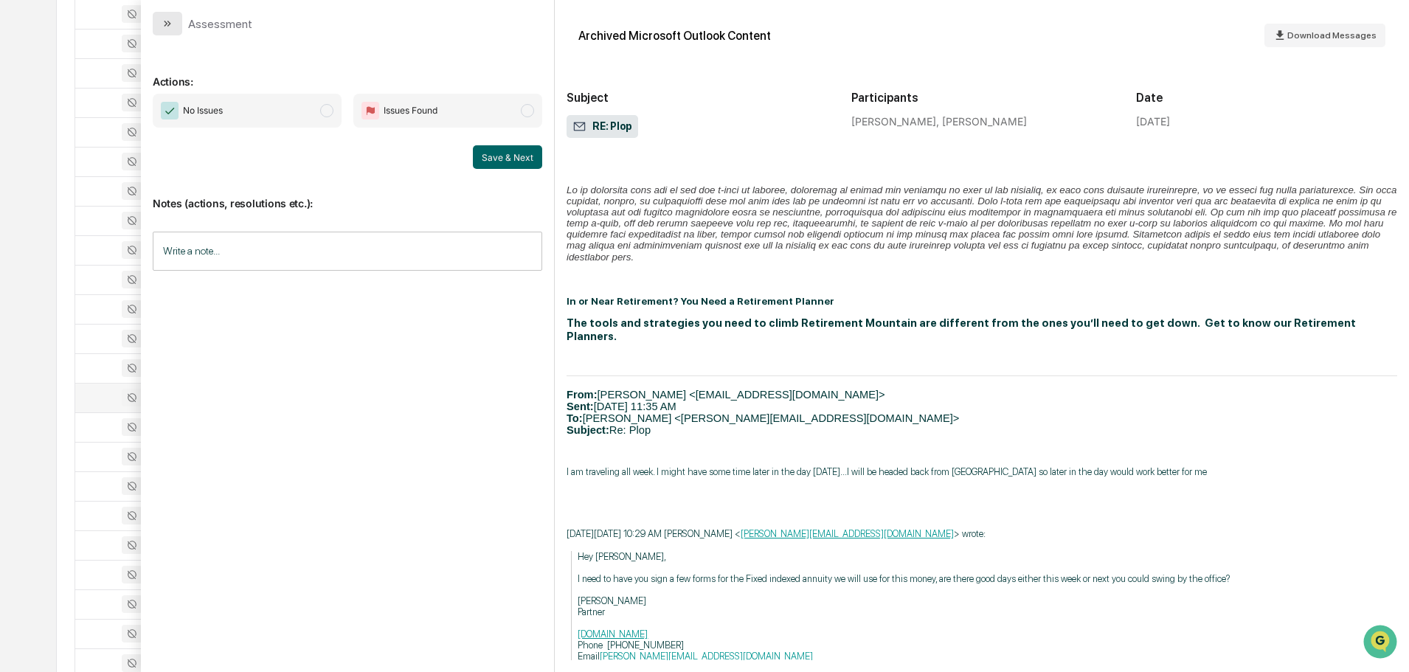
click at [165, 24] on icon "modal" at bounding box center [168, 24] width 12 height 12
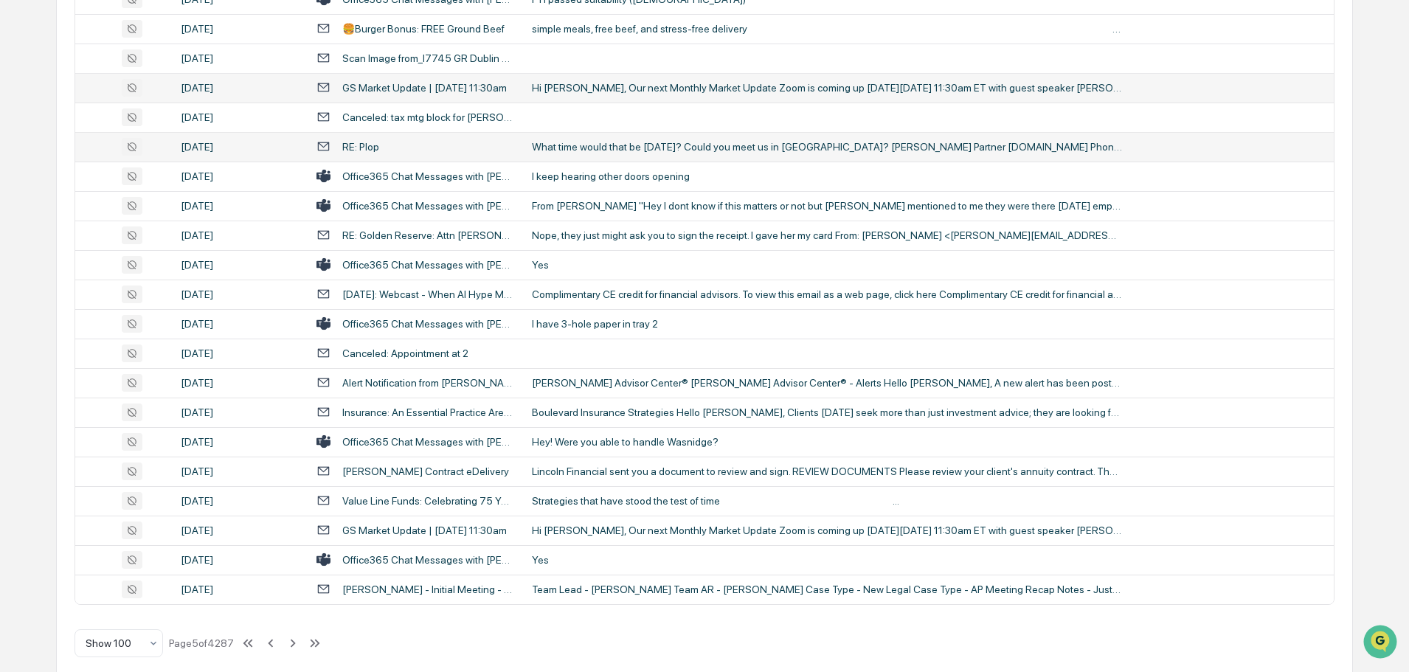
scroll to position [2701, 0]
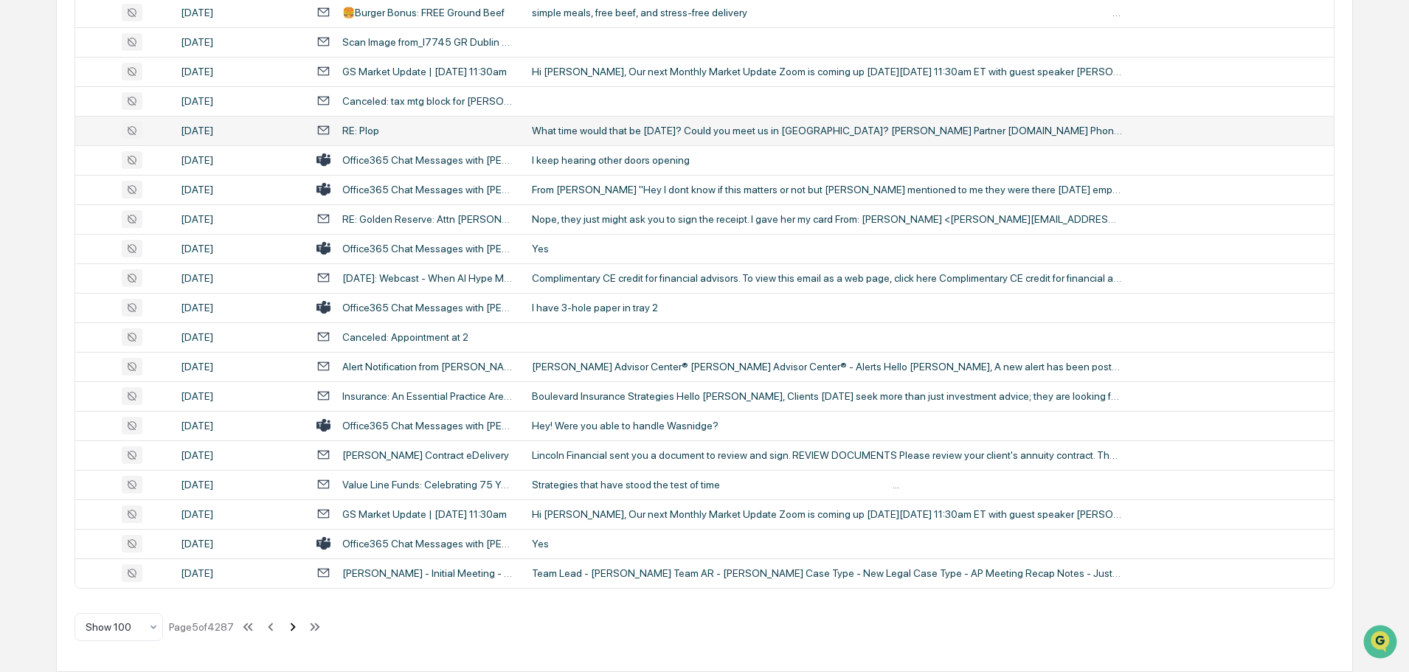
click at [293, 626] on icon at bounding box center [293, 627] width 16 height 16
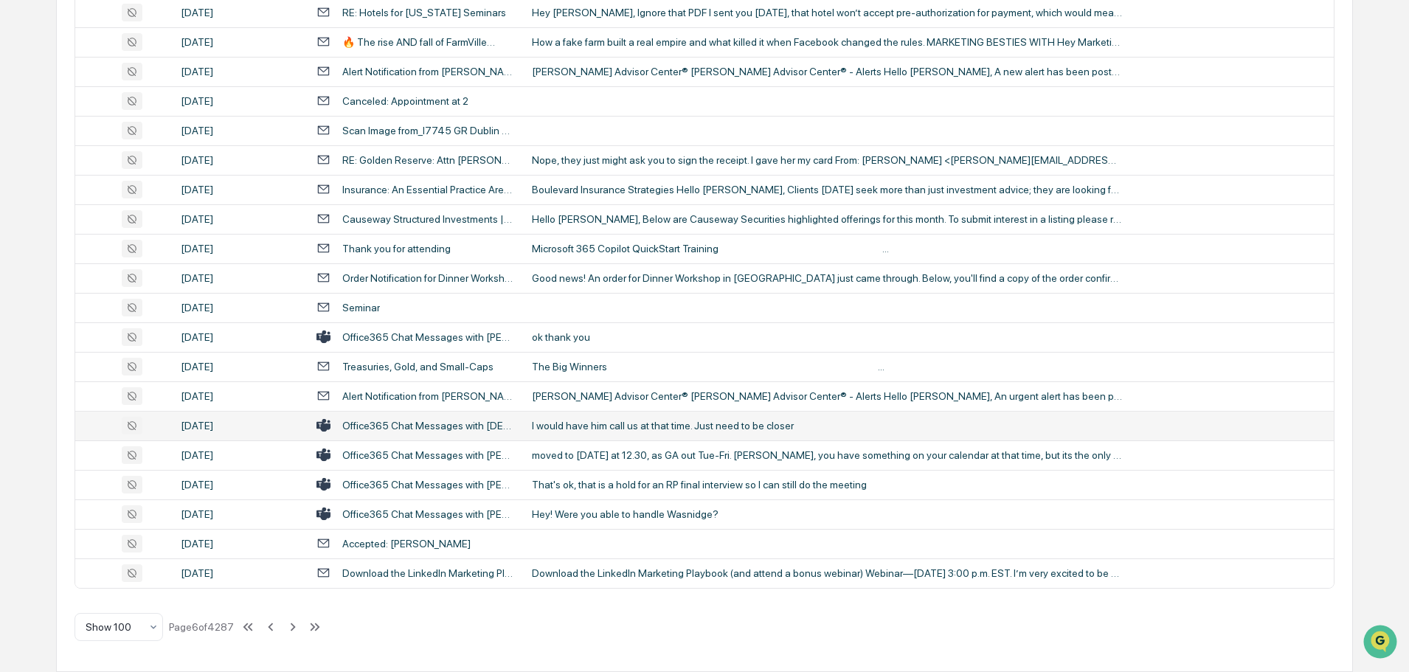
click at [600, 420] on div "I would have him call us at that time. Just need to be closer" at bounding box center [827, 426] width 590 height 12
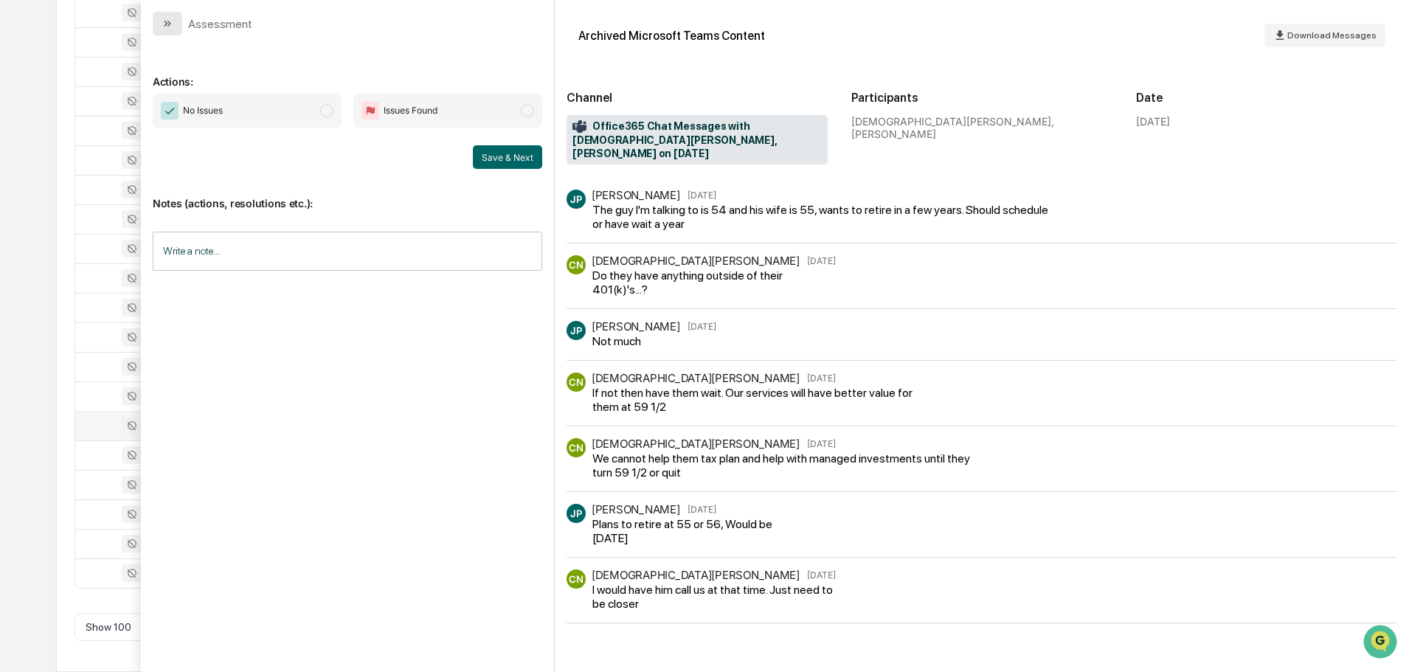
click at [181, 27] on button "modal" at bounding box center [168, 24] width 30 height 24
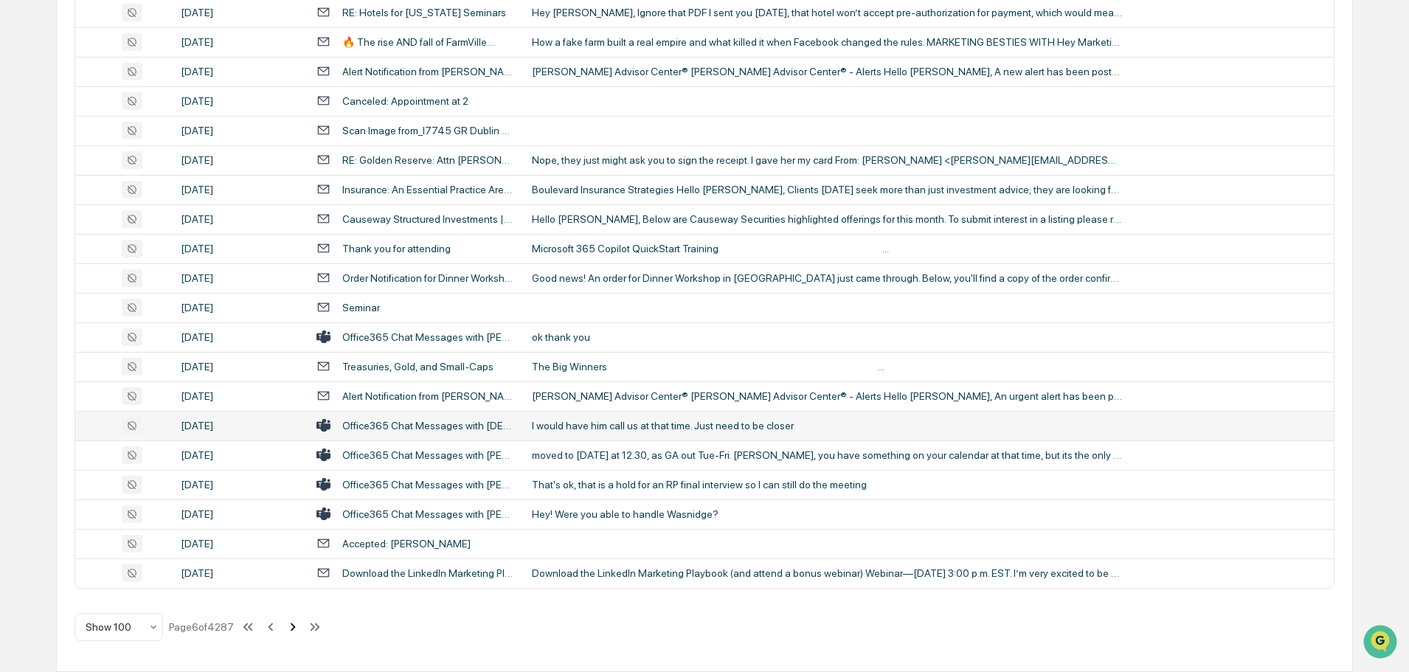
click at [293, 631] on icon at bounding box center [293, 627] width 16 height 16
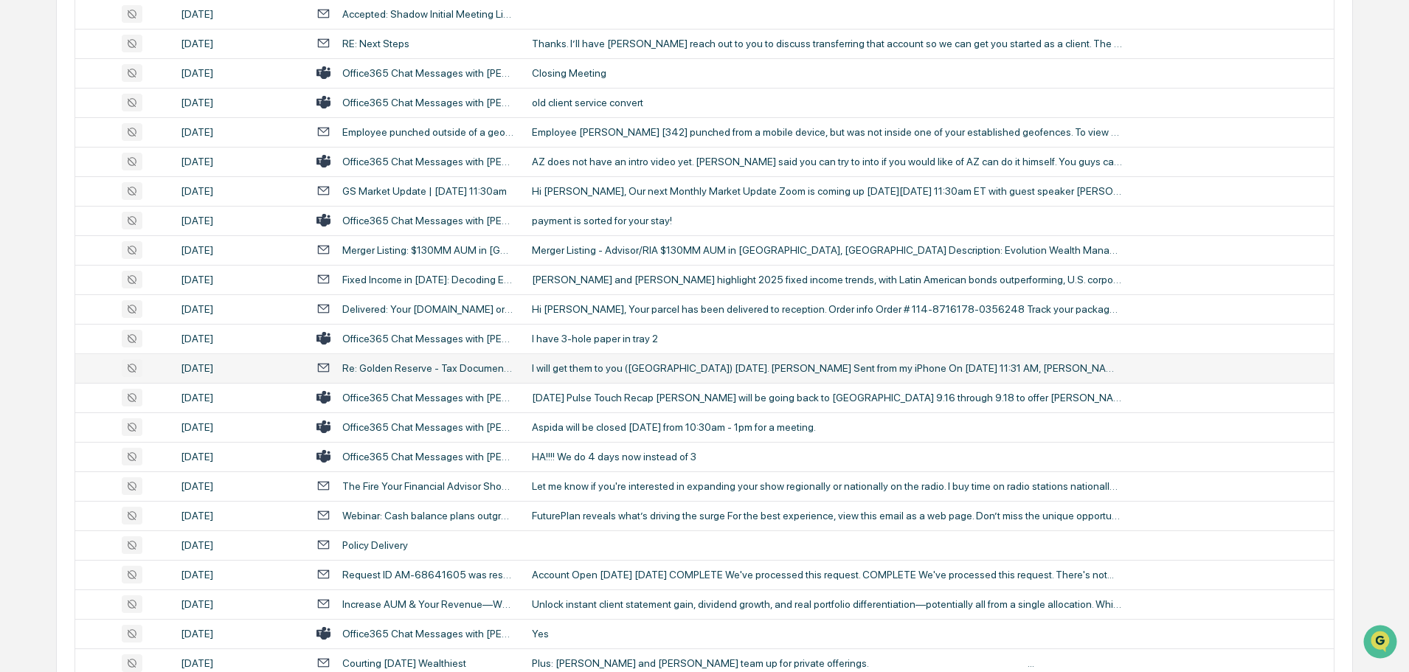
scroll to position [738, 0]
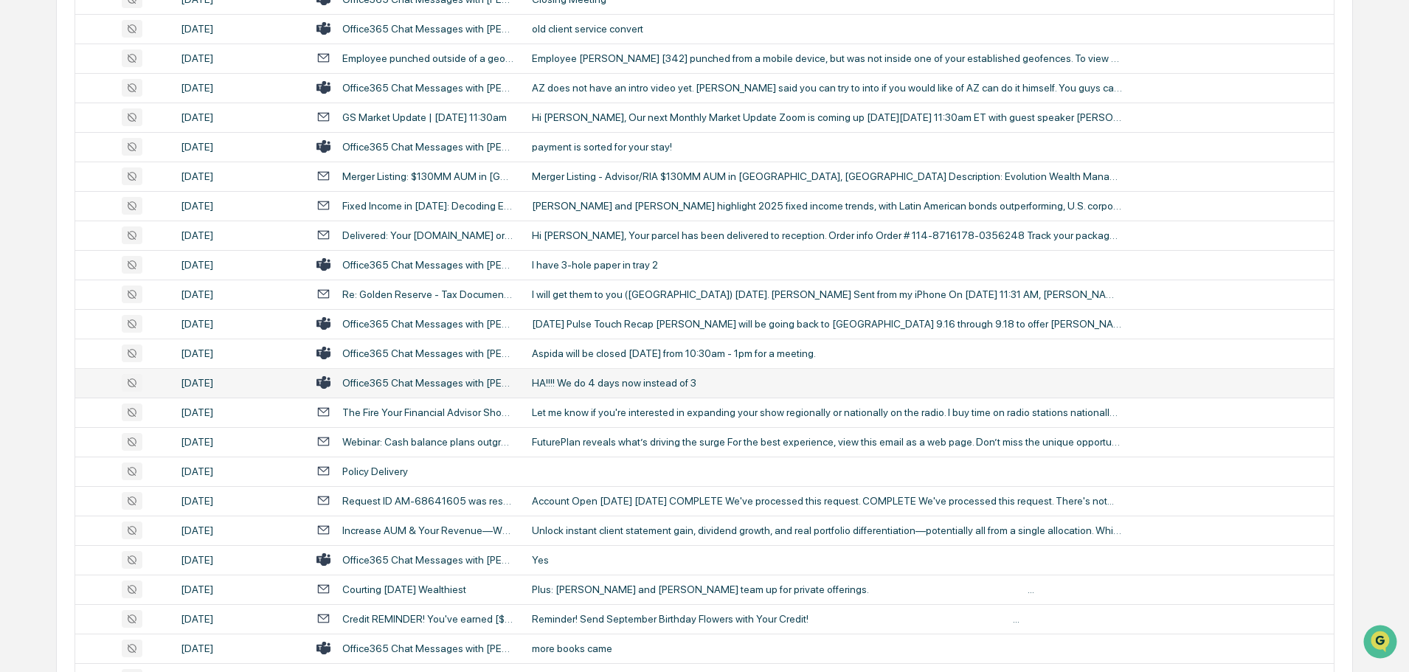
click at [609, 387] on div "HA!!!! We do 4 days now instead of 3" at bounding box center [827, 383] width 590 height 12
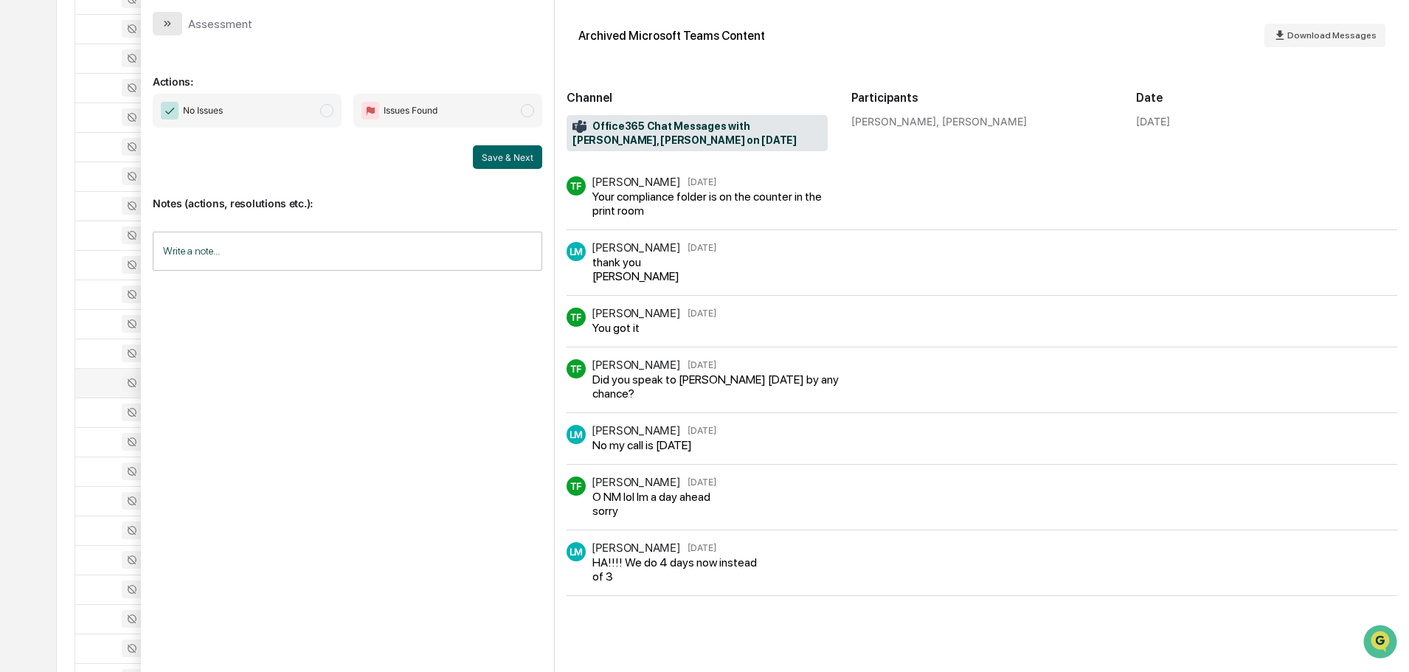
click at [172, 21] on icon "modal" at bounding box center [168, 24] width 12 height 12
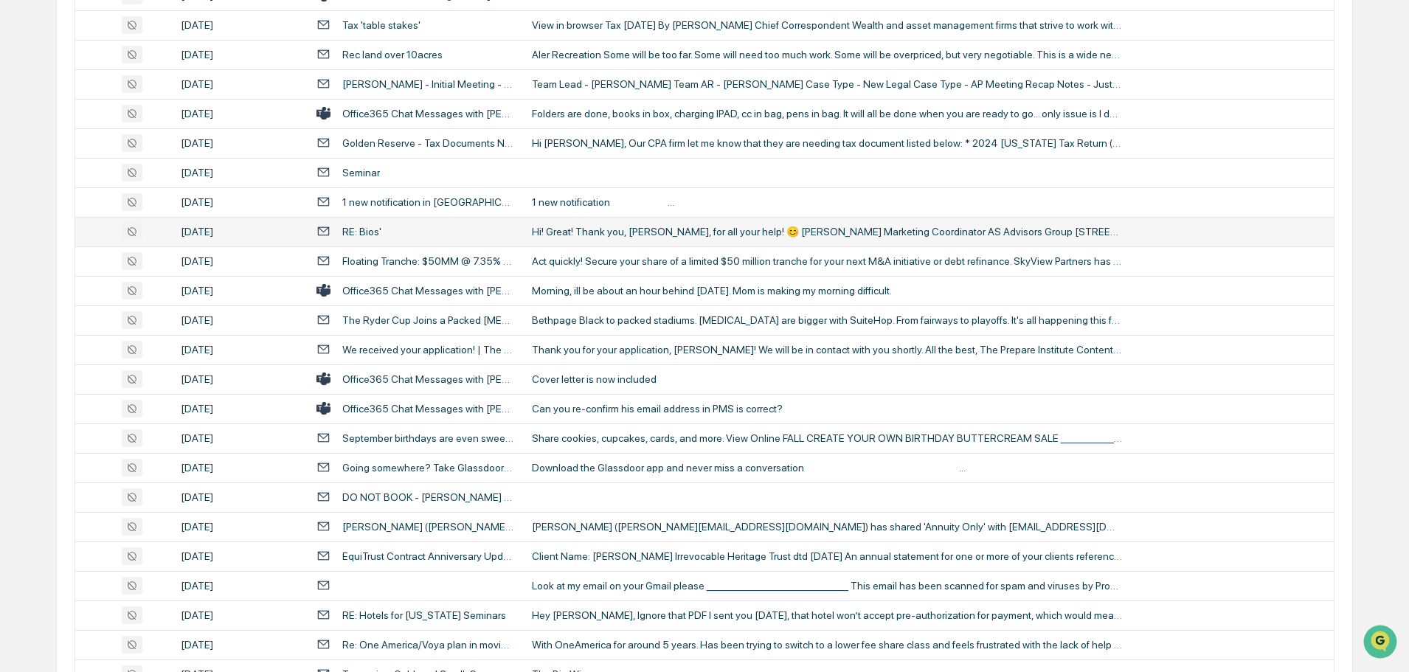
scroll to position [2508, 0]
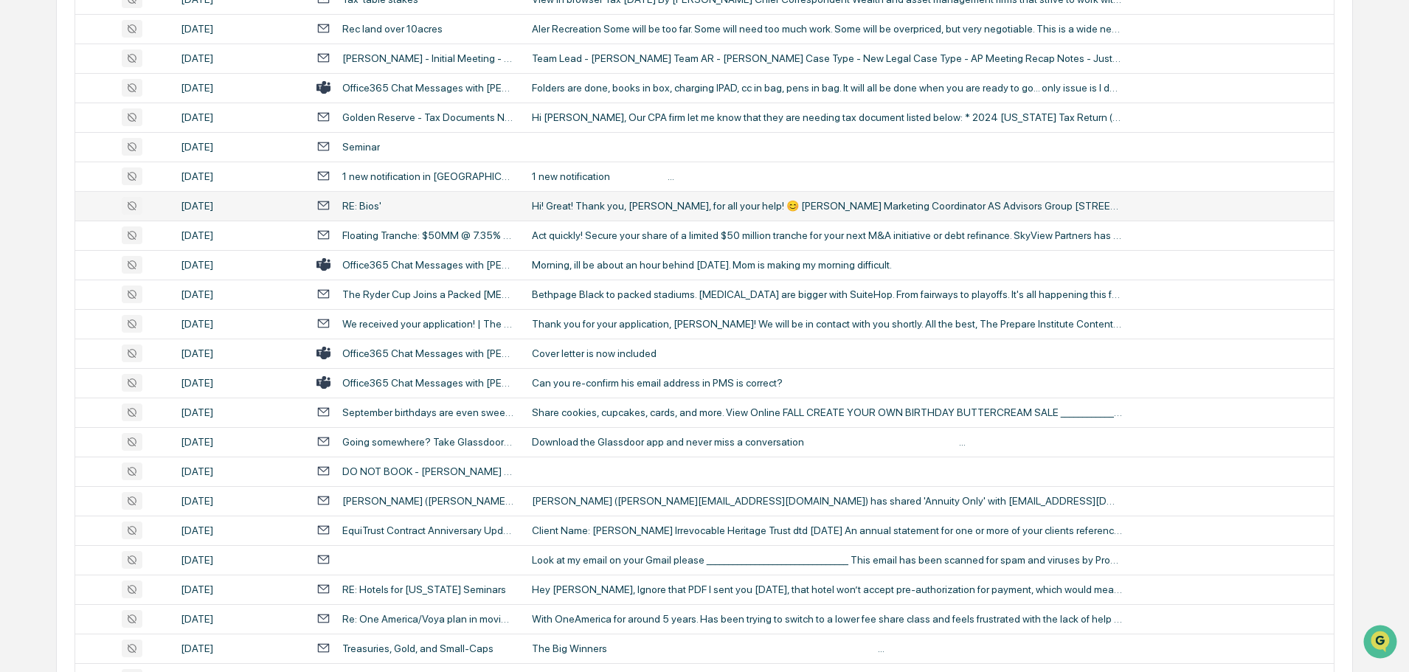
click at [643, 351] on div "Cover letter is now included" at bounding box center [827, 353] width 590 height 12
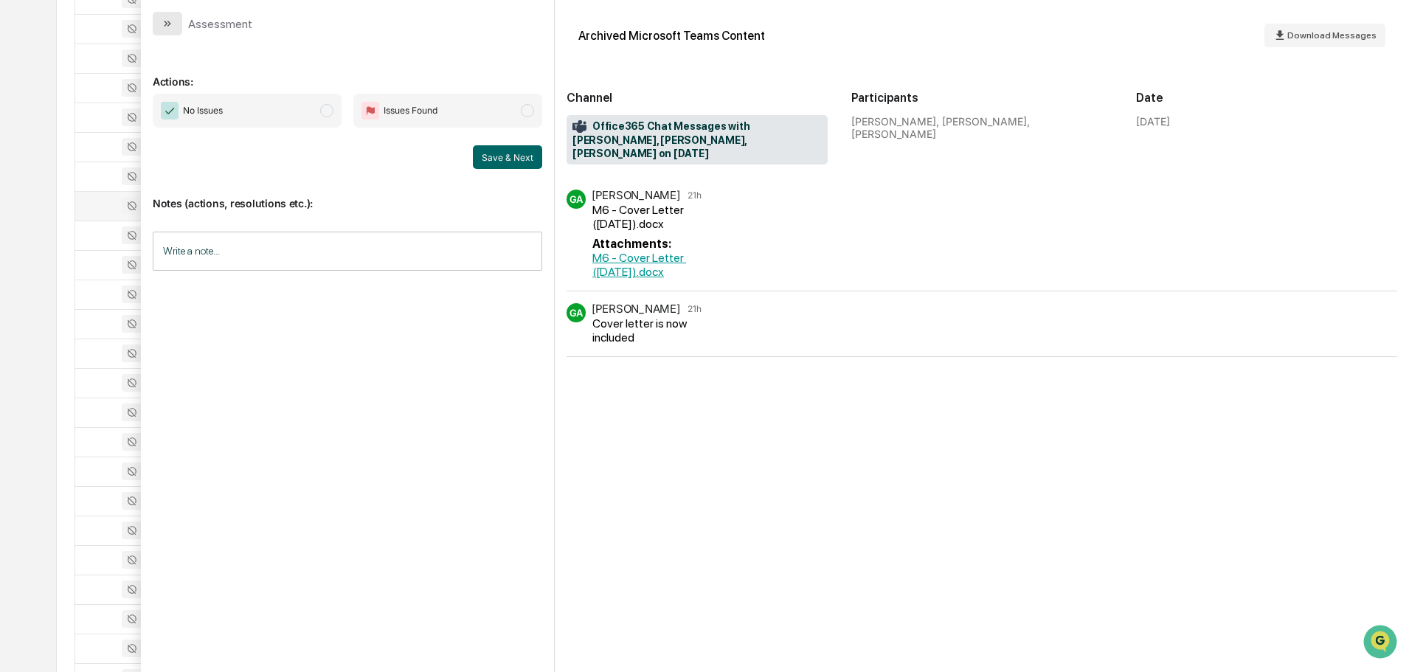
click at [174, 26] on button "modal" at bounding box center [168, 24] width 30 height 24
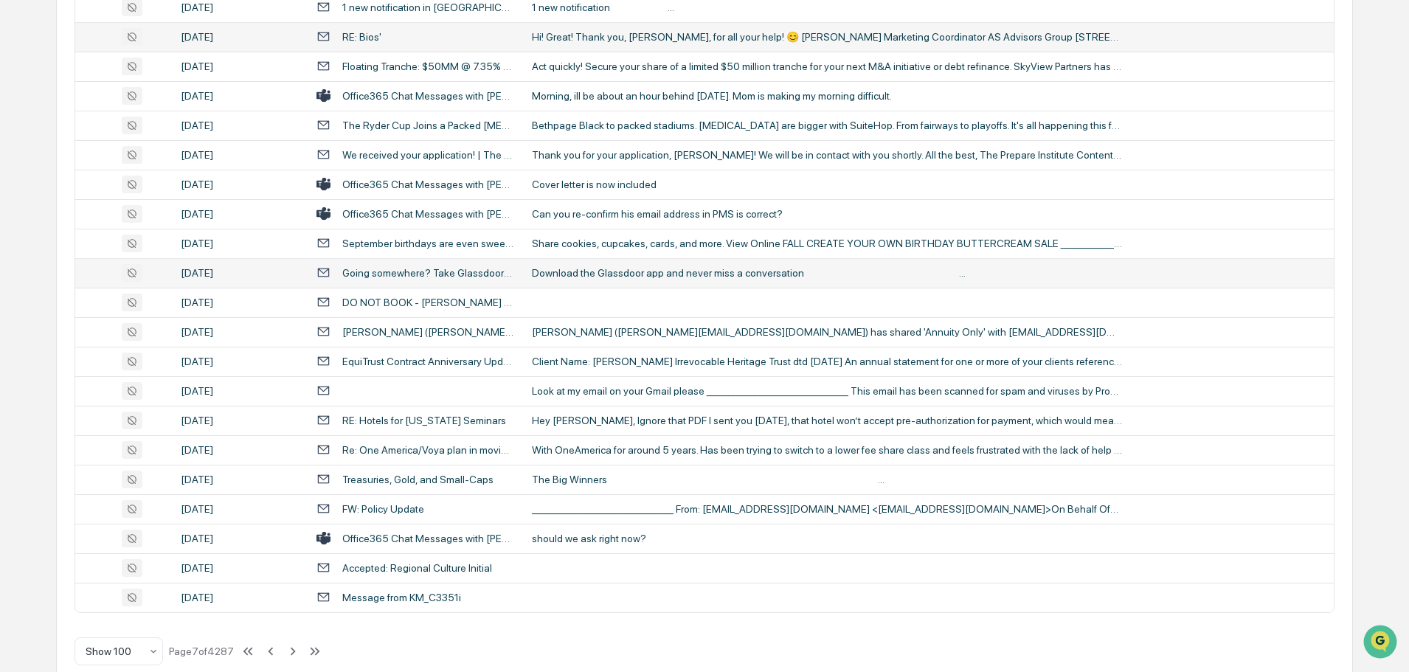
scroll to position [2701, 0]
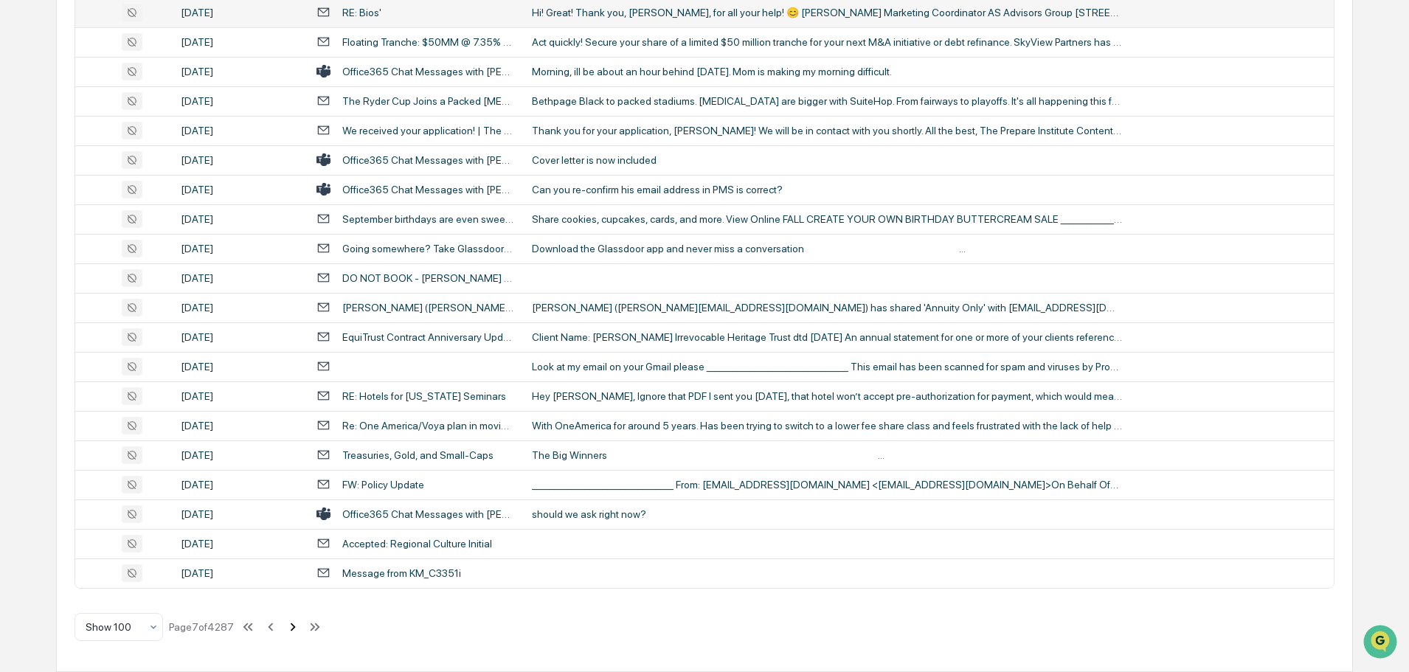
click at [297, 628] on icon at bounding box center [293, 627] width 16 height 16
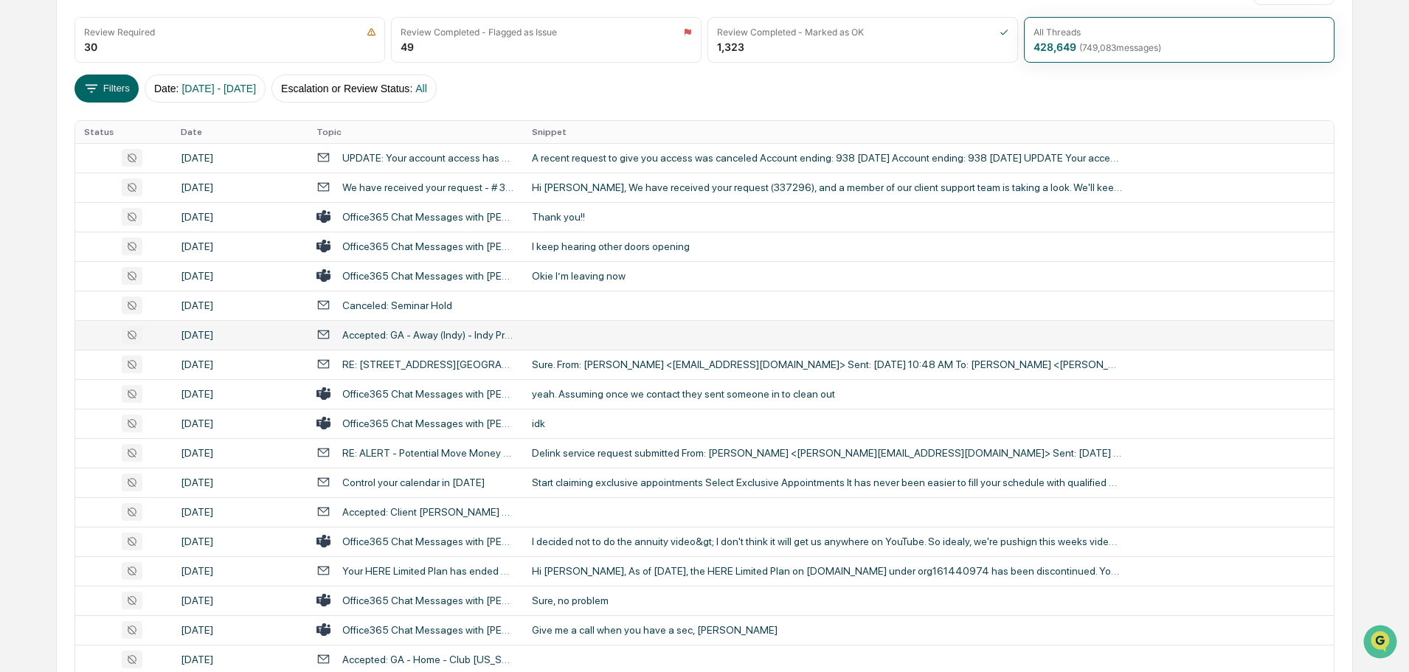
scroll to position [221, 0]
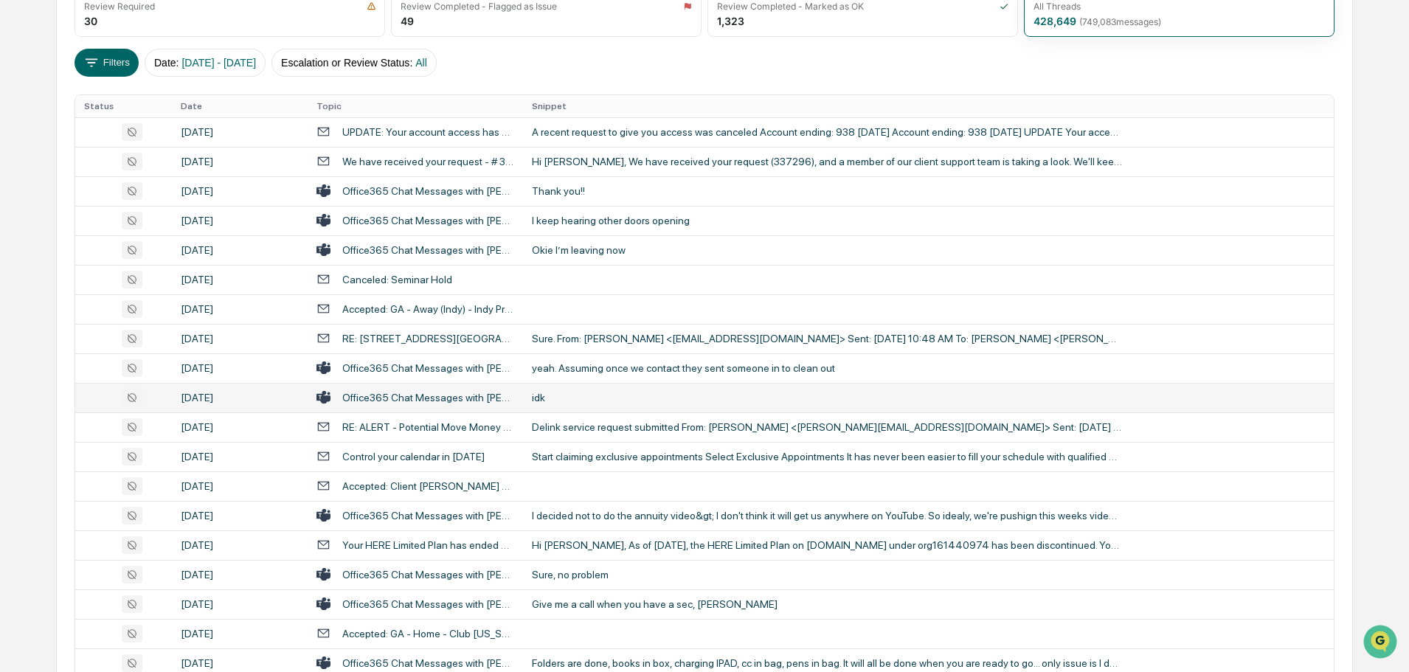
click at [719, 387] on td "idk" at bounding box center [928, 398] width 811 height 30
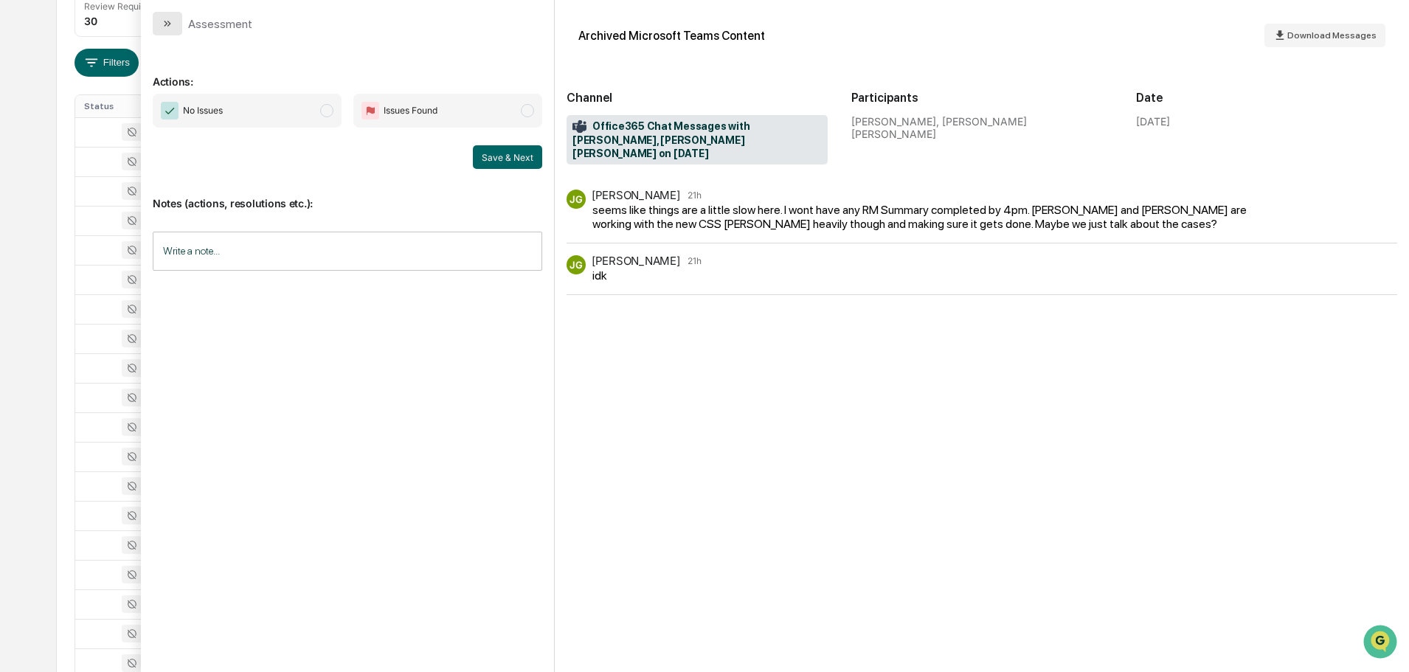
click at [163, 24] on icon "modal" at bounding box center [168, 24] width 12 height 12
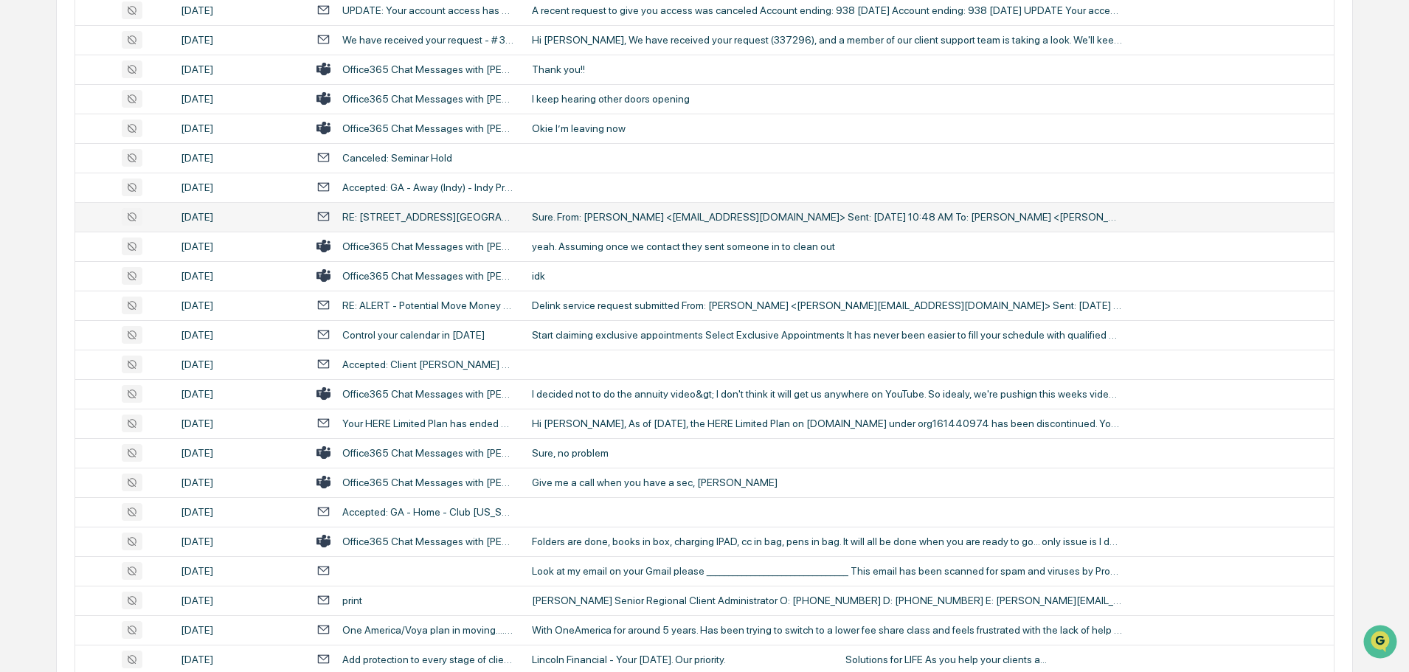
scroll to position [369, 0]
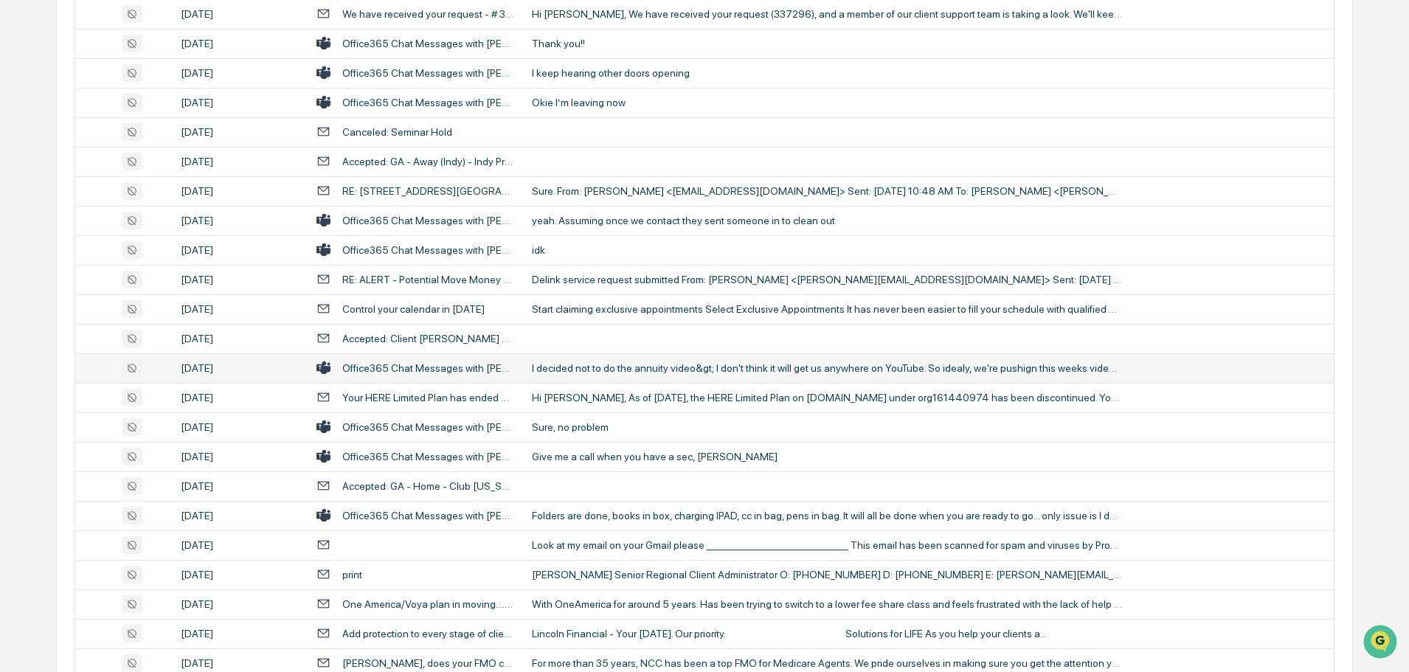
click at [612, 365] on div "I decided not to do the annuity video&gt; I don't think it will get us anywhere…" at bounding box center [827, 368] width 590 height 12
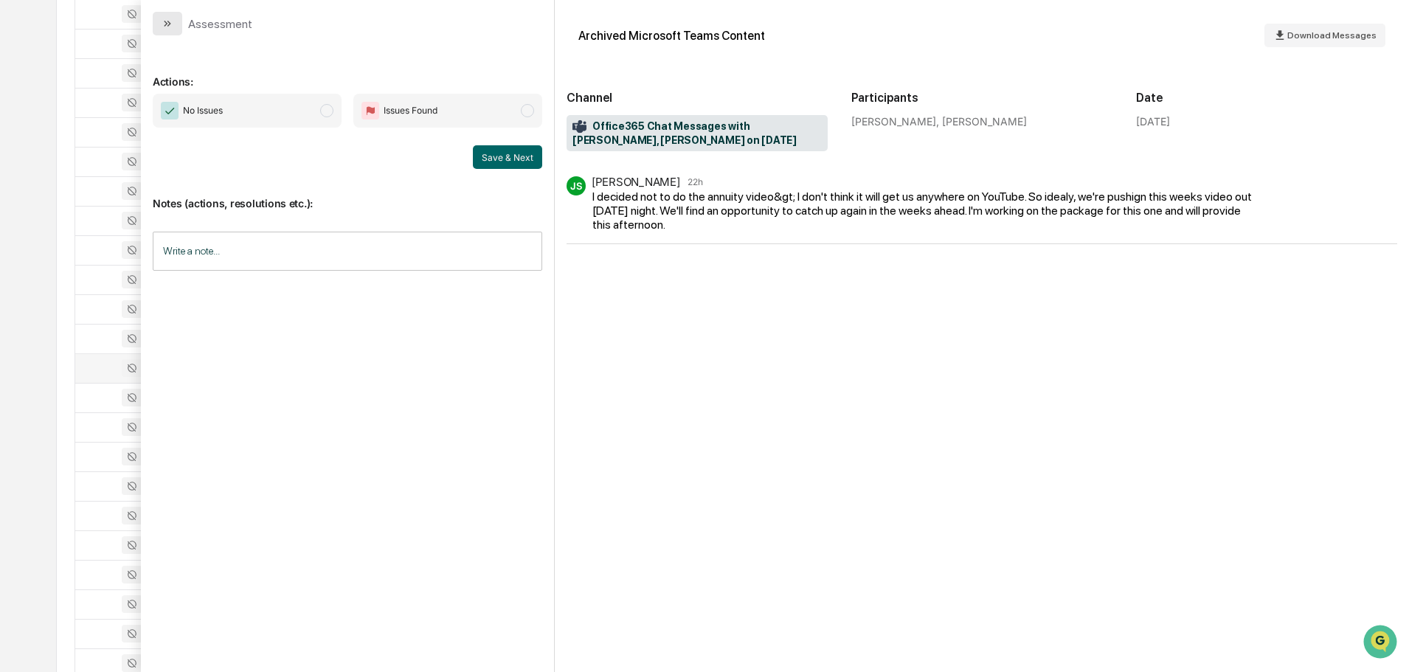
click at [175, 25] on button "modal" at bounding box center [168, 24] width 30 height 24
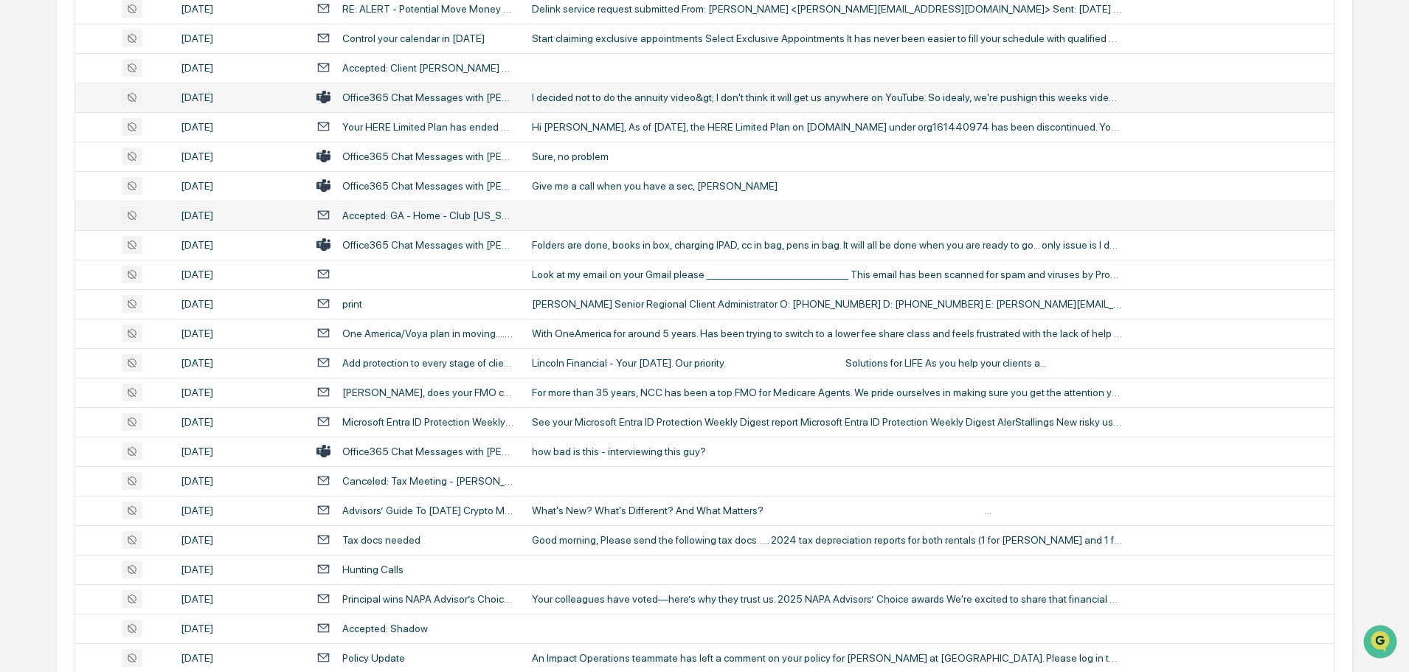
scroll to position [664, 0]
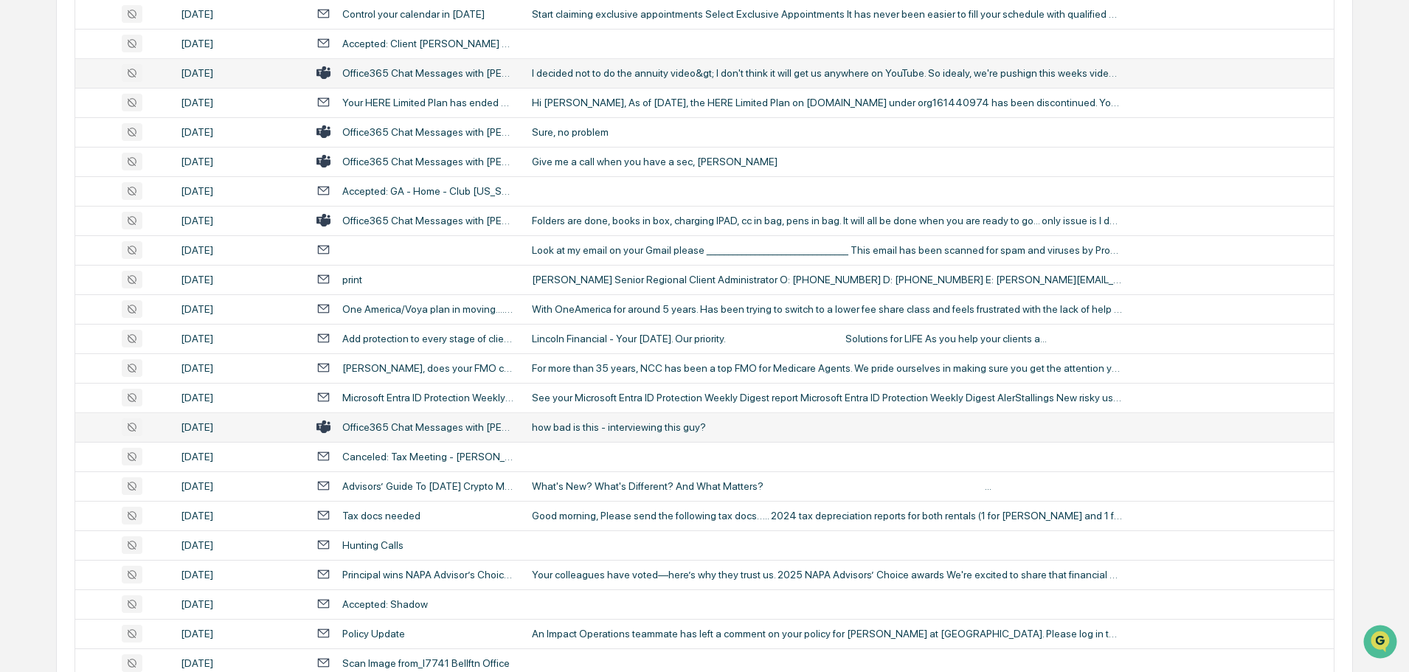
click at [617, 439] on td "how bad is this - interviewing this guy?" at bounding box center [928, 427] width 811 height 30
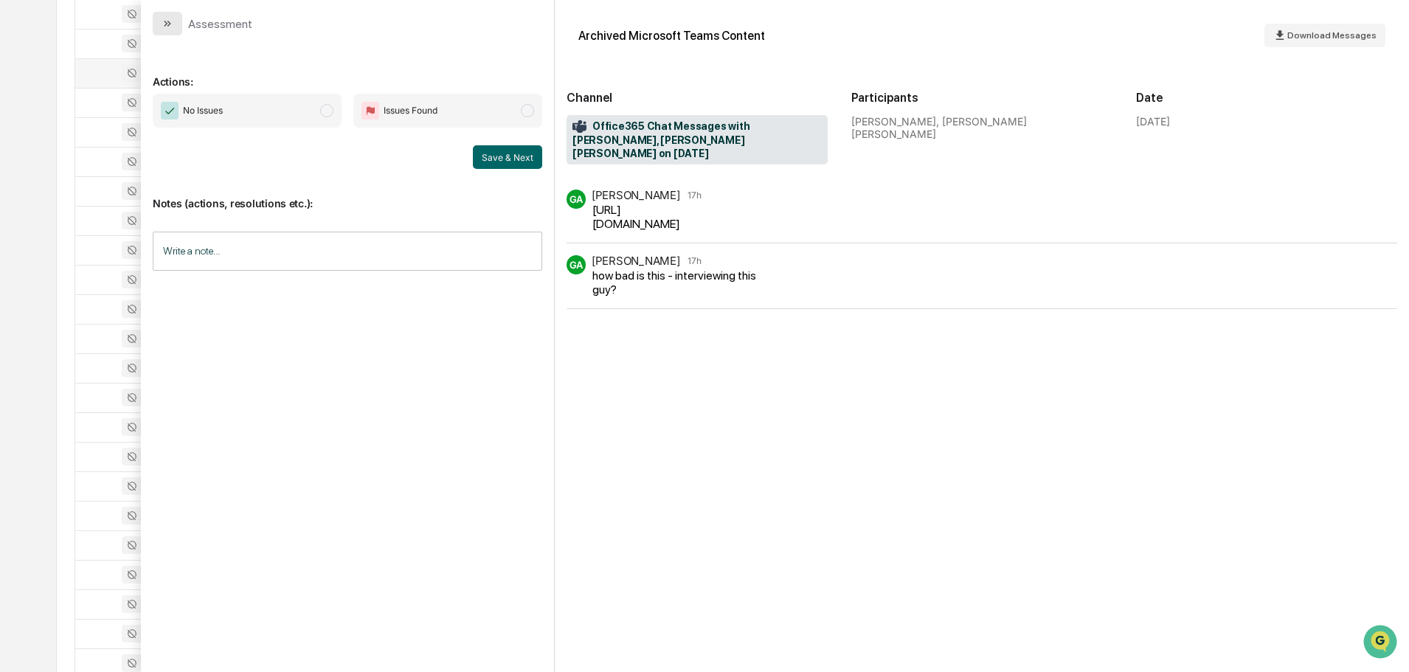
click at [174, 23] on button "modal" at bounding box center [168, 24] width 30 height 24
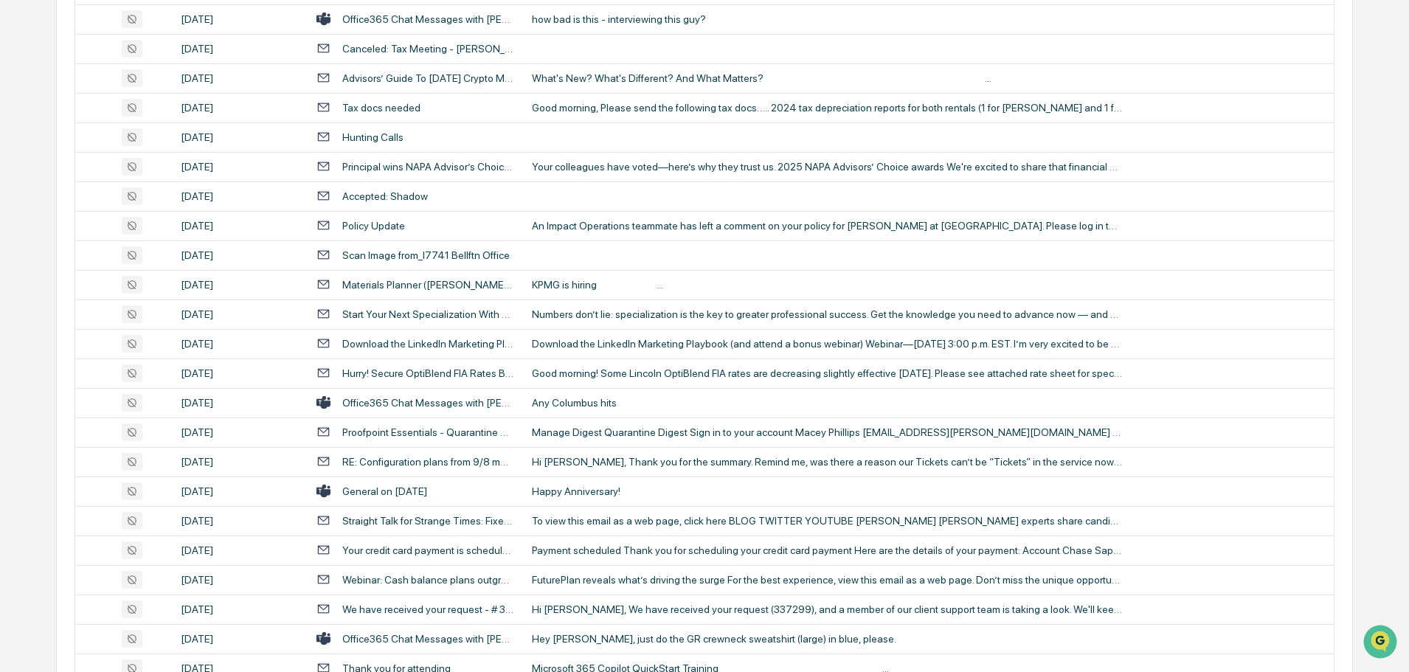
scroll to position [1107, 0]
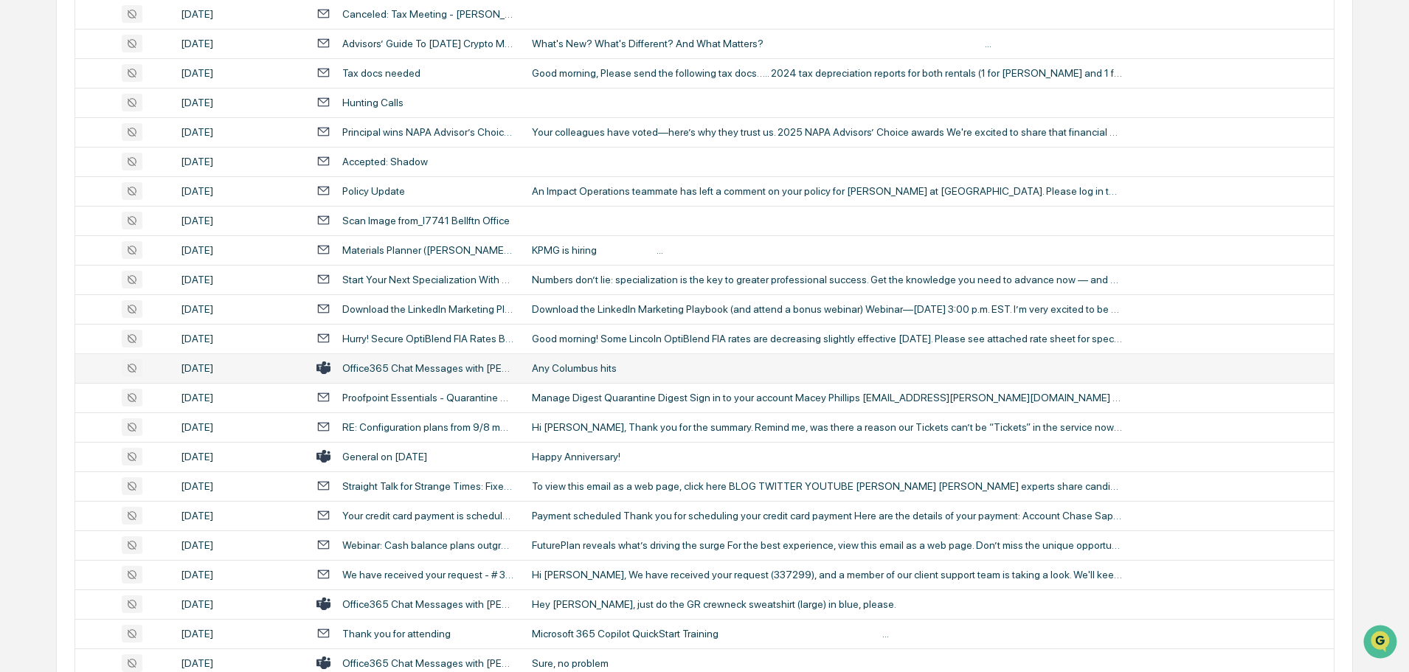
click at [613, 361] on td "Any Columbus hits" at bounding box center [928, 368] width 811 height 30
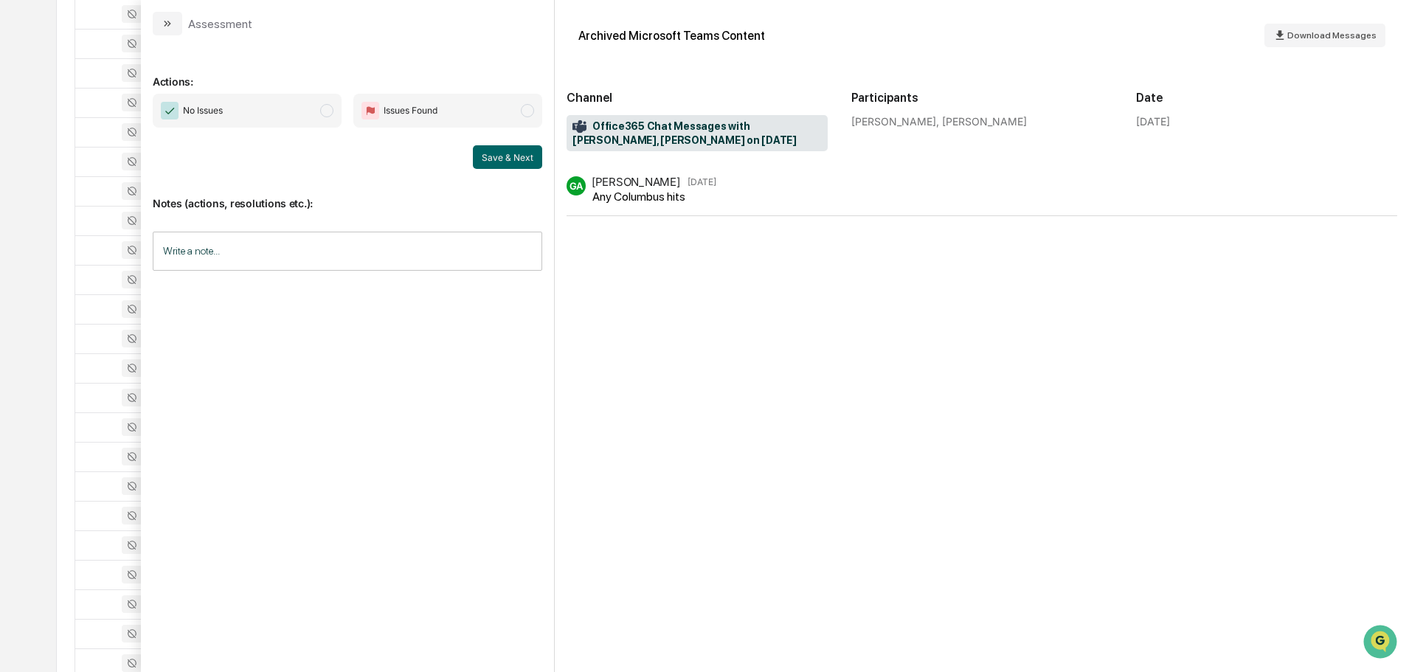
click at [175, 23] on button "modal" at bounding box center [168, 24] width 30 height 24
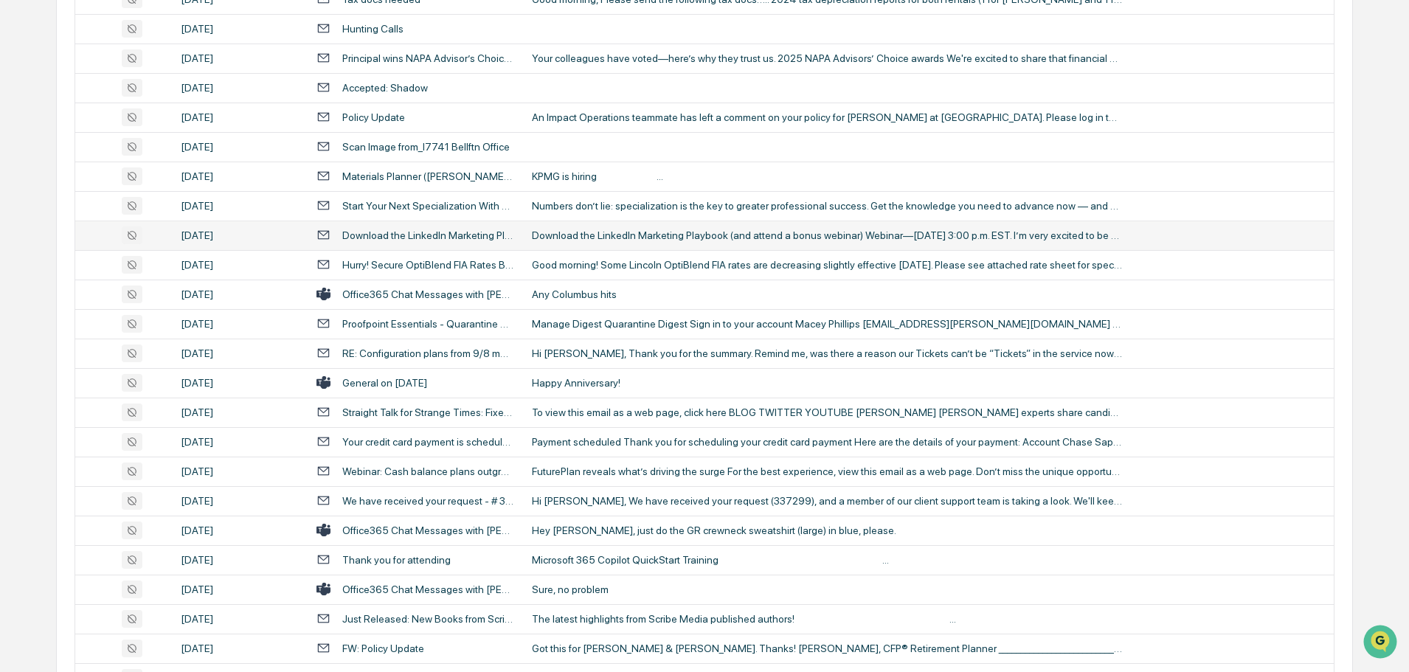
scroll to position [1254, 0]
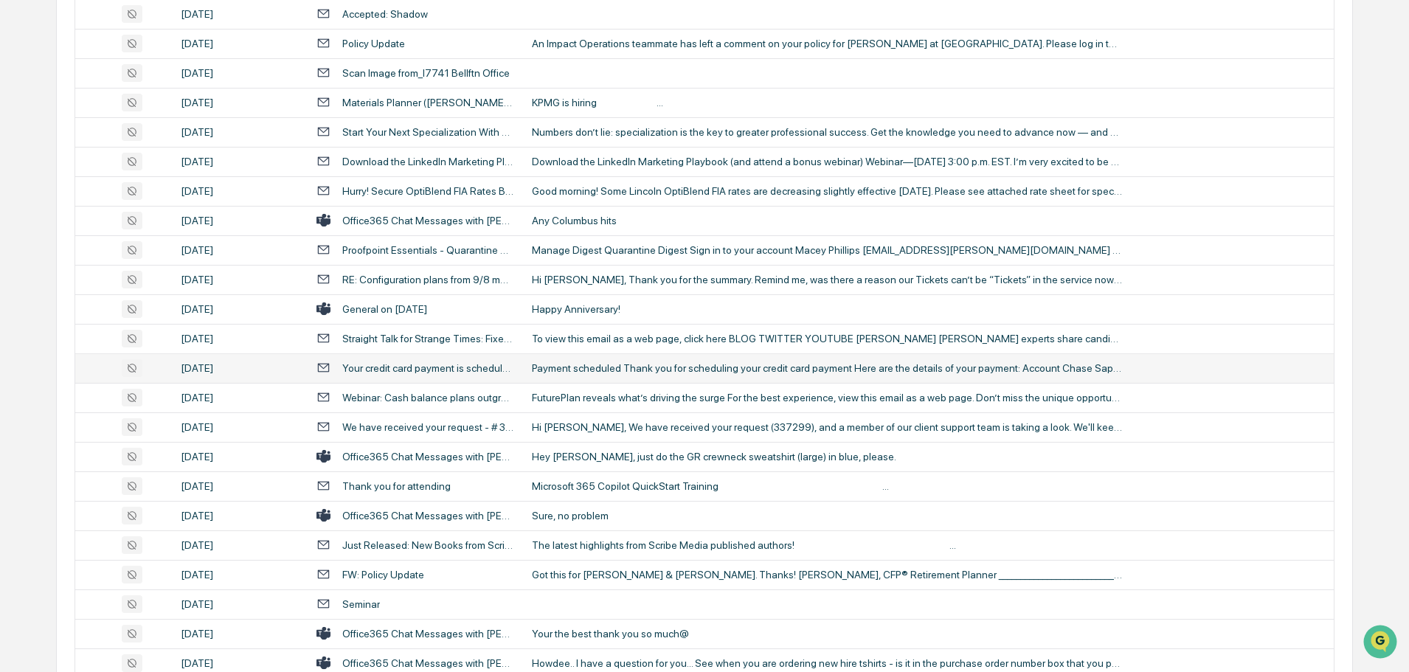
click at [629, 367] on div "Payment scheduled Thank you for scheduling your credit card payment Here are th…" at bounding box center [827, 368] width 590 height 12
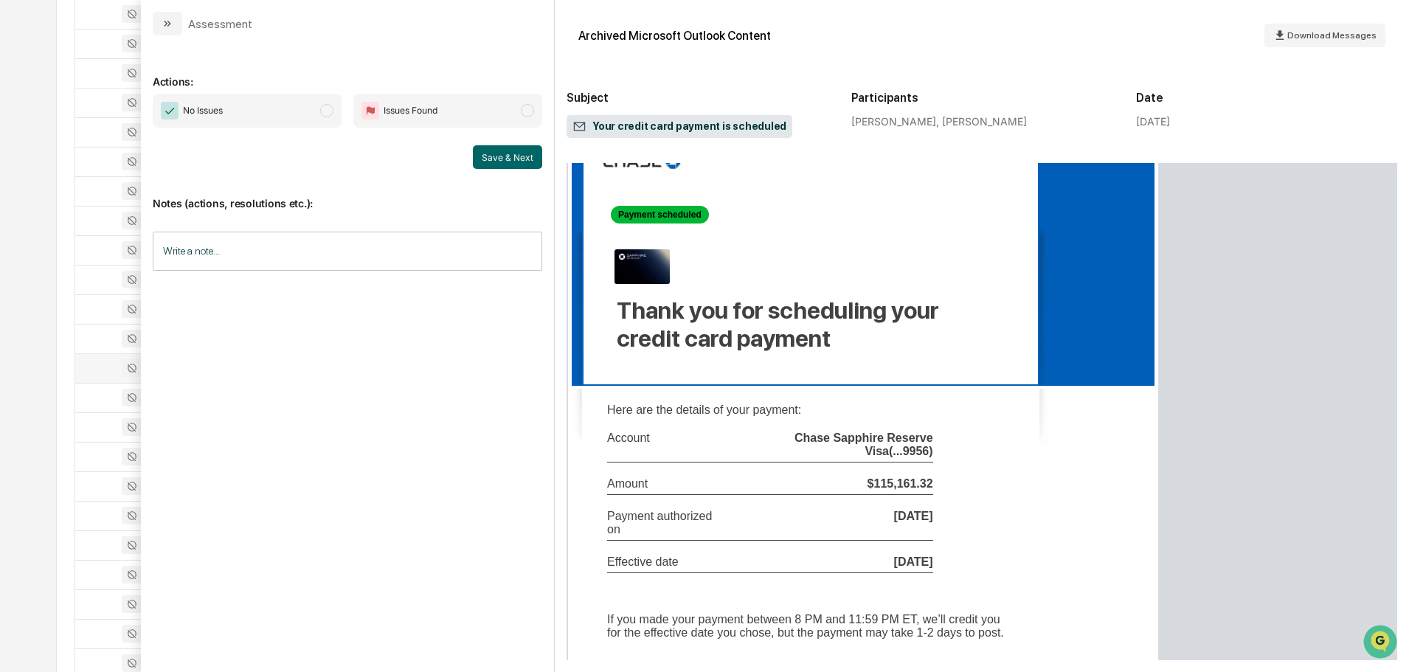
scroll to position [74, 0]
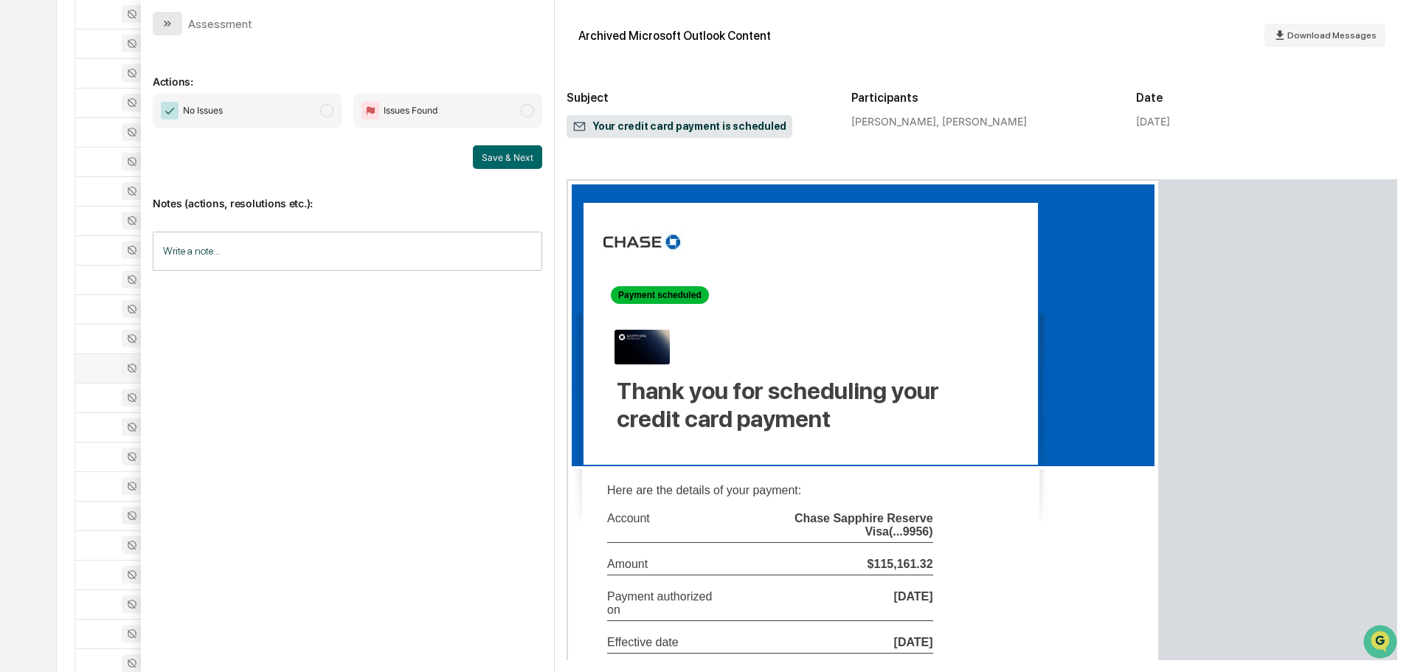
click at [165, 25] on icon "modal" at bounding box center [166, 24] width 4 height 6
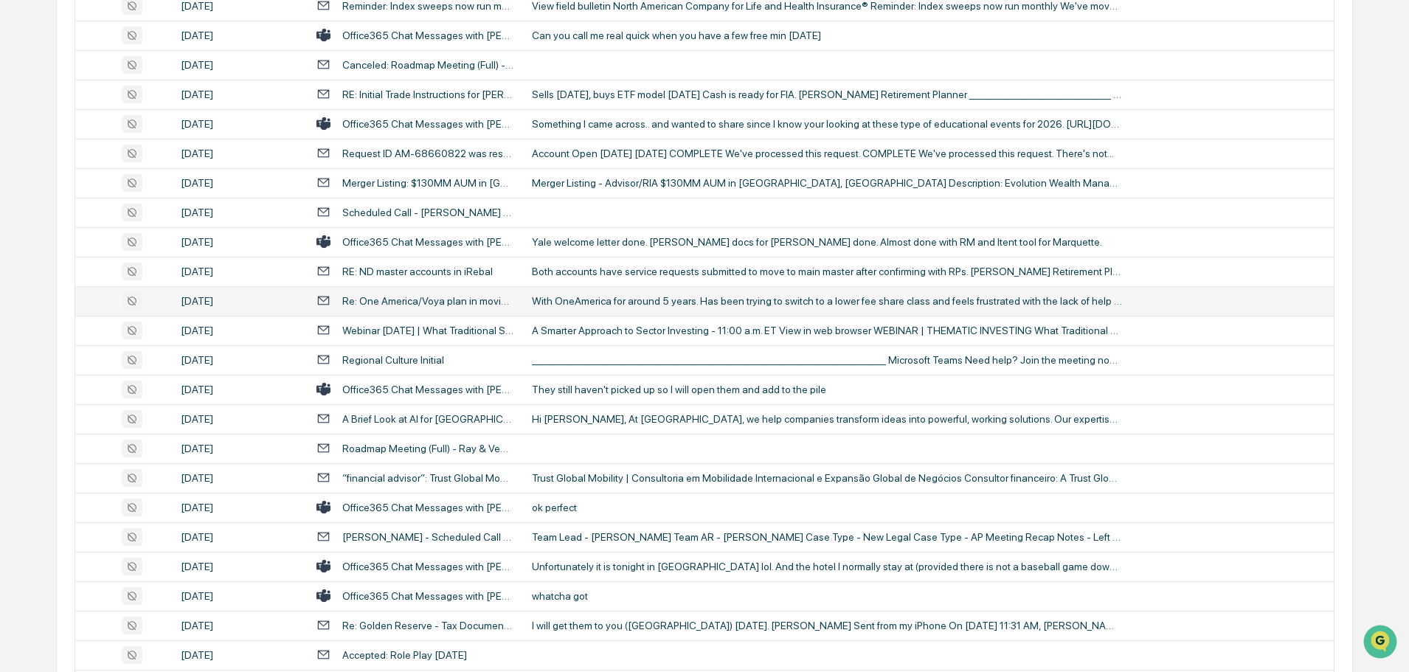
scroll to position [2213, 0]
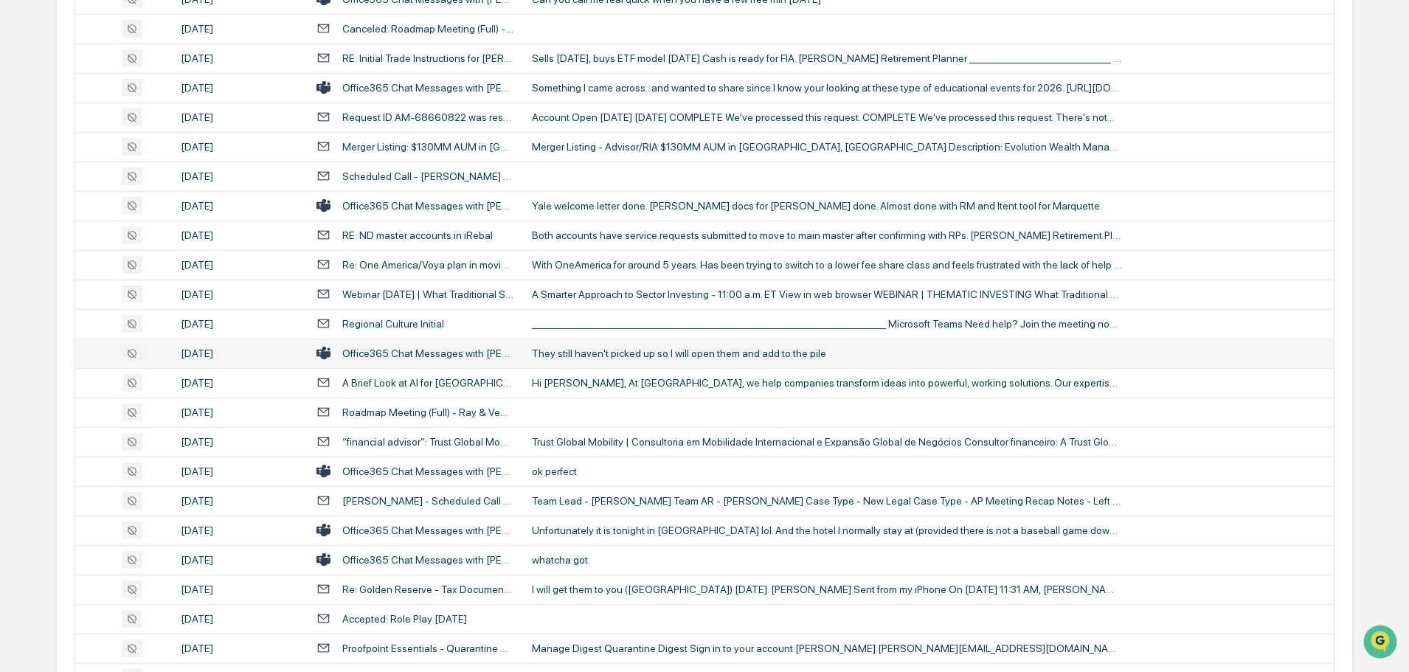
click at [604, 351] on div "They still haven't picked up so I will open them and add to the pile" at bounding box center [827, 353] width 590 height 12
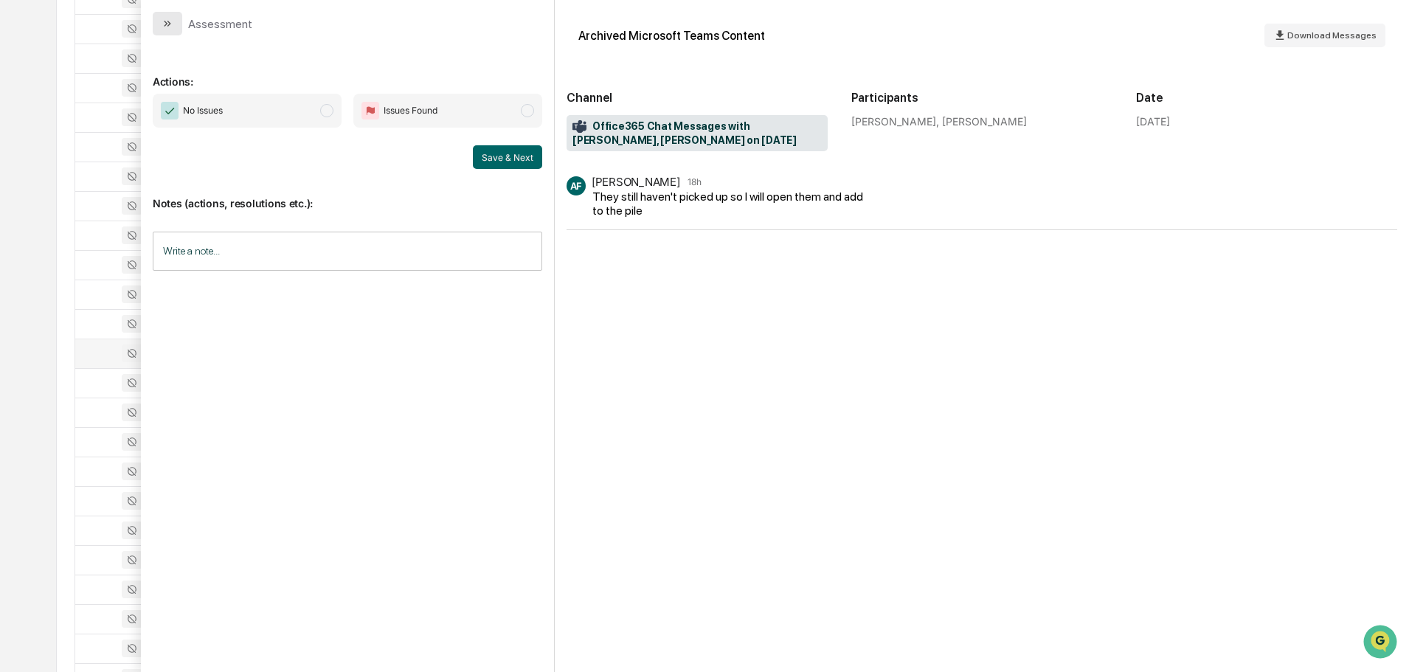
click at [170, 21] on icon "modal" at bounding box center [168, 24] width 12 height 12
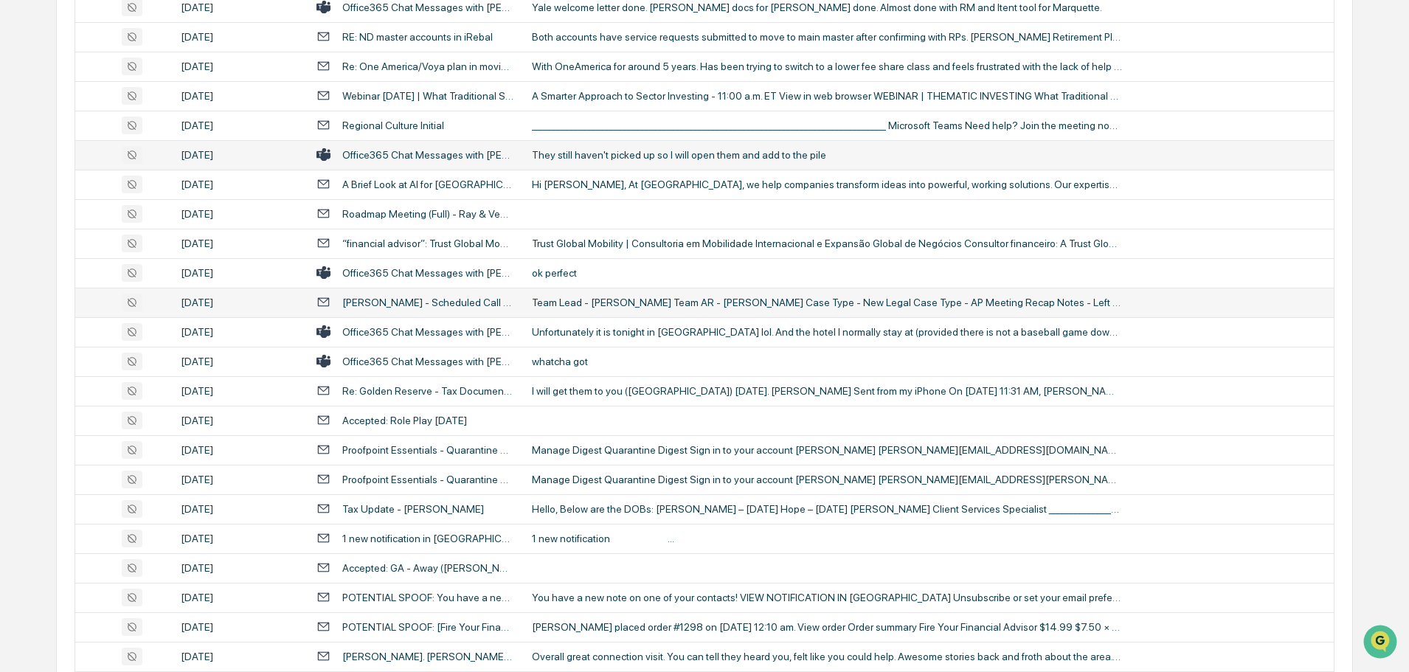
scroll to position [2434, 0]
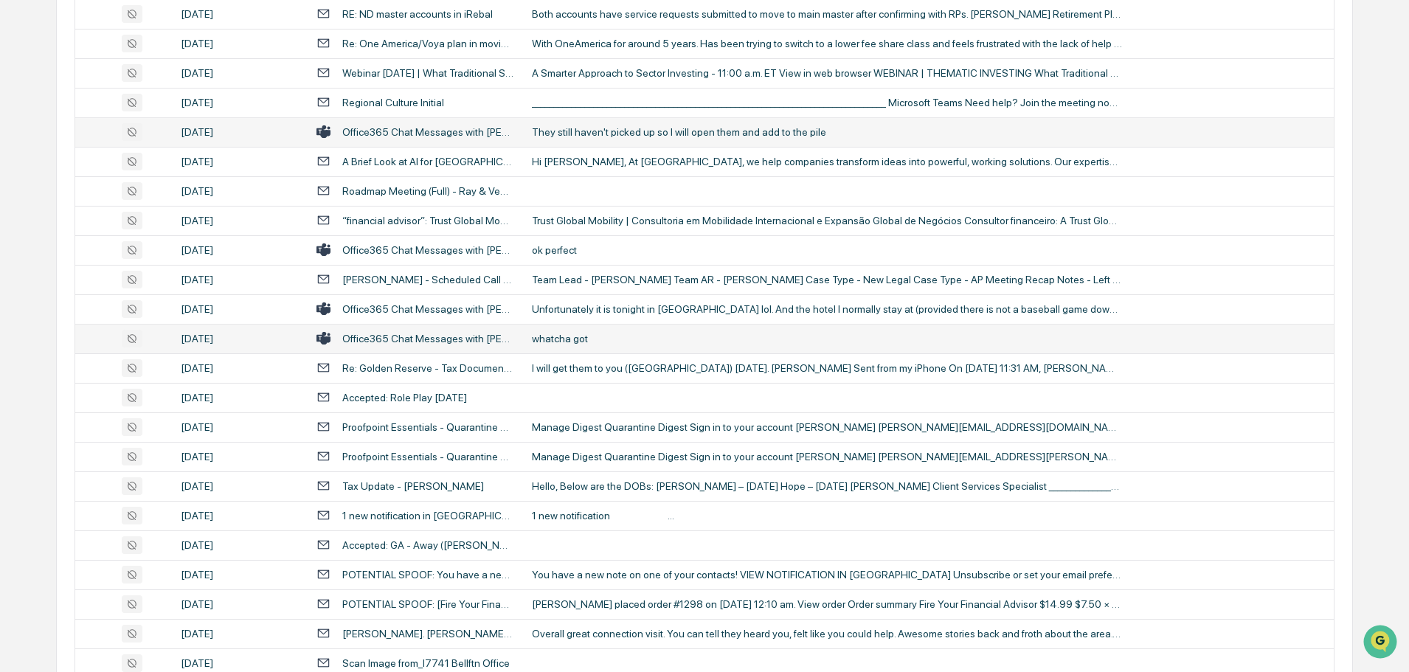
click at [576, 336] on div "whatcha got" at bounding box center [827, 339] width 590 height 12
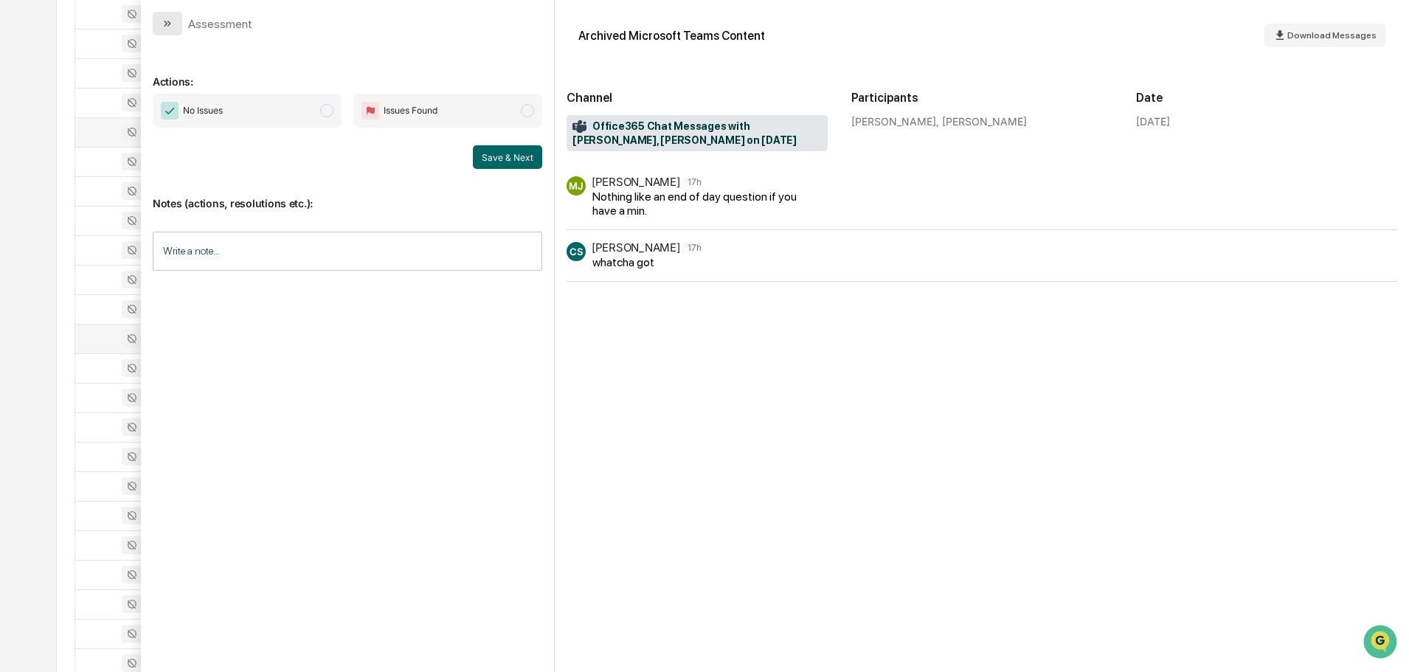
click at [171, 20] on icon "modal" at bounding box center [168, 24] width 12 height 12
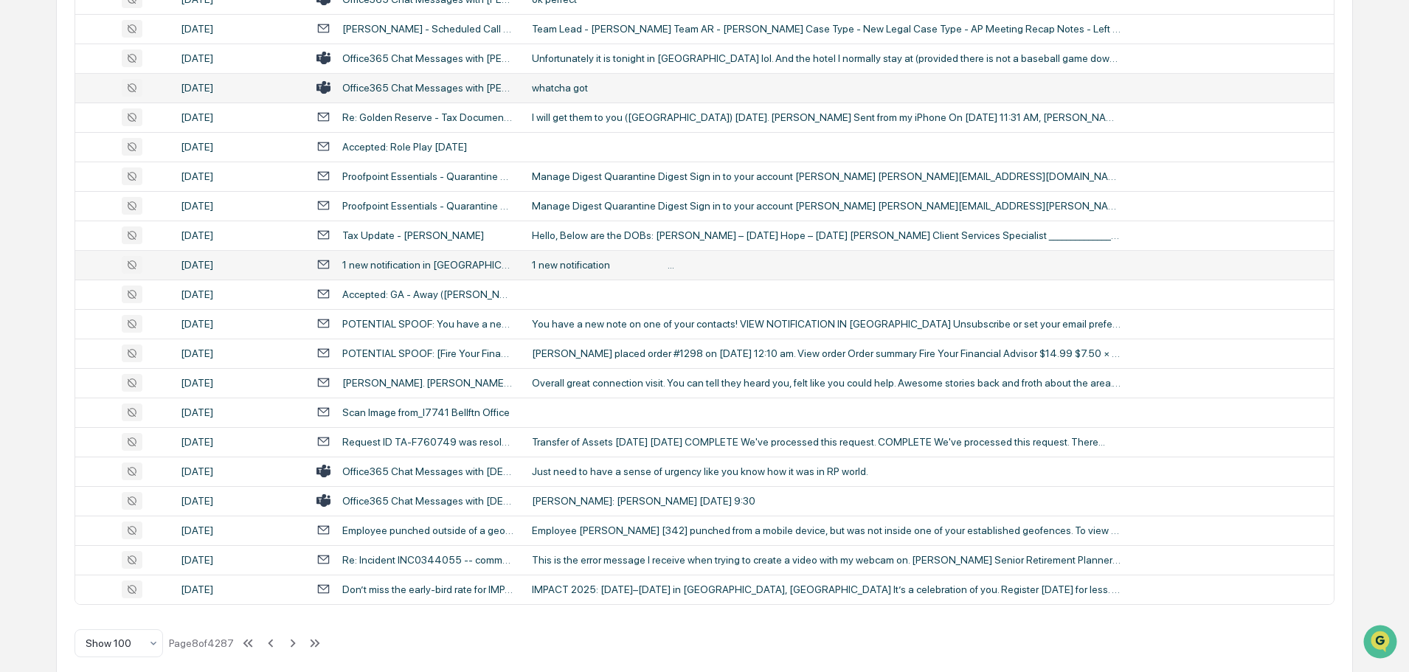
scroll to position [2701, 0]
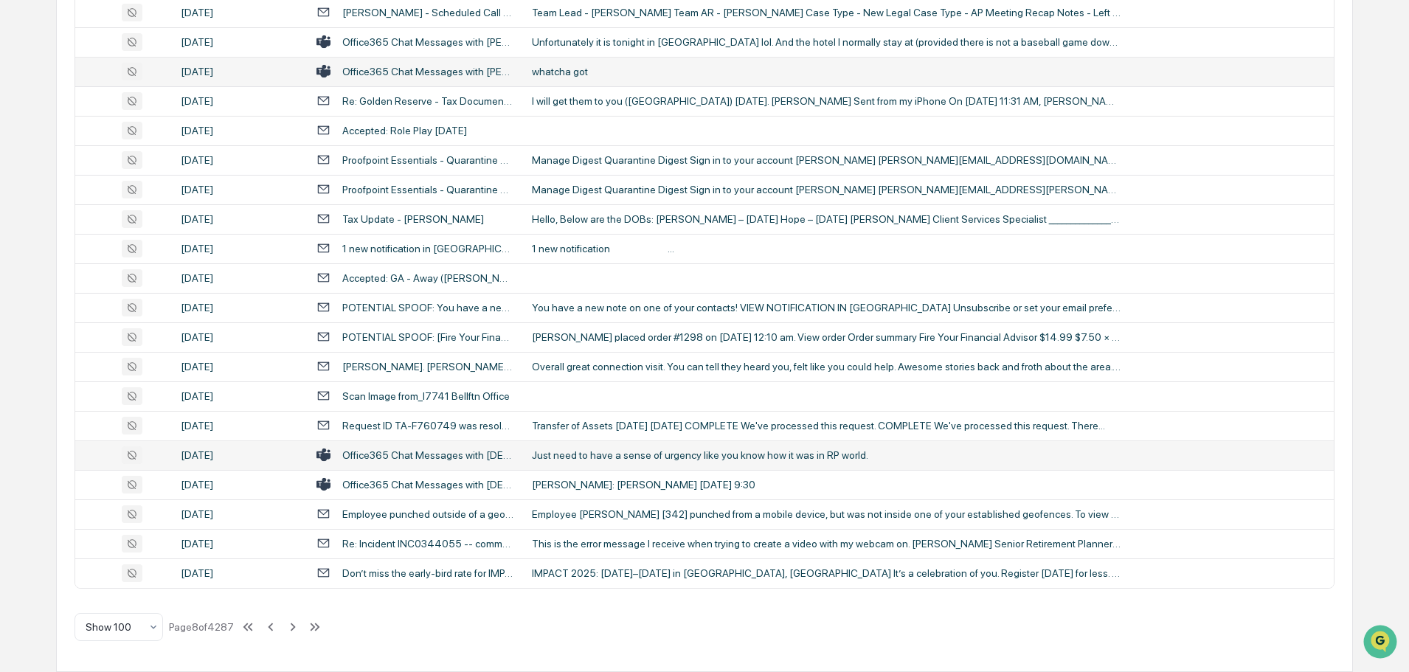
click at [581, 454] on div "Just need to have a sense of urgency like you know how it was in RP world." at bounding box center [827, 455] width 590 height 12
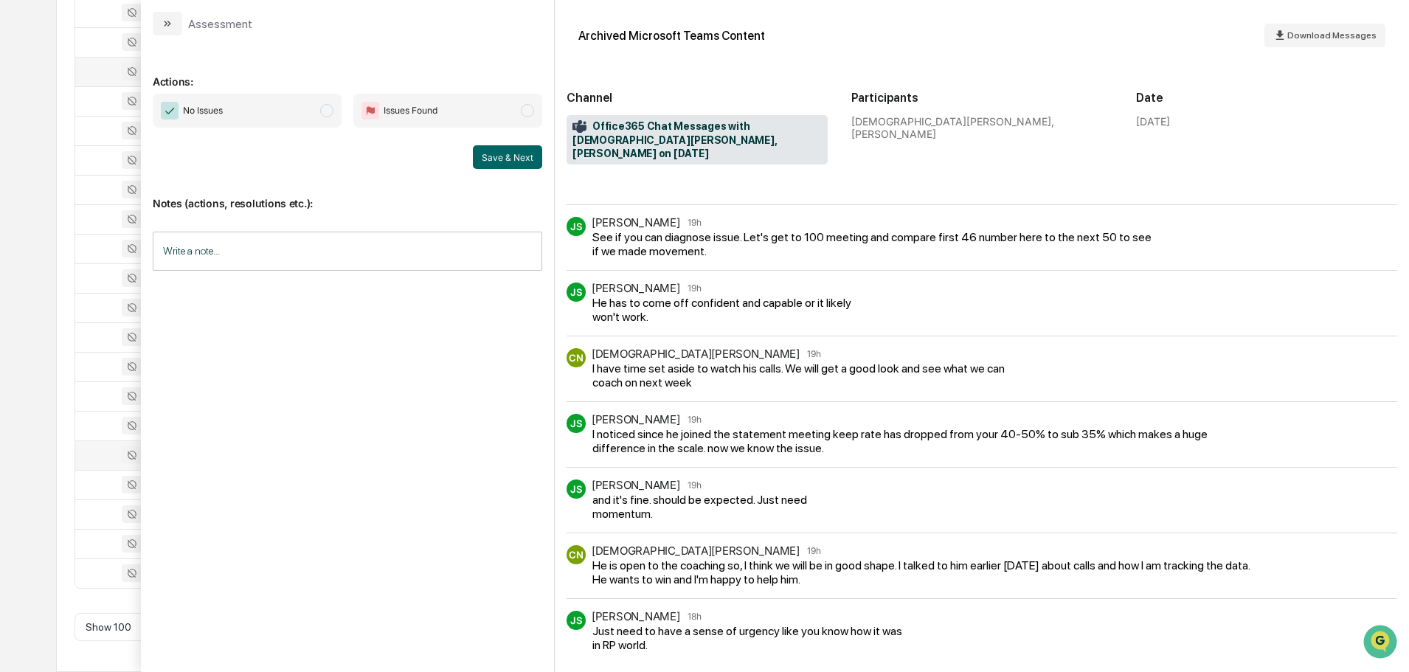
scroll to position [224, 0]
click at [164, 22] on icon "modal" at bounding box center [168, 24] width 12 height 12
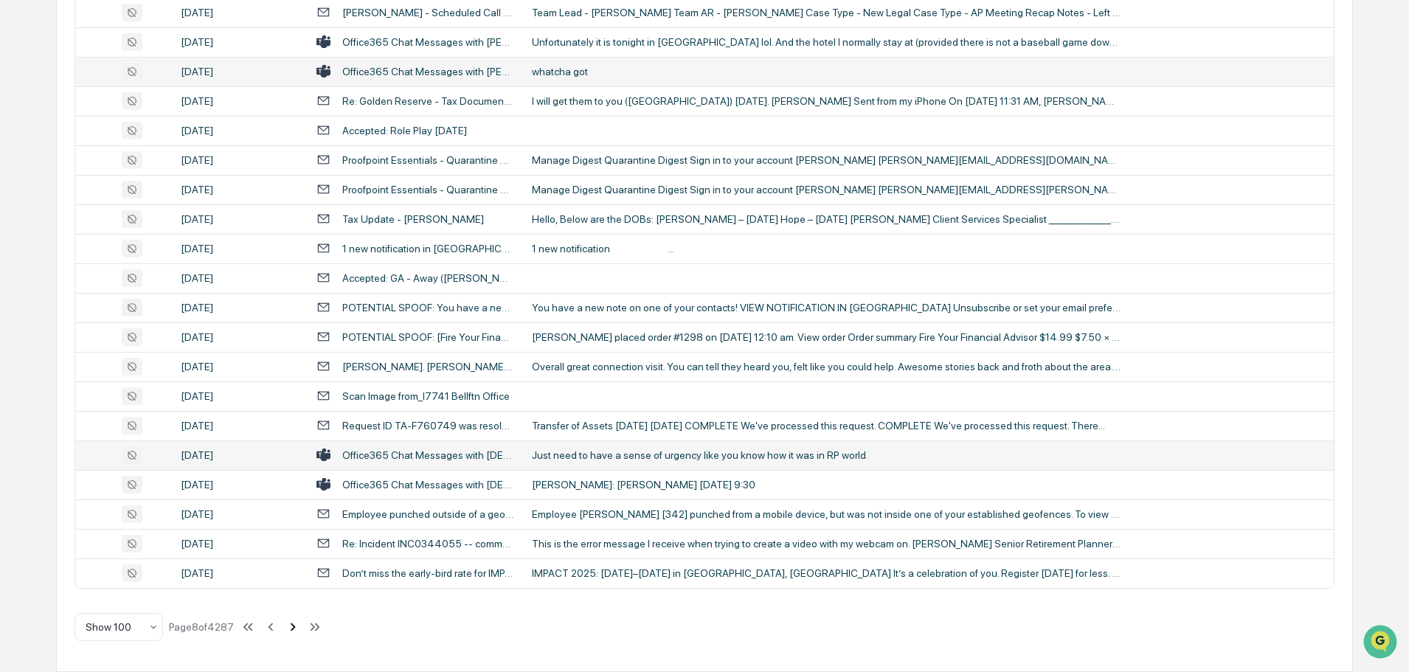
click at [292, 627] on icon at bounding box center [293, 627] width 16 height 16
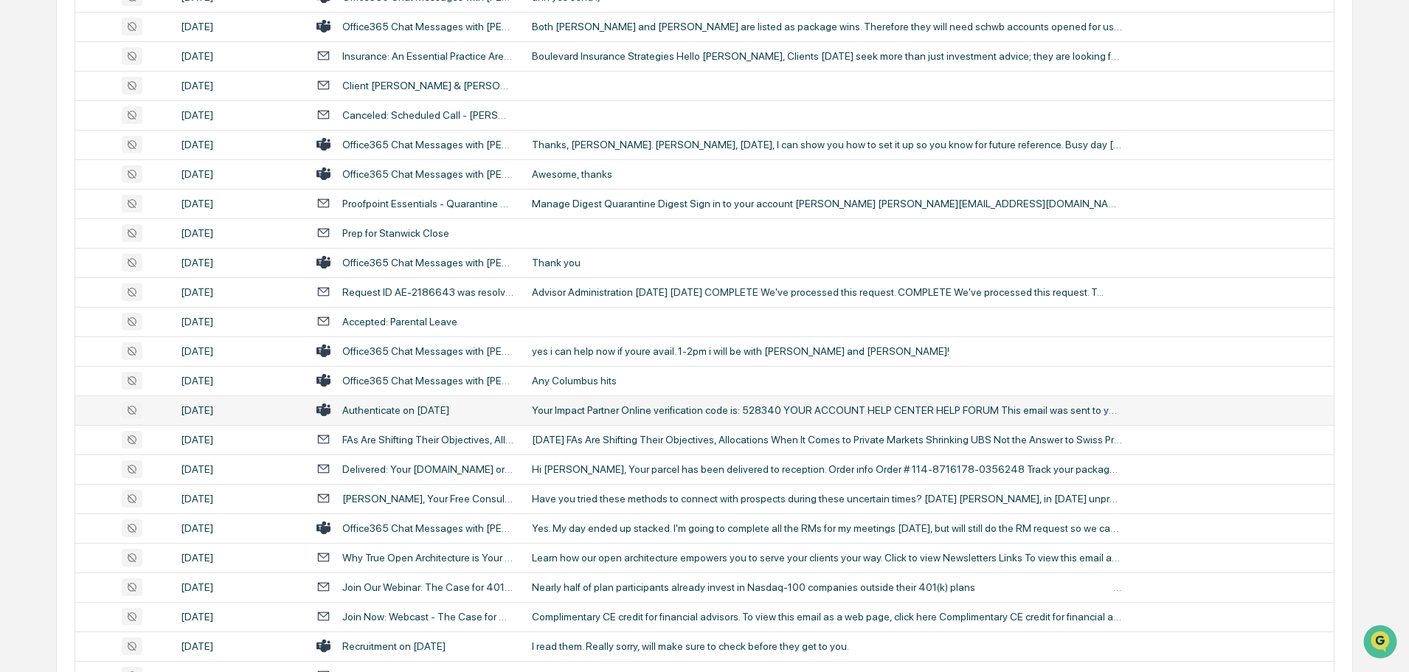
scroll to position [590, 0]
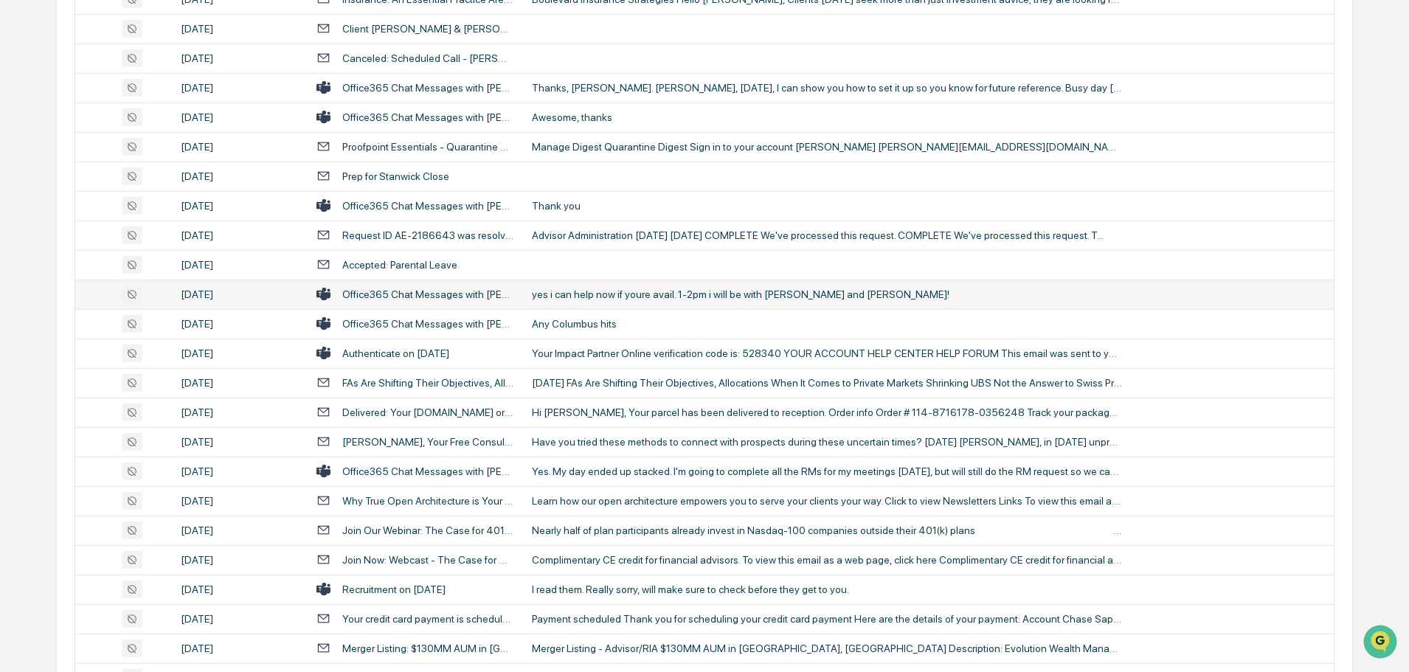
click at [606, 301] on td "yes i can help now if youre avail. 1-2pm i will be with [PERSON_NAME] and [PERS…" at bounding box center [928, 295] width 811 height 30
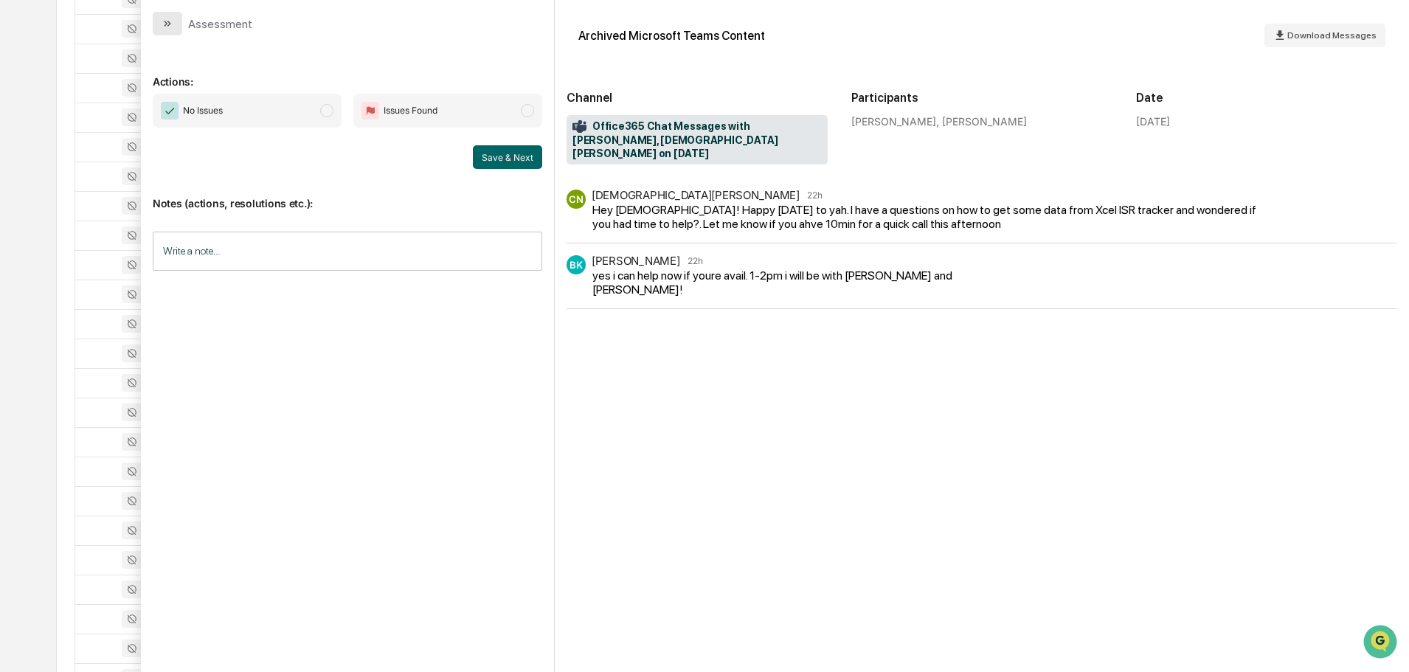
click at [172, 17] on button "modal" at bounding box center [168, 24] width 30 height 24
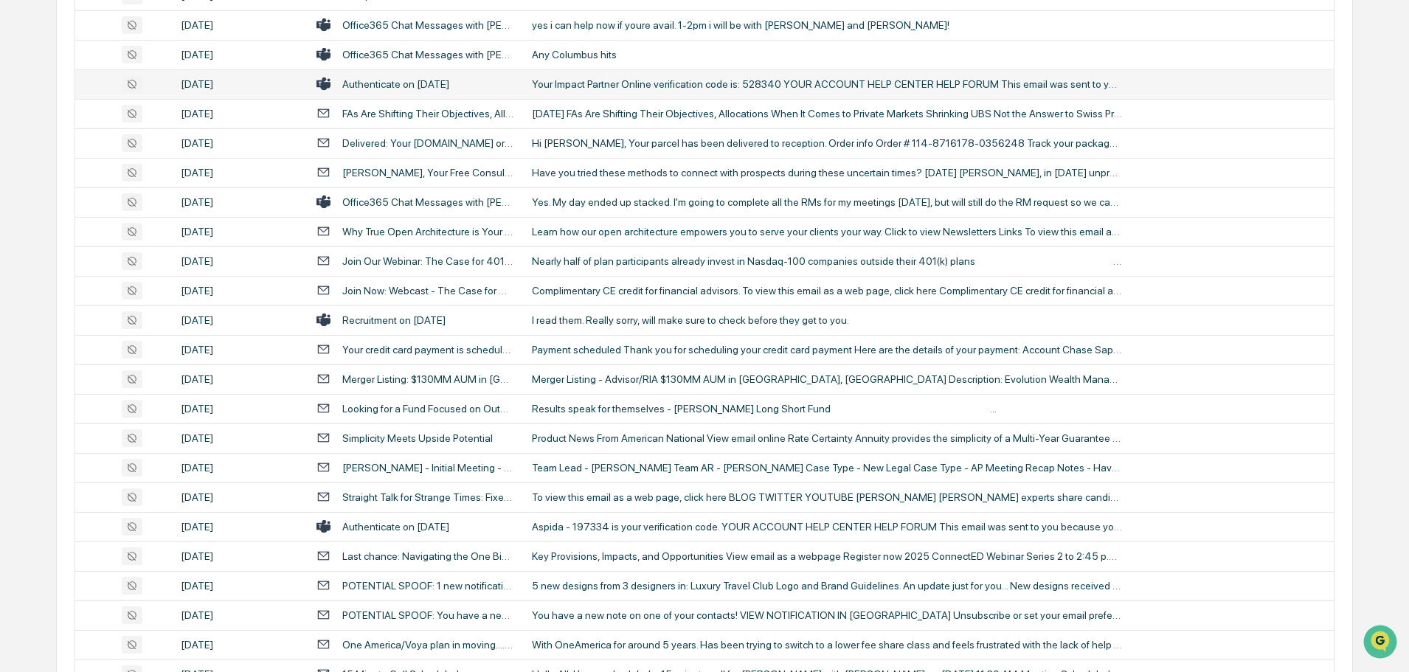
scroll to position [885, 0]
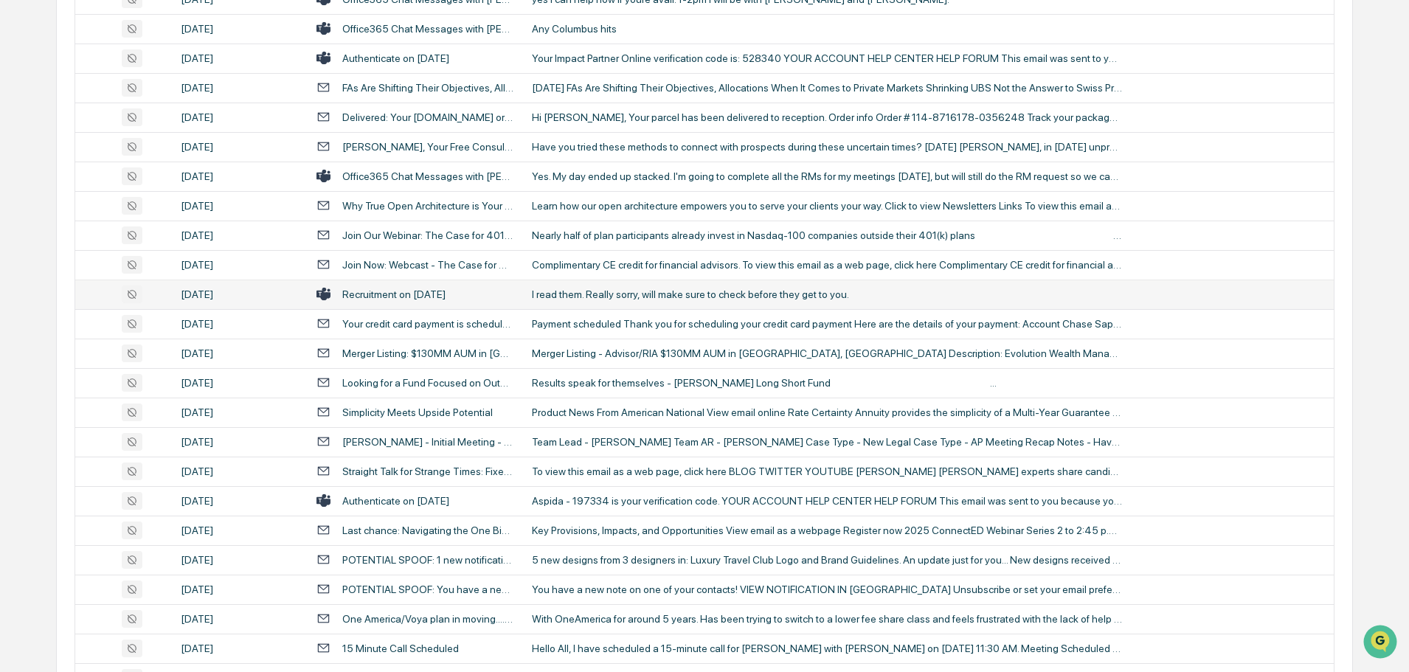
click at [606, 298] on div "I read them. Really sorry, will make sure to check before they get to you." at bounding box center [827, 294] width 590 height 12
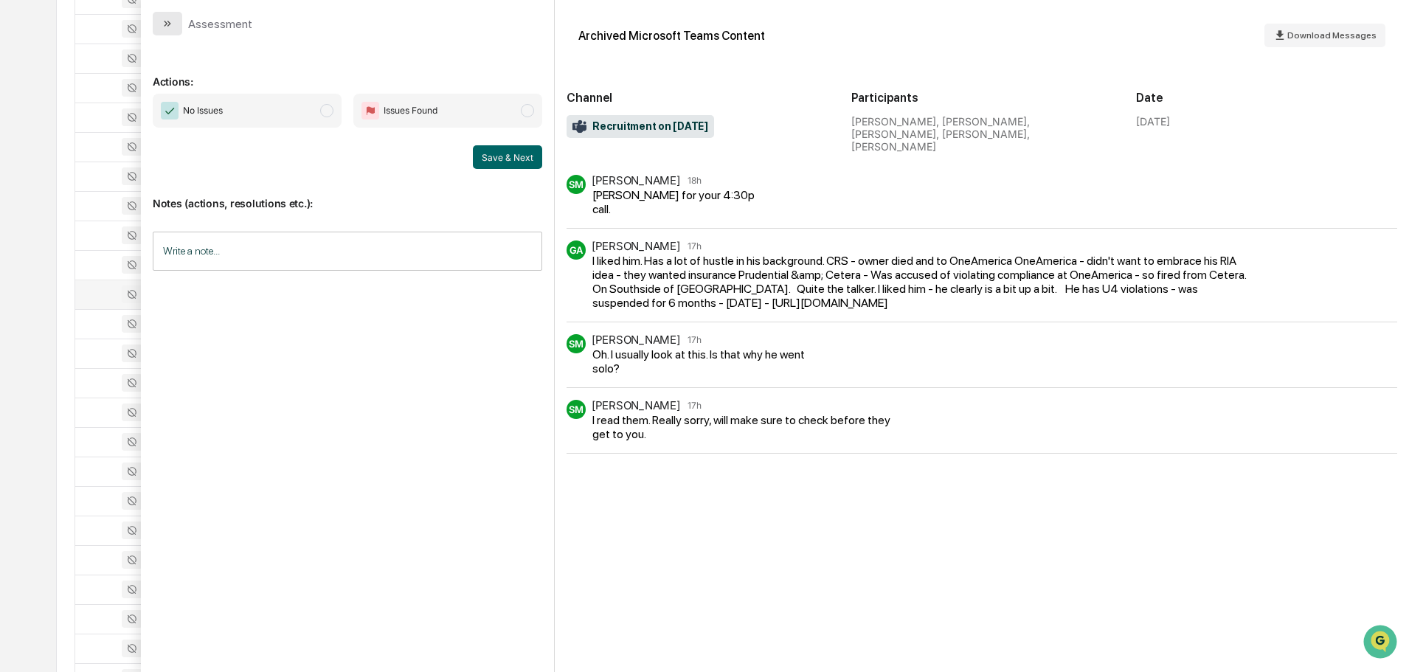
click at [172, 26] on icon "modal" at bounding box center [168, 24] width 12 height 12
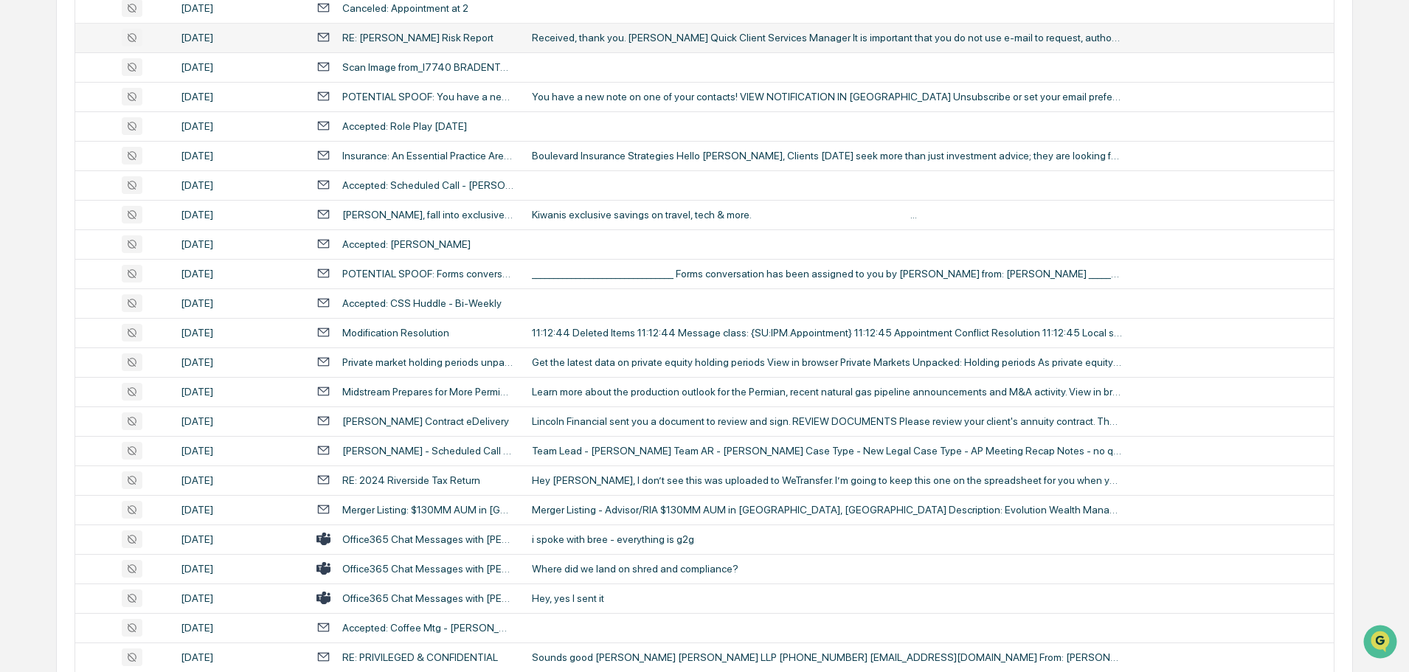
scroll to position [2434, 0]
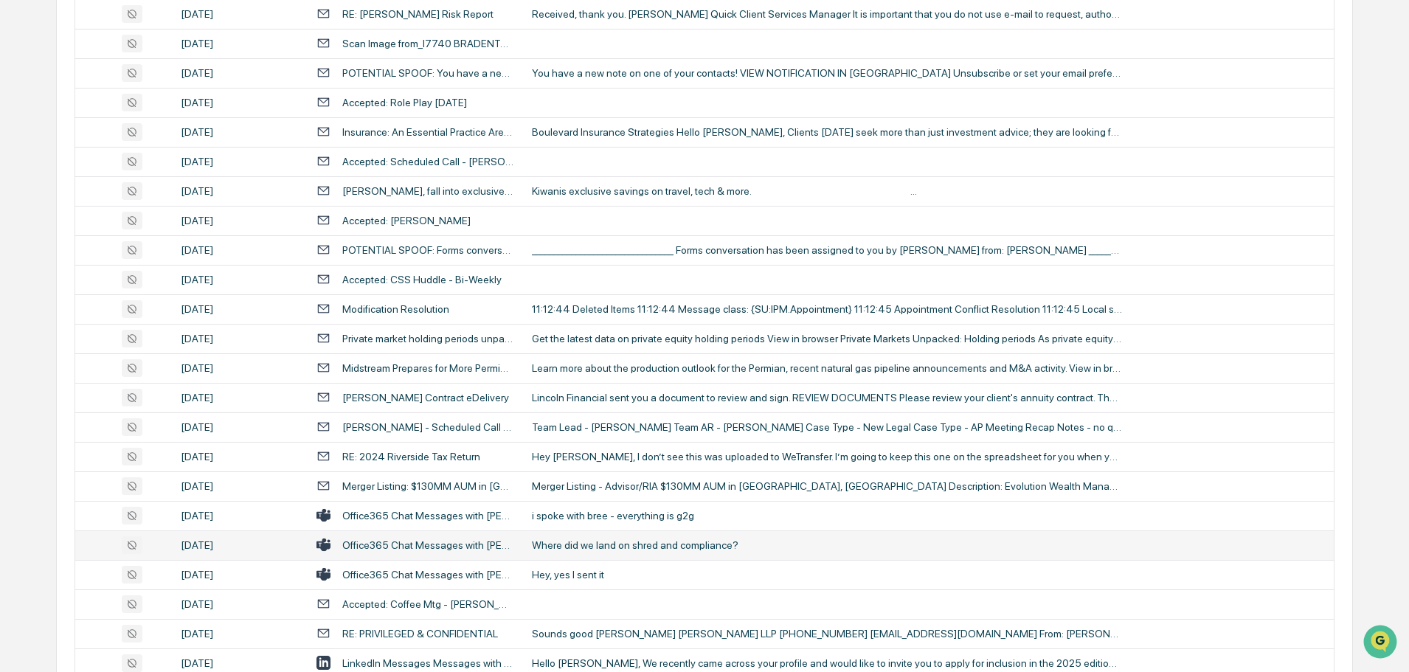
click at [572, 551] on td "Where did we land on shred and compliance?" at bounding box center [928, 545] width 811 height 30
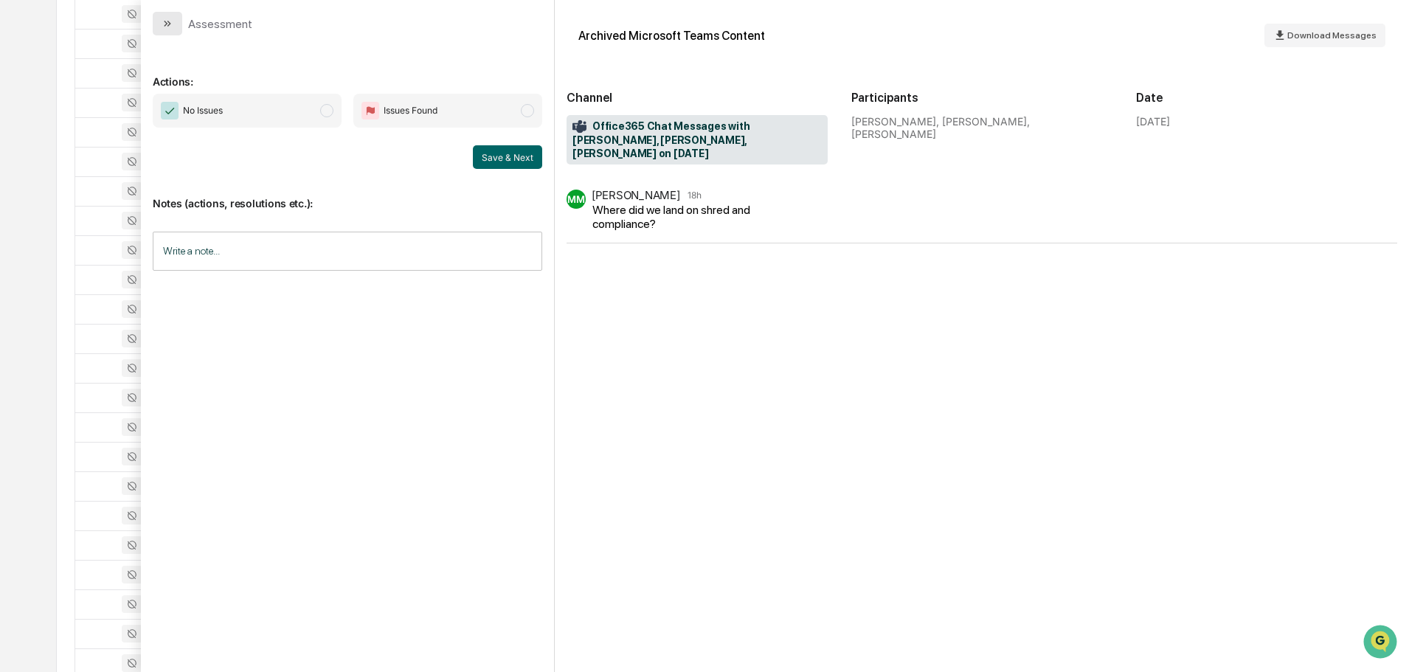
click at [165, 20] on icon "modal" at bounding box center [168, 24] width 12 height 12
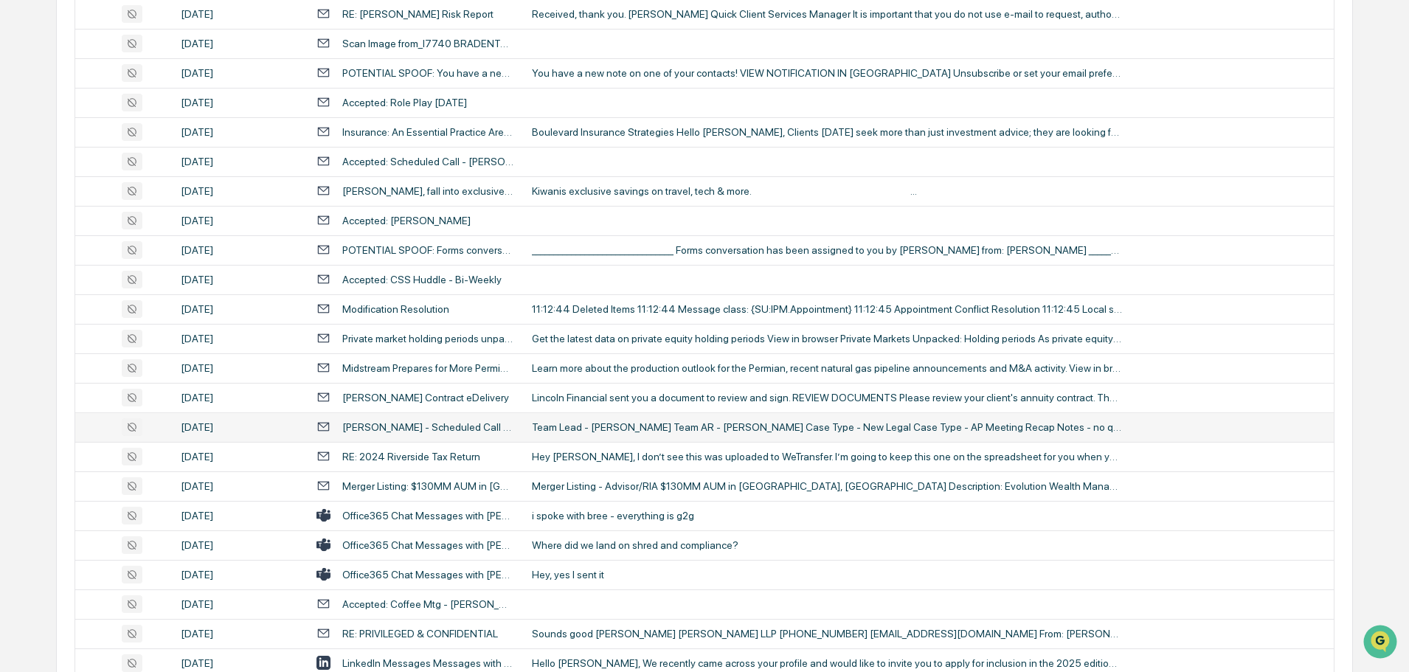
scroll to position [2508, 0]
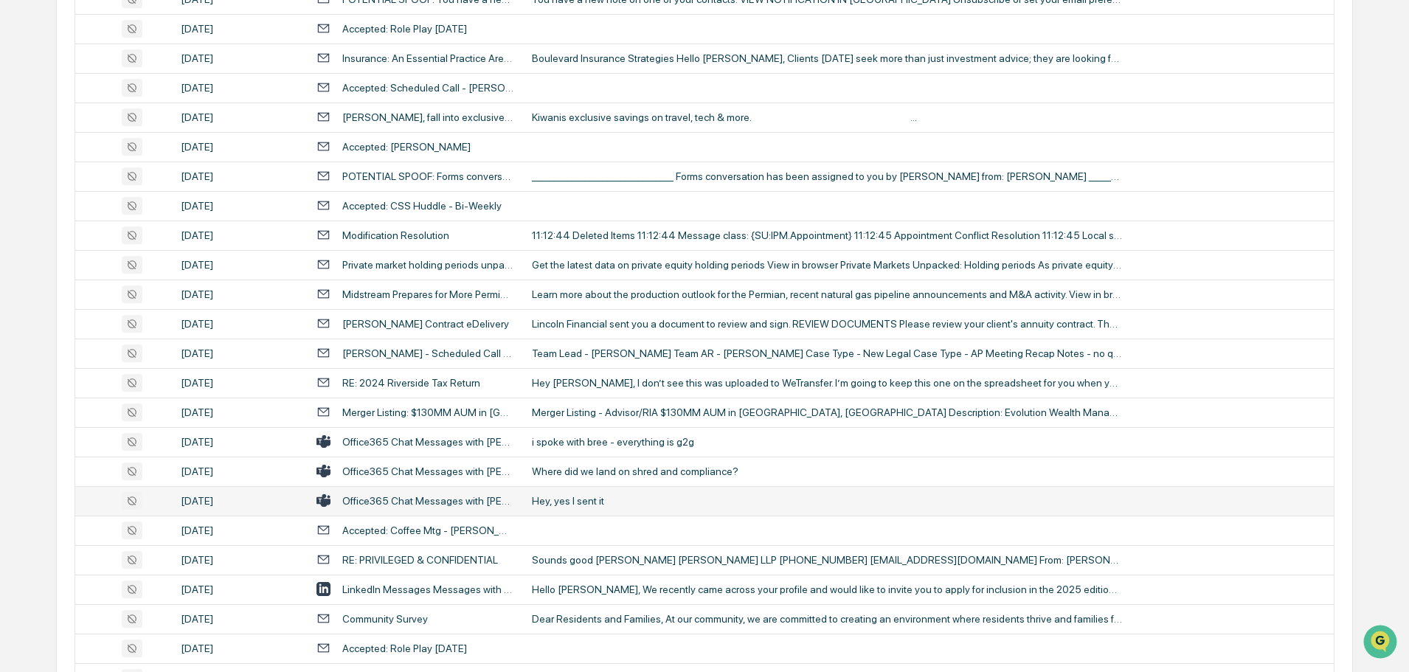
click at [598, 503] on div "Hey, yes I sent it" at bounding box center [827, 501] width 590 height 12
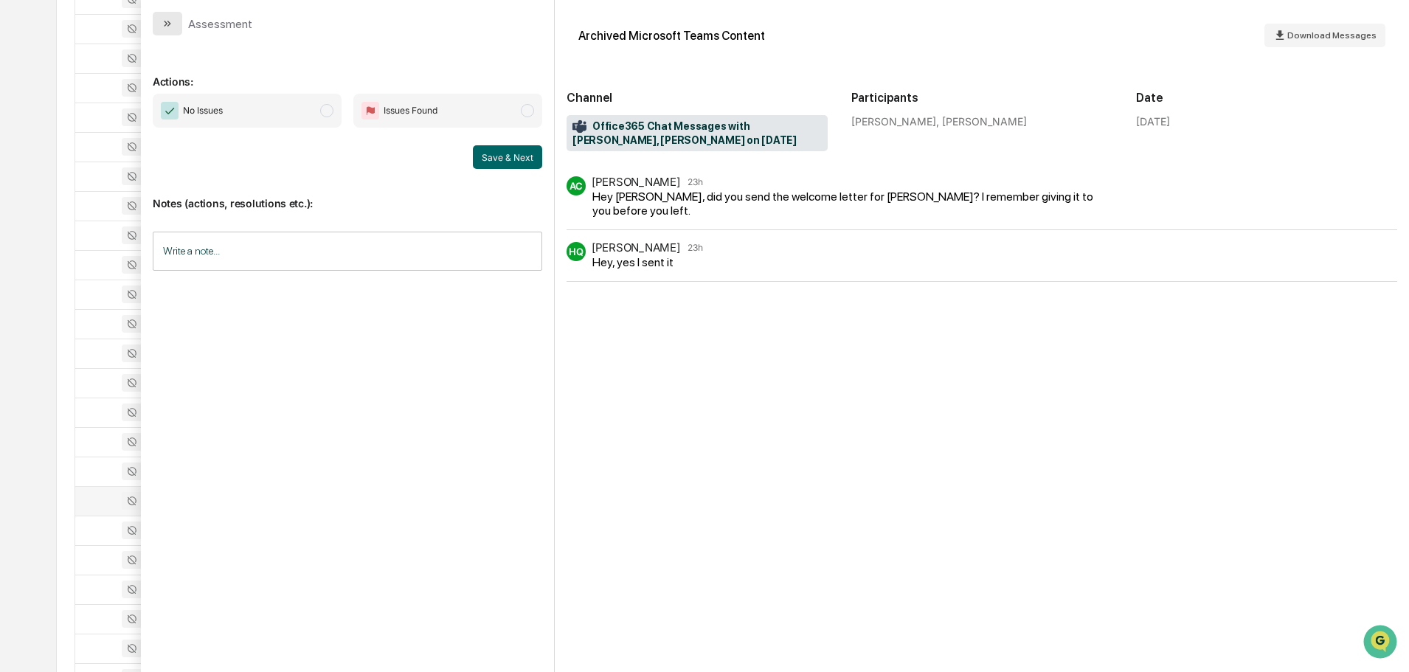
click at [162, 26] on icon "modal" at bounding box center [168, 24] width 12 height 12
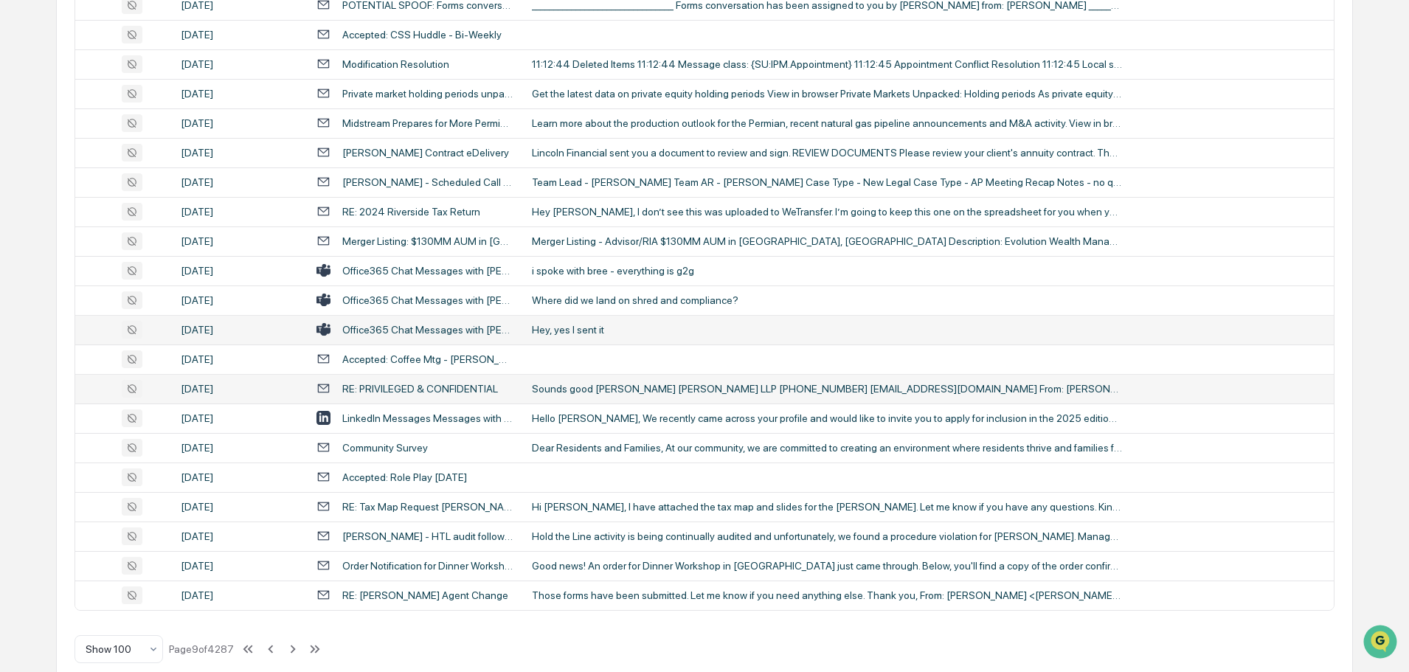
scroll to position [2701, 0]
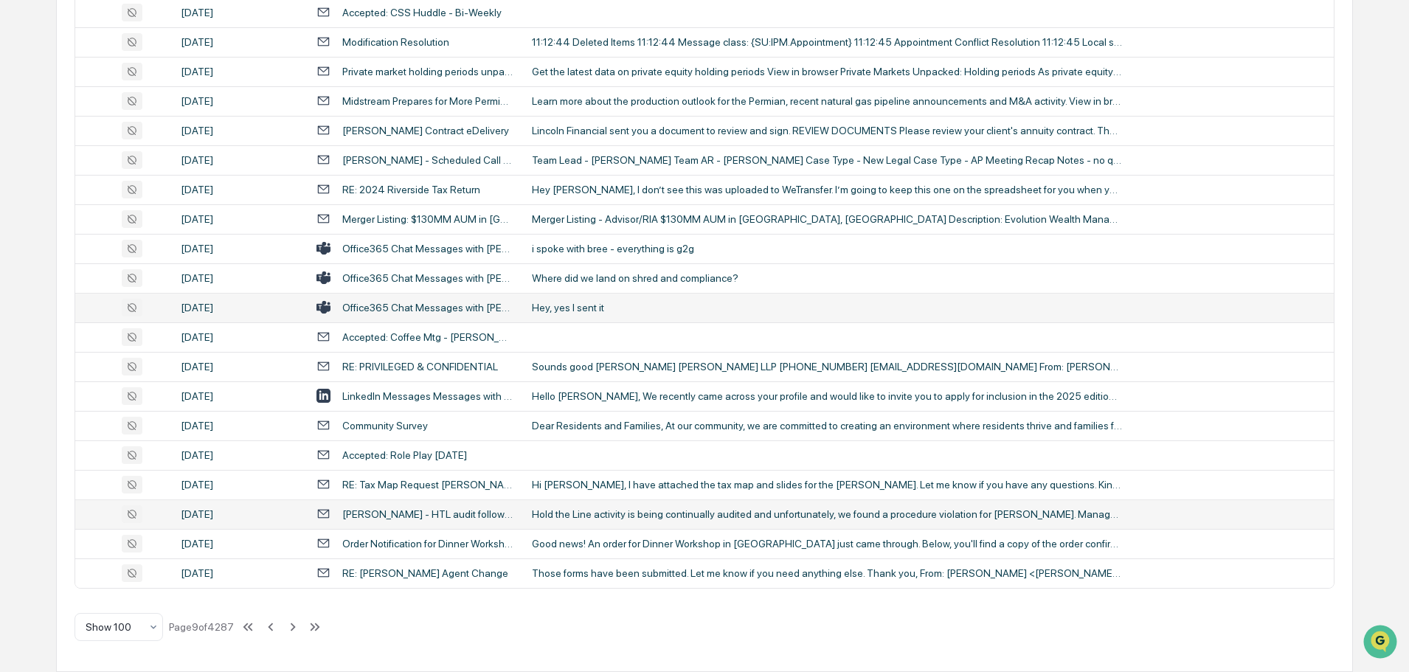
click at [644, 516] on div "Hold the Line activity is being continually audited and unfortunately, we found…" at bounding box center [827, 514] width 590 height 12
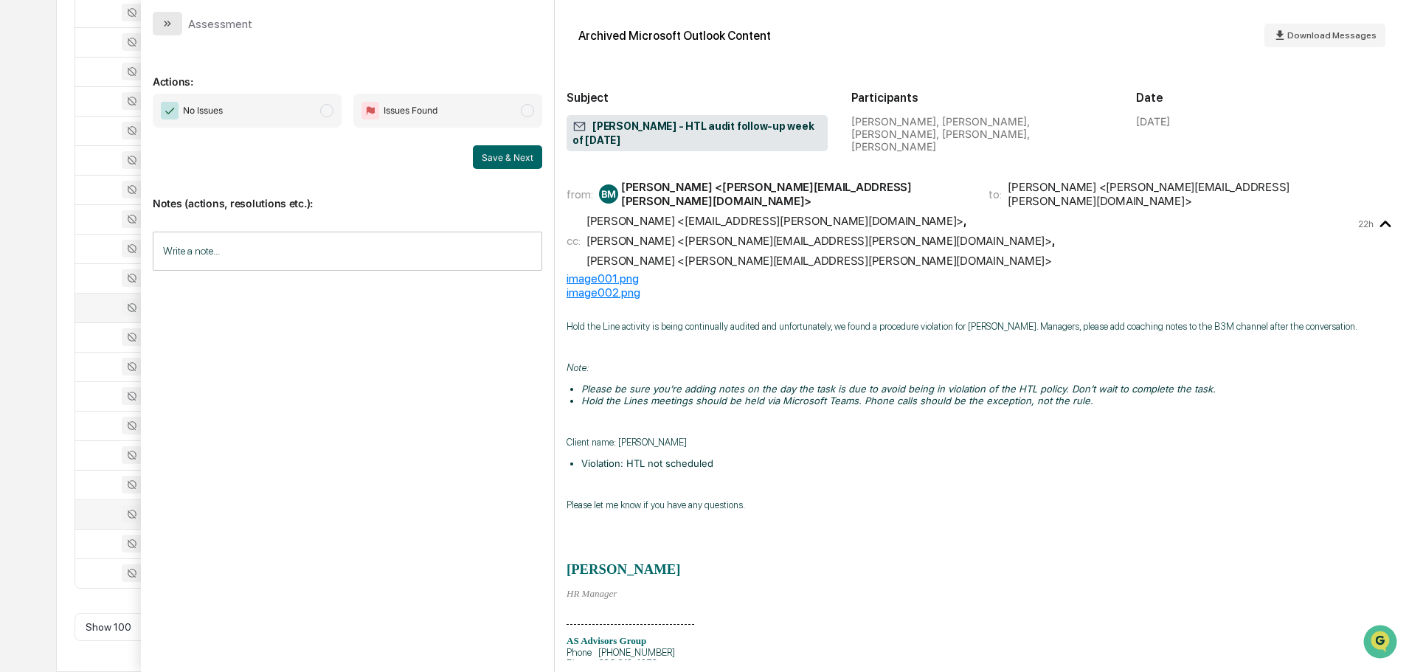
click at [173, 20] on button "modal" at bounding box center [168, 24] width 30 height 24
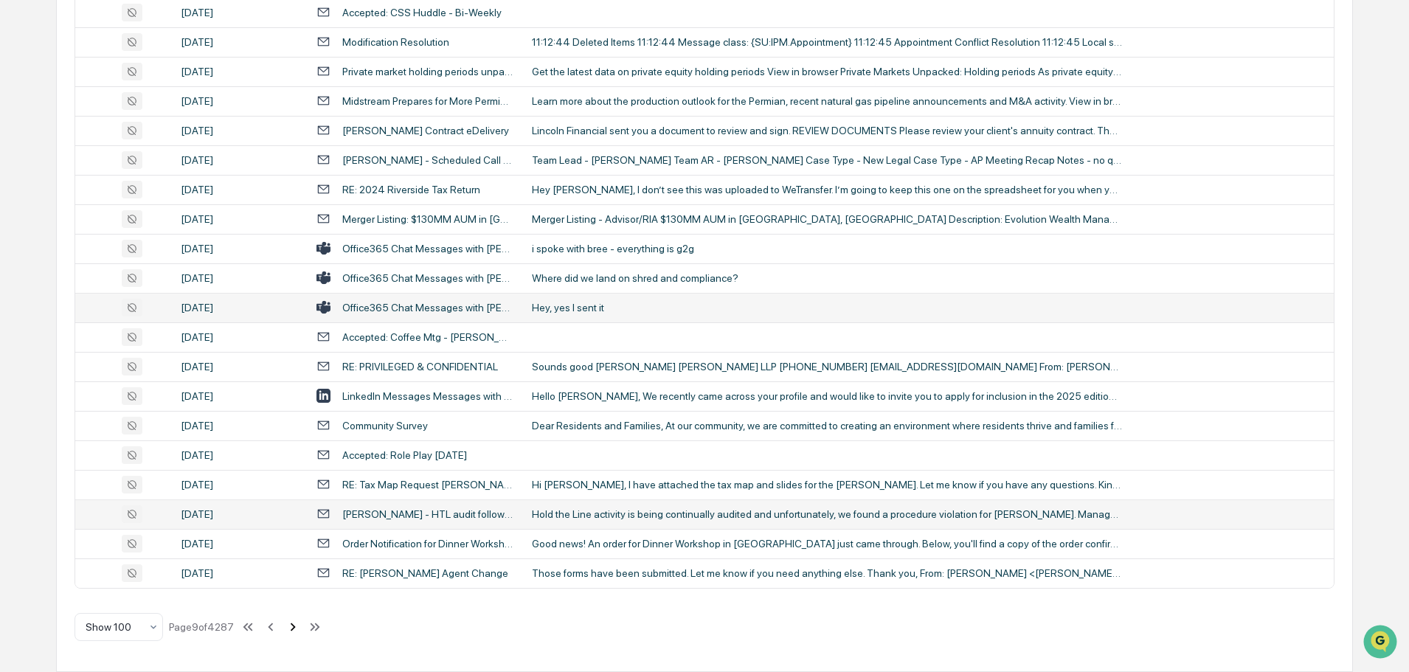
click at [290, 629] on icon at bounding box center [293, 627] width 16 height 16
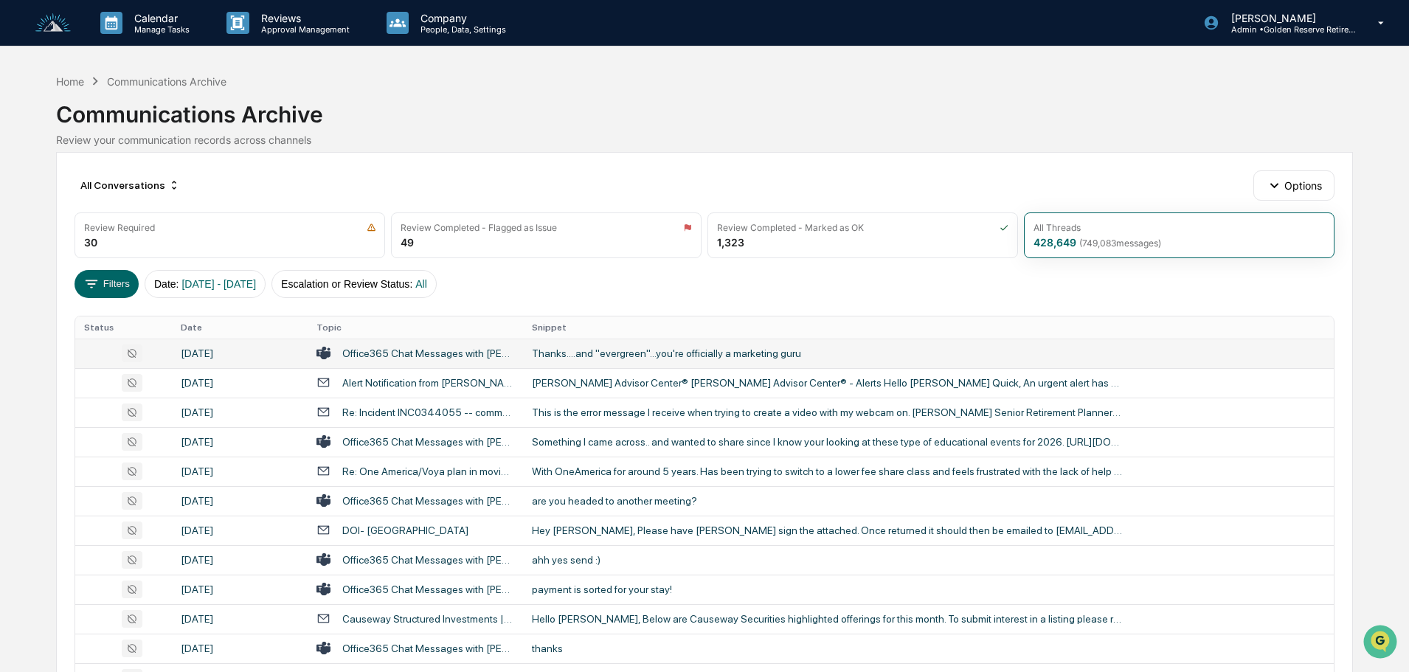
click at [634, 357] on div "Thanks....and "evergreen"...you're officially a marketing guru" at bounding box center [827, 353] width 590 height 12
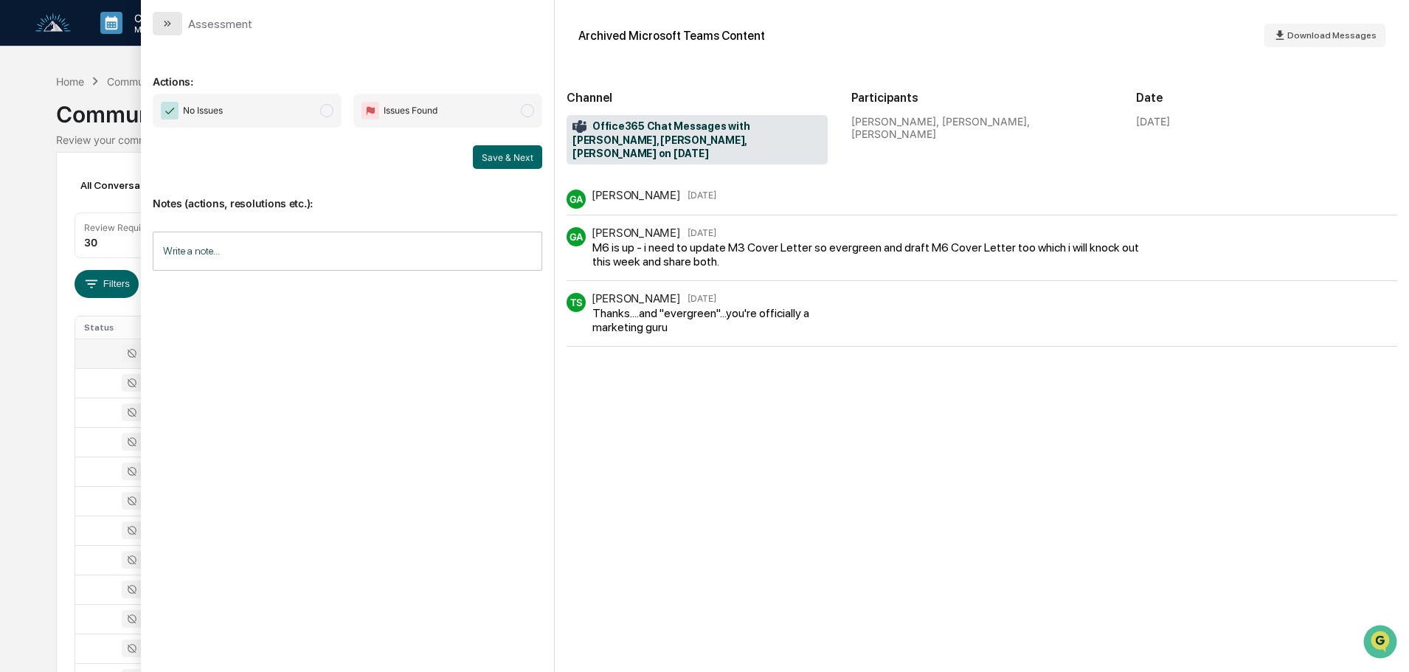
click at [170, 21] on icon "modal" at bounding box center [168, 24] width 12 height 12
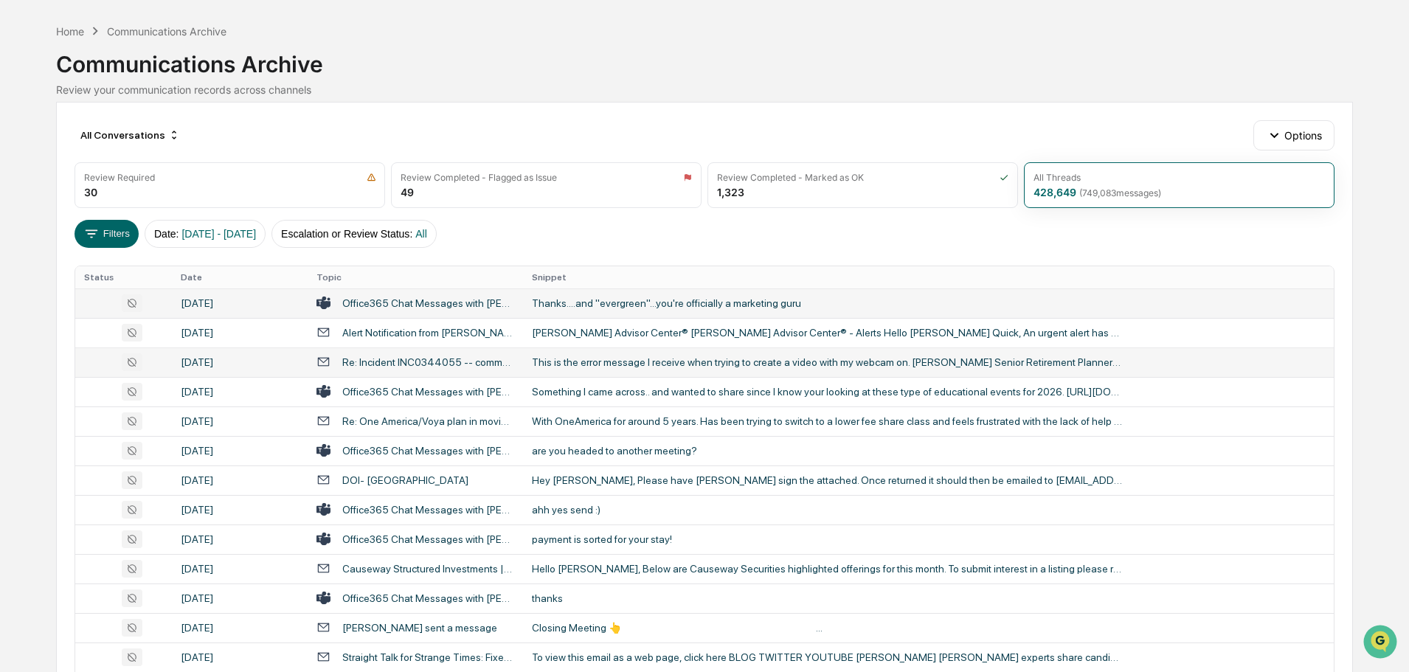
scroll to position [74, 0]
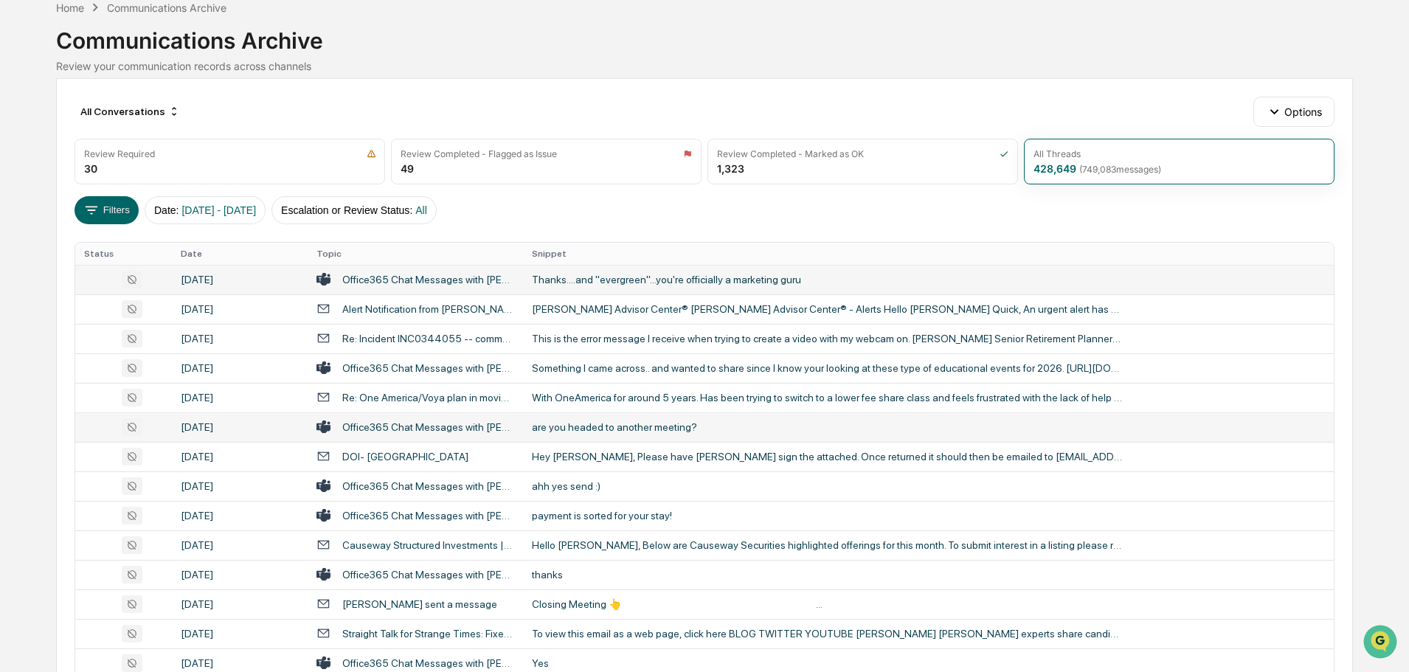
click at [599, 429] on div "are you headed to another meeting?" at bounding box center [827, 427] width 590 height 12
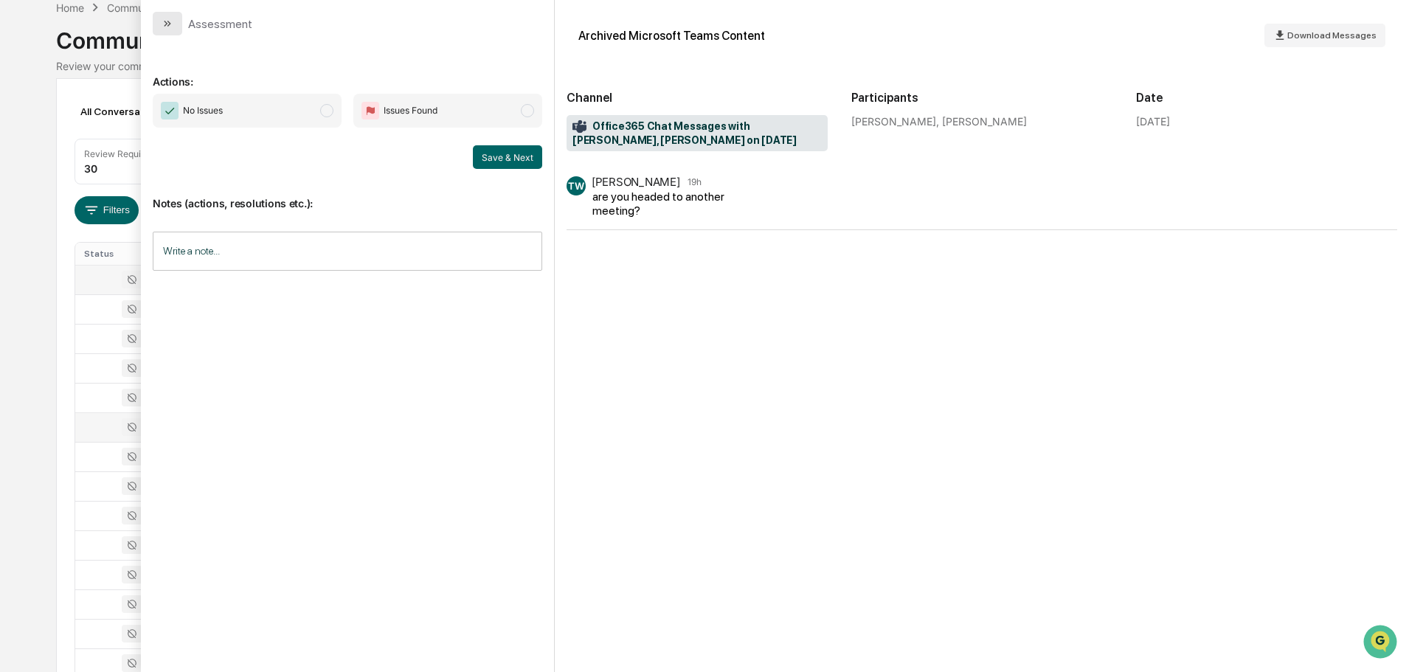
click at [176, 24] on button "modal" at bounding box center [168, 24] width 30 height 24
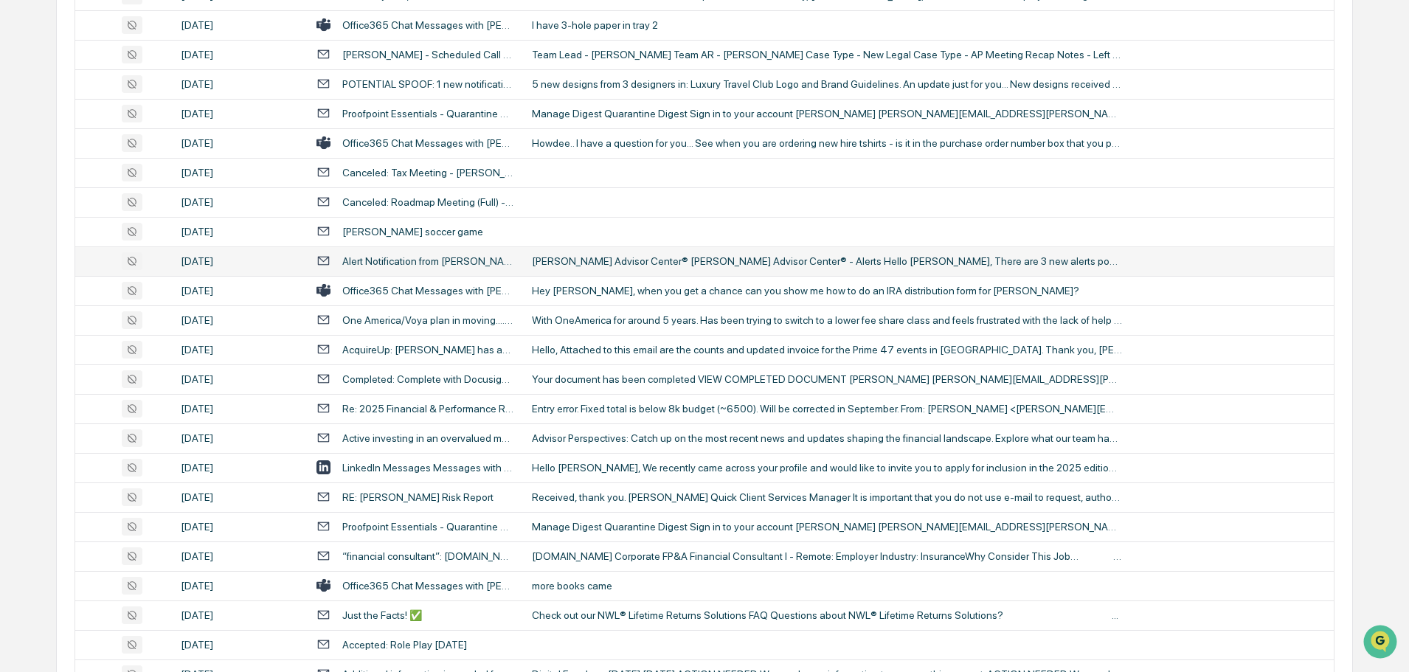
scroll to position [1180, 0]
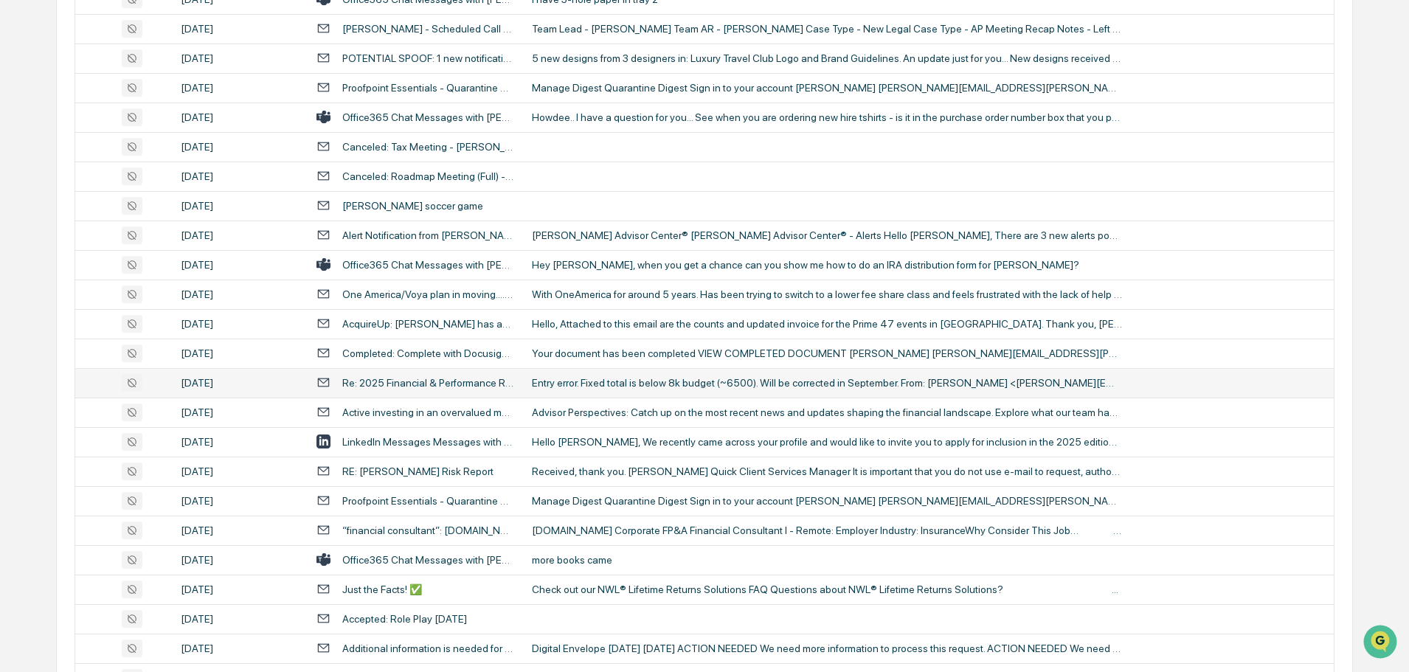
click at [610, 387] on div "Entry error. Fixed total is below 8k budget (~6500). Will be corrected in Septe…" at bounding box center [827, 383] width 590 height 12
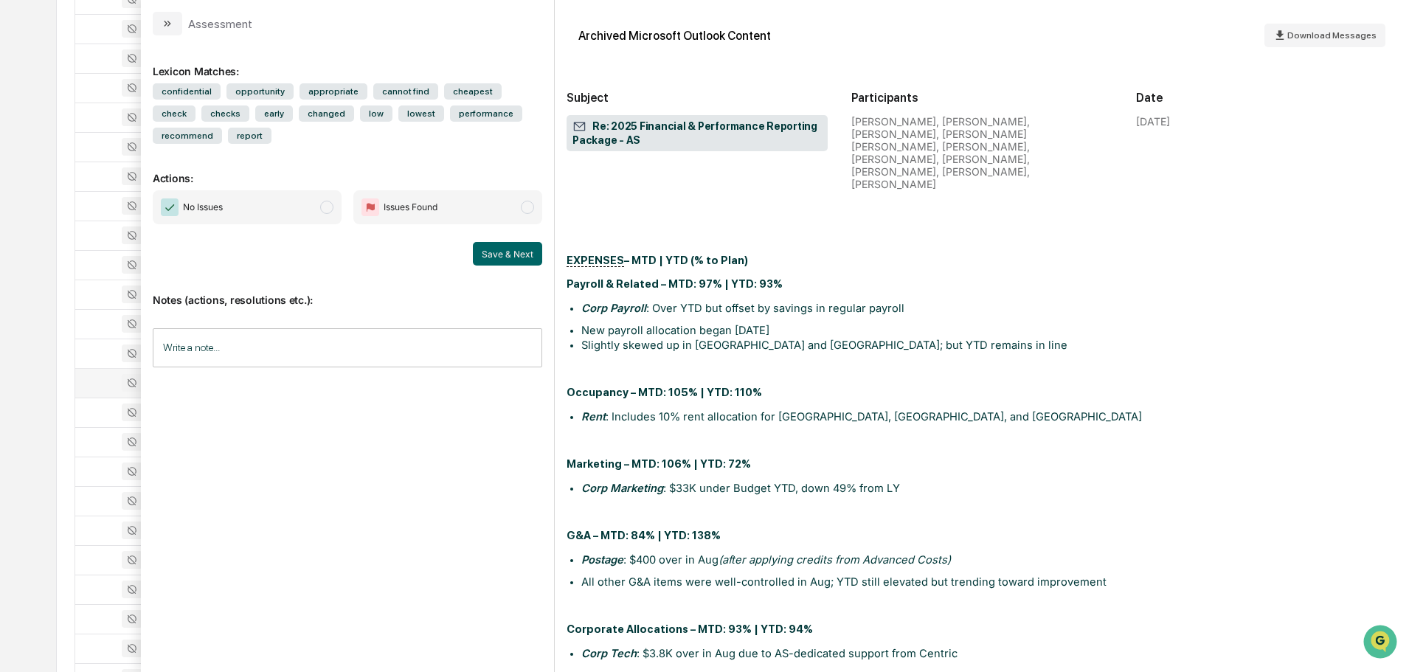
scroll to position [5570, 0]
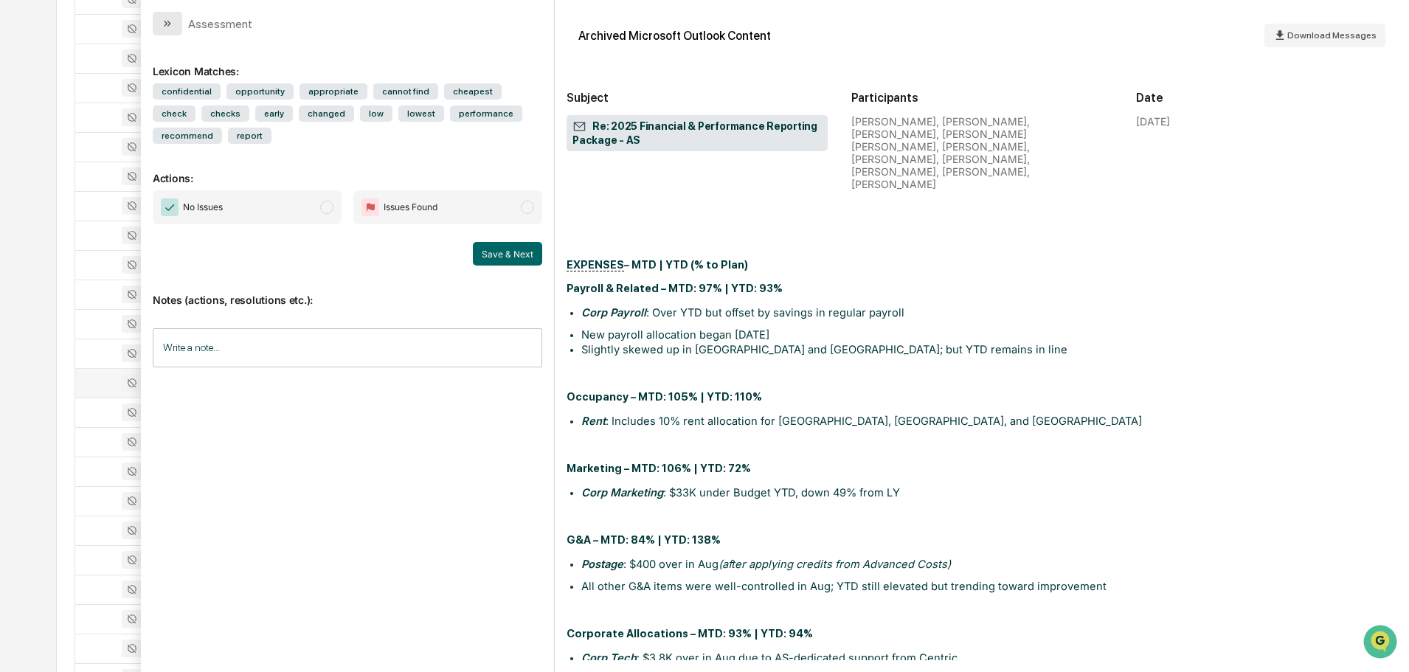
click at [161, 21] on button "modal" at bounding box center [168, 24] width 30 height 24
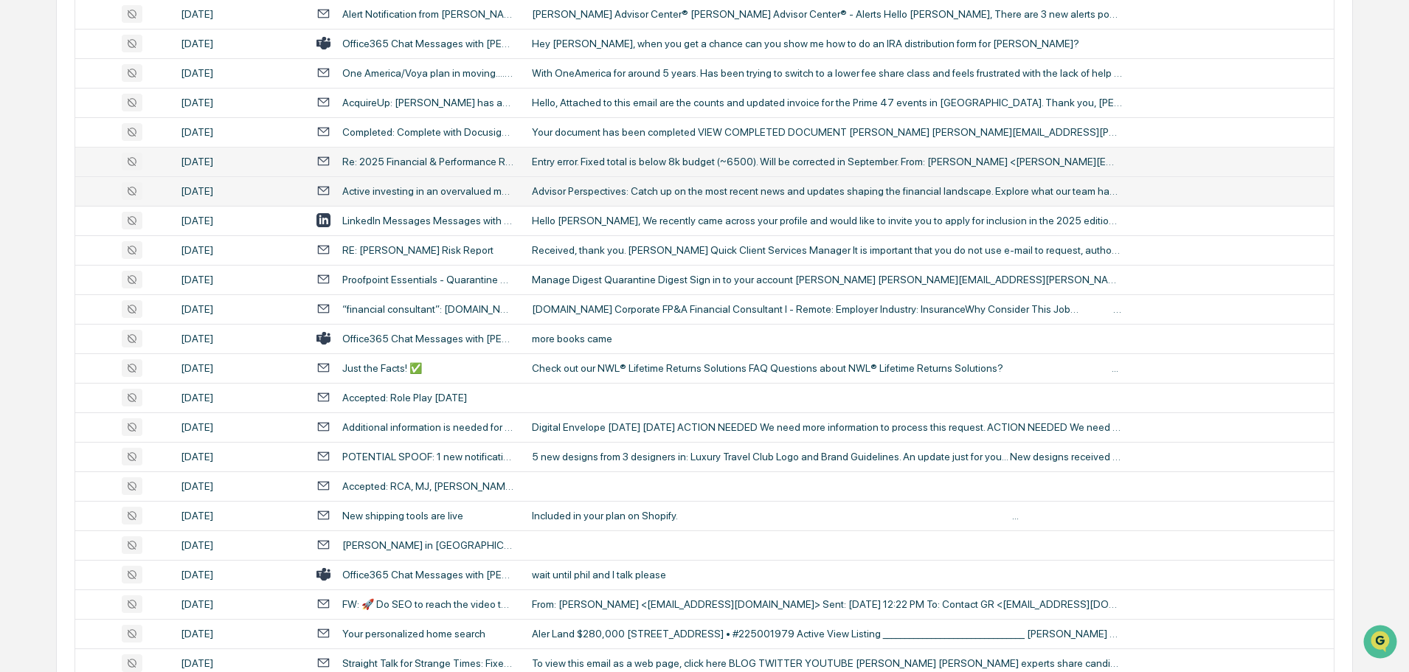
scroll to position [1475, 0]
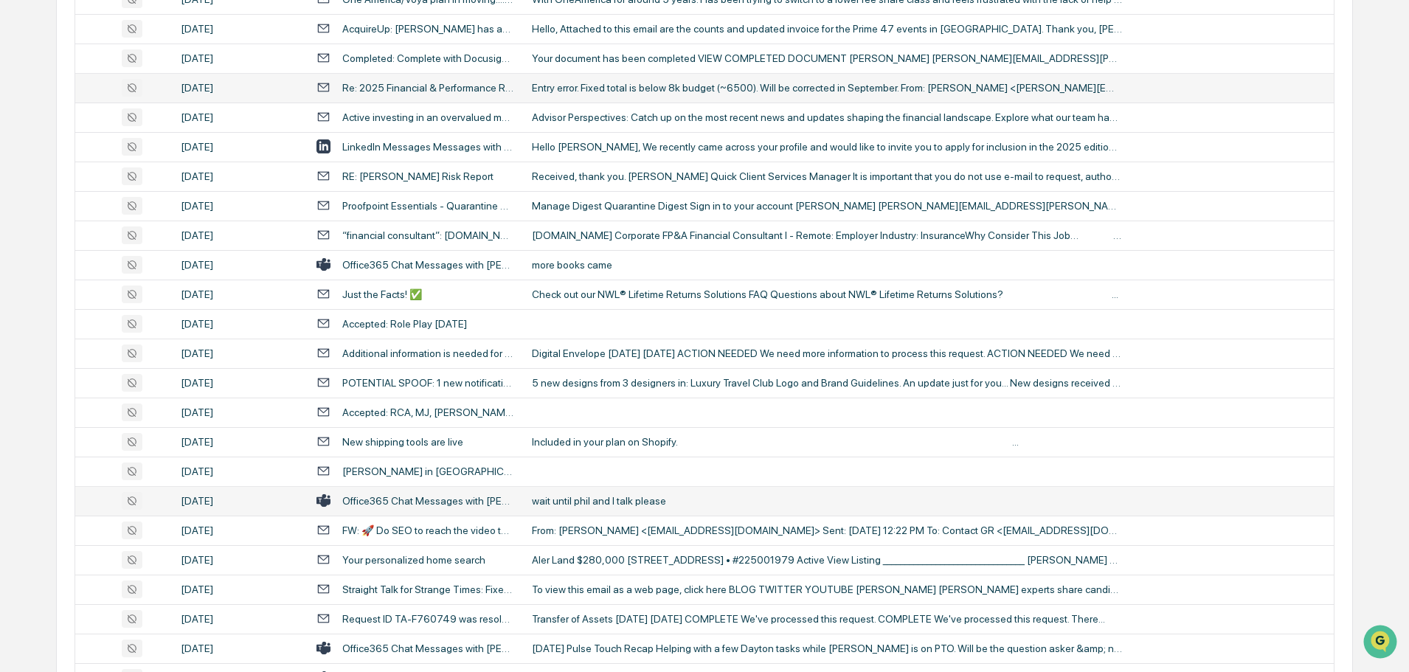
click at [595, 508] on td "wait until phil and I talk please" at bounding box center [928, 501] width 811 height 30
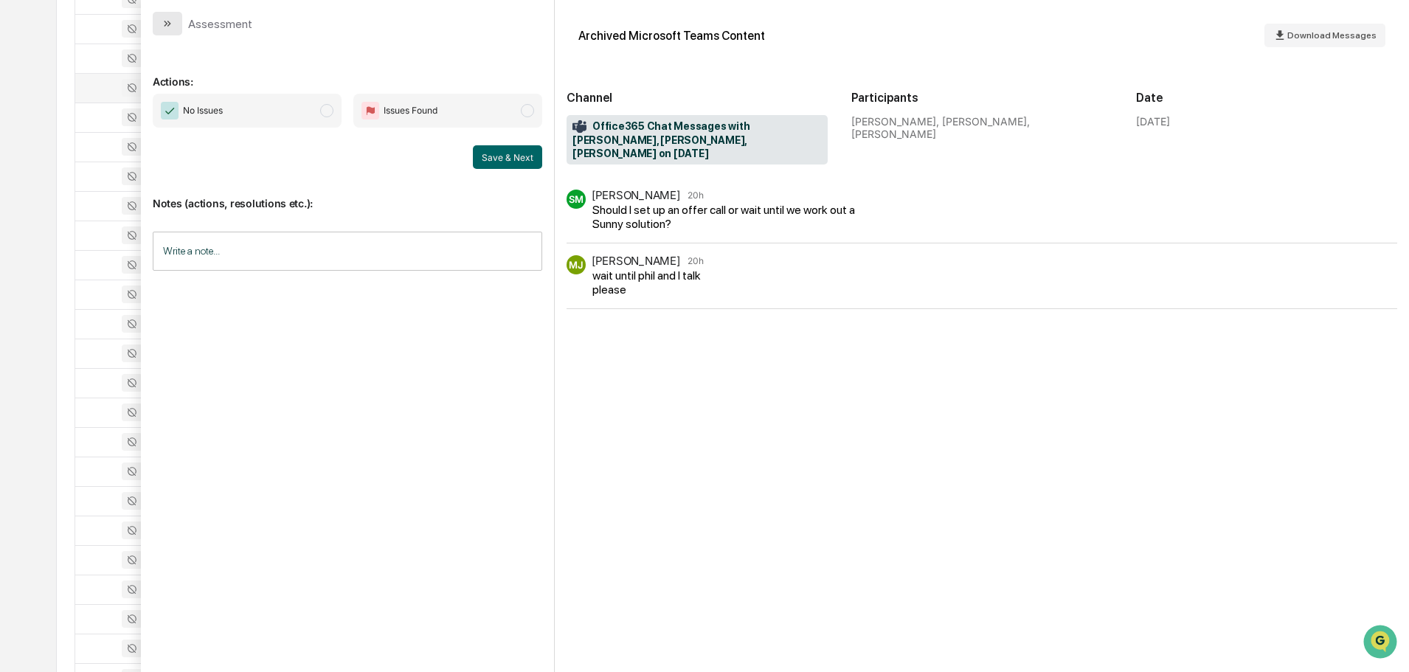
click at [170, 28] on icon "modal" at bounding box center [168, 24] width 12 height 12
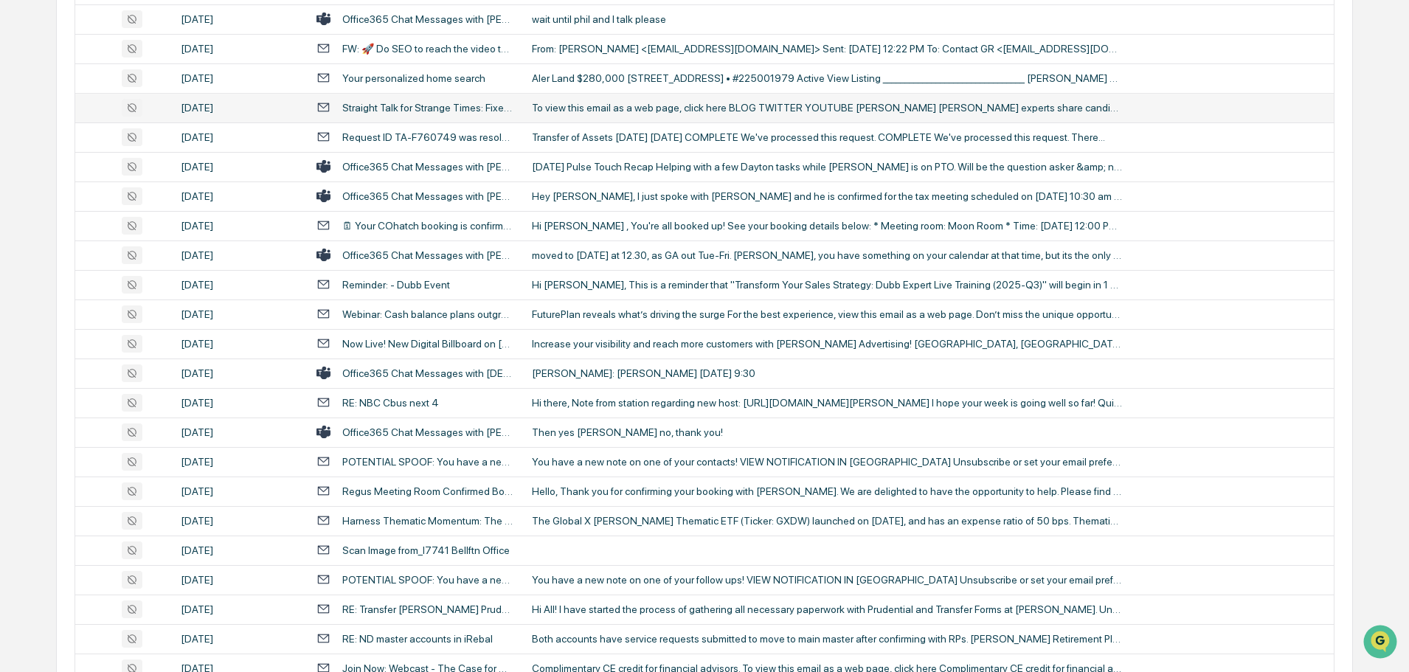
scroll to position [1992, 0]
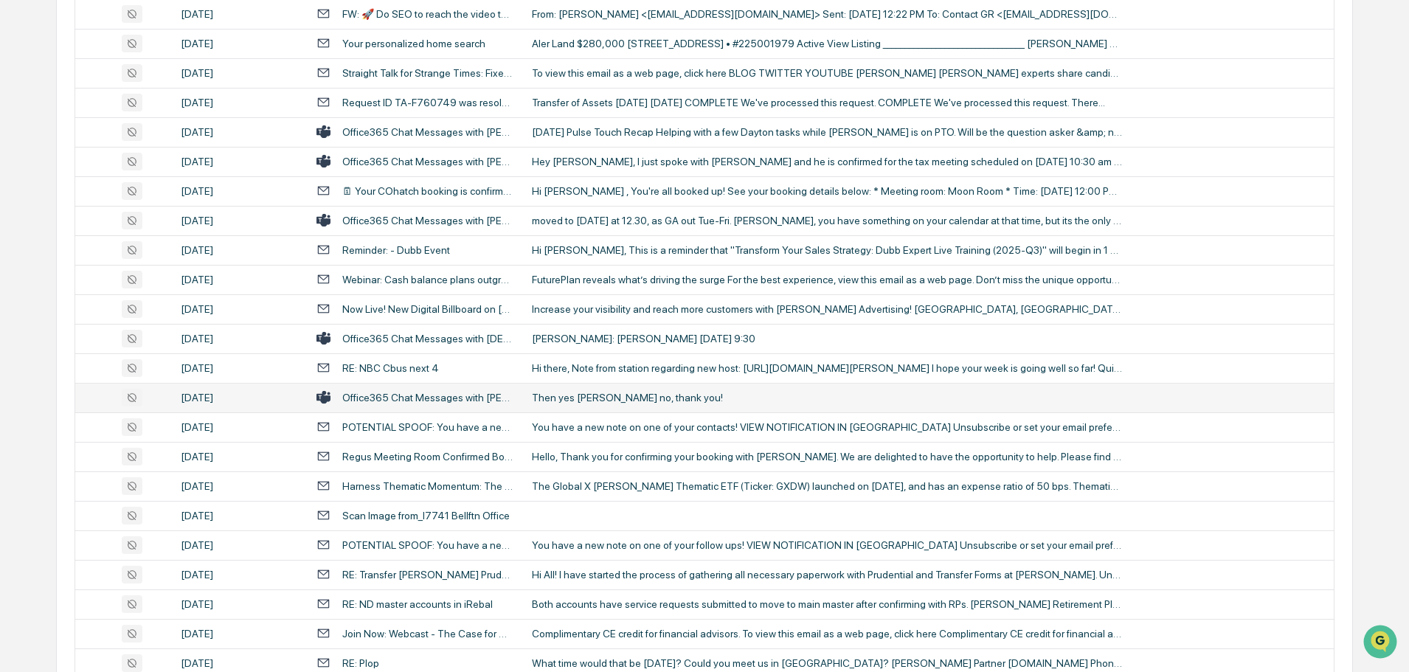
click at [606, 395] on div "Then yes [PERSON_NAME] no, thank you!" at bounding box center [827, 398] width 590 height 12
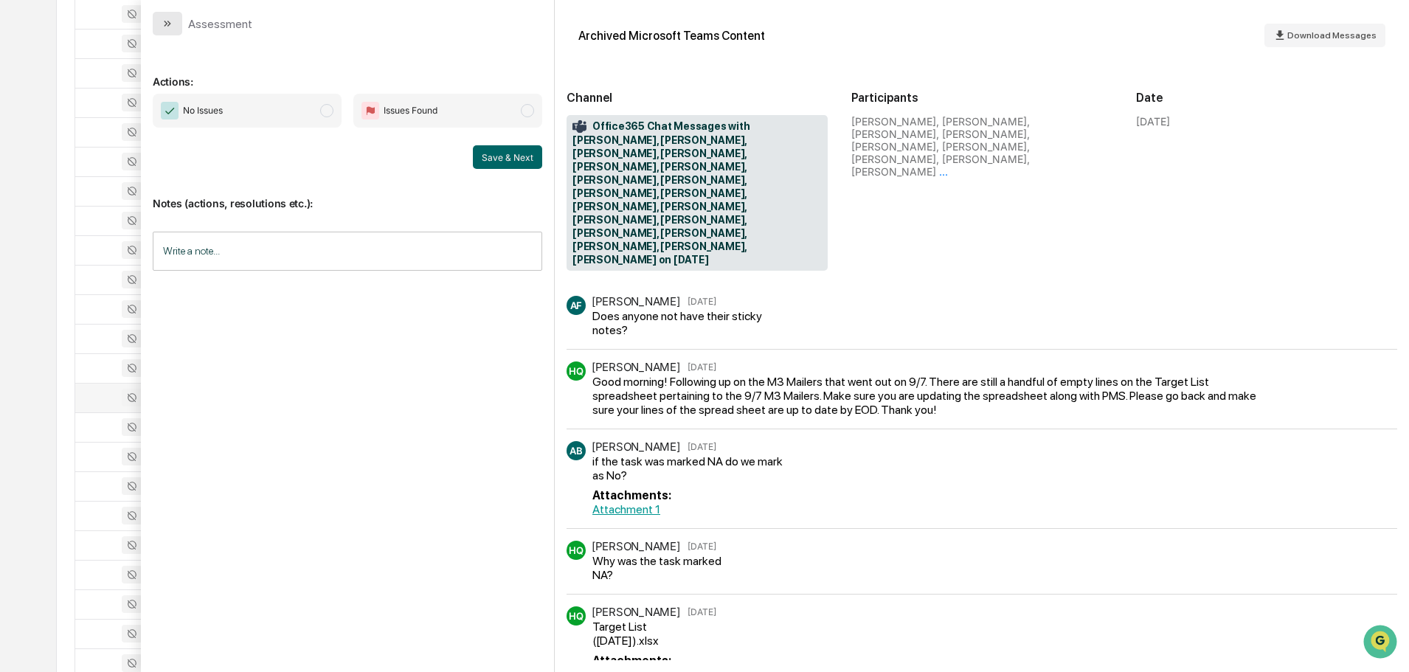
click at [174, 21] on button "modal" at bounding box center [168, 24] width 30 height 24
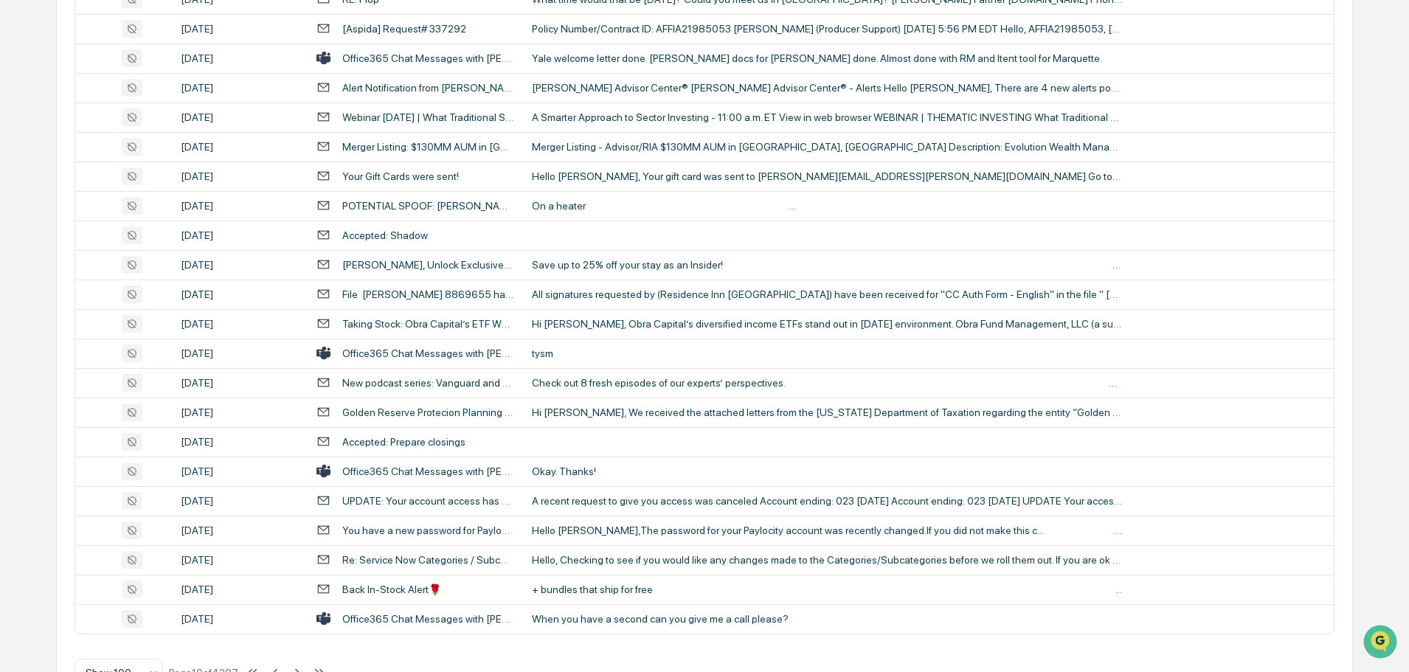
scroll to position [2701, 0]
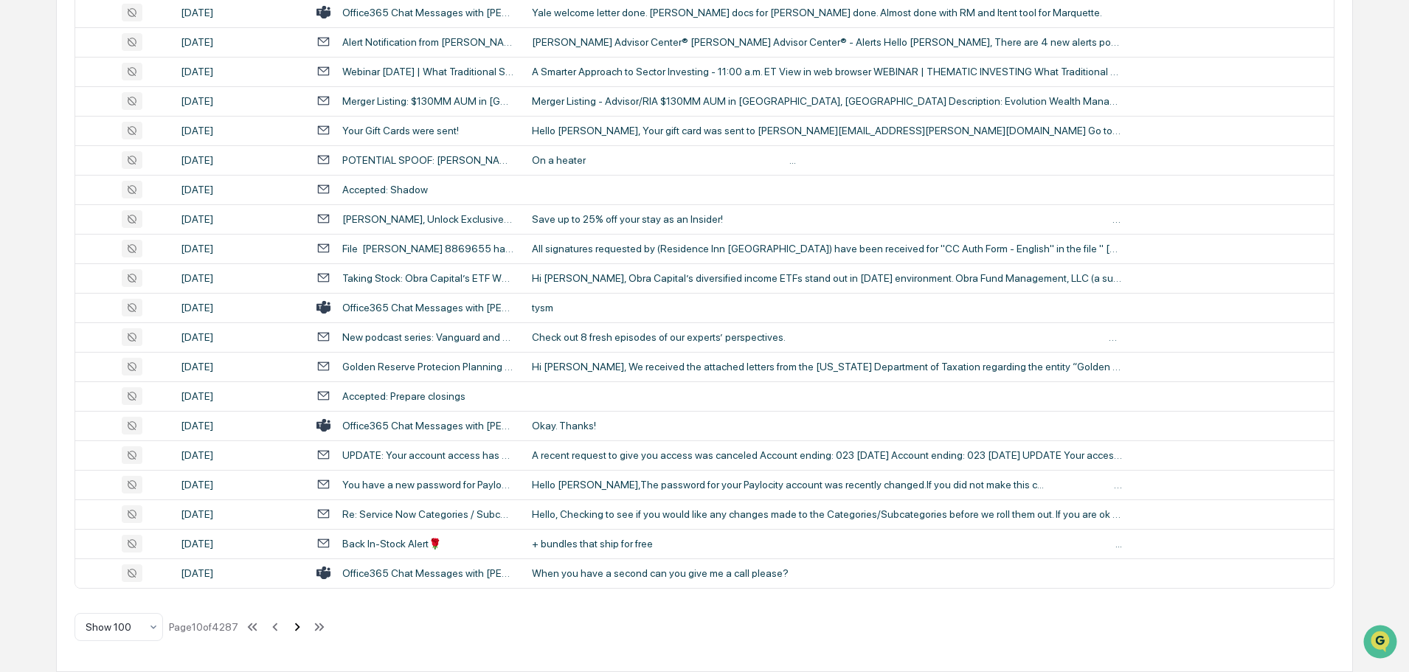
click at [298, 629] on icon at bounding box center [297, 627] width 5 height 8
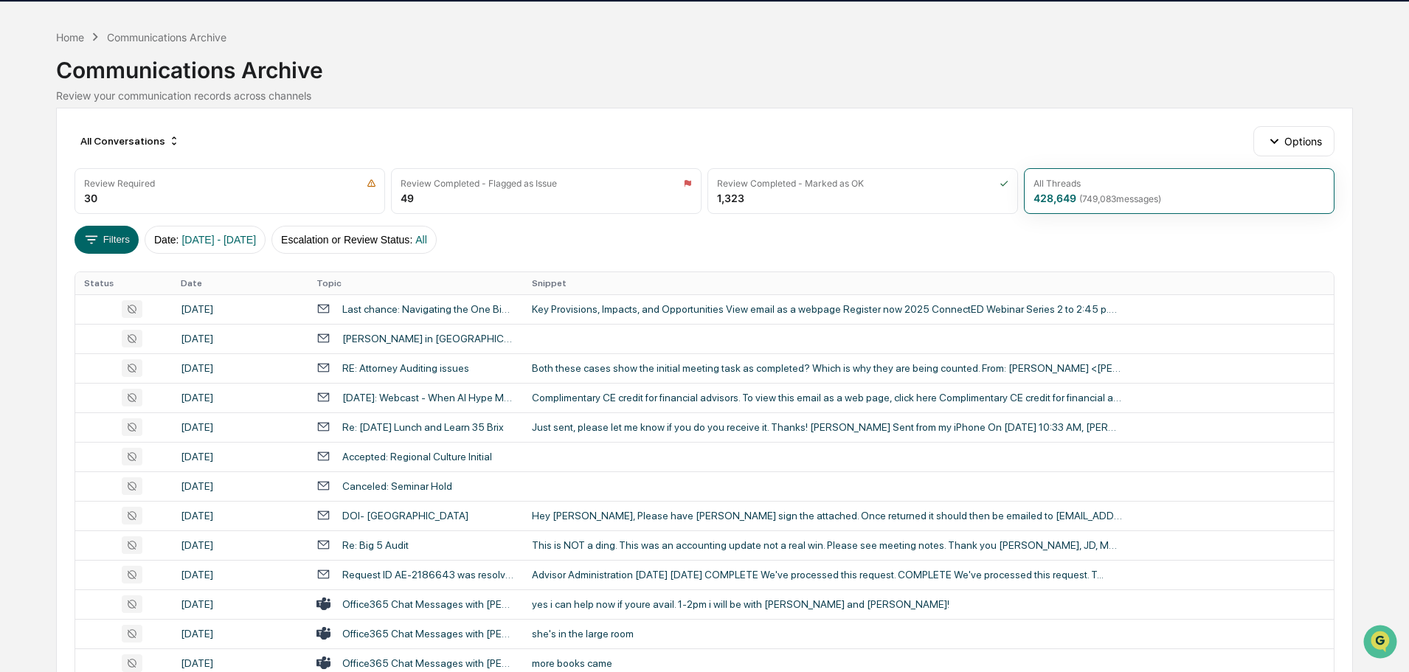
scroll to position [0, 0]
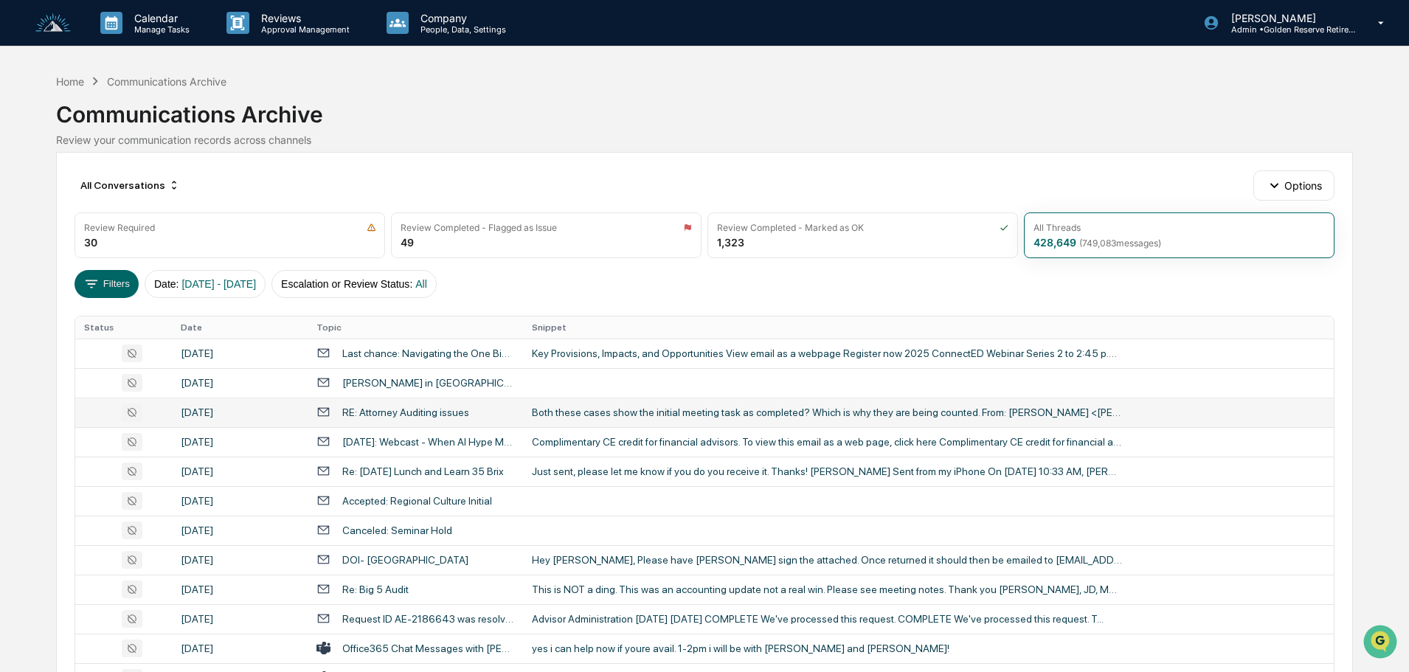
click at [621, 415] on div "Both these cases show the initial meeting task as completed? Which is why they …" at bounding box center [827, 412] width 590 height 12
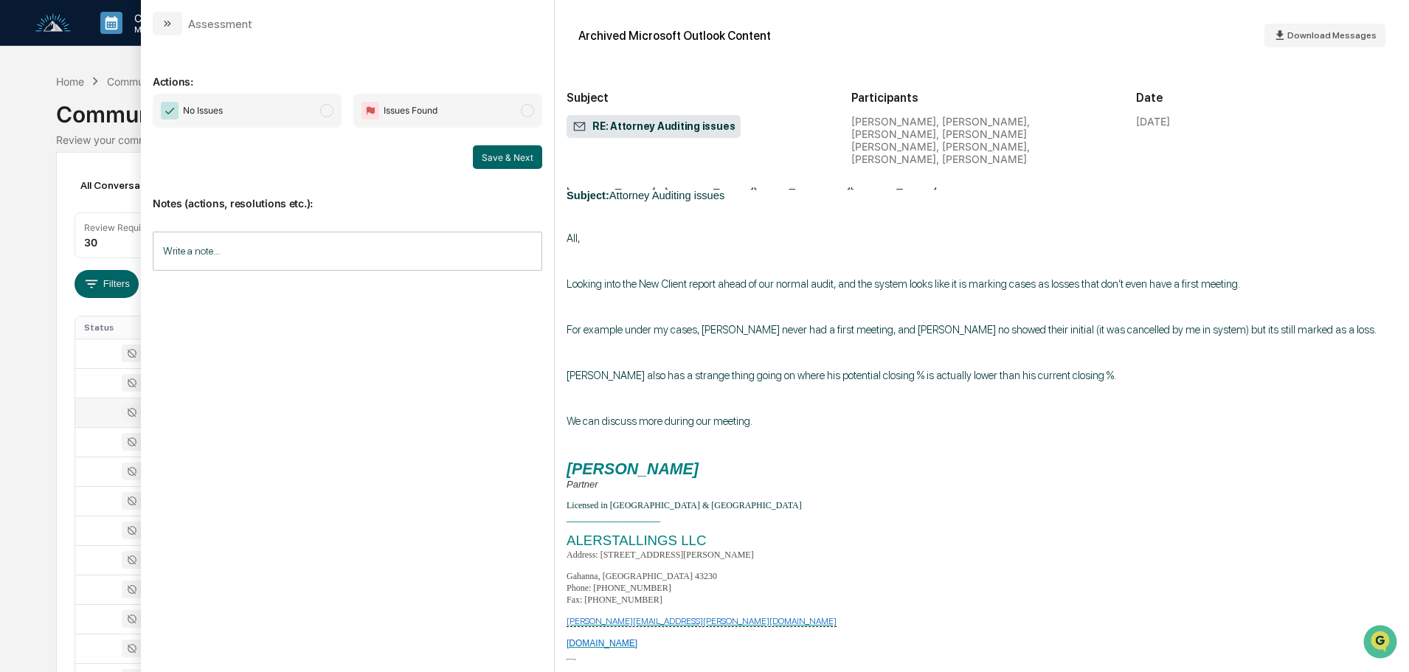
scroll to position [87, 0]
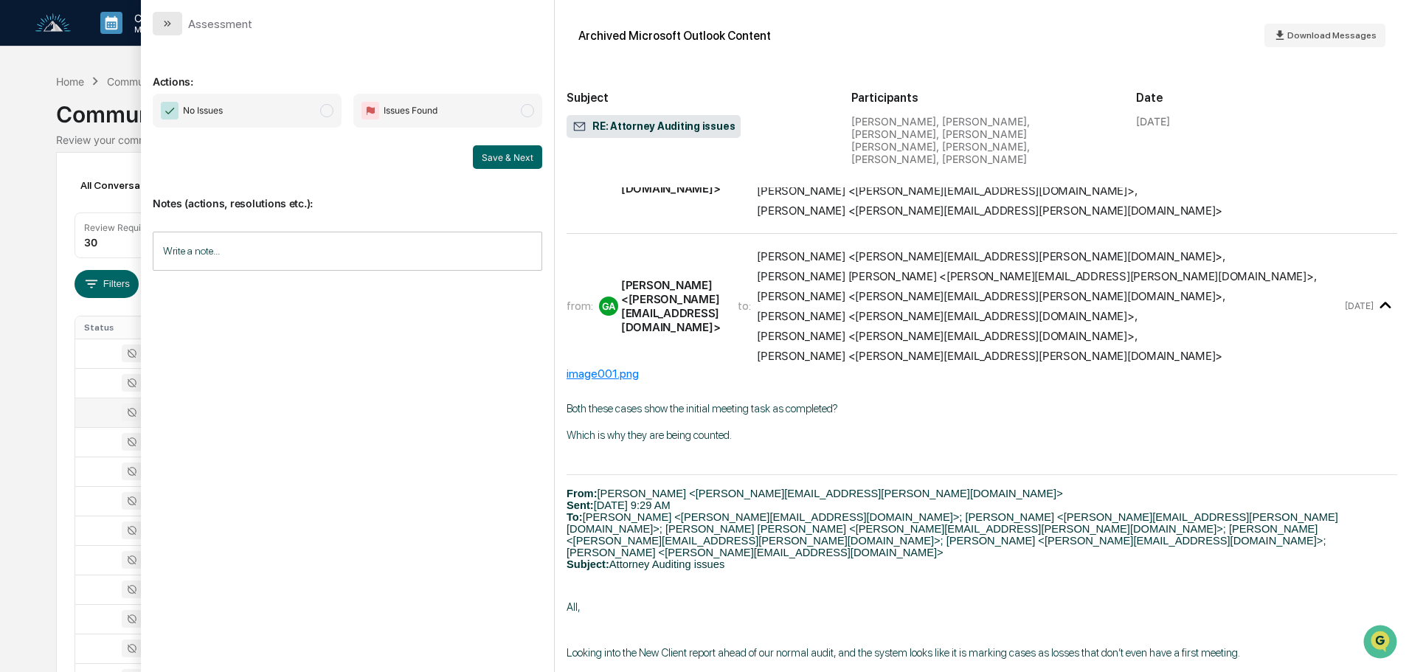
click at [170, 22] on icon "modal" at bounding box center [168, 24] width 12 height 12
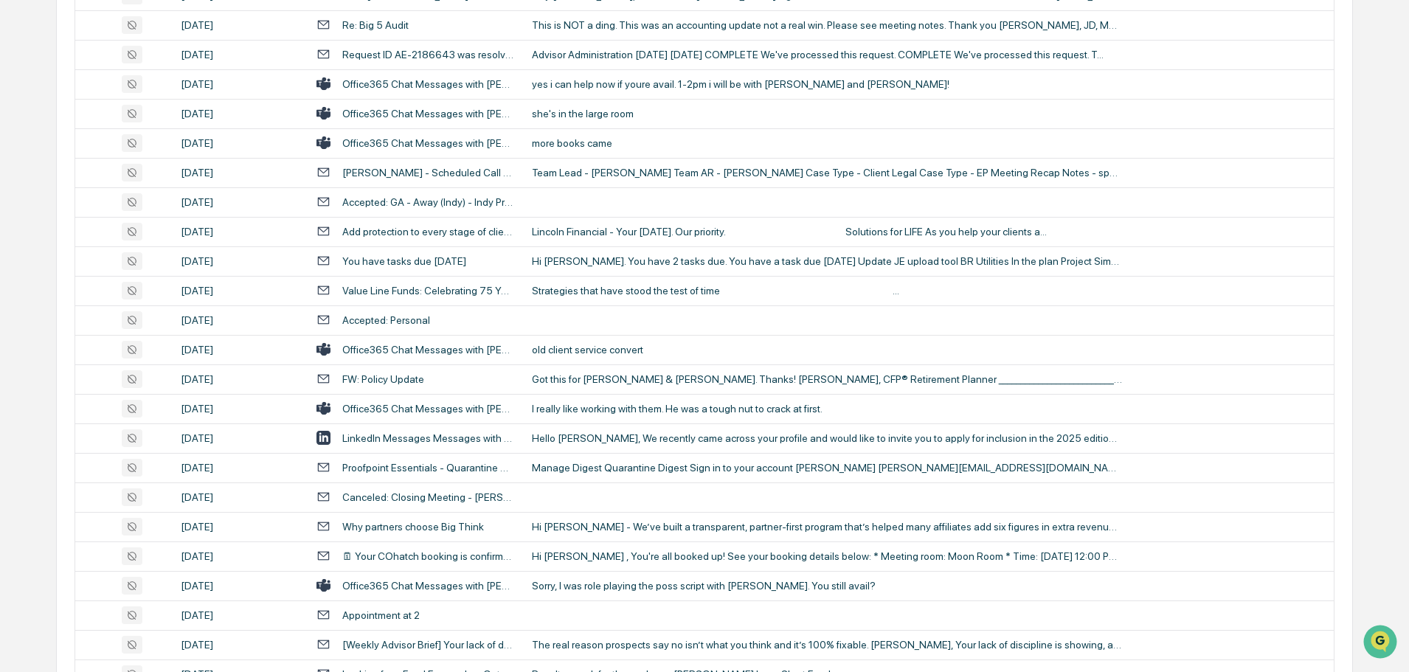
scroll to position [590, 0]
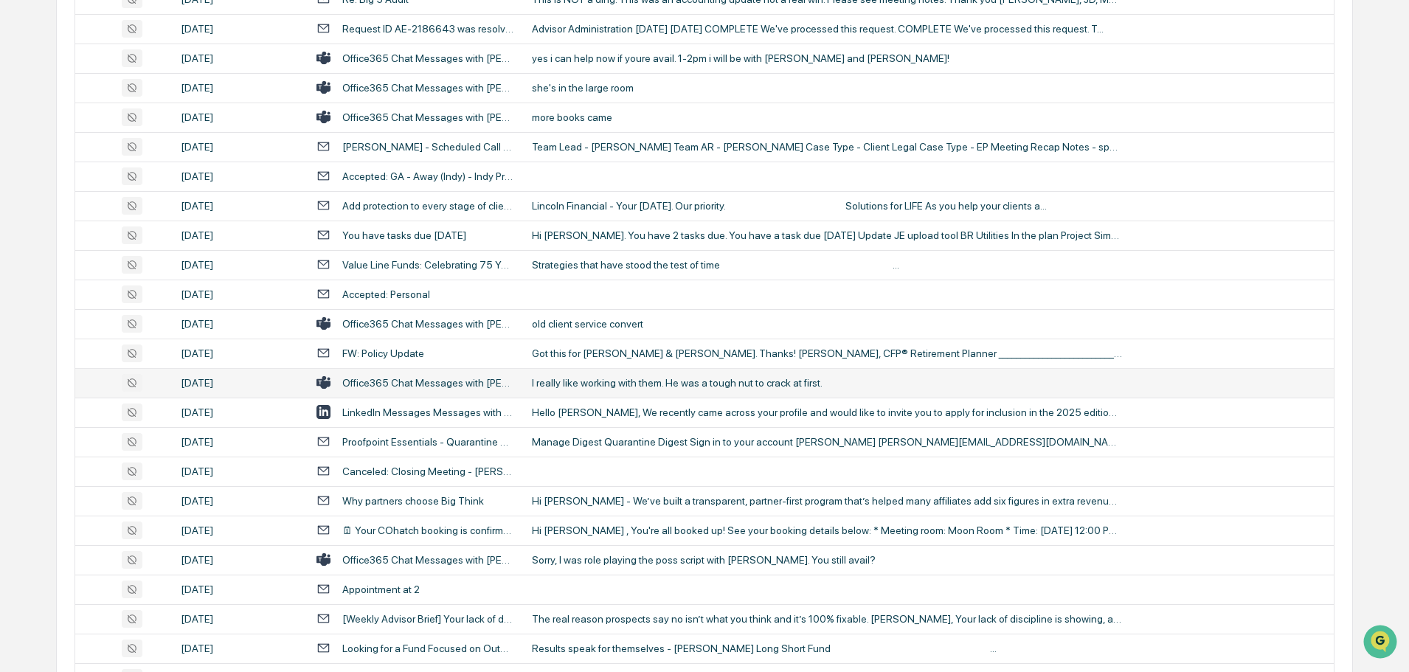
click at [586, 375] on td "I really like working with them. He was a tough nut to crack at first." at bounding box center [928, 383] width 811 height 30
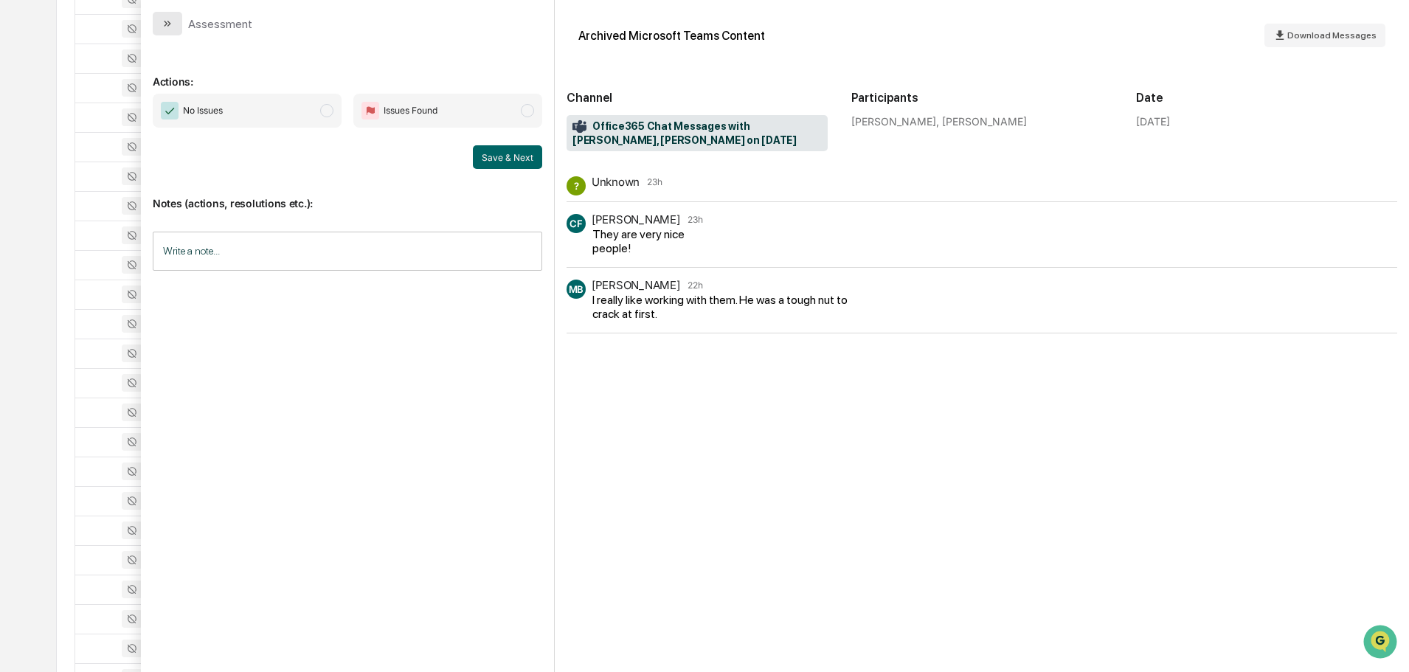
click at [159, 28] on button "modal" at bounding box center [168, 24] width 30 height 24
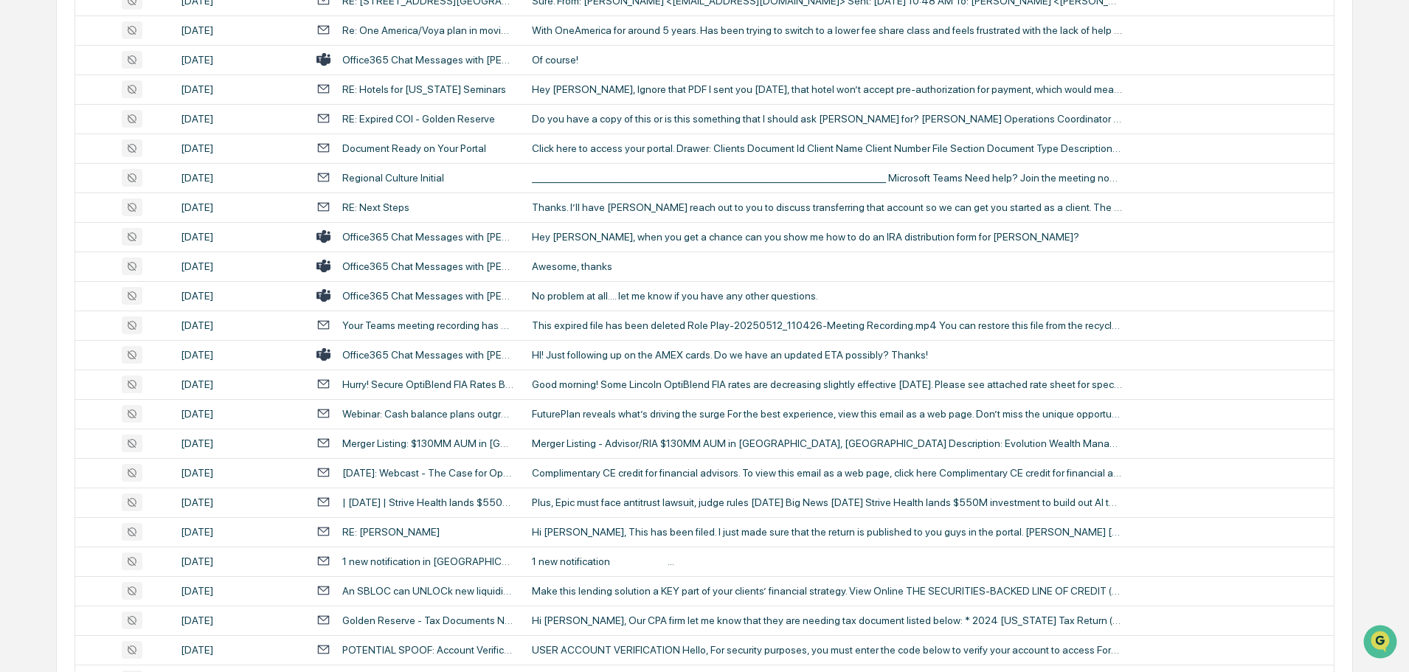
scroll to position [1328, 0]
click at [623, 353] on div "HI! Just following up on the AMEX cards. Do we have an updated ETA possibly? Th…" at bounding box center [827, 353] width 590 height 12
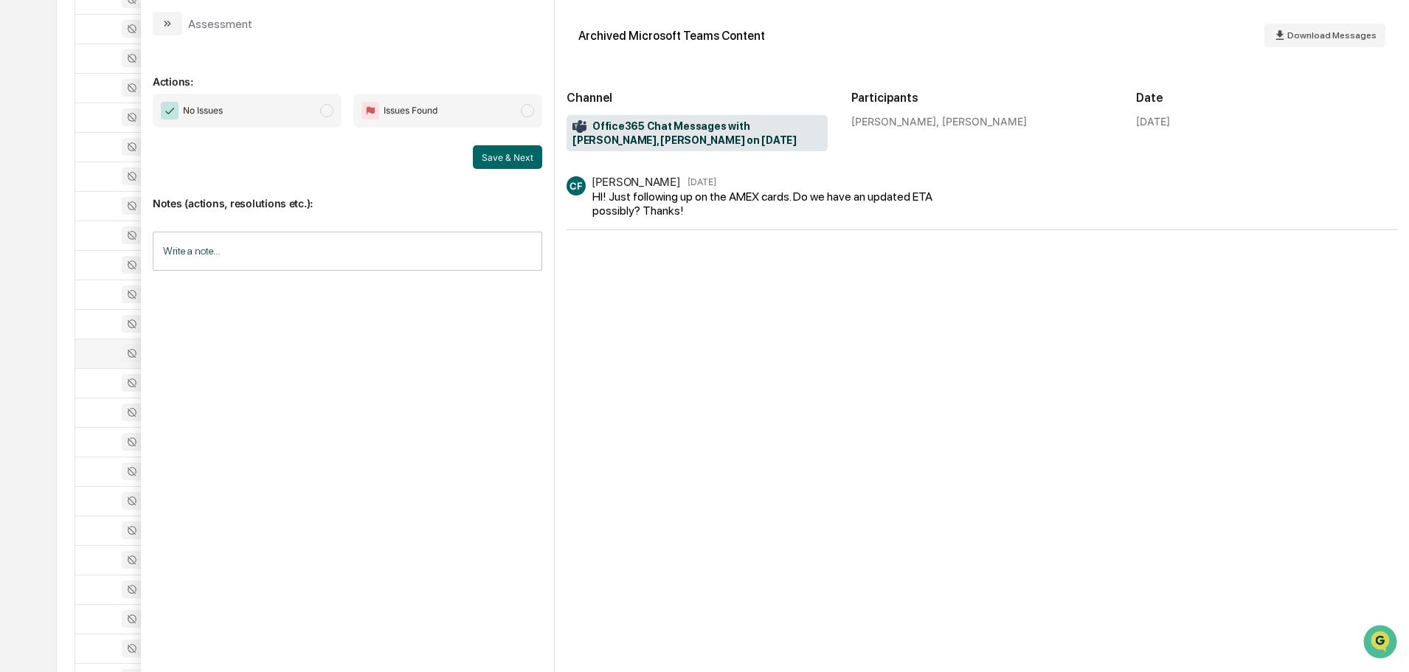
click at [162, 10] on div "Assessment" at bounding box center [347, 17] width 413 height 35
click at [162, 18] on icon "modal" at bounding box center [168, 24] width 12 height 12
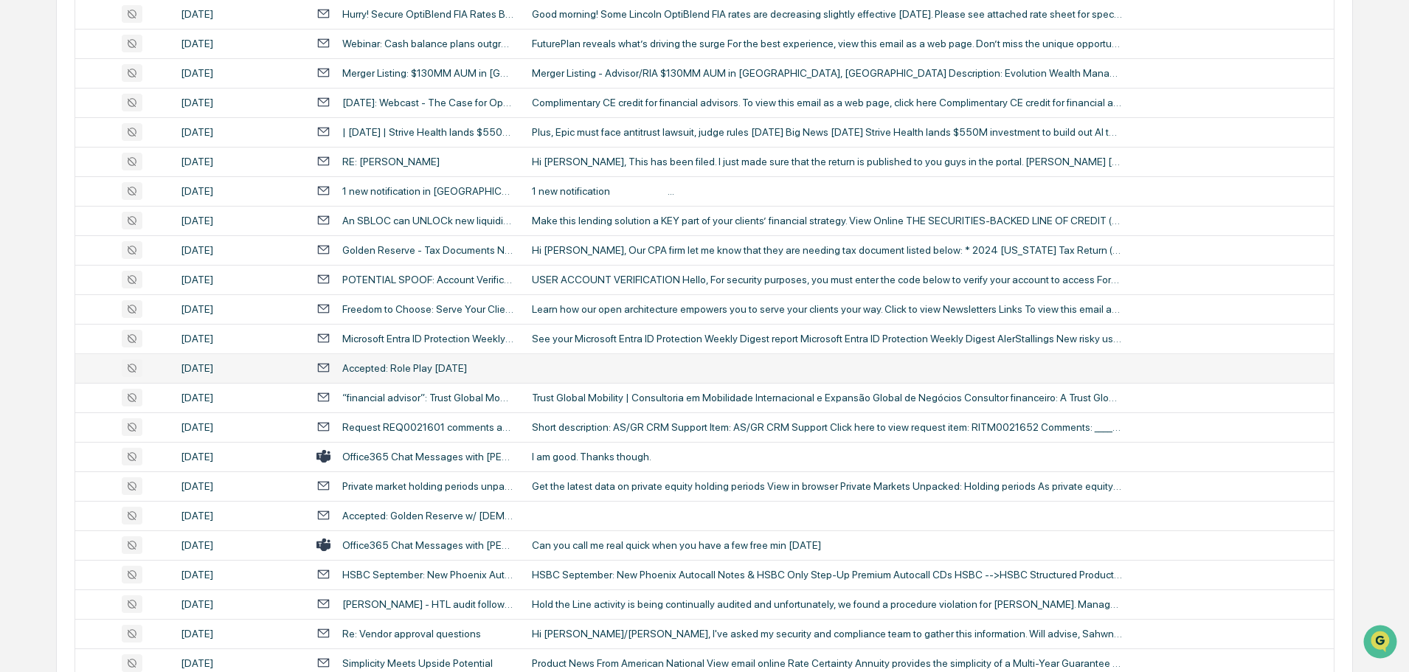
scroll to position [1770, 0]
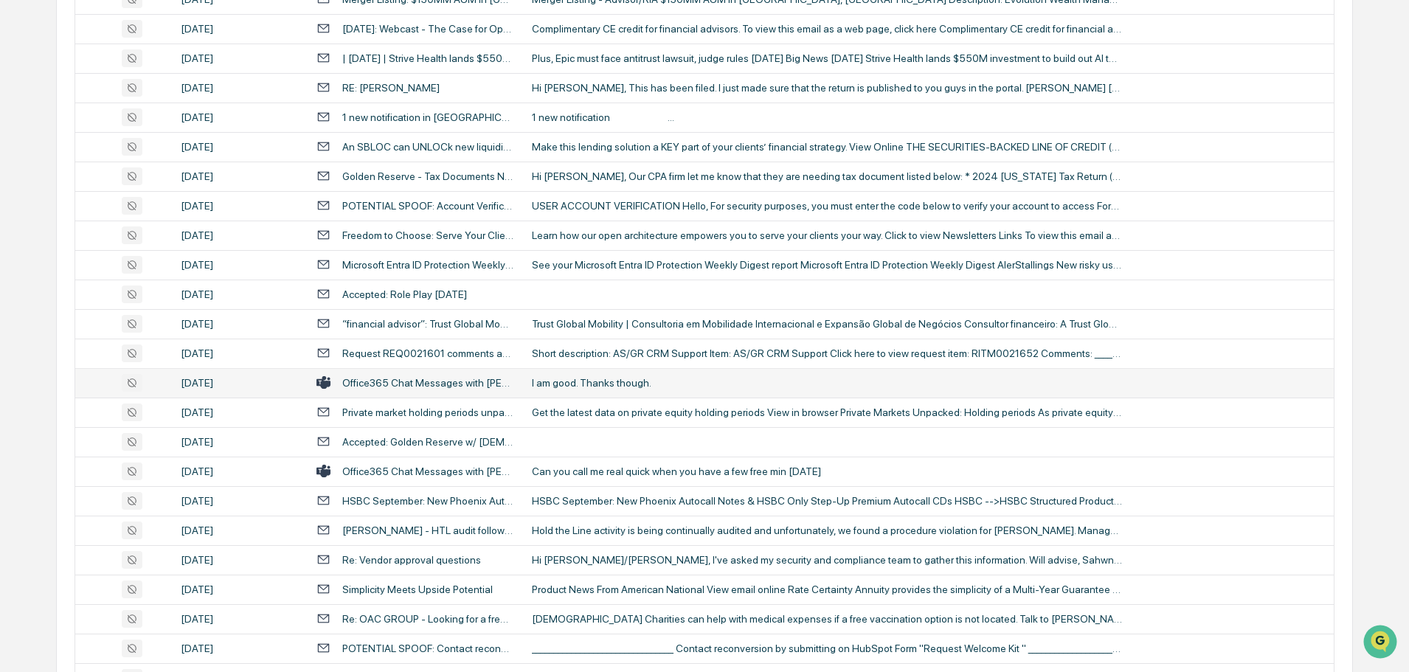
click at [593, 384] on div "I am good. Thanks though." at bounding box center [827, 383] width 590 height 12
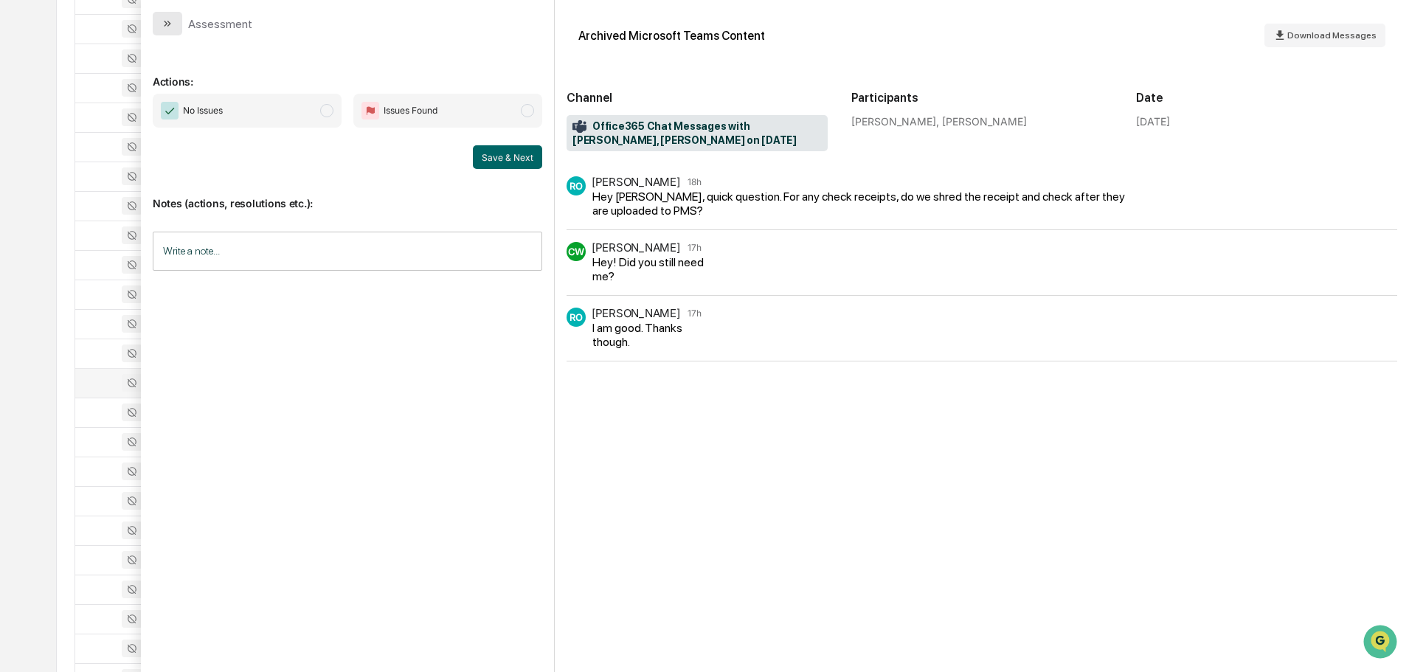
click at [170, 25] on icon "modal" at bounding box center [168, 24] width 12 height 12
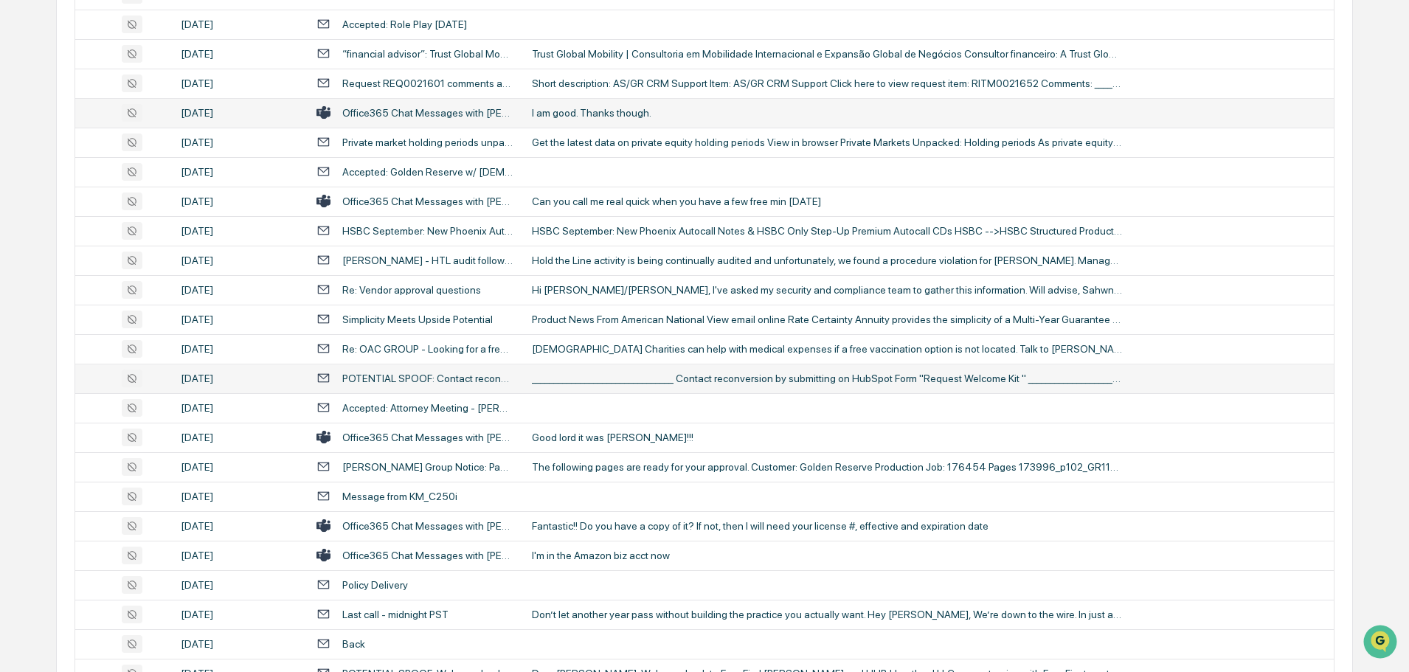
scroll to position [2066, 0]
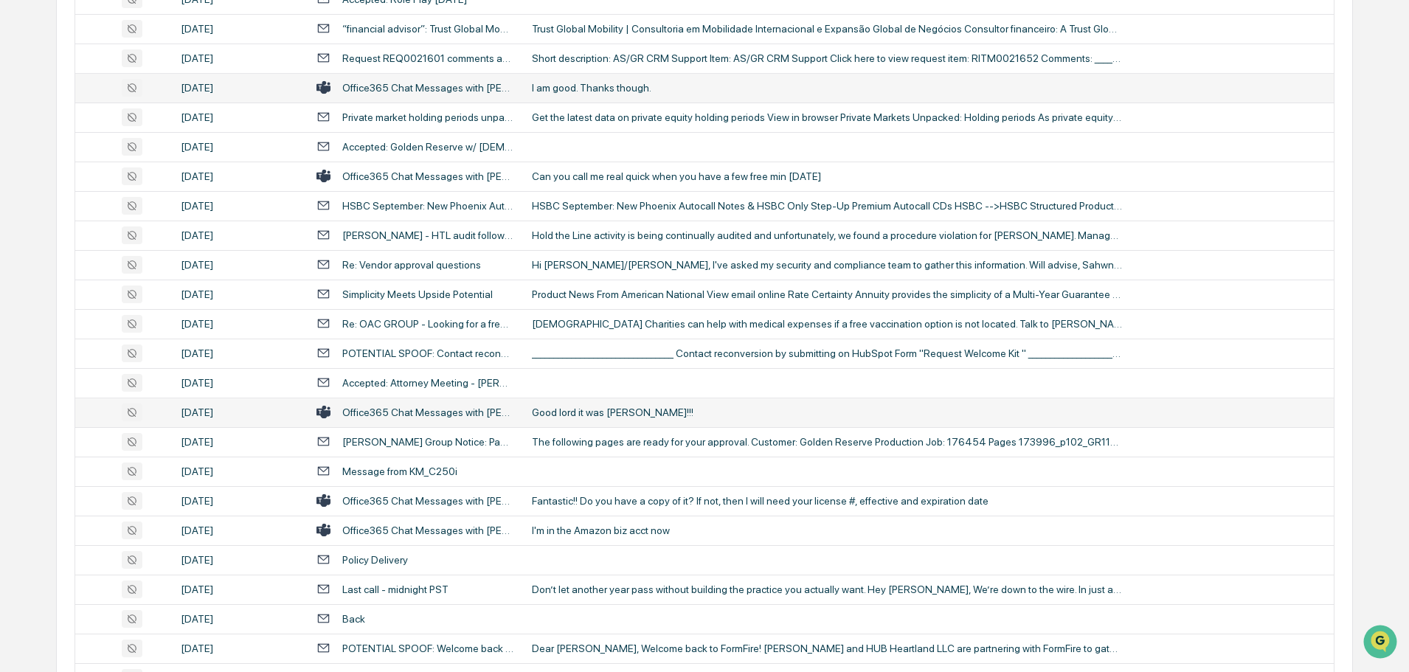
click at [584, 409] on div "Good lord it was [PERSON_NAME]!!!" at bounding box center [827, 412] width 590 height 12
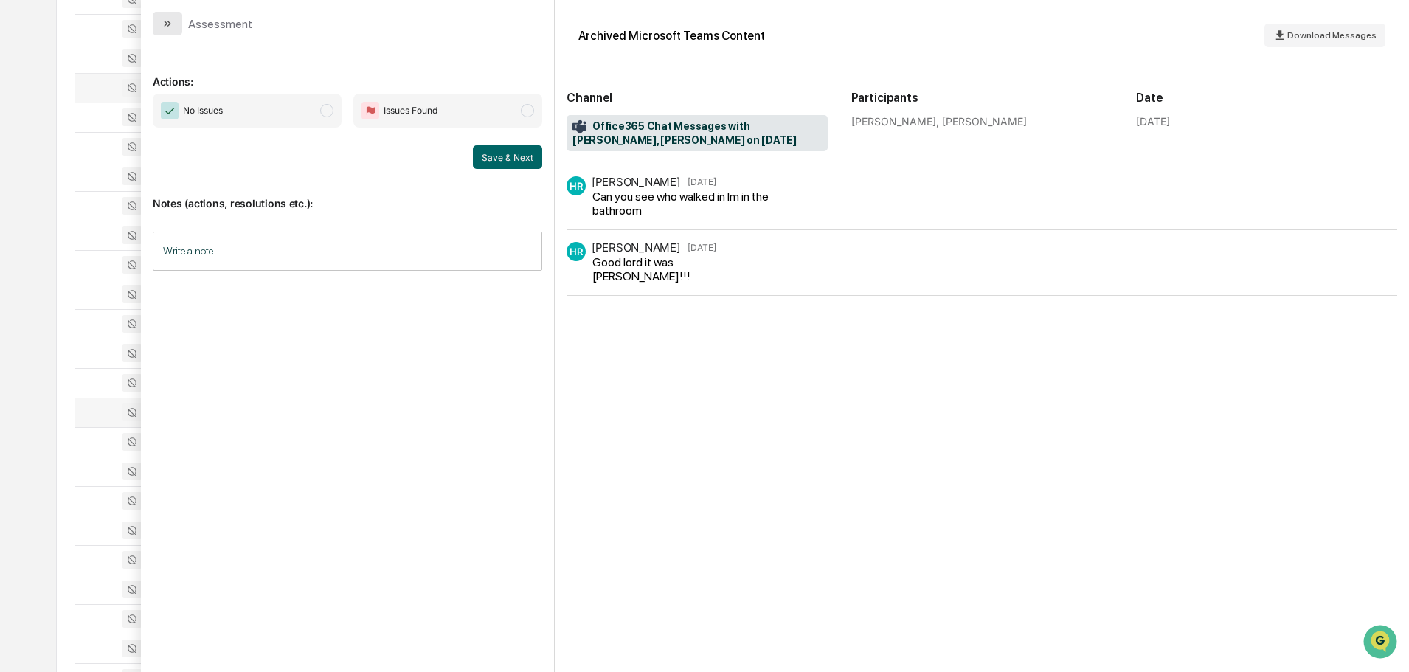
click at [177, 28] on button "modal" at bounding box center [168, 24] width 30 height 24
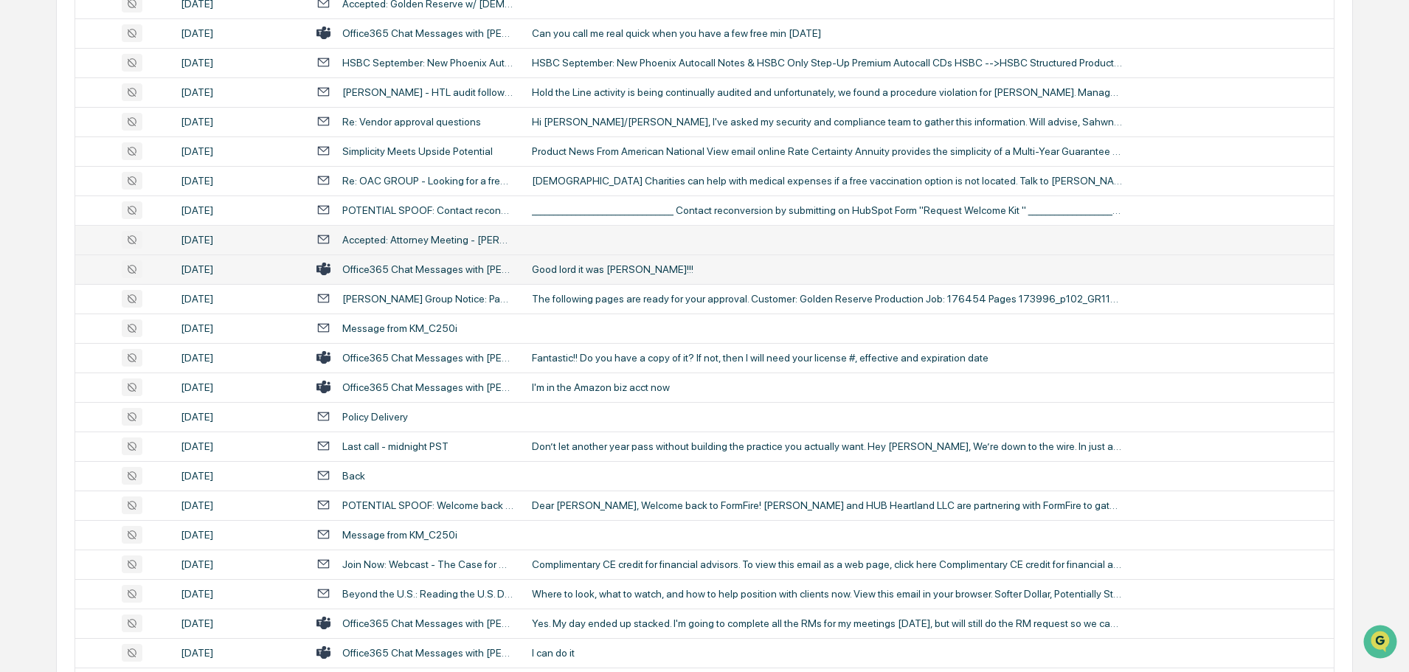
scroll to position [2213, 0]
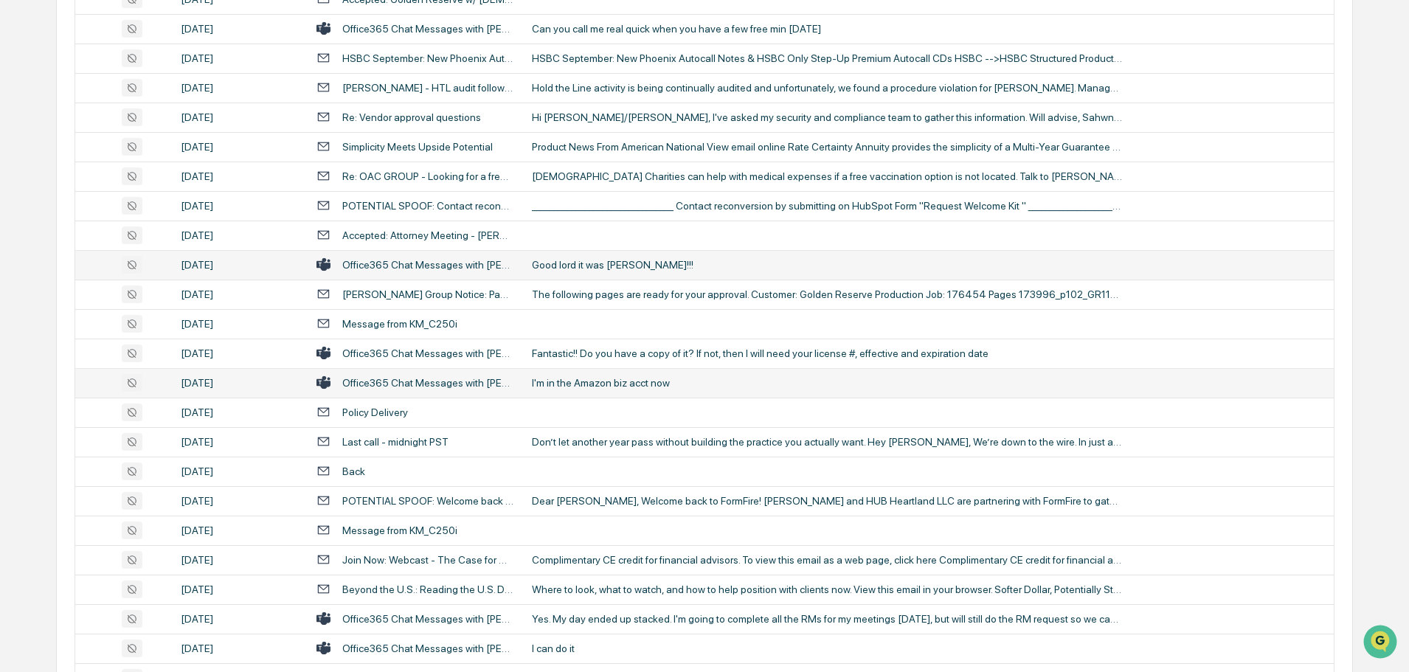
click at [606, 387] on div "I'm in the Amazon biz acct now" at bounding box center [827, 383] width 590 height 12
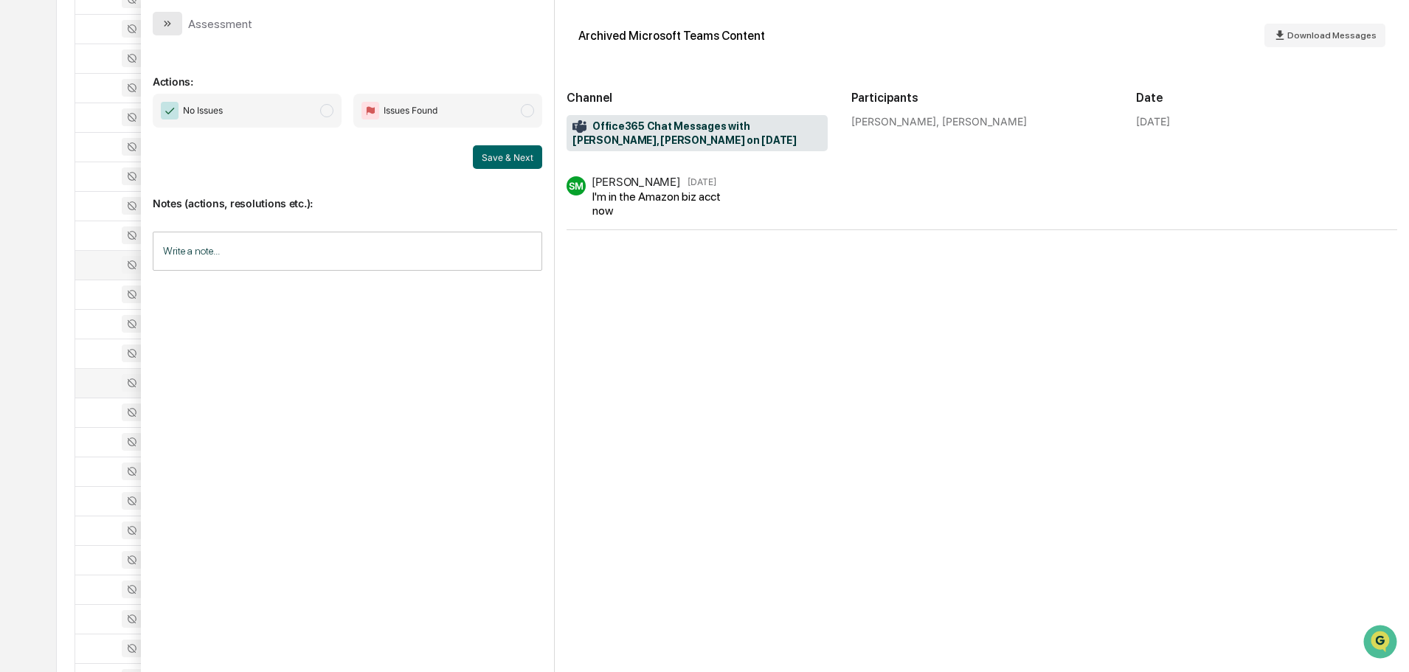
click at [162, 28] on icon "modal" at bounding box center [168, 24] width 12 height 12
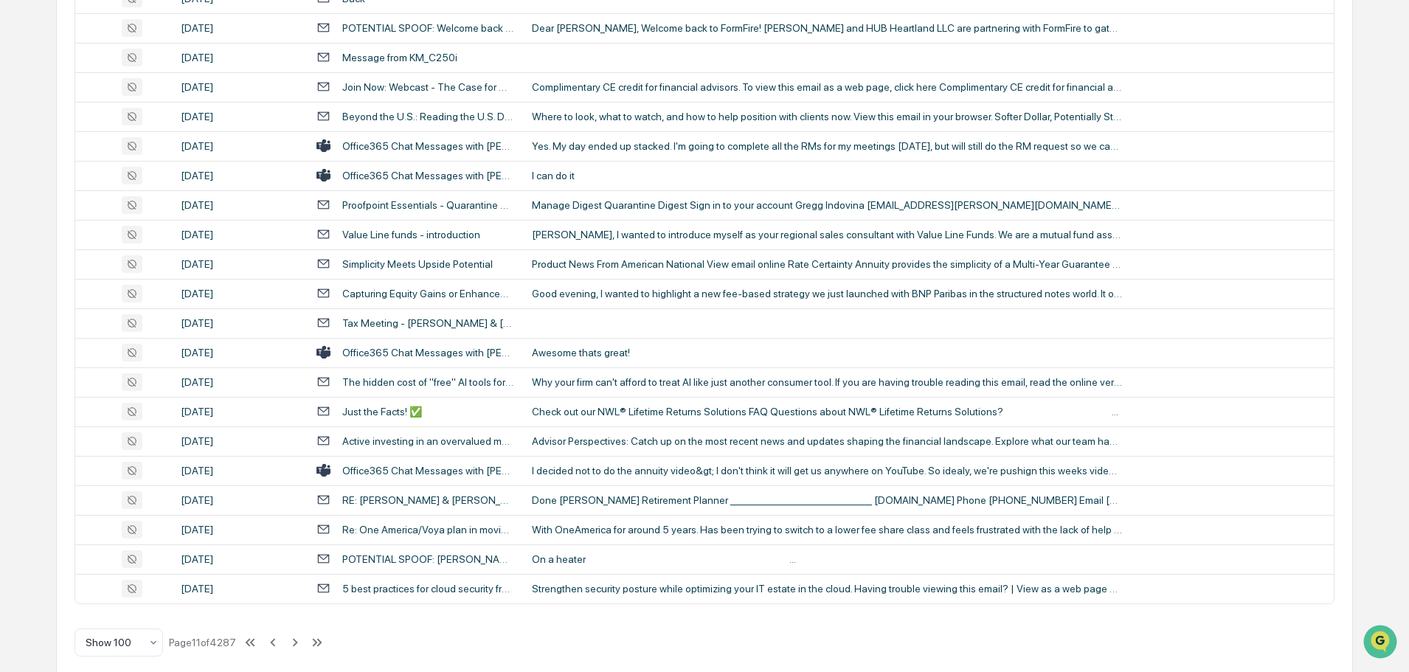
scroll to position [2701, 0]
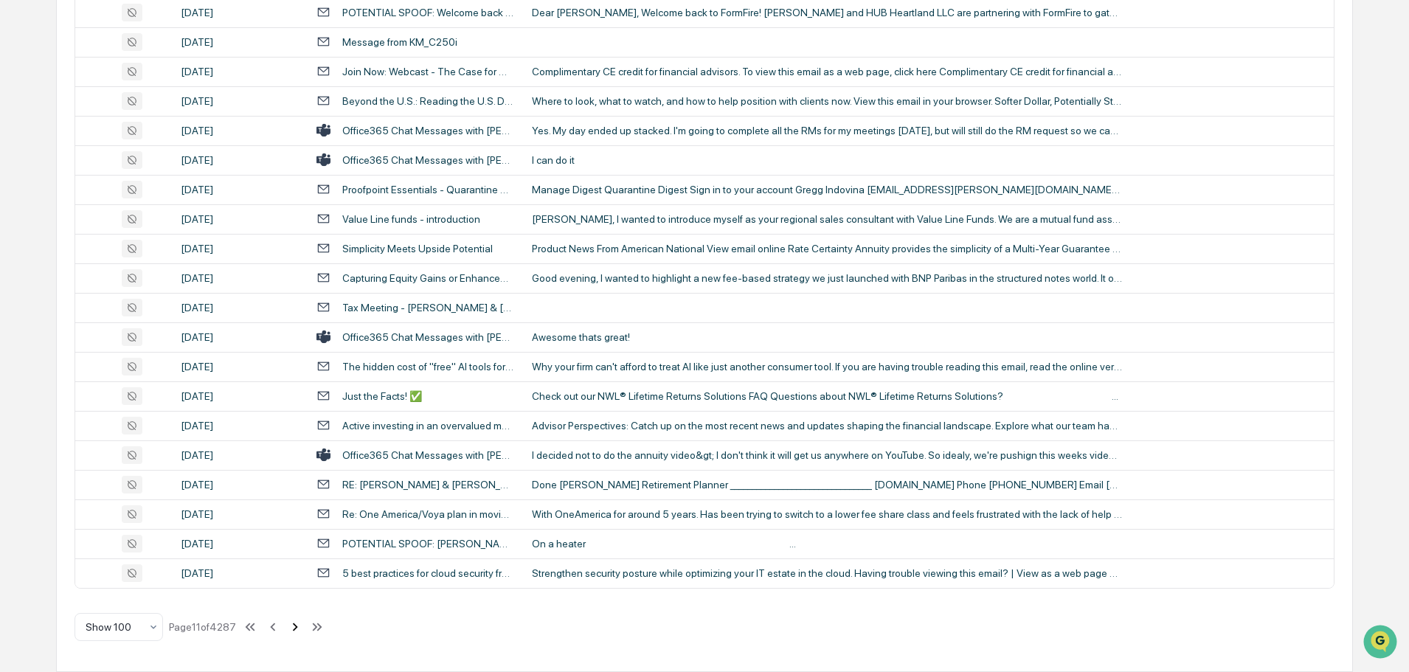
click at [297, 626] on icon at bounding box center [295, 627] width 16 height 16
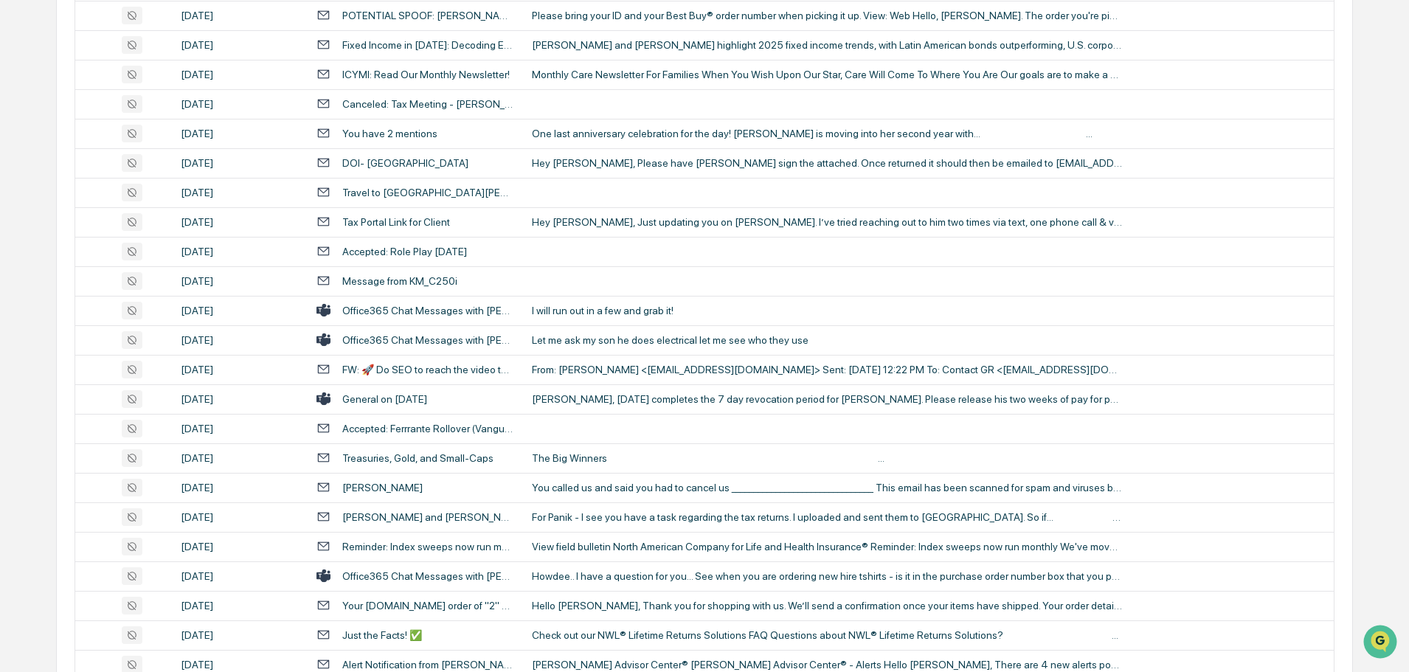
scroll to position [811, 0]
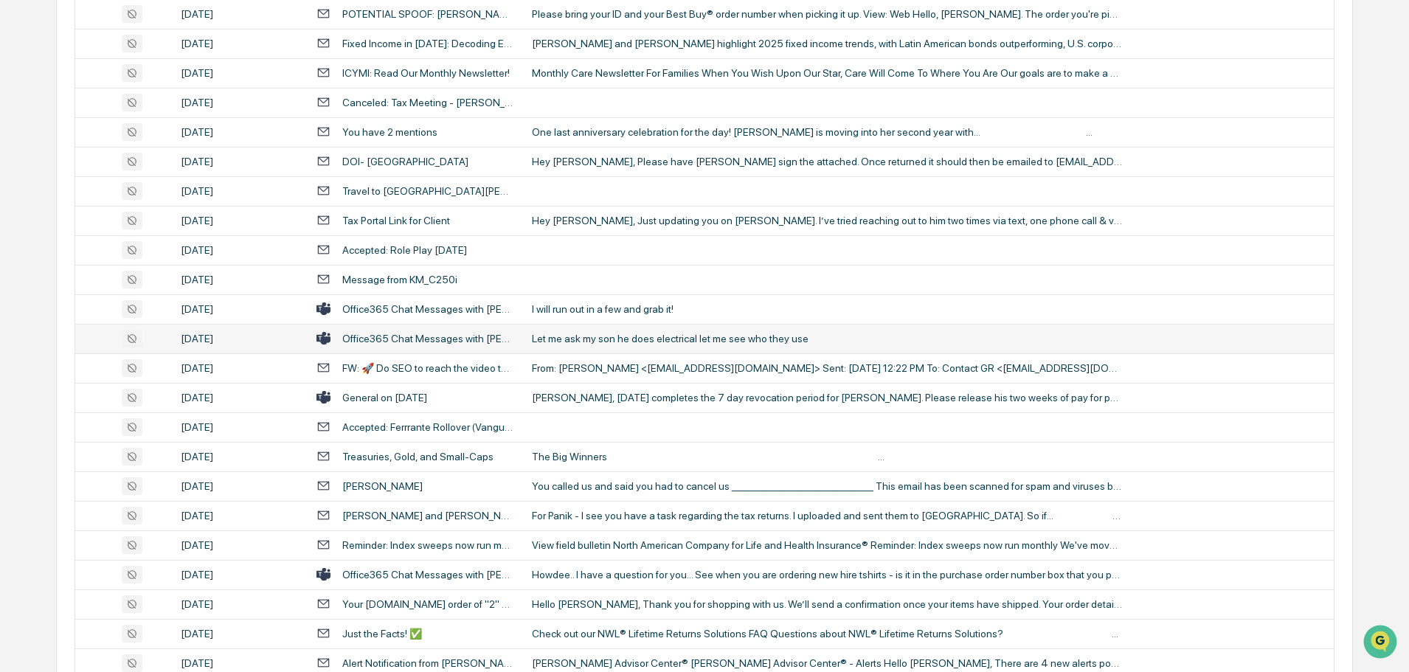
click at [638, 343] on div "Let me ask my son he does electrical let me see who they use" at bounding box center [827, 339] width 590 height 12
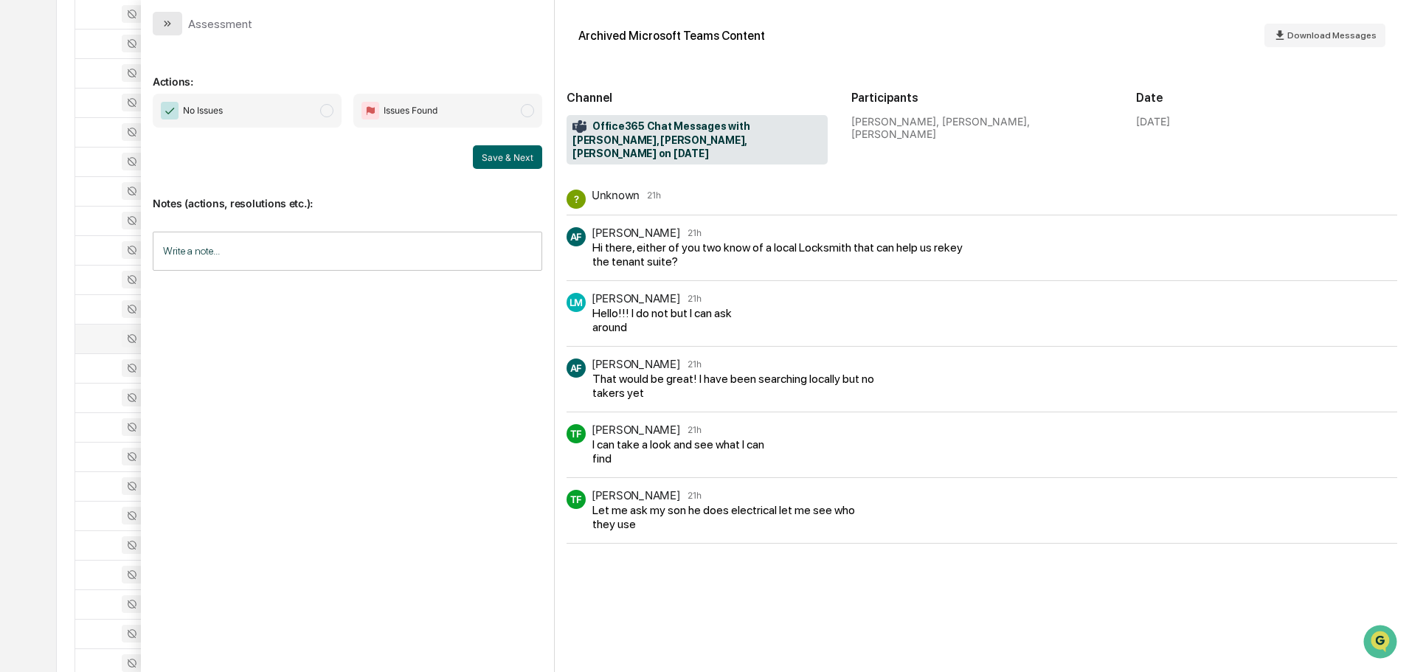
click at [176, 23] on button "modal" at bounding box center [168, 24] width 30 height 24
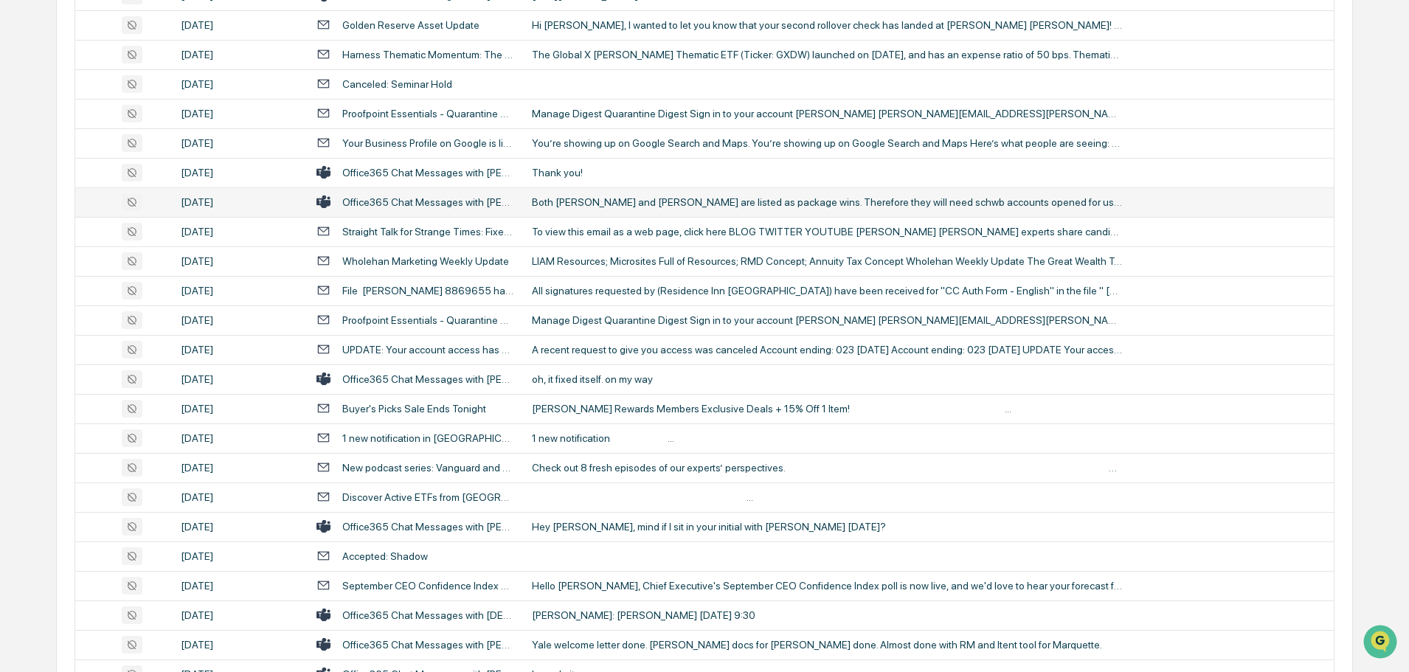
scroll to position [1770, 0]
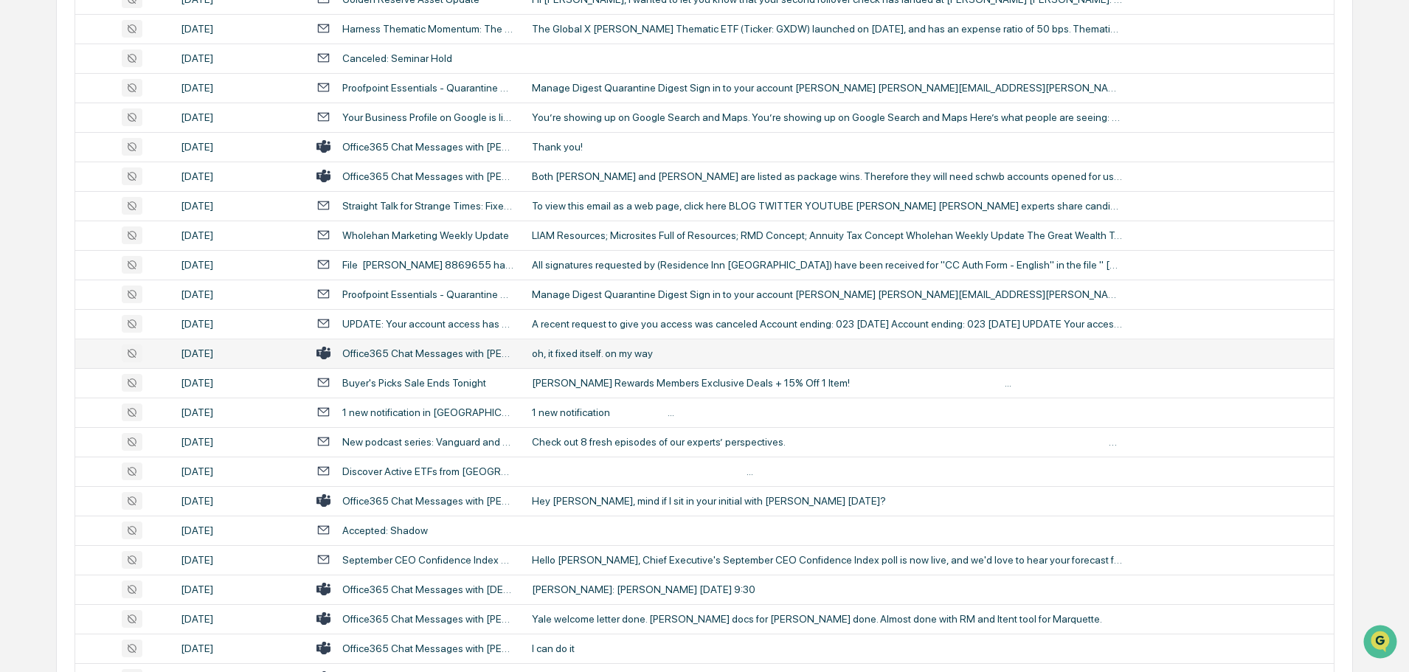
click at [589, 351] on div "oh, it fixed itself. on my way" at bounding box center [827, 353] width 590 height 12
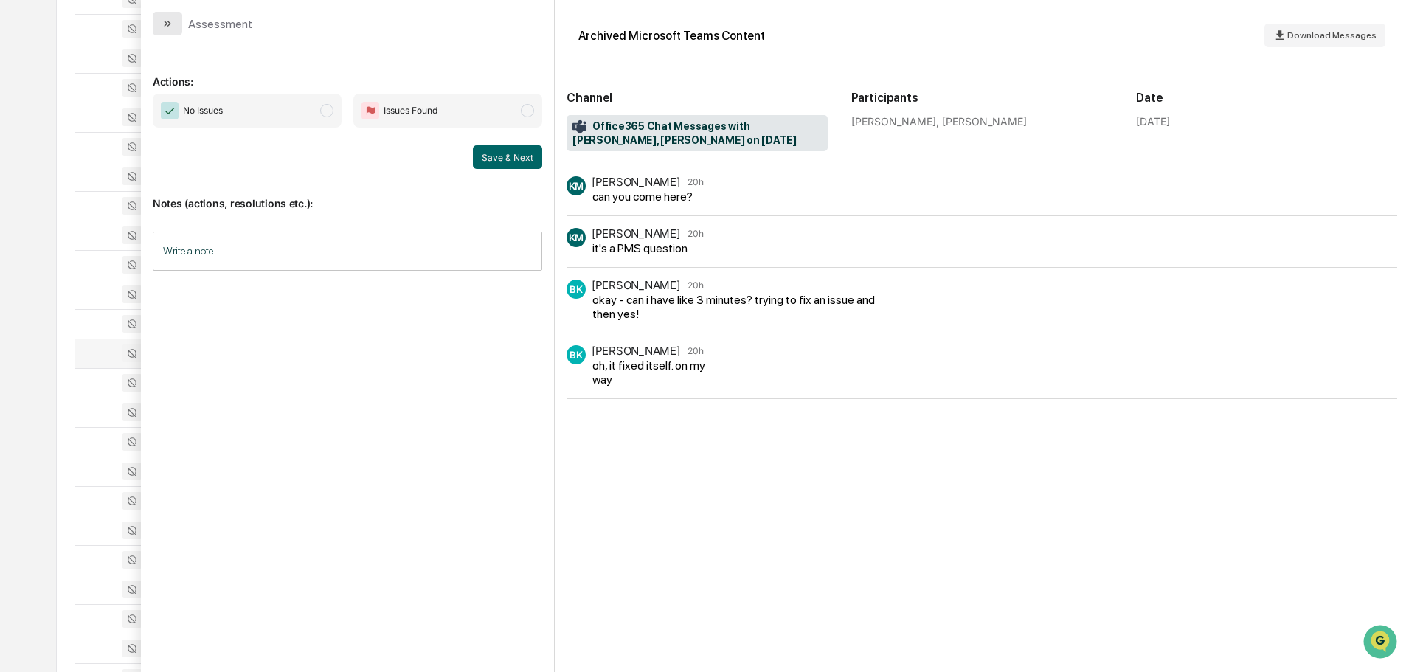
click at [176, 24] on button "modal" at bounding box center [168, 24] width 30 height 24
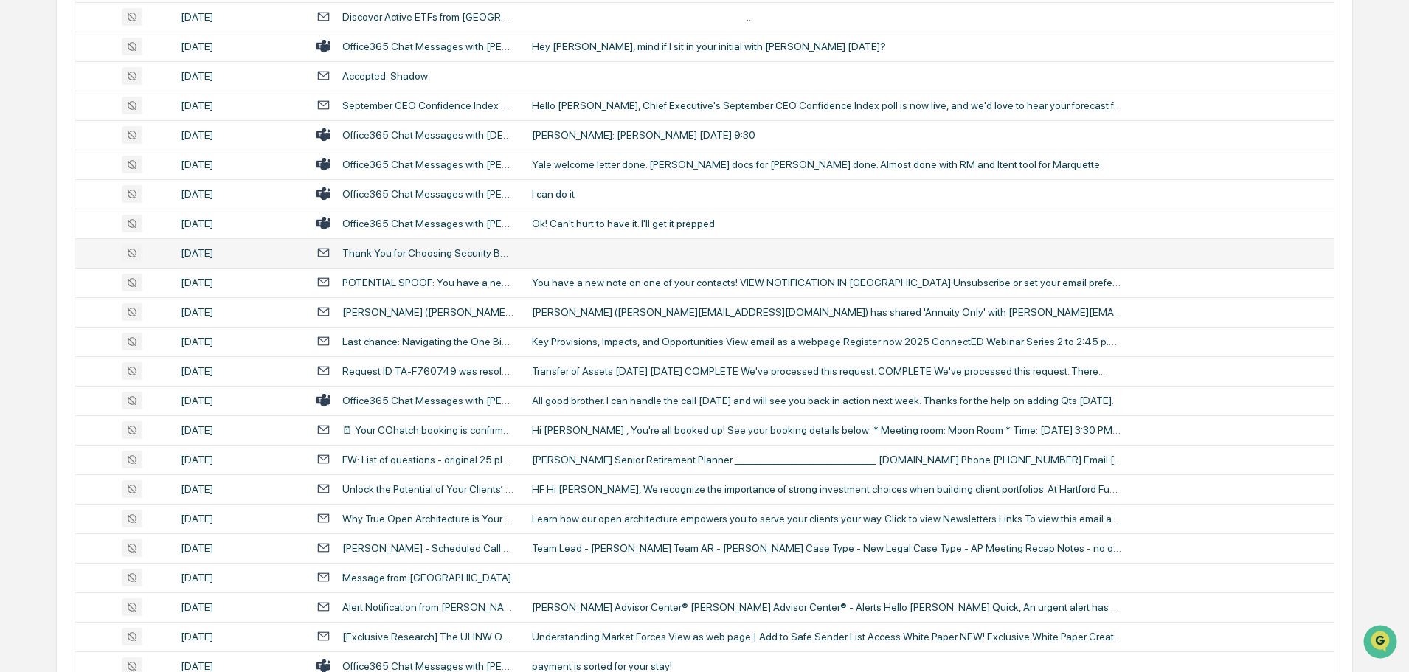
scroll to position [2287, 0]
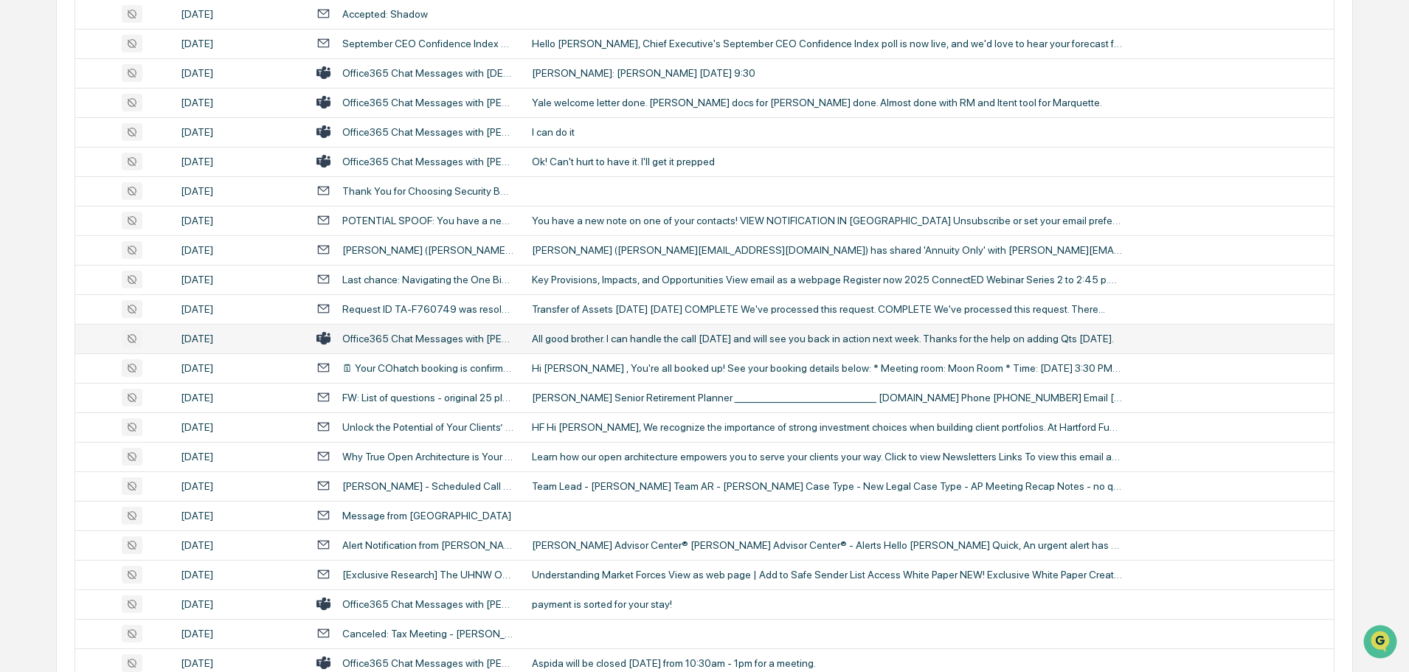
click at [586, 337] on div "All good brother. I can handle the call [DATE] and will see you back in action …" at bounding box center [827, 339] width 590 height 12
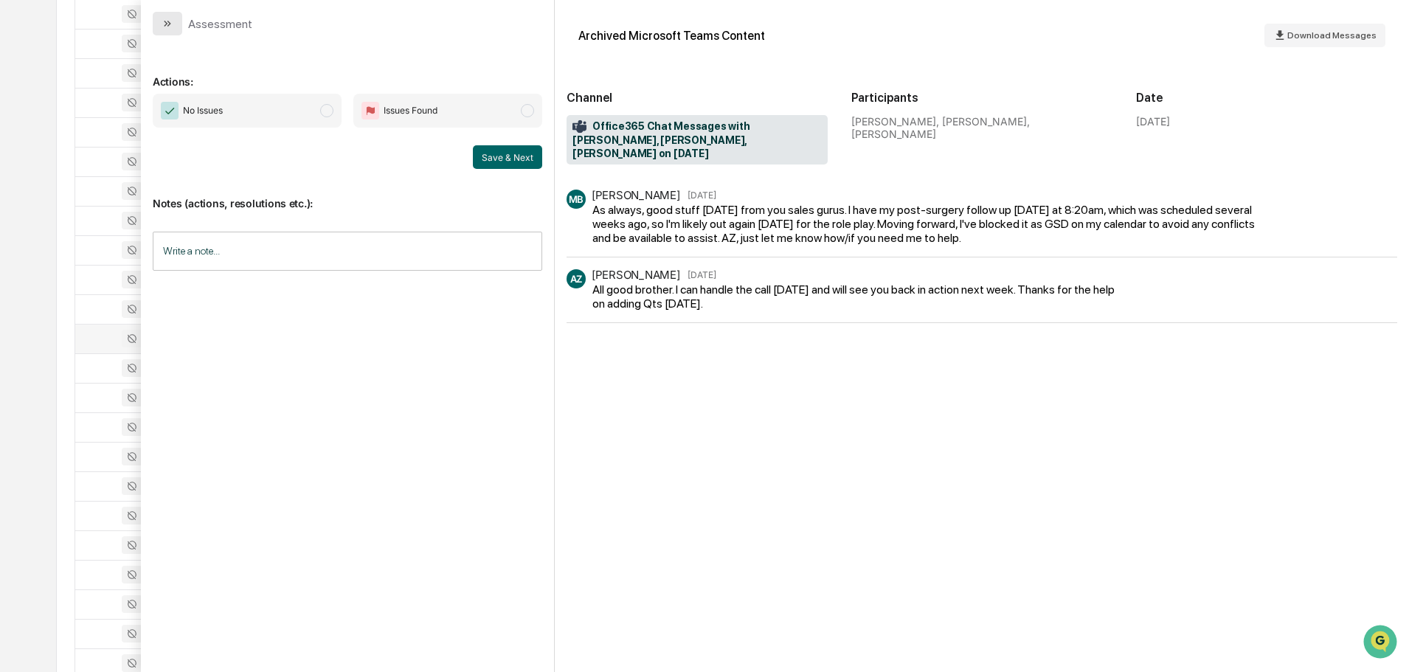
click at [177, 23] on button "modal" at bounding box center [168, 24] width 30 height 24
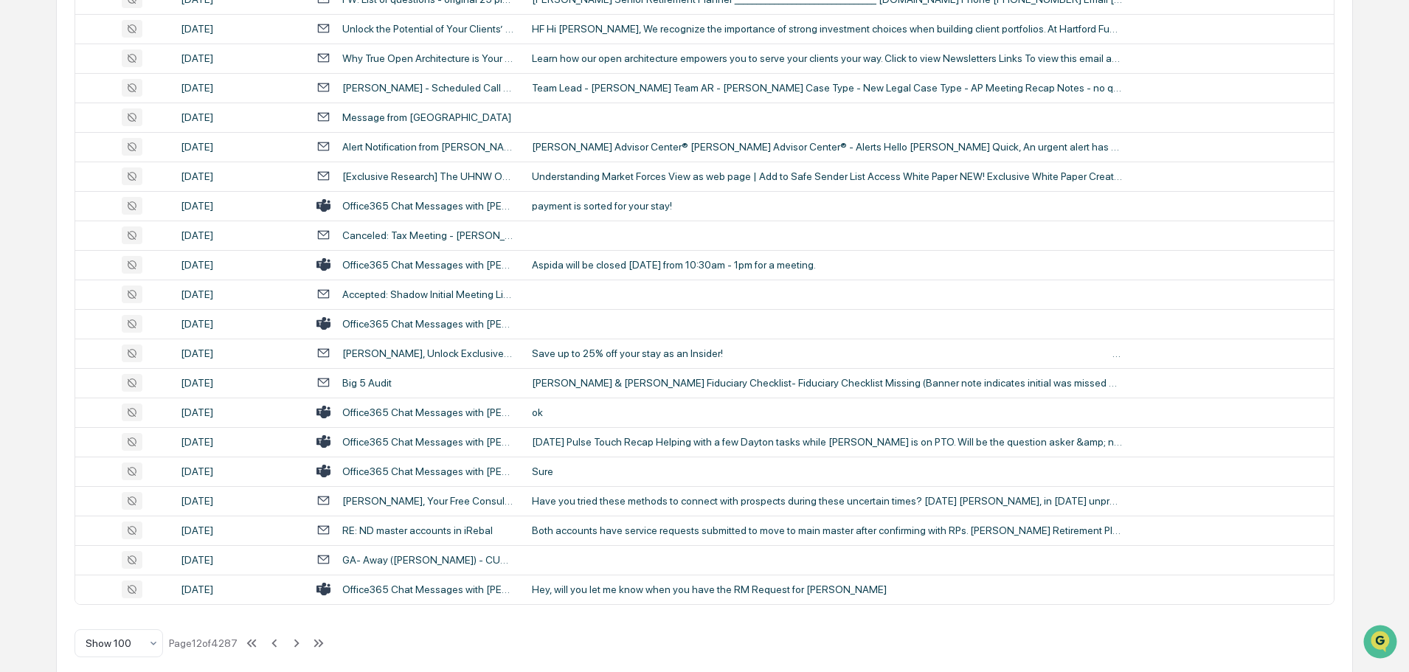
scroll to position [2701, 0]
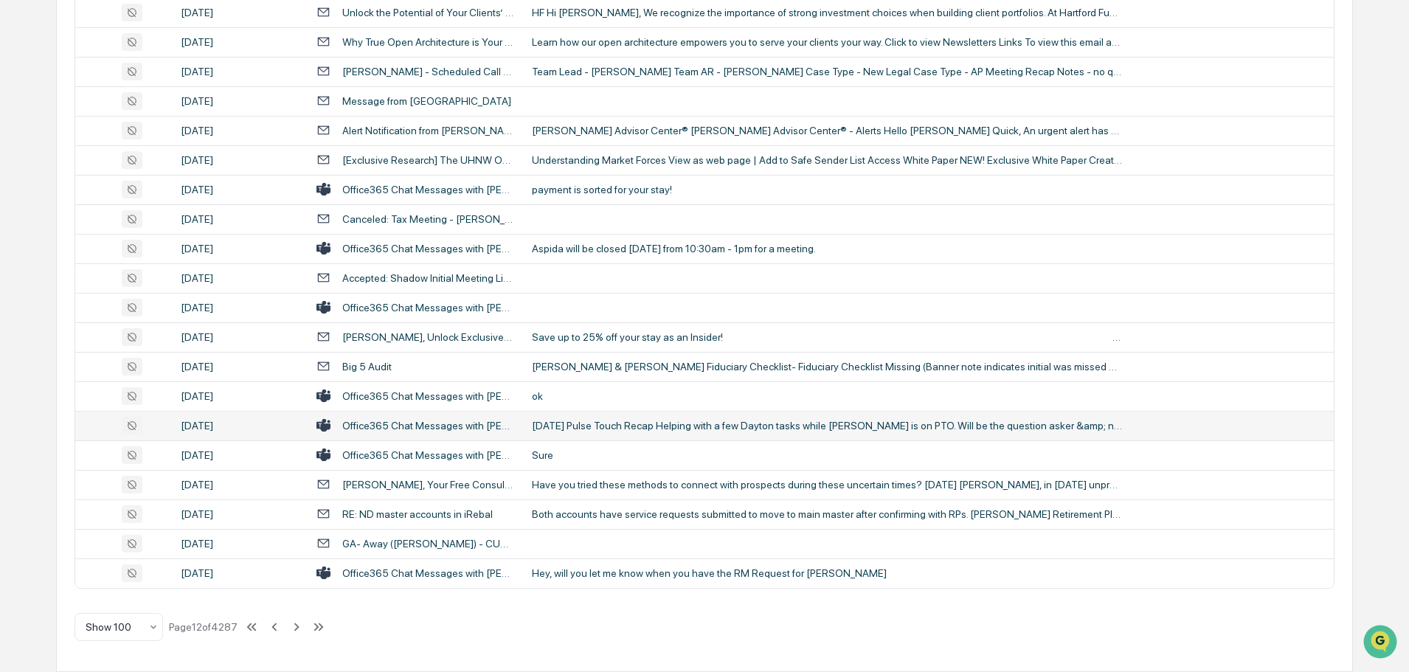
click at [610, 425] on div "[DATE] Pulse Touch Recap Helping with a few Dayton tasks while [PERSON_NAME] is…" at bounding box center [827, 426] width 590 height 12
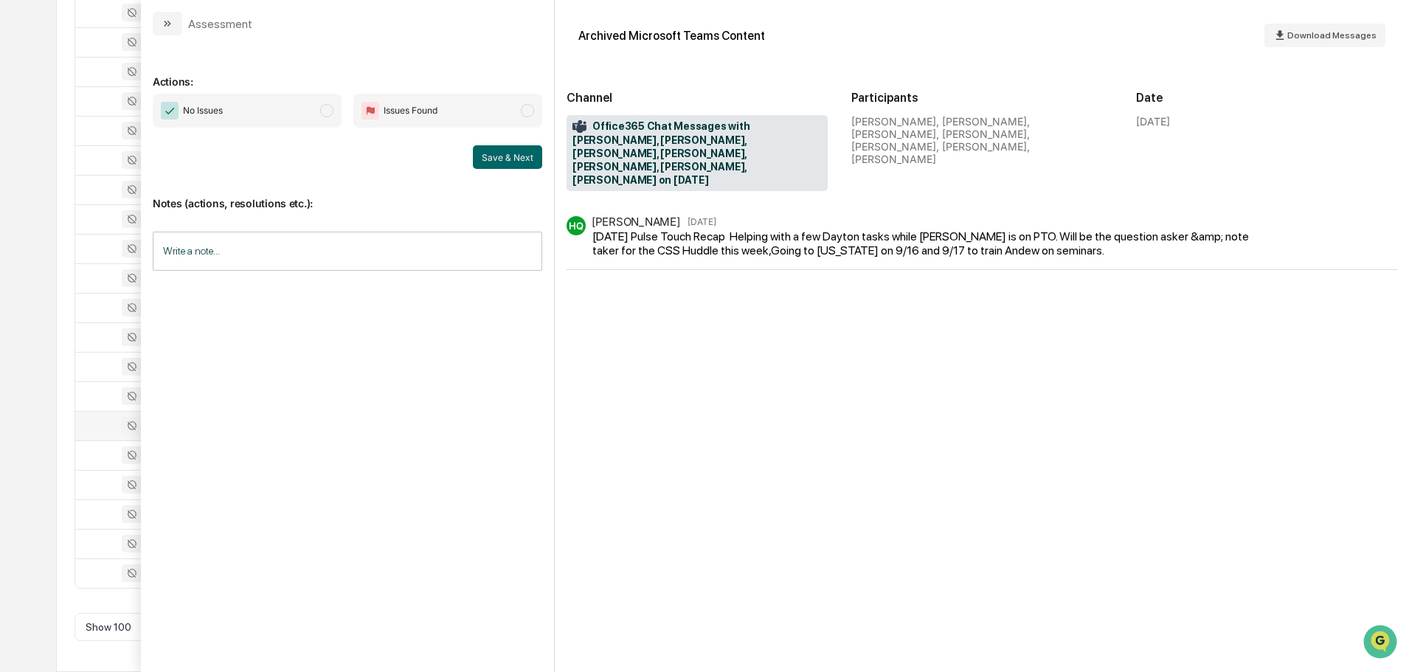
click at [164, 22] on icon "modal" at bounding box center [168, 24] width 12 height 12
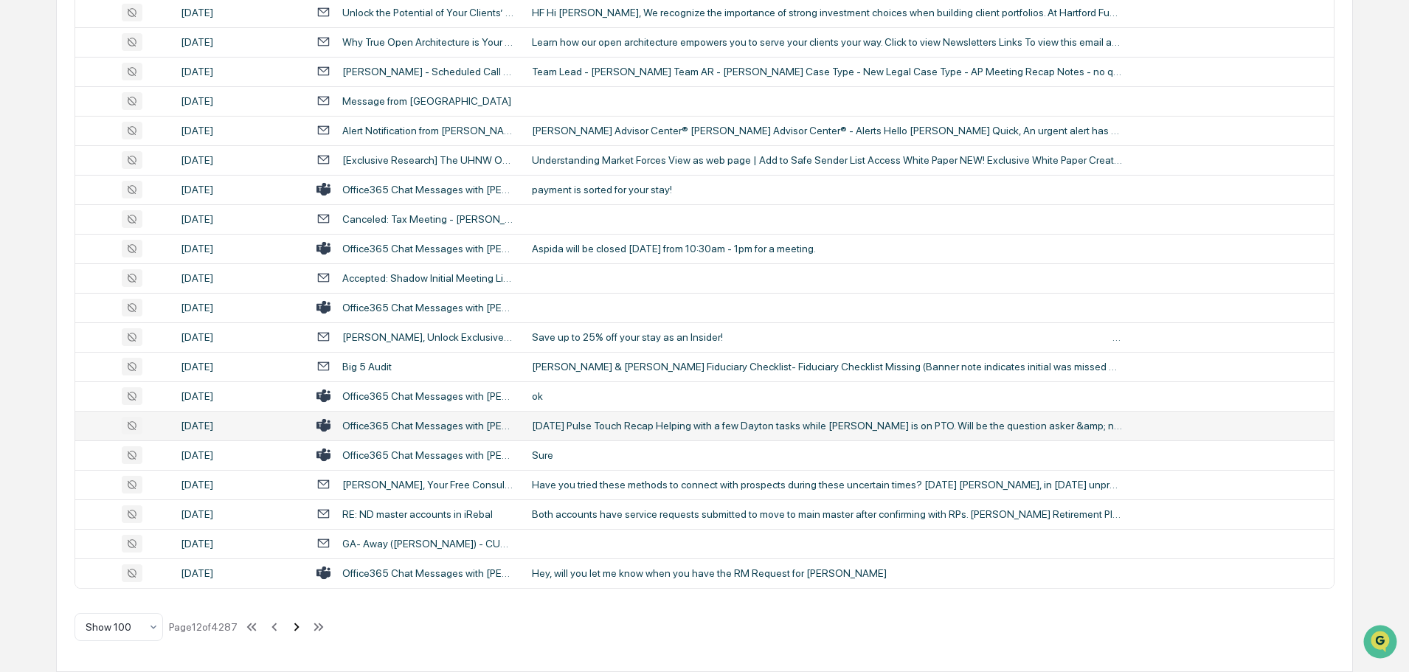
click at [296, 624] on icon at bounding box center [296, 627] width 16 height 16
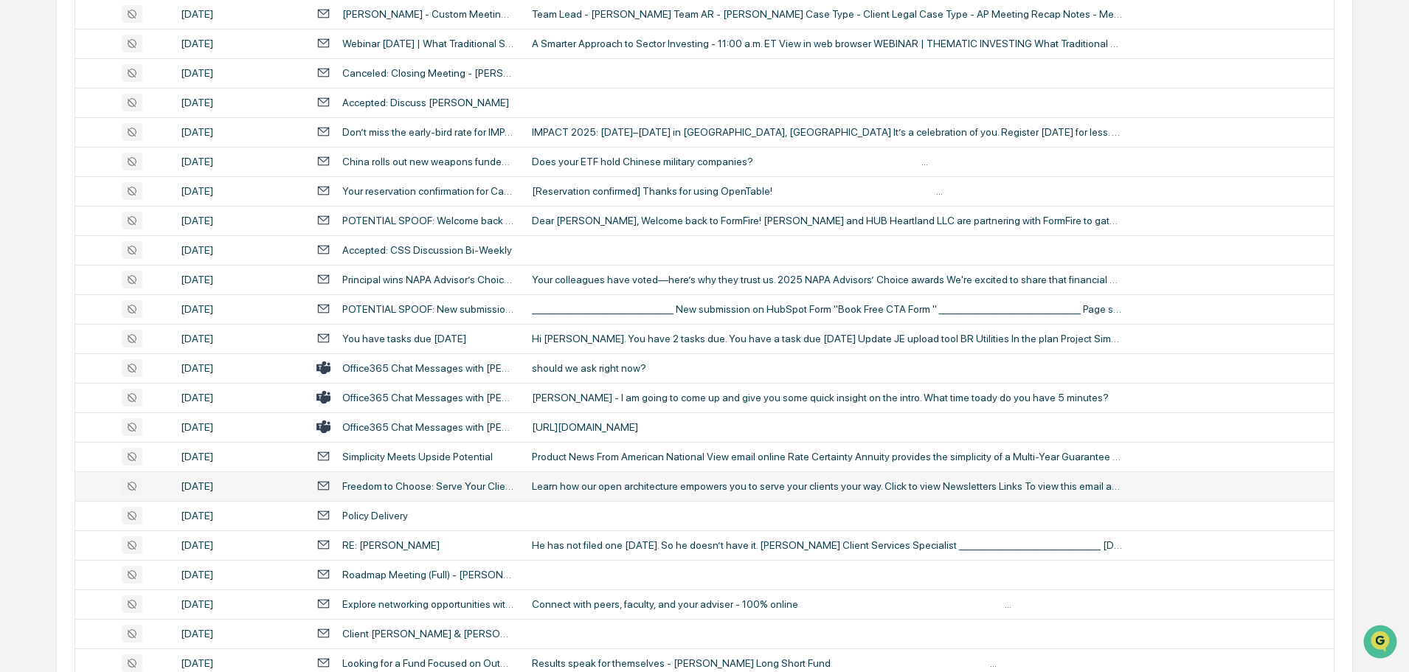
scroll to position [885, 0]
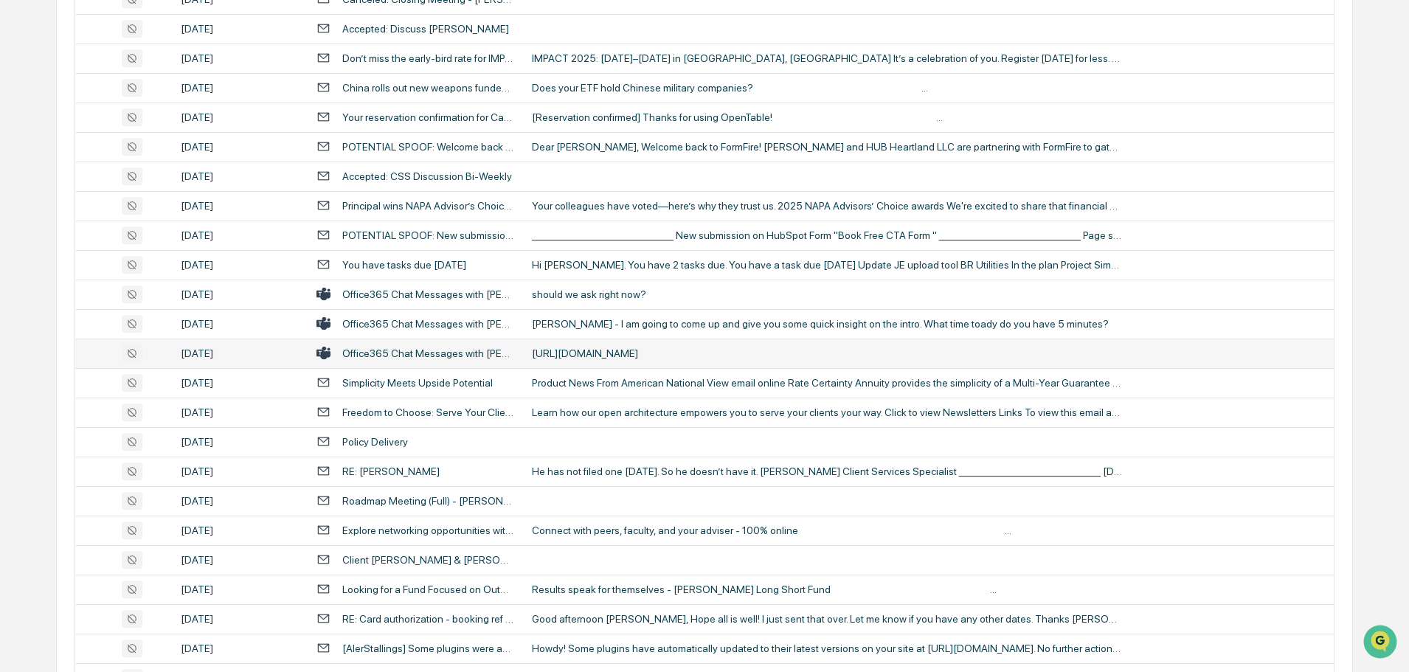
click at [616, 351] on div "[URL][DOMAIN_NAME]" at bounding box center [827, 353] width 590 height 12
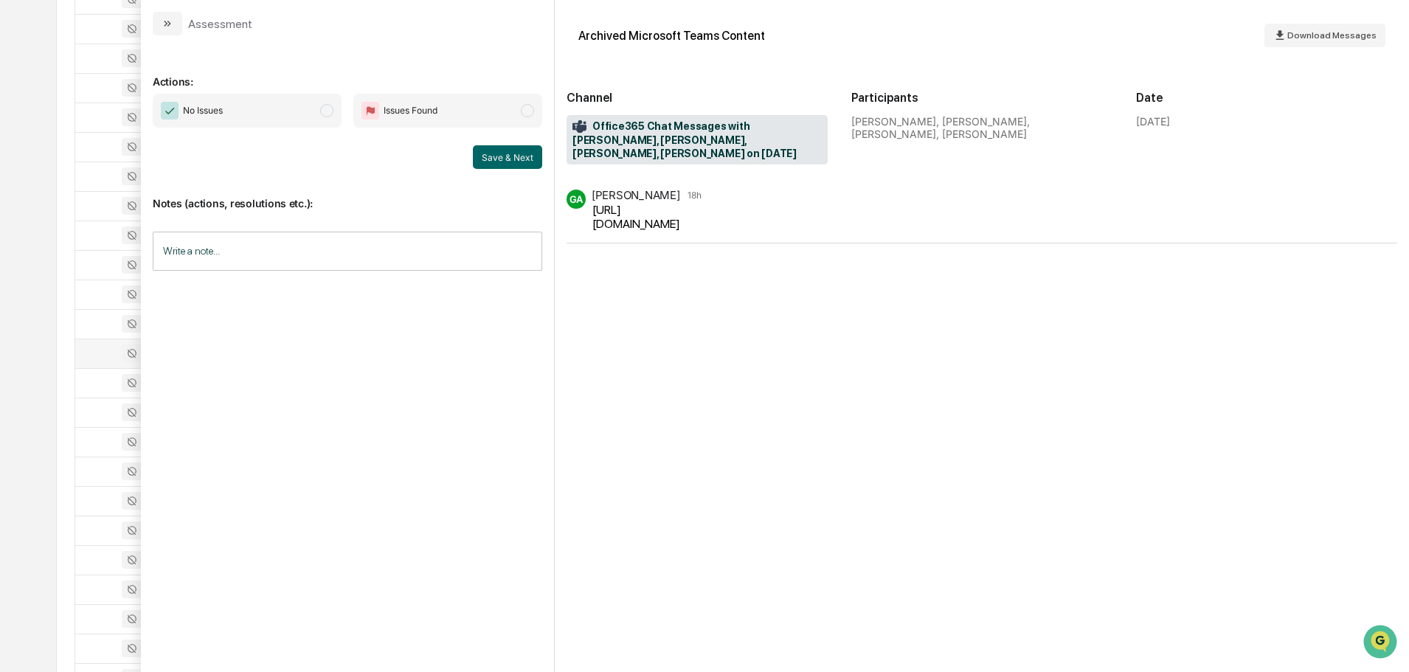
drag, startPoint x: 643, startPoint y: 210, endPoint x: 593, endPoint y: 198, distance: 51.7
click at [593, 203] on div "[URL][DOMAIN_NAME]" at bounding box center [649, 217] width 114 height 28
copy div "[URL][DOMAIN_NAME]"
click at [173, 21] on icon "modal" at bounding box center [168, 24] width 12 height 12
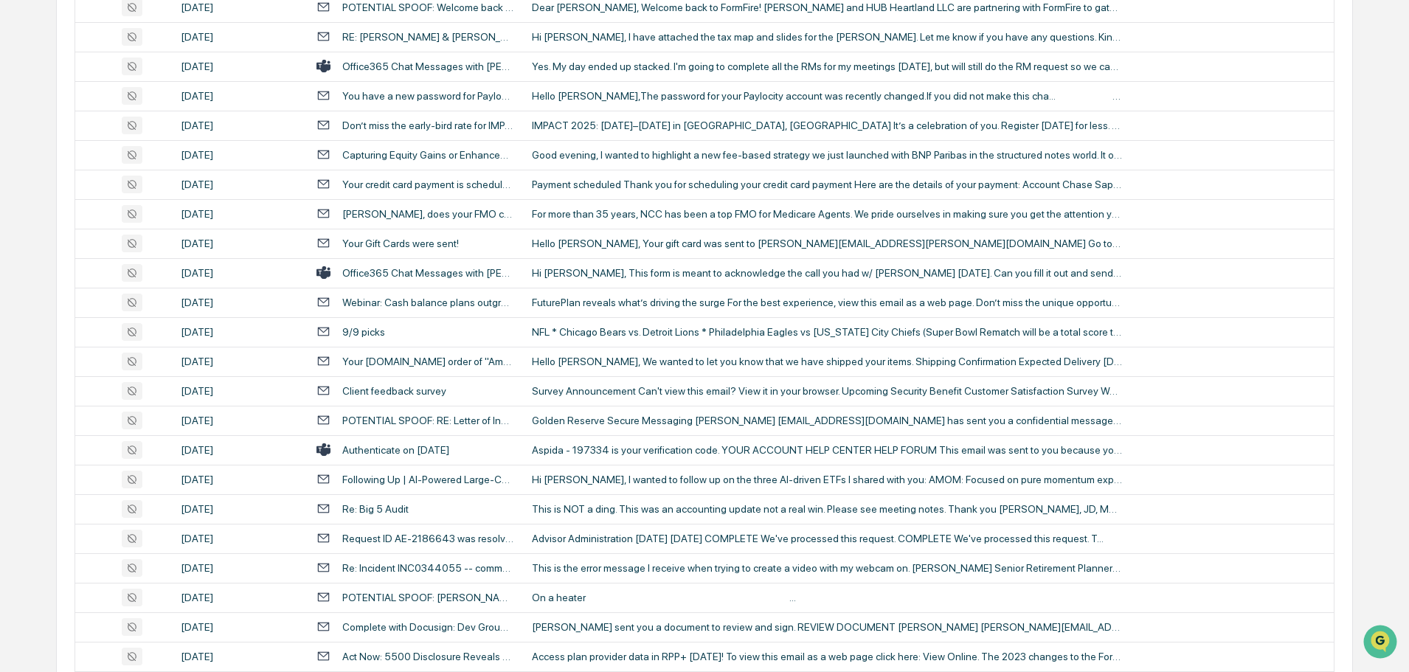
scroll to position [1697, 0]
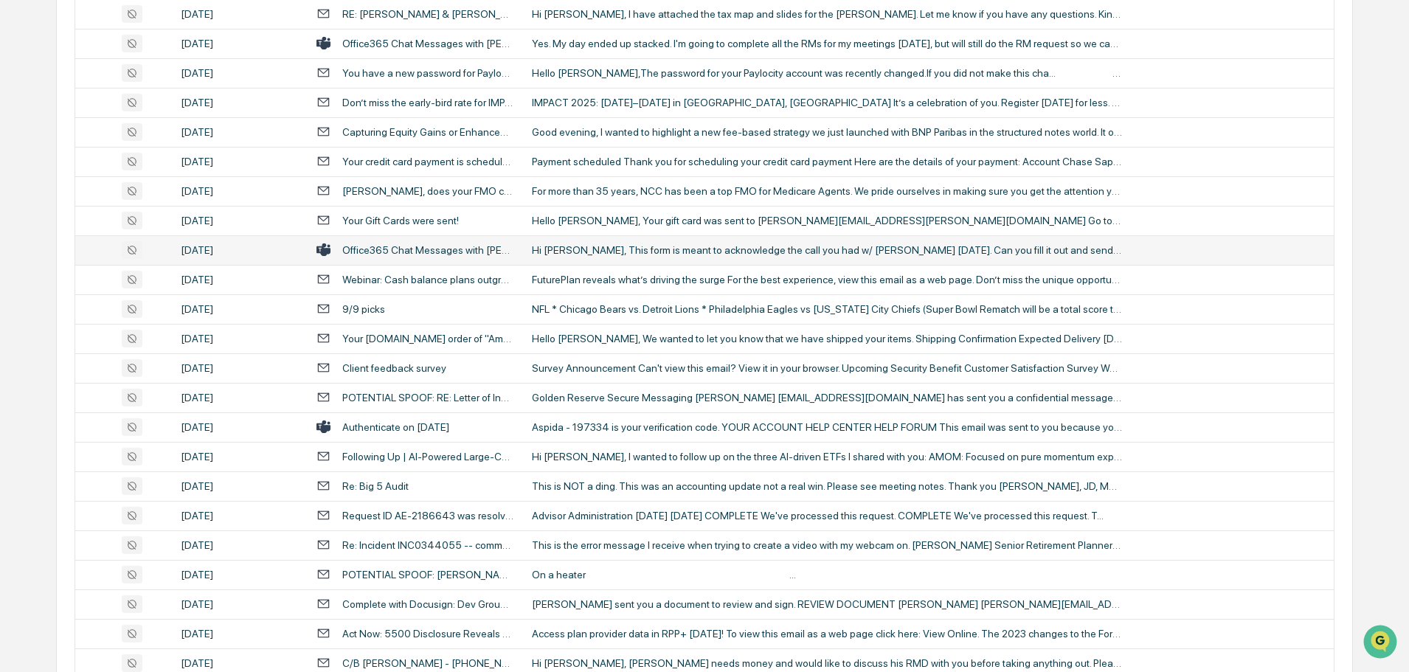
click at [644, 253] on div "Hi [PERSON_NAME], This form is meant to acknowledge the call you had w/ [PERSON…" at bounding box center [827, 250] width 590 height 12
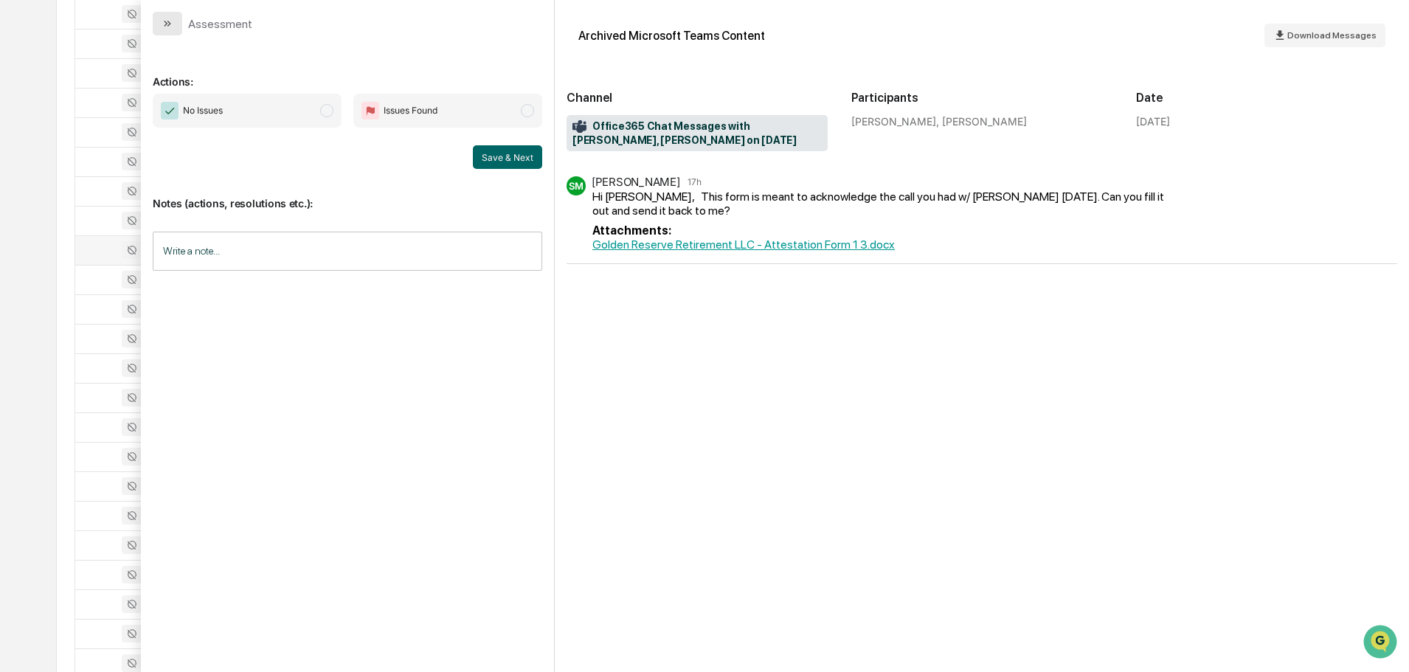
click at [177, 29] on button "modal" at bounding box center [168, 24] width 30 height 24
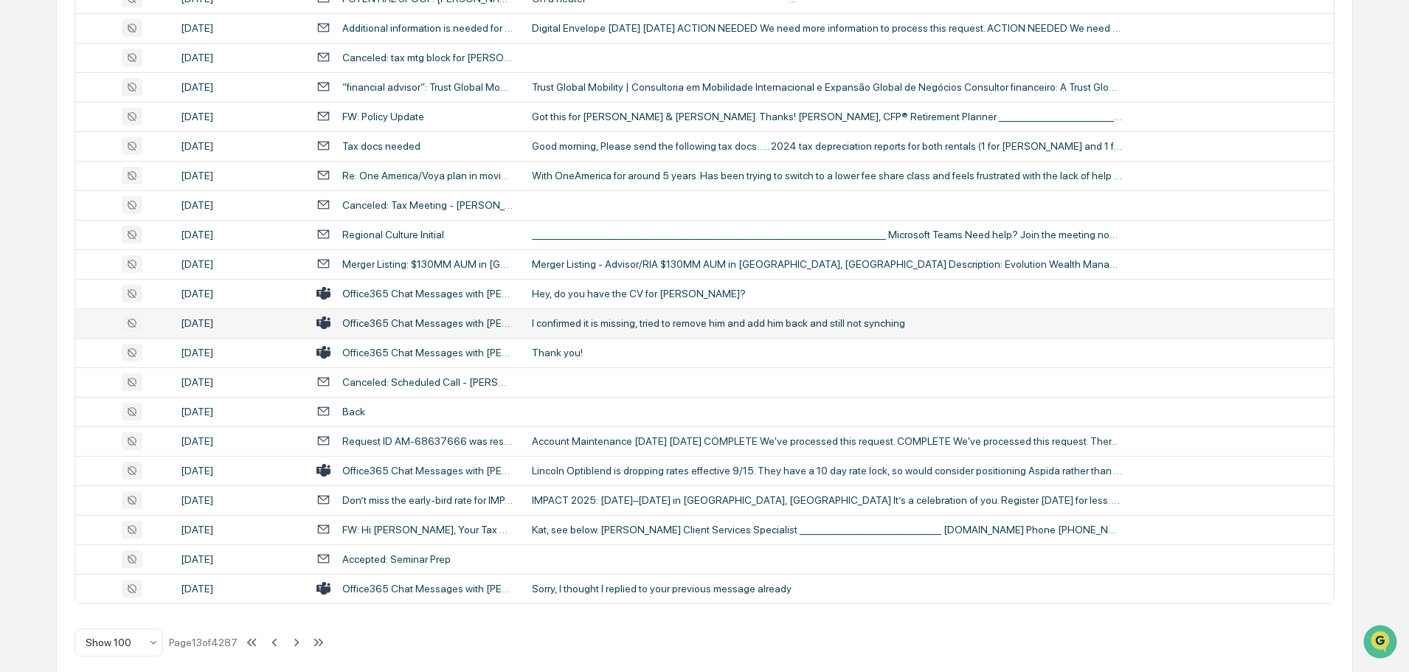
scroll to position [2701, 0]
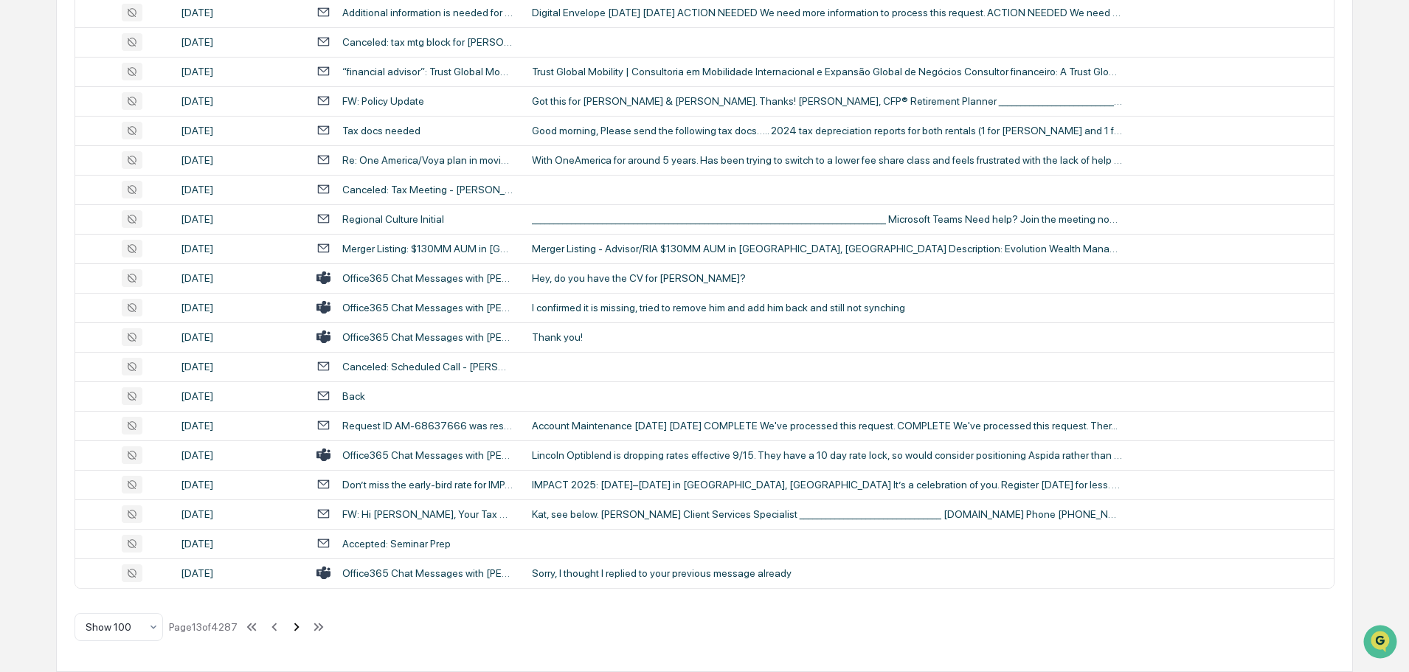
click at [301, 626] on icon at bounding box center [296, 627] width 16 height 16
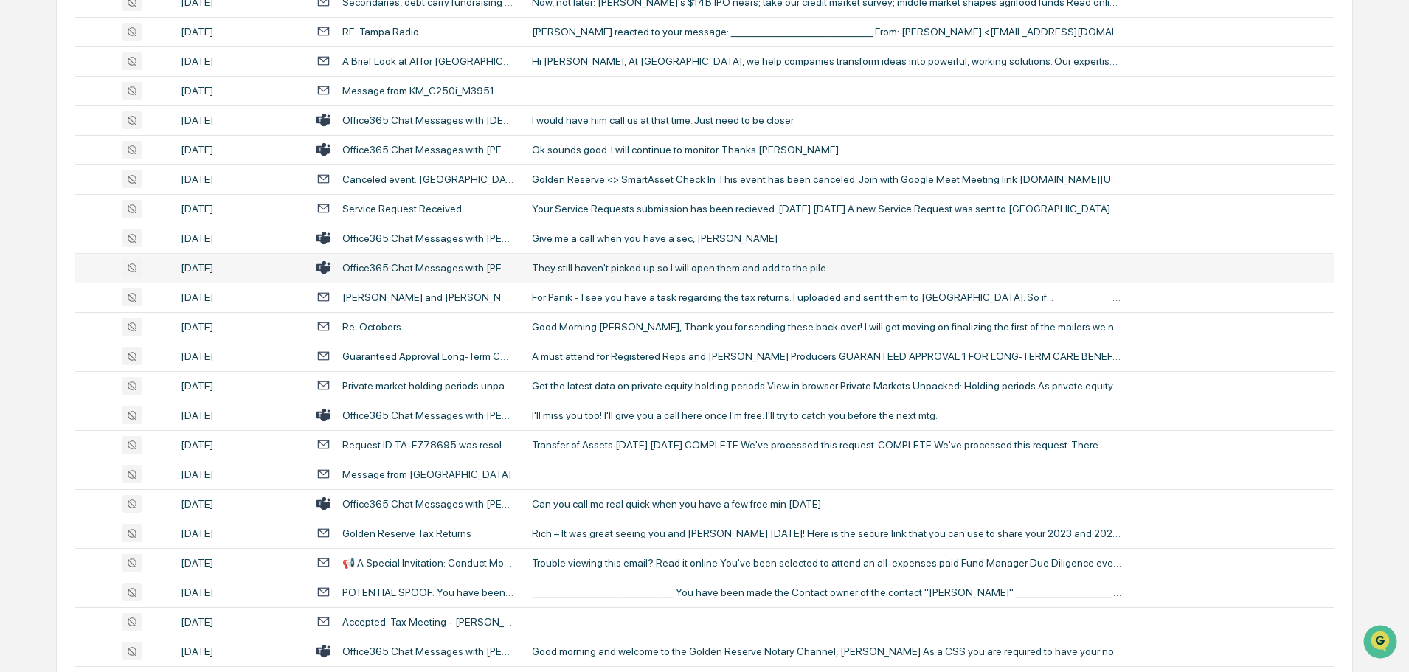
scroll to position [1595, 0]
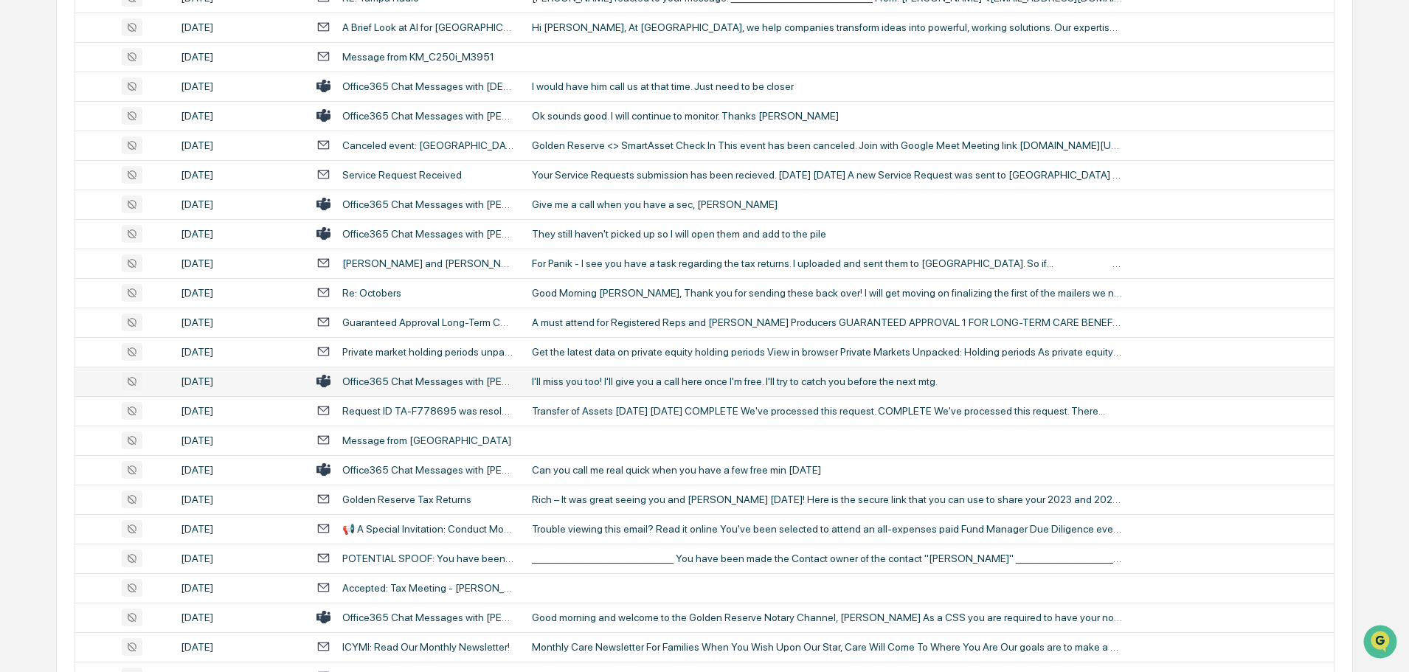
click at [589, 386] on div "I'll miss you too! I'll give you a call here once I'm free. I'll try to catch y…" at bounding box center [827, 381] width 590 height 12
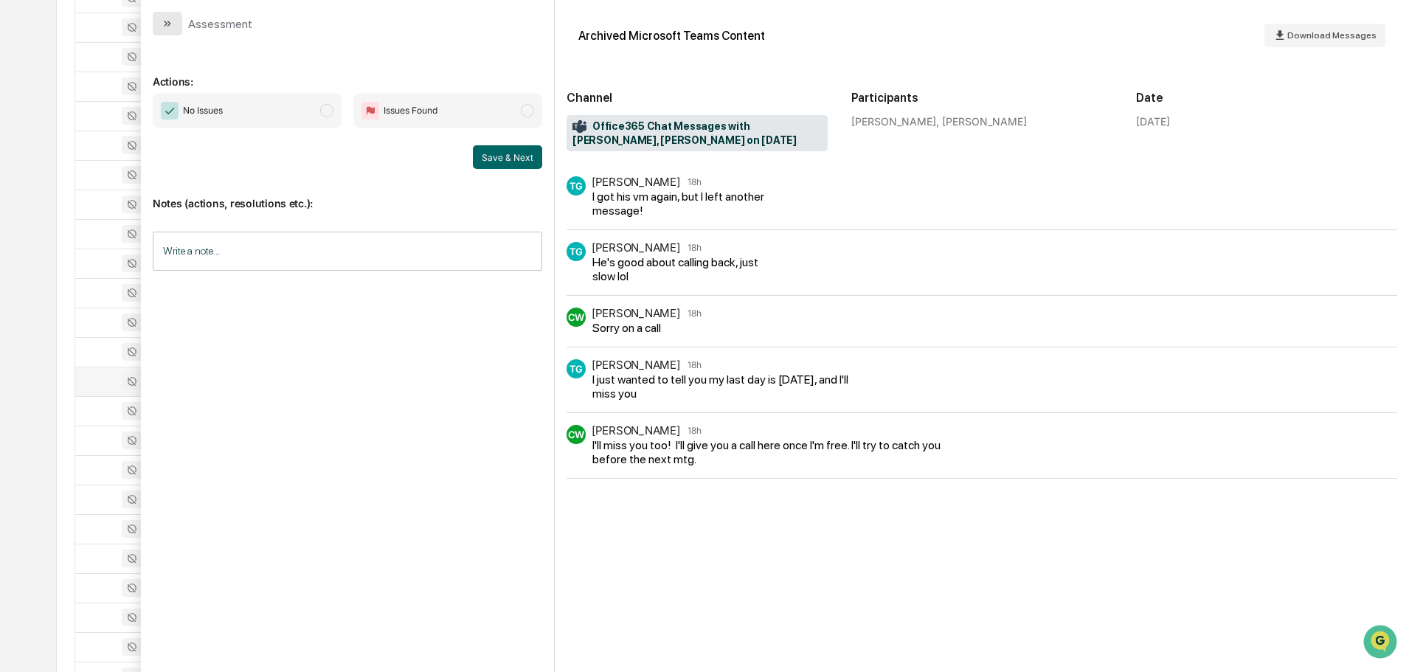
click at [171, 19] on icon "modal" at bounding box center [168, 24] width 12 height 12
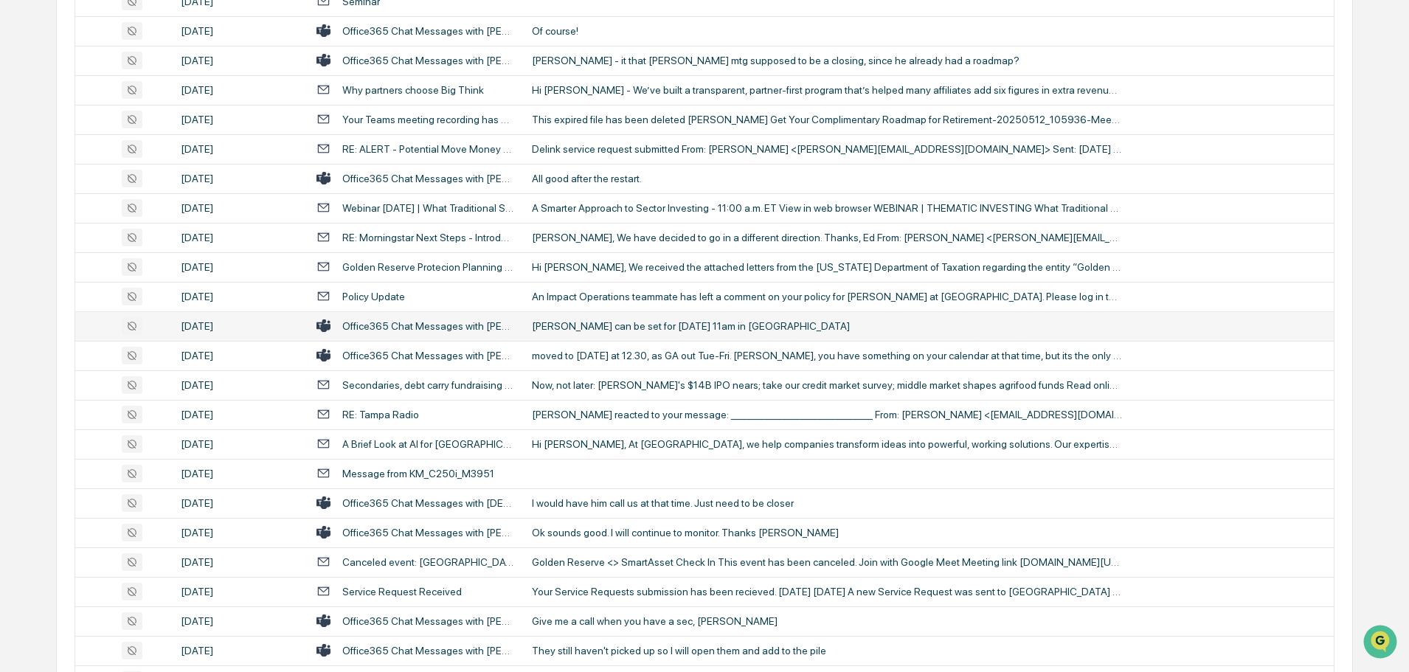
scroll to position [1152, 0]
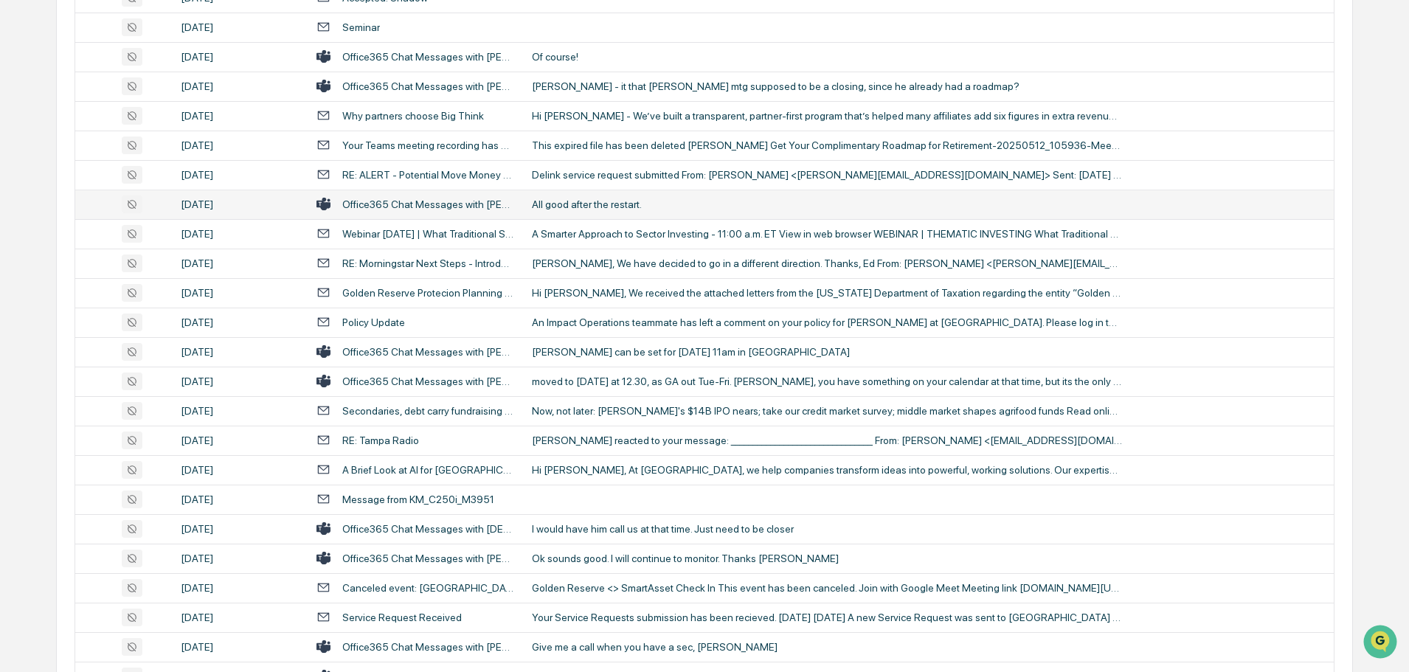
click at [606, 209] on div "All good after the restart." at bounding box center [827, 204] width 590 height 12
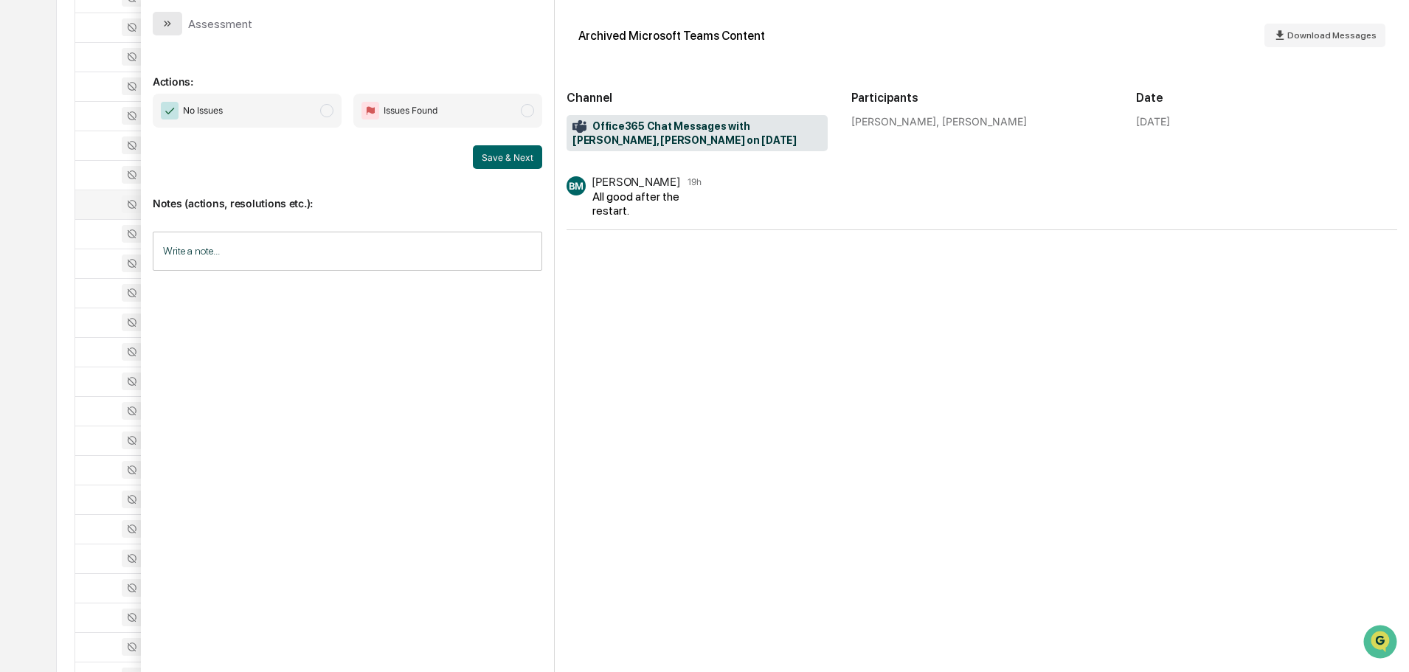
click at [163, 15] on button "modal" at bounding box center [168, 24] width 30 height 24
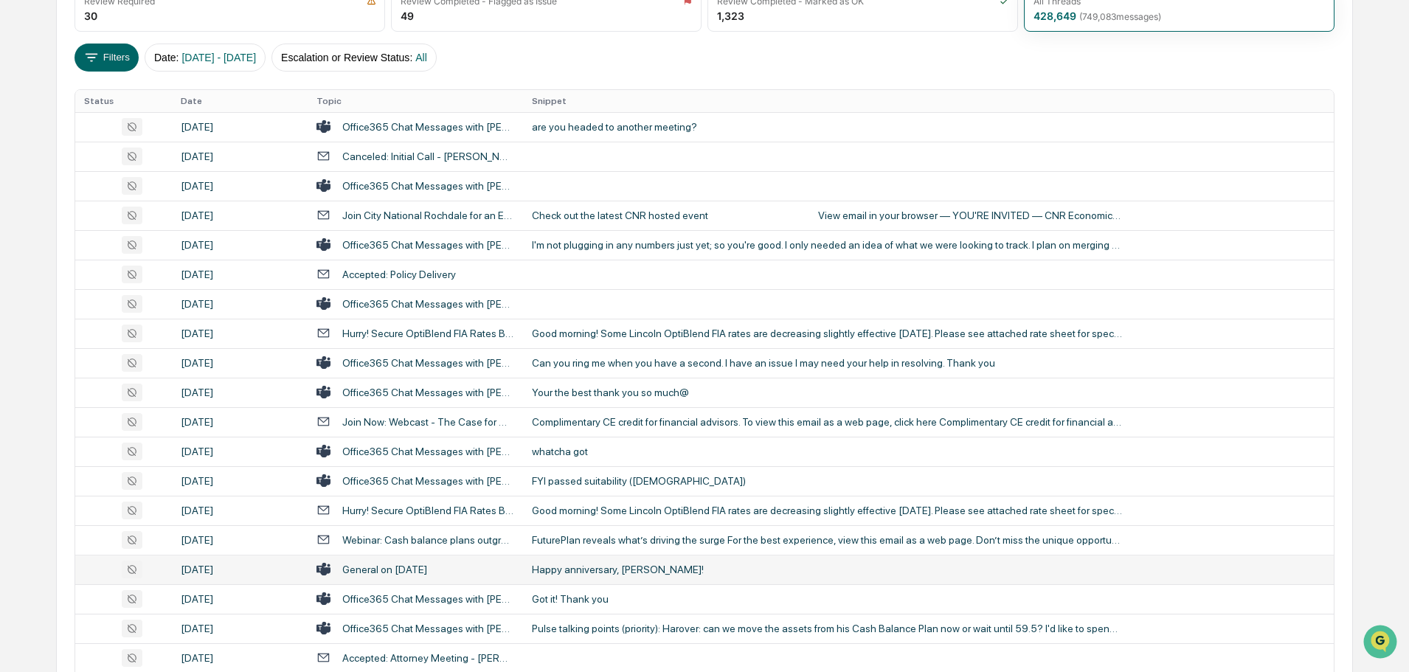
scroll to position [193, 0]
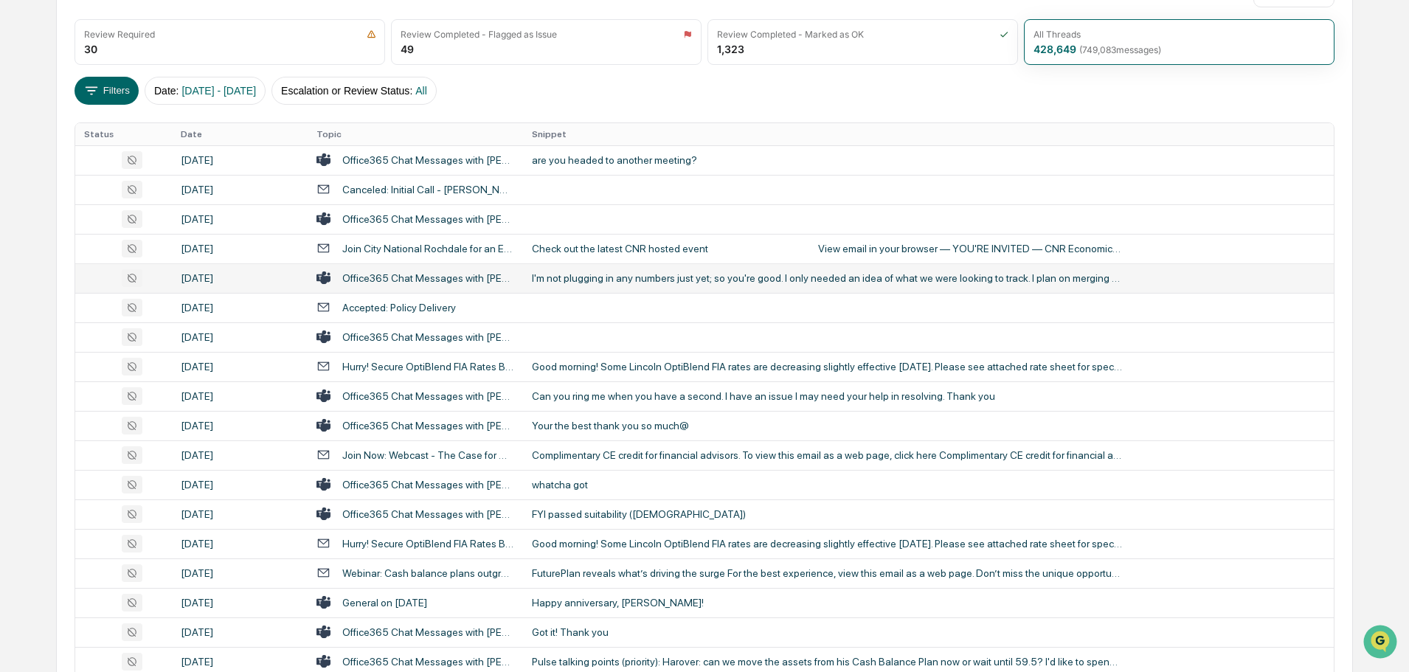
click at [576, 283] on div "I'm not plugging in any numbers just yet; so you're good. I only needed an idea…" at bounding box center [827, 278] width 590 height 12
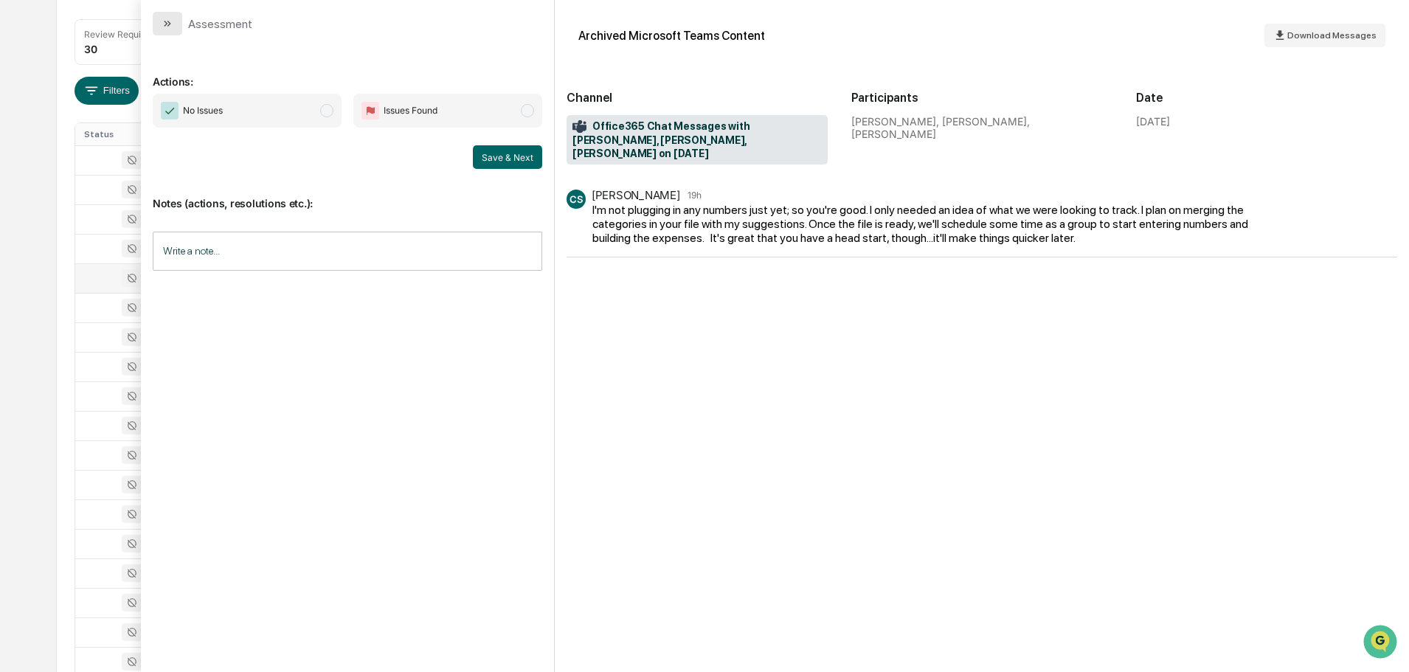
click at [165, 27] on icon "modal" at bounding box center [168, 24] width 12 height 12
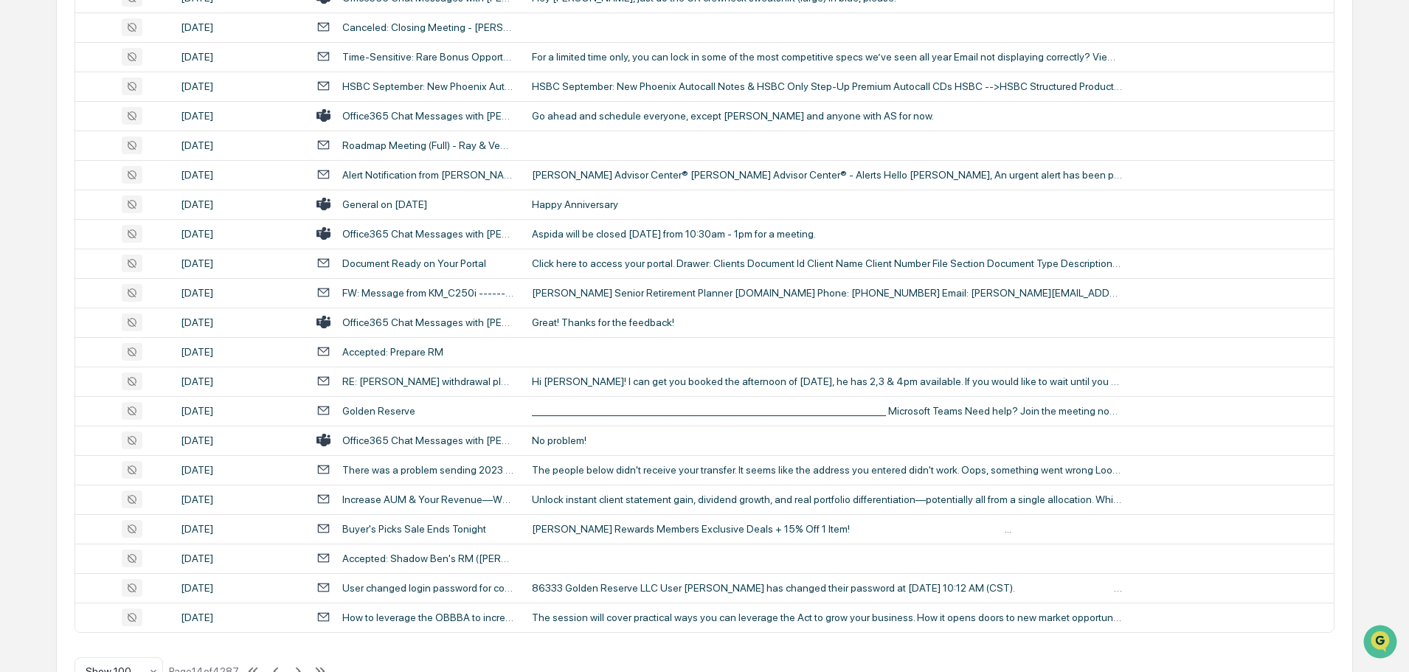
scroll to position [2701, 0]
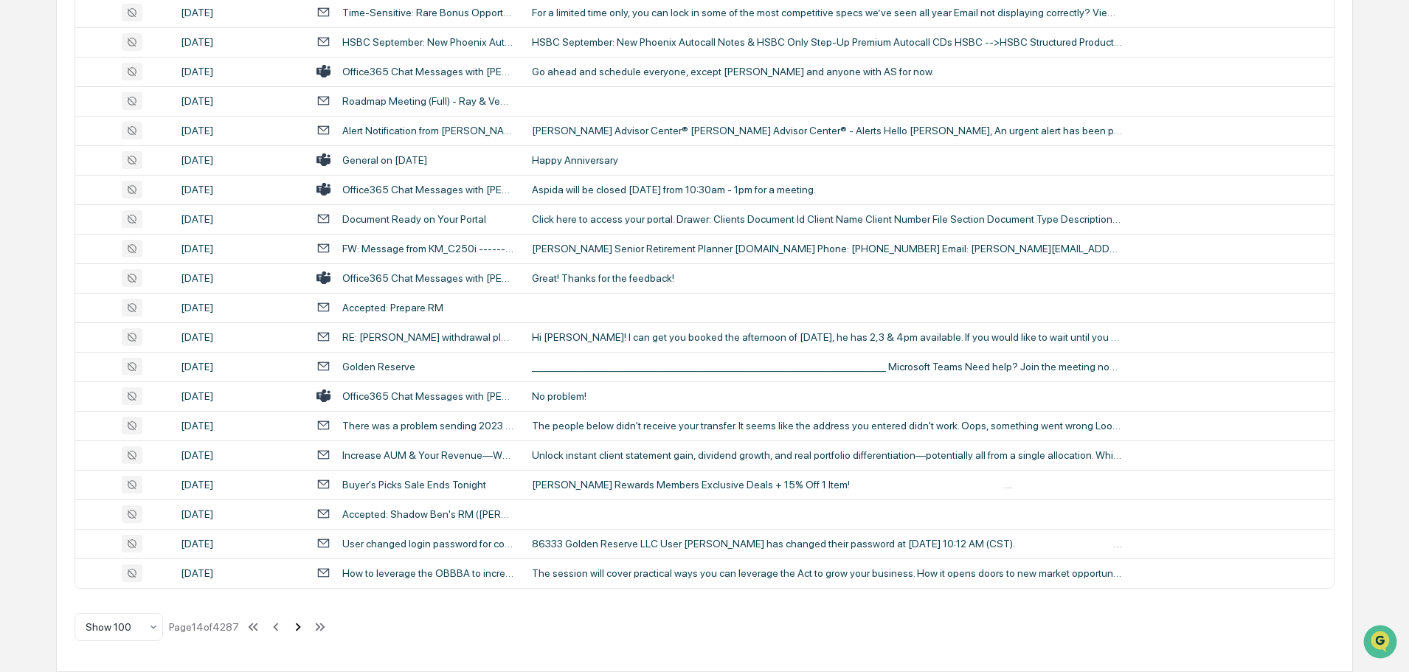
click at [298, 626] on icon at bounding box center [298, 627] width 16 height 16
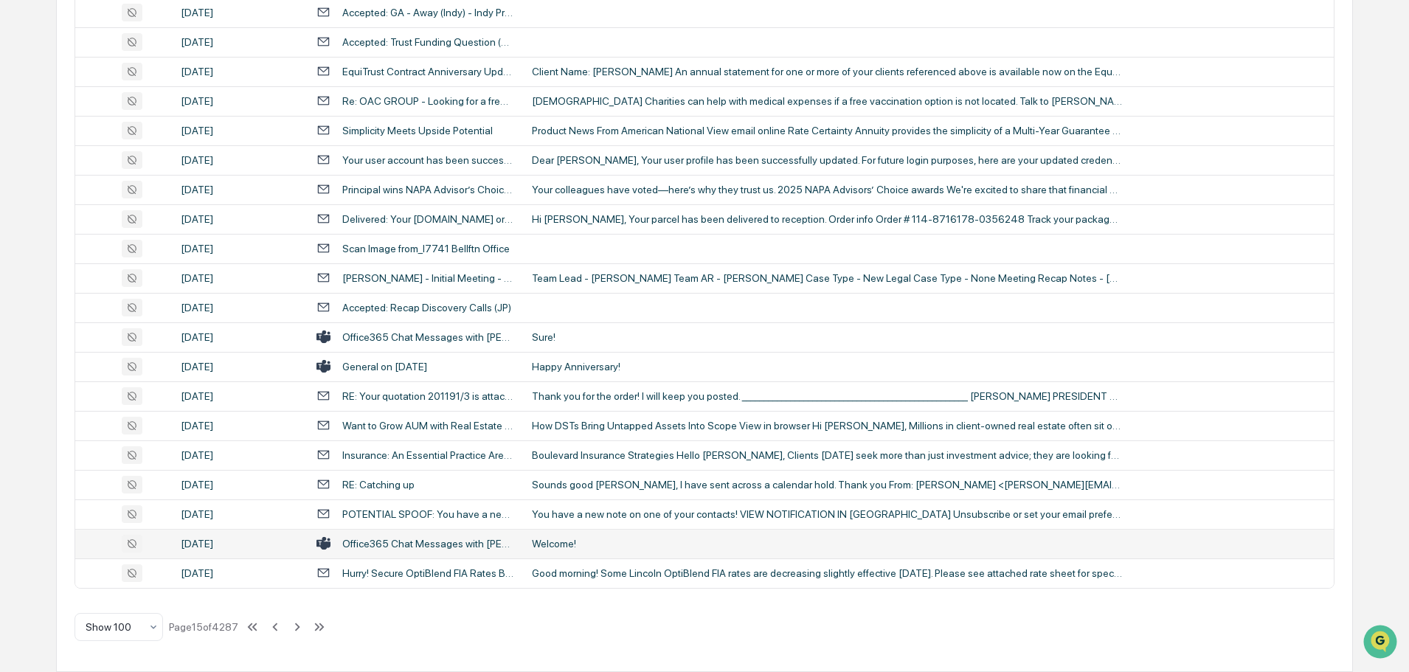
click at [612, 538] on div "Welcome!" at bounding box center [827, 544] width 590 height 12
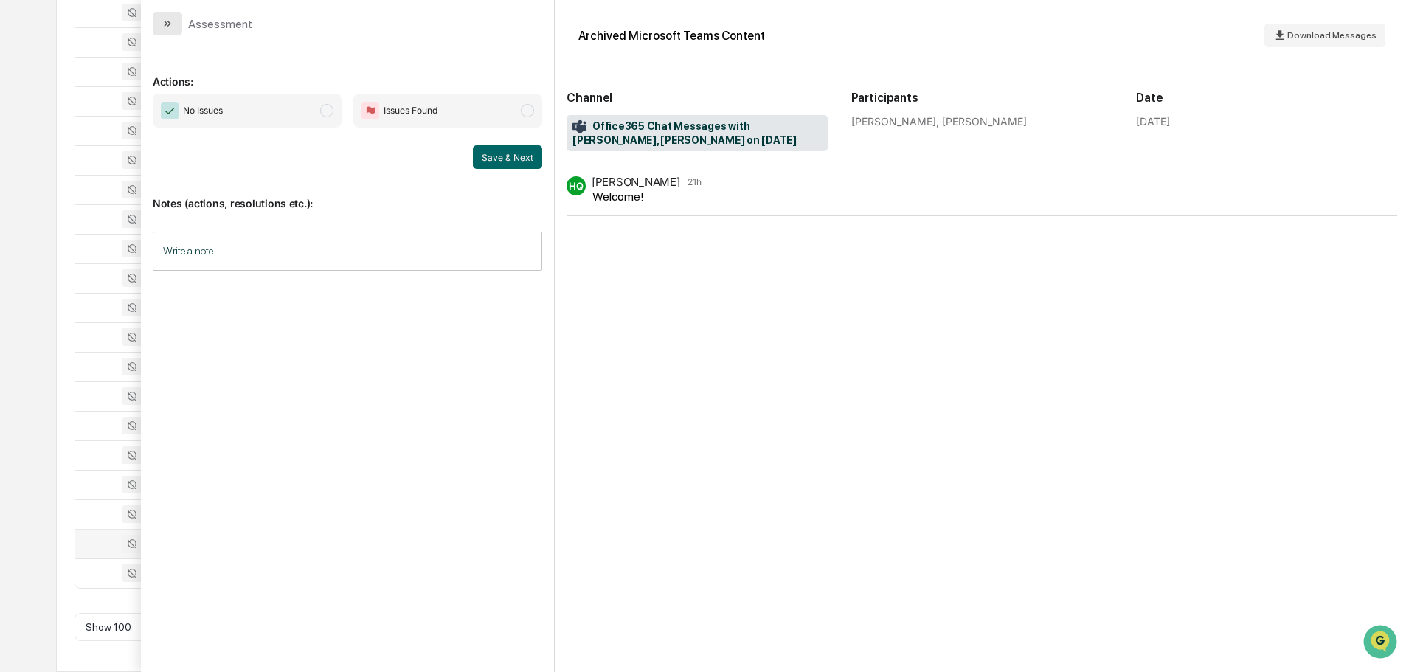
click at [173, 26] on icon "modal" at bounding box center [168, 24] width 12 height 12
